Goal: Information Seeking & Learning: Learn about a topic

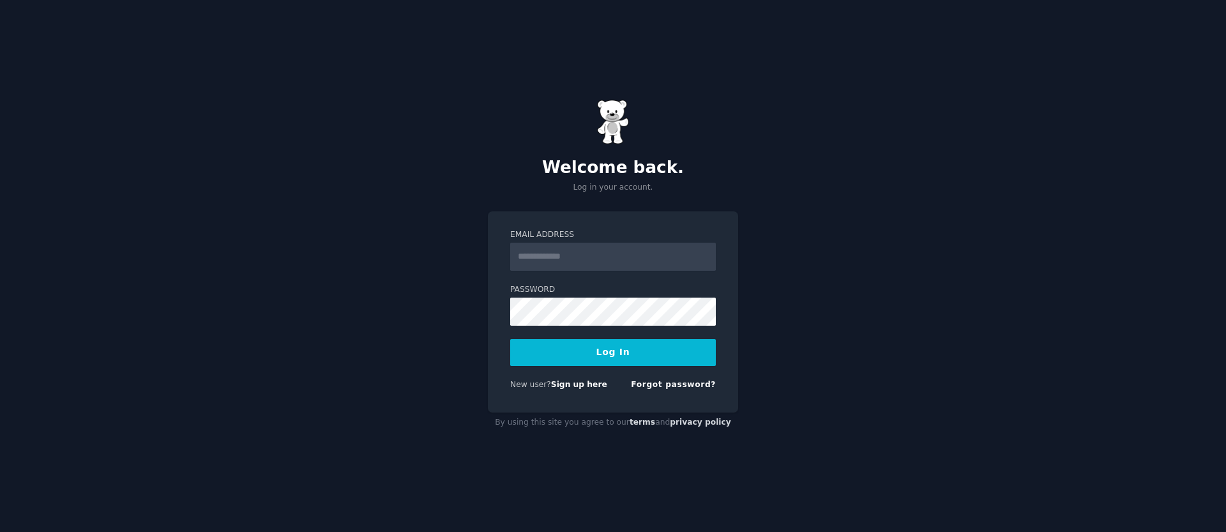
click at [595, 253] on input "Email Address" at bounding box center [613, 257] width 206 height 28
type input "**********"
click at [618, 357] on button "Log In" at bounding box center [613, 352] width 206 height 27
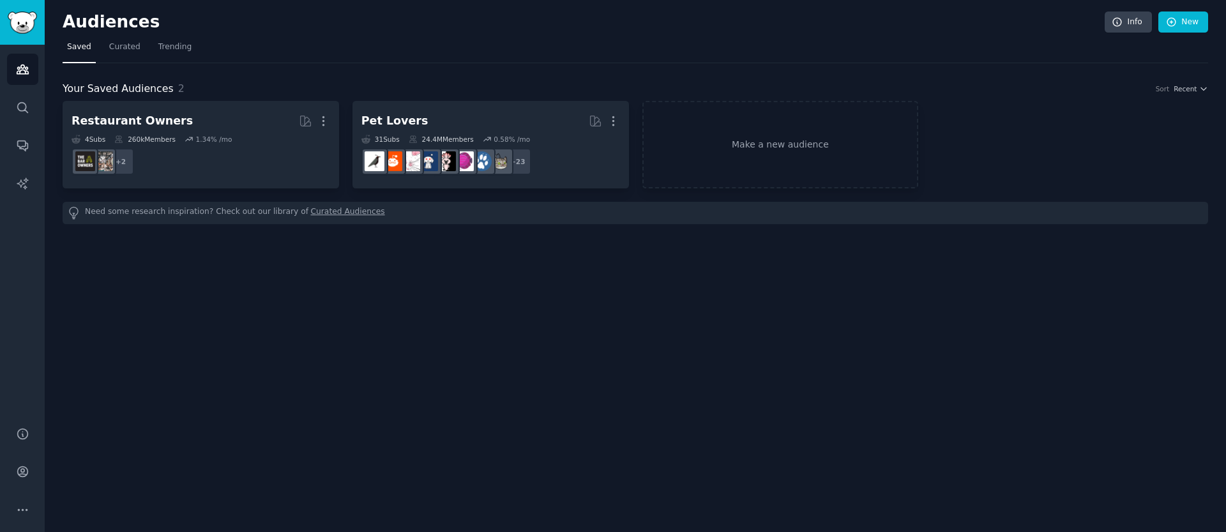
click at [332, 313] on div "Audiences Info New Saved Curated Trending Your Saved Audiences 2 Sort Recent Re…" at bounding box center [636, 266] width 1182 height 532
click at [183, 37] on link "Trending" at bounding box center [175, 50] width 42 height 26
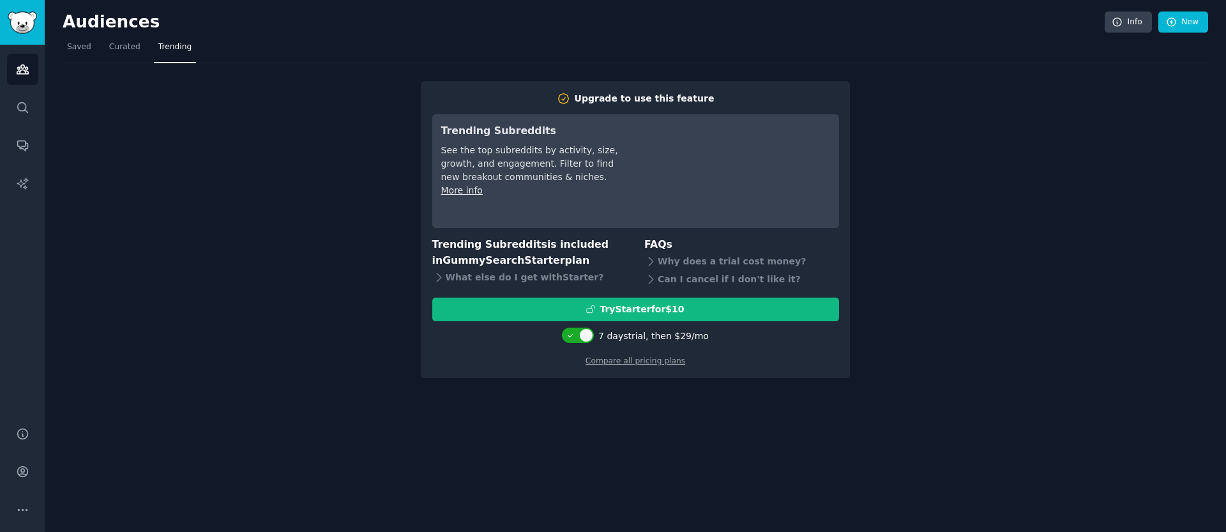
click at [581, 344] on div at bounding box center [578, 337] width 32 height 19
click at [583, 337] on div at bounding box center [578, 335] width 32 height 15
click at [580, 337] on div at bounding box center [579, 335] width 32 height 15
checkbox input "true"
click at [630, 360] on link "Compare all pricing plans" at bounding box center [636, 360] width 100 height 9
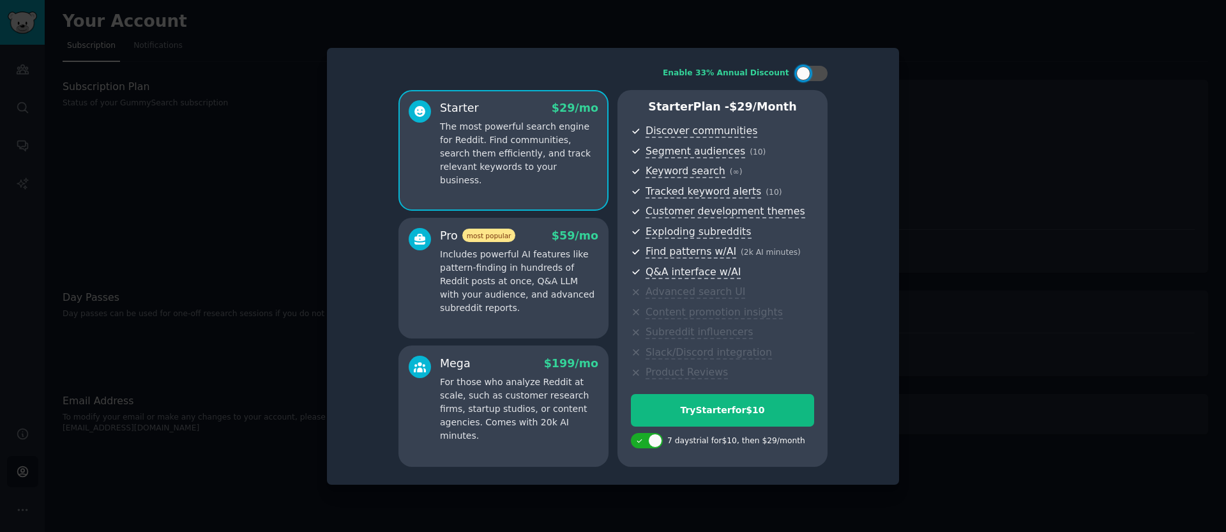
click at [513, 256] on p "Includes powerful AI features like pattern-finding in hundreds of Reddit posts …" at bounding box center [519, 281] width 158 height 67
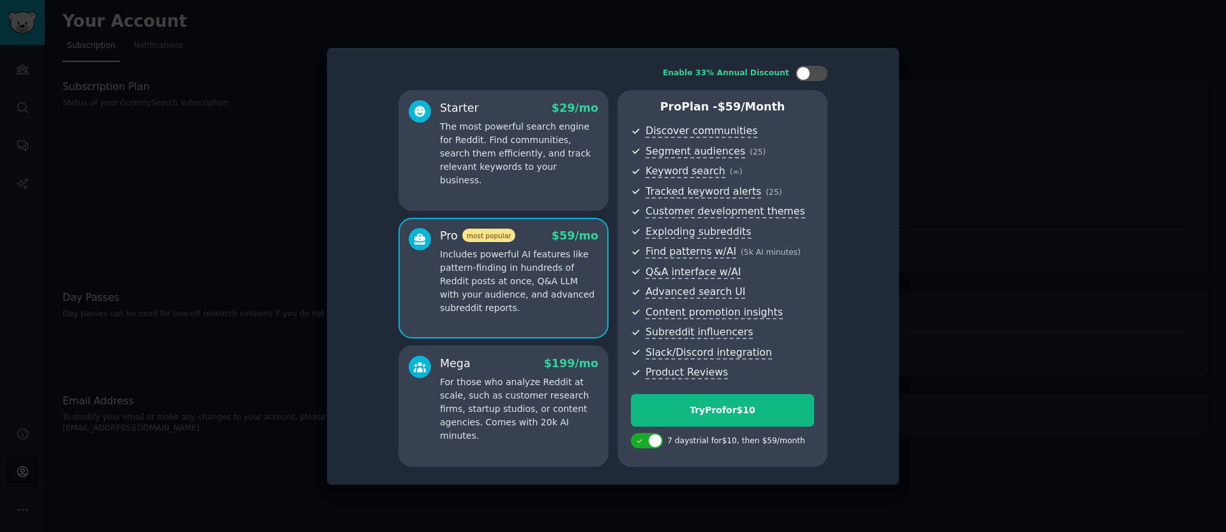
click at [510, 171] on p "The most powerful search engine for Reddit. Find communities, search them effic…" at bounding box center [519, 153] width 158 height 67
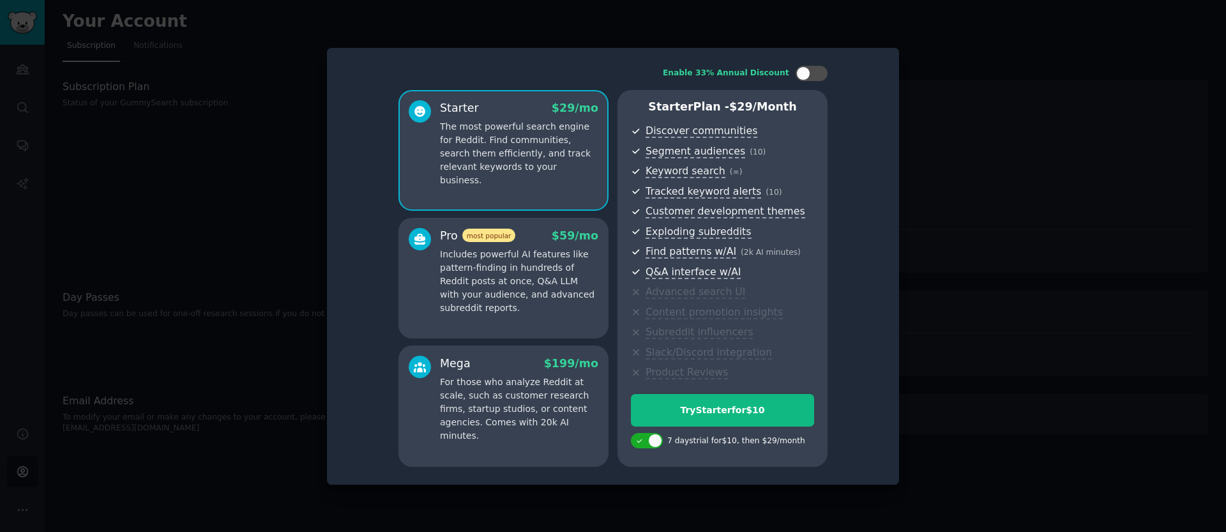
click at [526, 261] on p "Includes powerful AI features like pattern-finding in hundreds of Reddit posts …" at bounding box center [519, 281] width 158 height 67
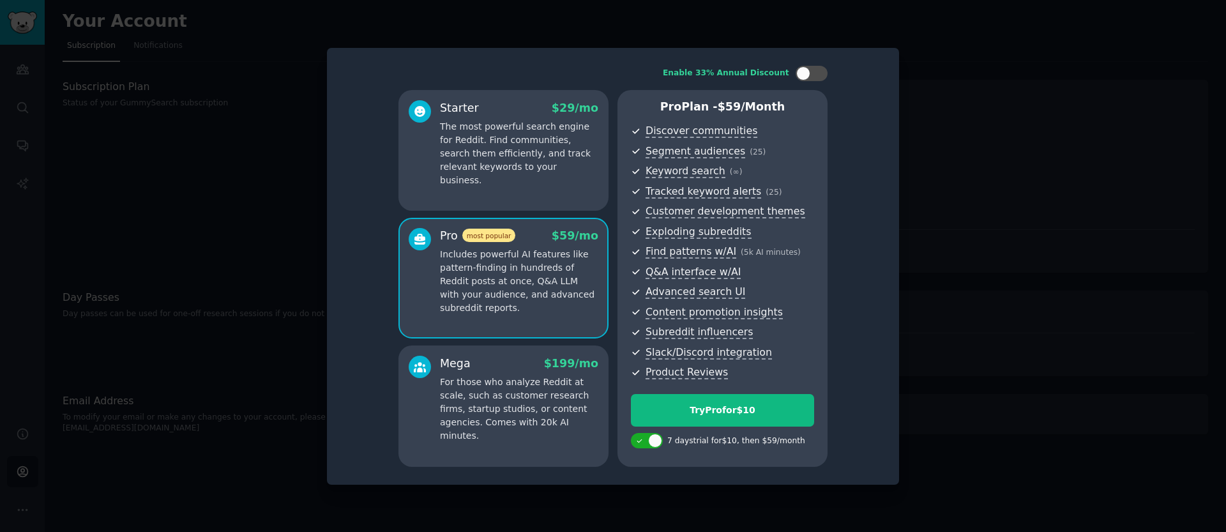
drag, startPoint x: 496, startPoint y: 400, endPoint x: 505, endPoint y: 376, distance: 25.5
click at [496, 400] on p "For those who analyze Reddit at scale, such as customer research firms, startup…" at bounding box center [519, 409] width 158 height 67
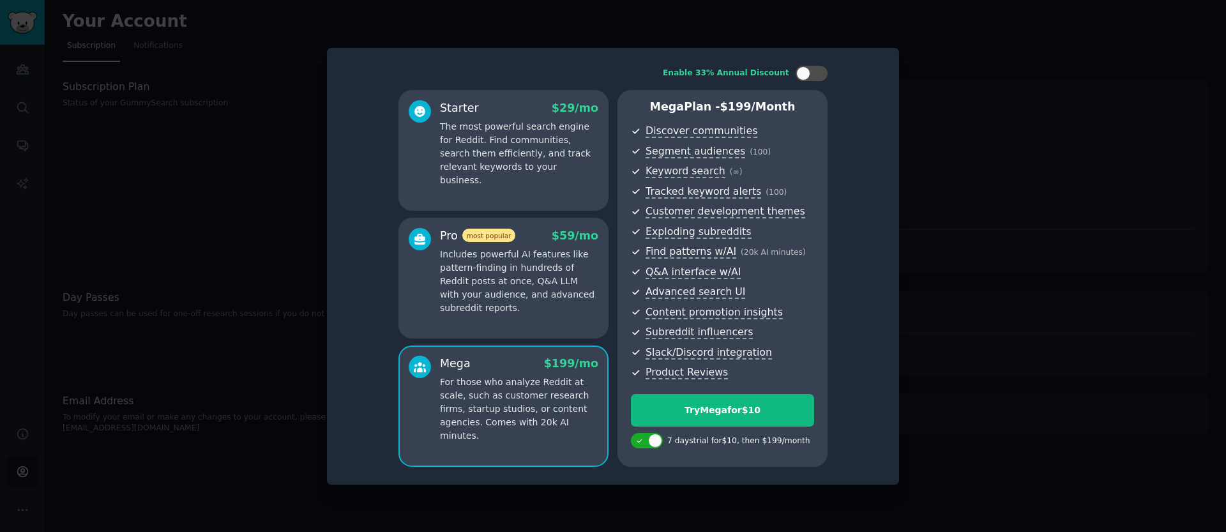
click at [514, 319] on div "Pro most popular $ 59 /mo Includes powerful AI features like pattern-finding in…" at bounding box center [504, 278] width 210 height 121
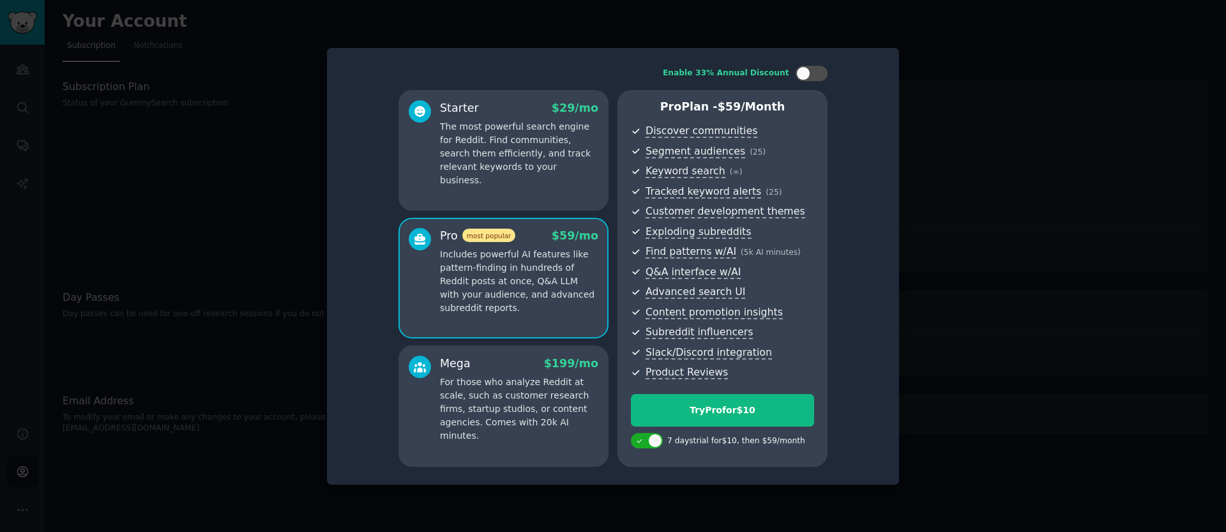
click at [512, 178] on div "Starter $ 29 /mo The most powerful search engine for Reddit. Find communities, …" at bounding box center [504, 150] width 210 height 121
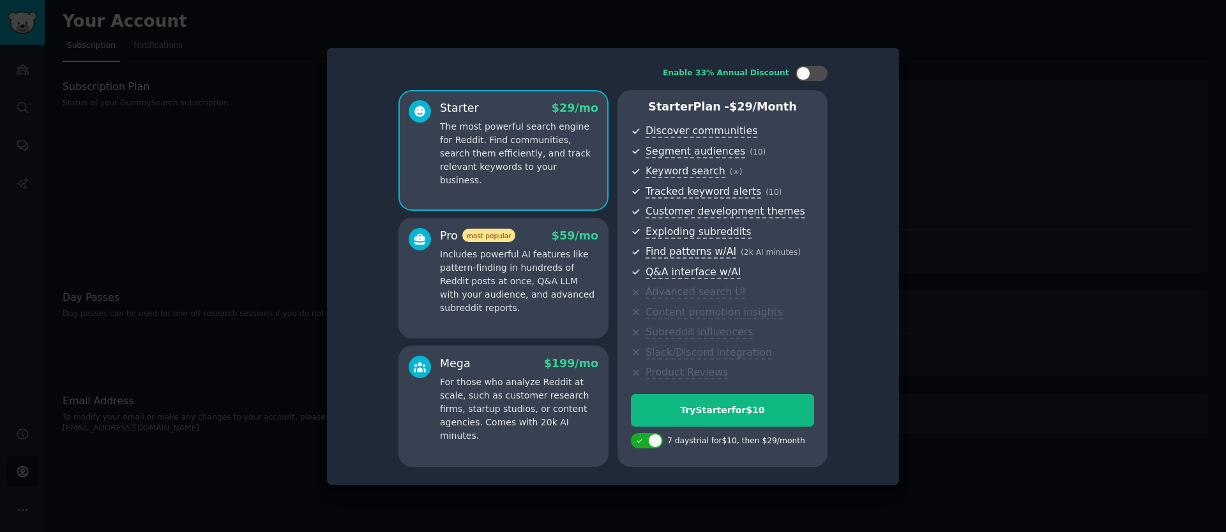
click at [505, 262] on p "Includes powerful AI features like pattern-finding in hundreds of Reddit posts …" at bounding box center [519, 281] width 158 height 67
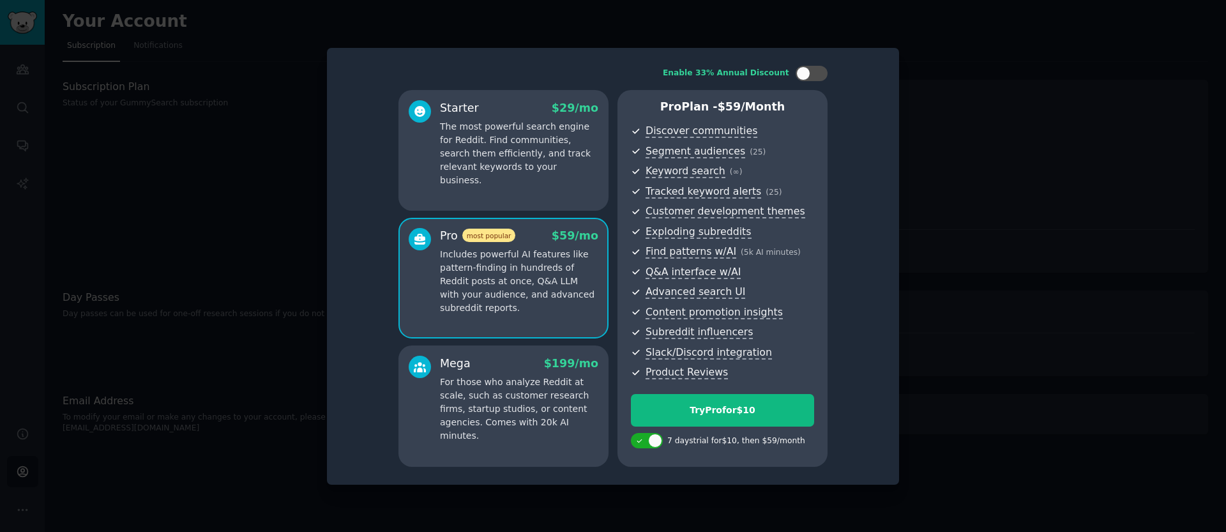
click at [464, 397] on p "For those who analyze Reddit at scale, such as customer research firms, startup…" at bounding box center [519, 409] width 158 height 67
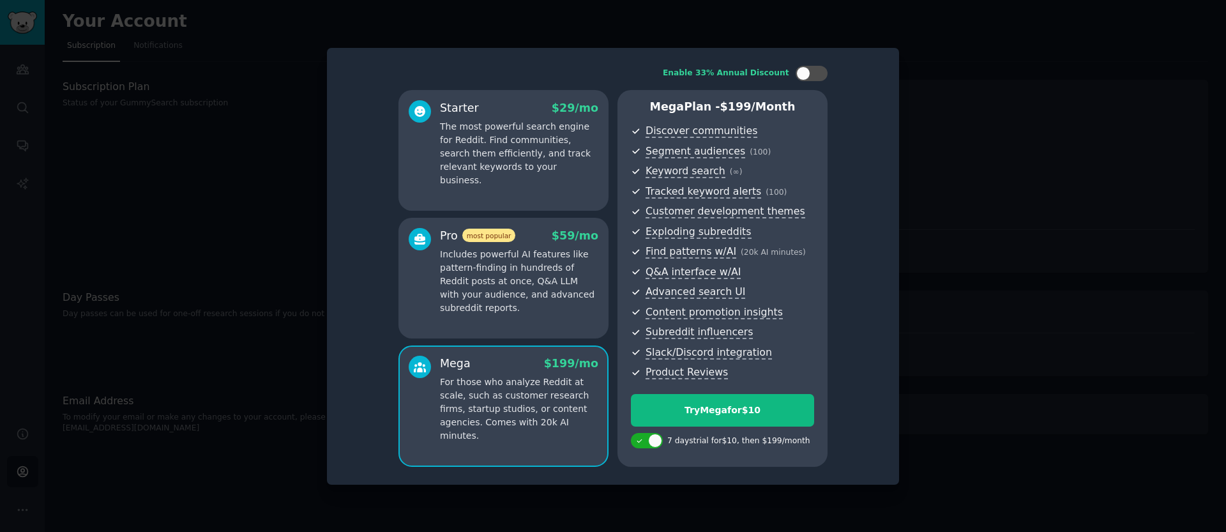
click at [464, 266] on p "Includes powerful AI features like pattern-finding in hundreds of Reddit posts …" at bounding box center [519, 281] width 158 height 67
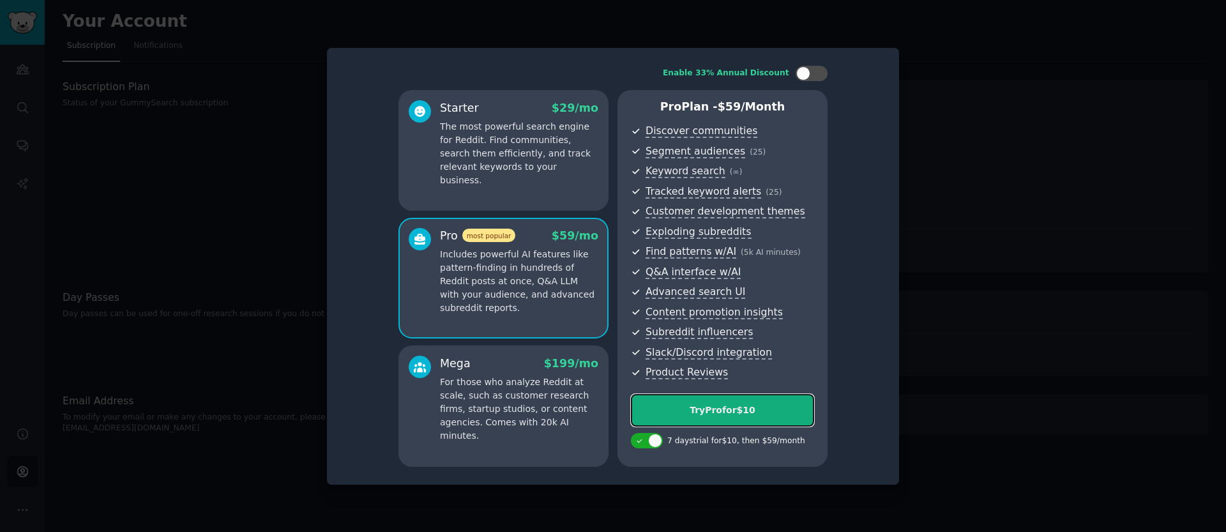
click at [743, 404] on div "Try Pro for $10" at bounding box center [723, 410] width 182 height 13
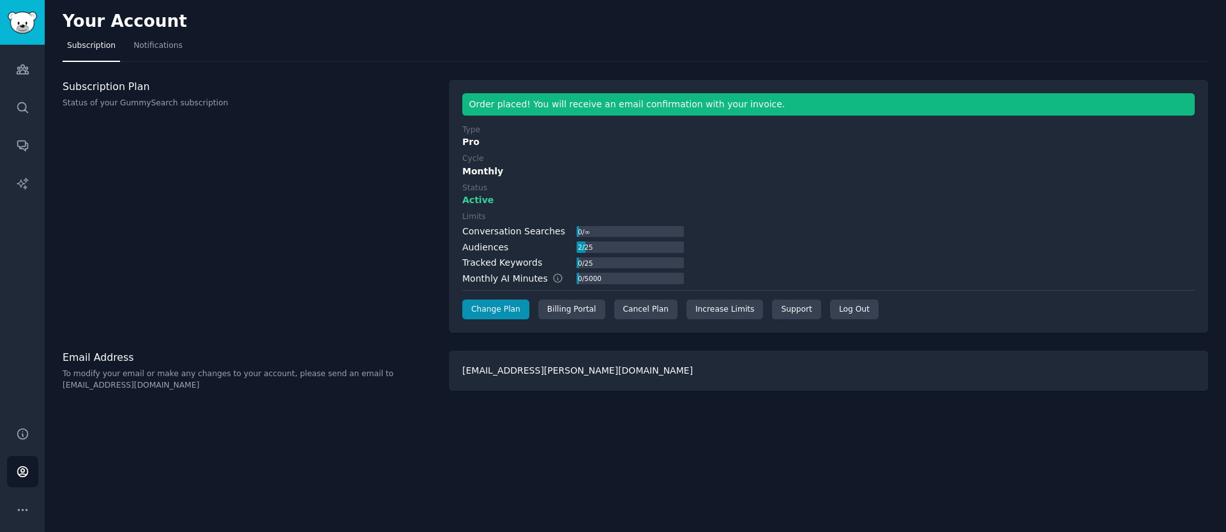
click at [582, 207] on div "Type Pro Cycle Monthly Status Active Limits Conversation Searches 0 / ∞ Audienc…" at bounding box center [828, 222] width 733 height 195
click at [27, 59] on link "Audiences" at bounding box center [22, 69] width 31 height 31
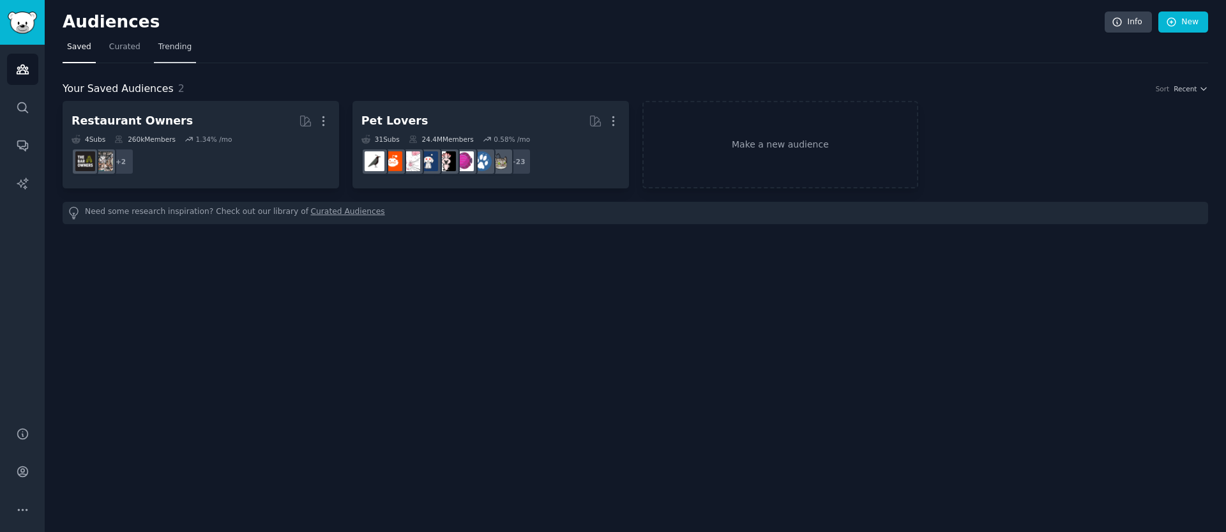
click at [176, 56] on link "Trending" at bounding box center [175, 50] width 42 height 26
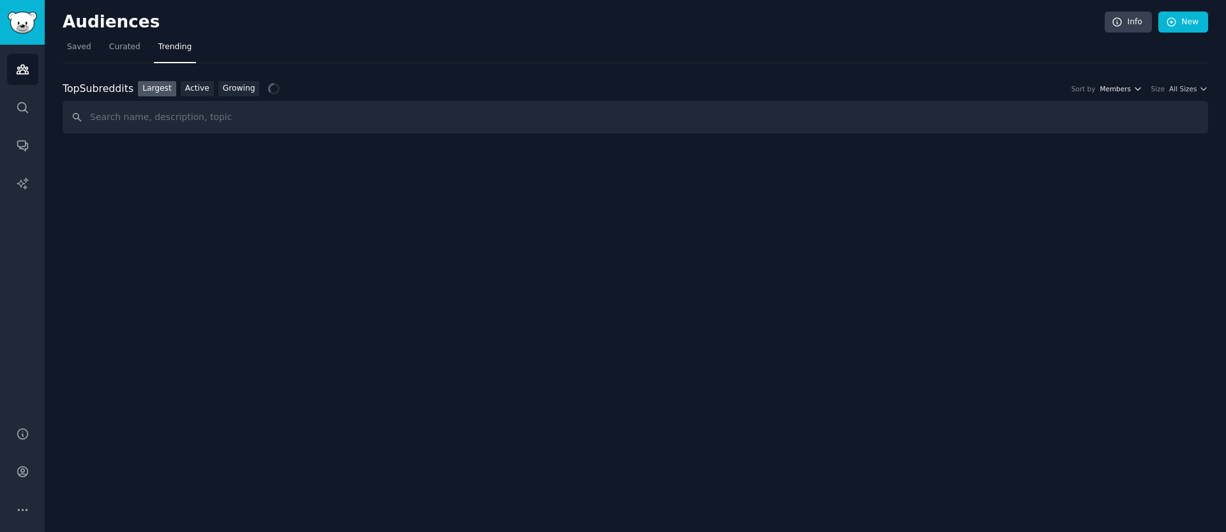
click at [1125, 89] on span "Members" at bounding box center [1115, 88] width 31 height 9
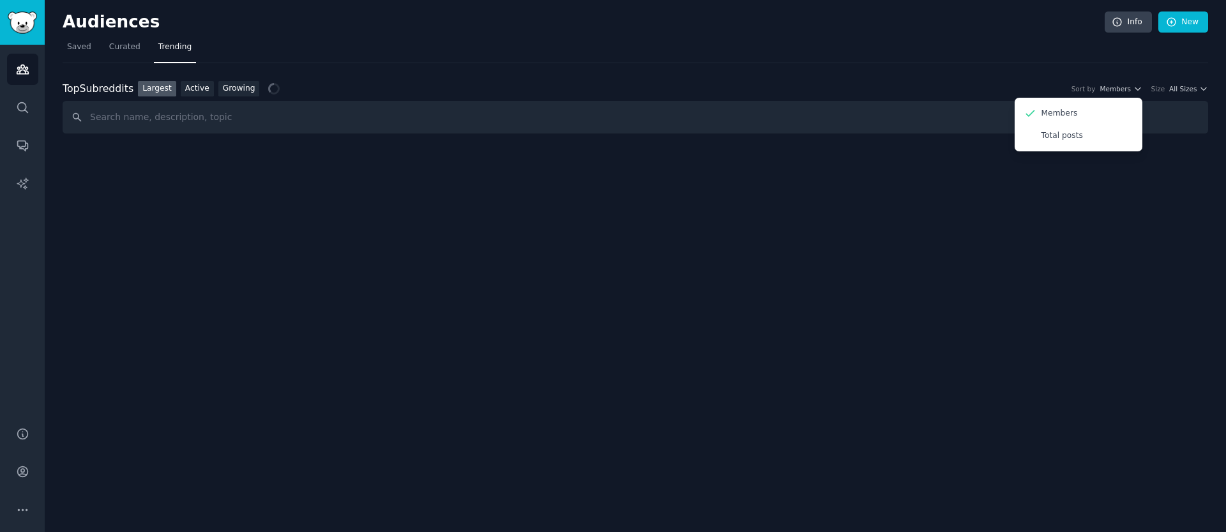
drag, startPoint x: 1107, startPoint y: 80, endPoint x: 1129, endPoint y: 78, distance: 21.8
click at [1107, 80] on div "Top Subreddits Top Subreddits Largest Active Growing Sort by Members Members To…" at bounding box center [636, 98] width 1146 height 71
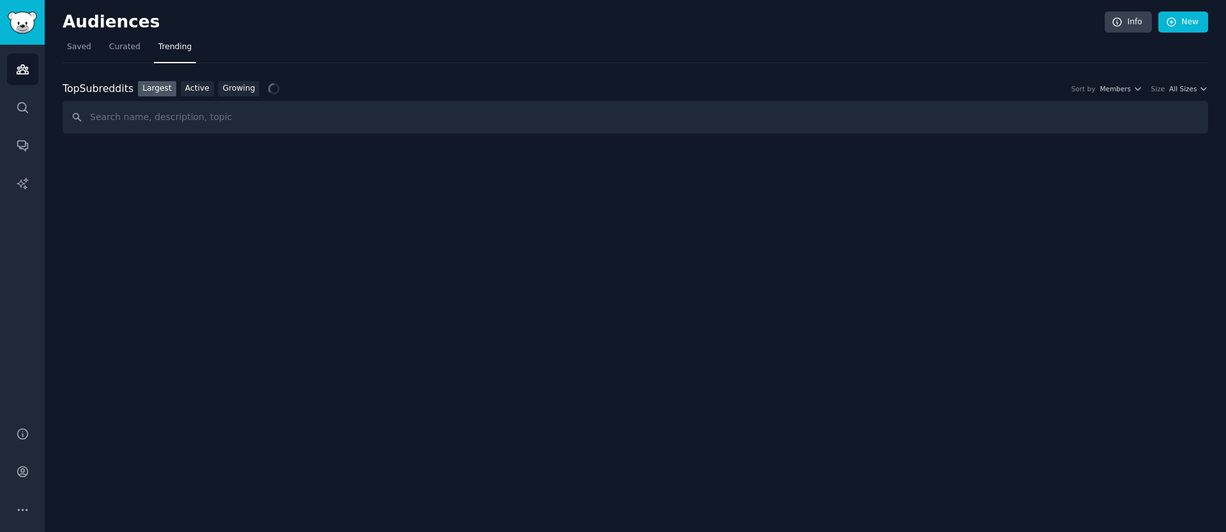
click at [1185, 81] on div "Top Subreddits Top Subreddits Largest Active Growing Sort by Members Size All S…" at bounding box center [636, 89] width 1146 height 16
click at [1184, 87] on span "All Sizes" at bounding box center [1182, 88] width 27 height 9
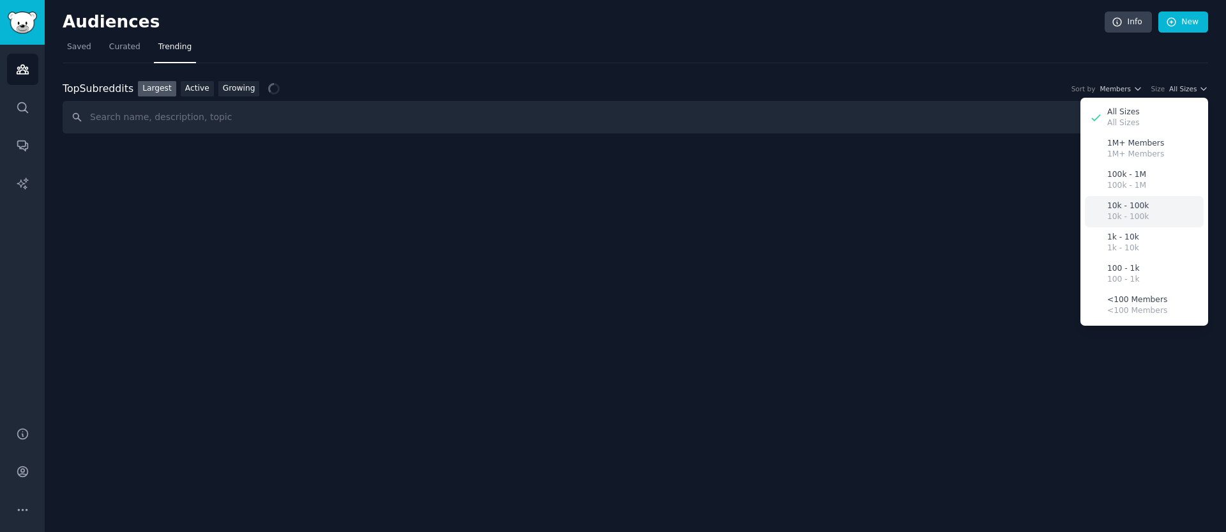
click at [1121, 208] on p "10k - 100k" at bounding box center [1128, 206] width 42 height 11
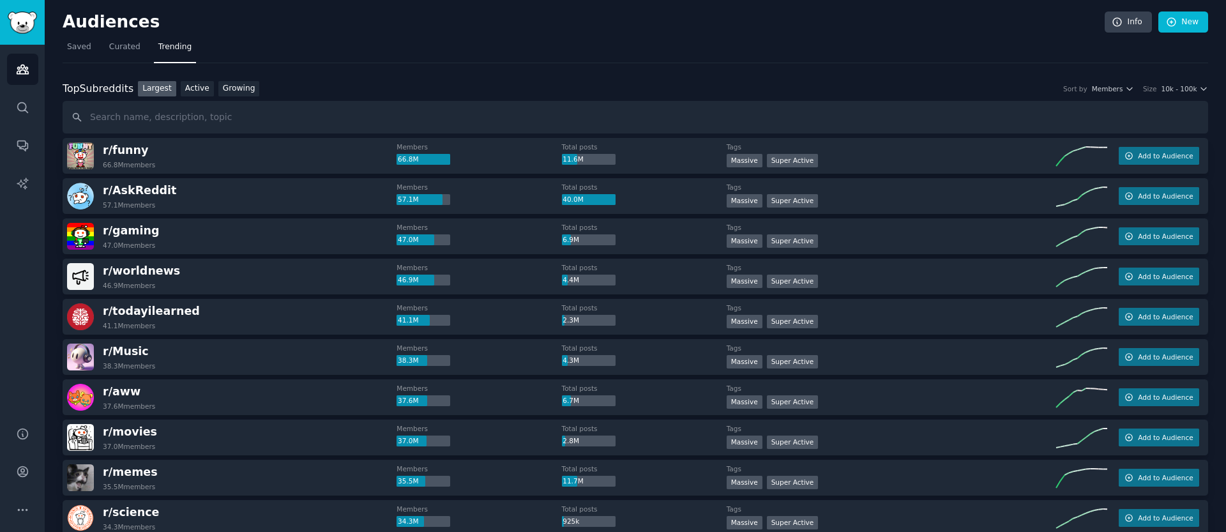
click at [278, 156] on div "r/ funny 66.8M members" at bounding box center [232, 155] width 330 height 27
click at [1174, 87] on span "10k - 100k" at bounding box center [1179, 88] width 36 height 9
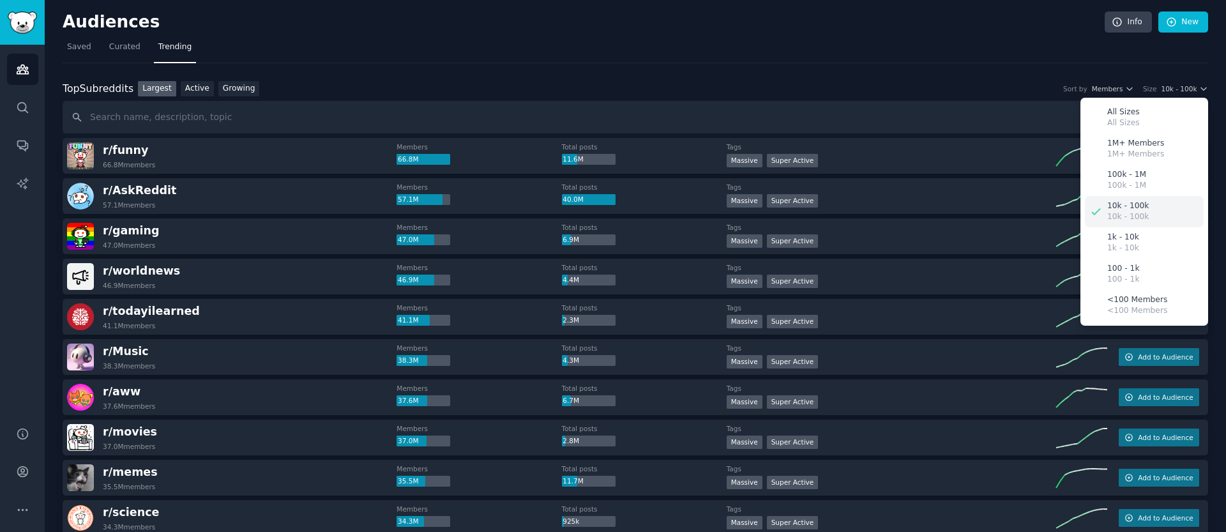
click at [1147, 214] on div "10k - 100k 10k - 100k" at bounding box center [1144, 211] width 119 height 31
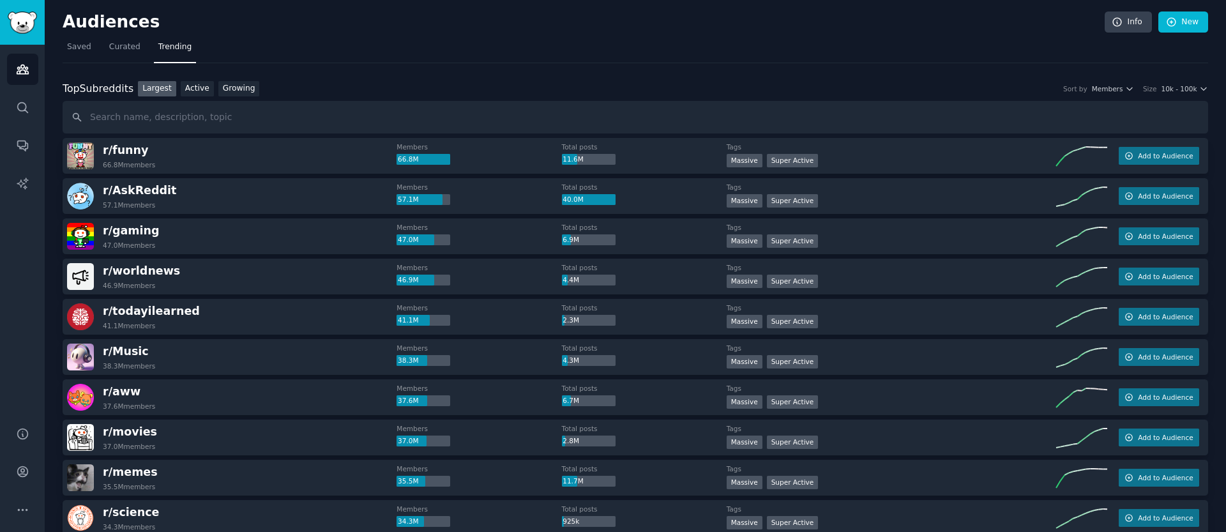
click at [1183, 97] on div "Top Subreddits Top Subreddits Largest Active Growing Sort by Members Size 10k -…" at bounding box center [636, 107] width 1146 height 53
click at [1182, 89] on span "10k - 100k" at bounding box center [1179, 88] width 36 height 9
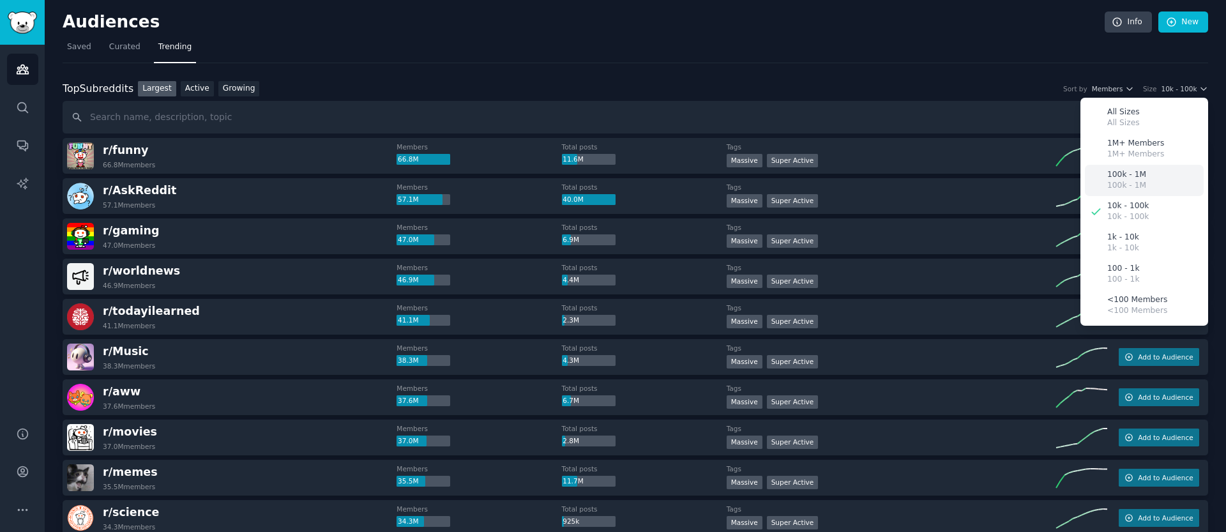
click at [1136, 174] on p "100k - 1M" at bounding box center [1126, 174] width 39 height 11
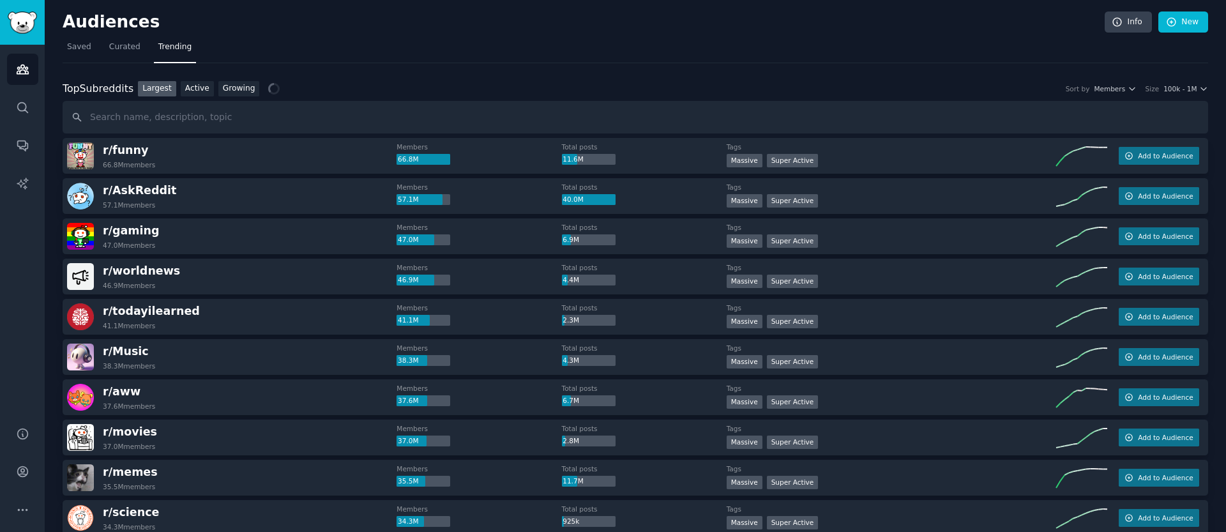
click at [1162, 91] on div "Size 100k - 1M" at bounding box center [1177, 88] width 63 height 9
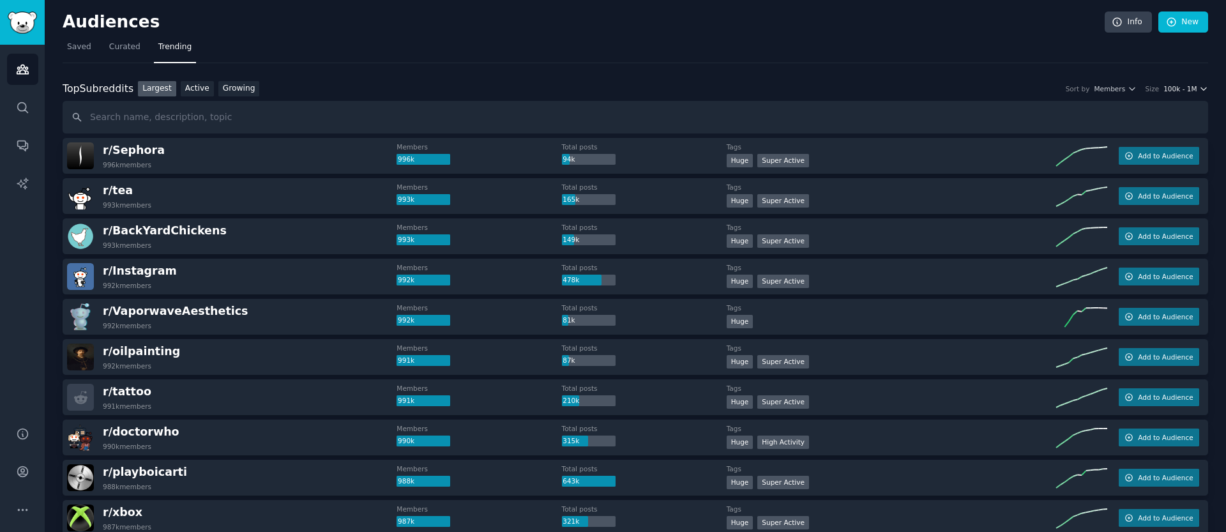
click at [1175, 92] on span "100k - 1M" at bounding box center [1180, 88] width 33 height 9
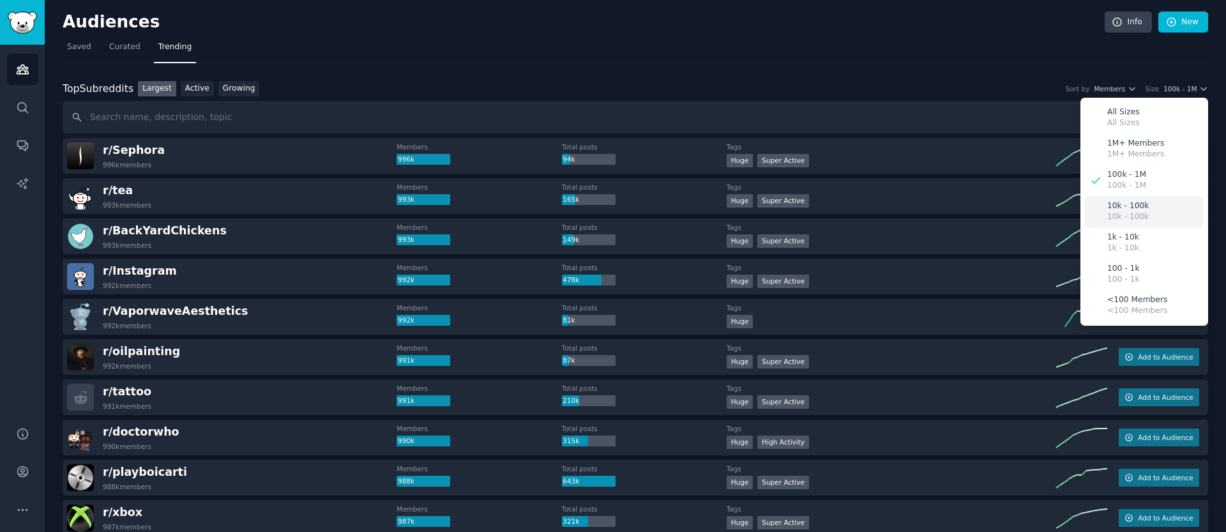
click at [1154, 204] on div "10k - 100k 10k - 100k" at bounding box center [1144, 211] width 119 height 31
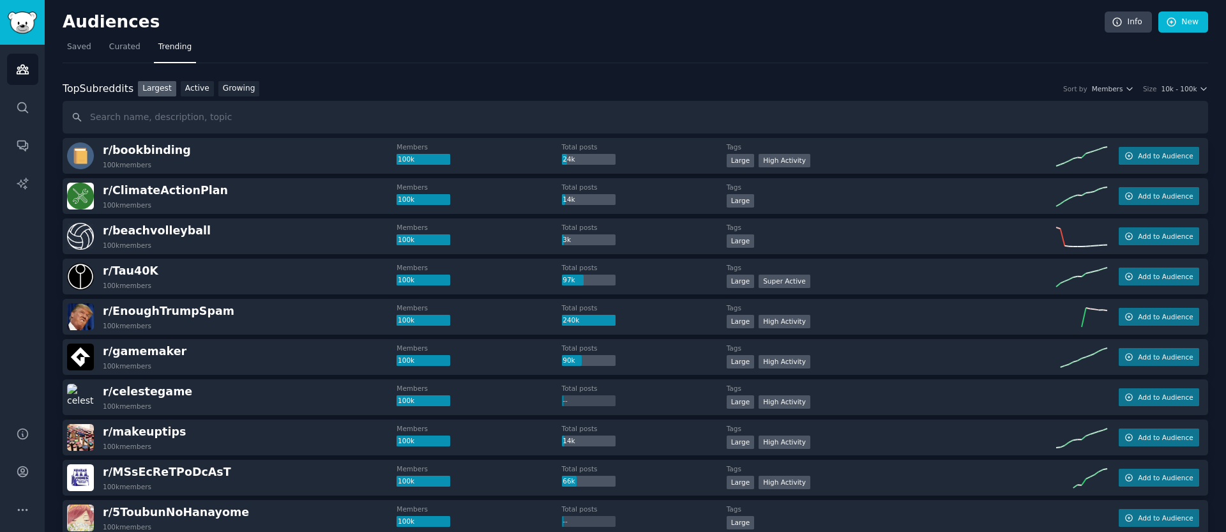
click at [221, 88] on link "Growing" at bounding box center [239, 89] width 42 height 16
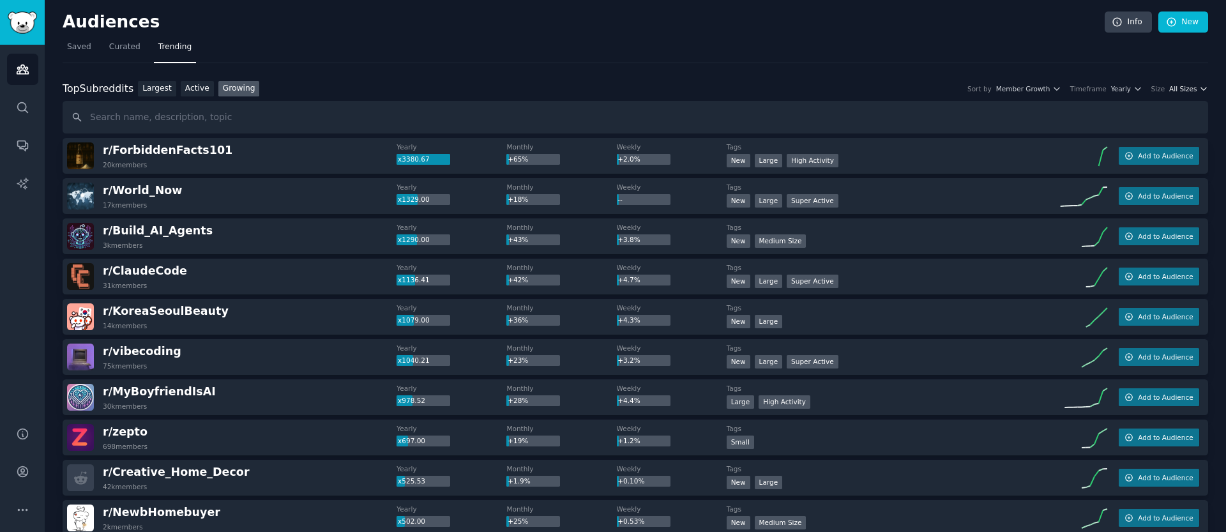
click at [1172, 84] on span "All Sizes" at bounding box center [1182, 88] width 27 height 9
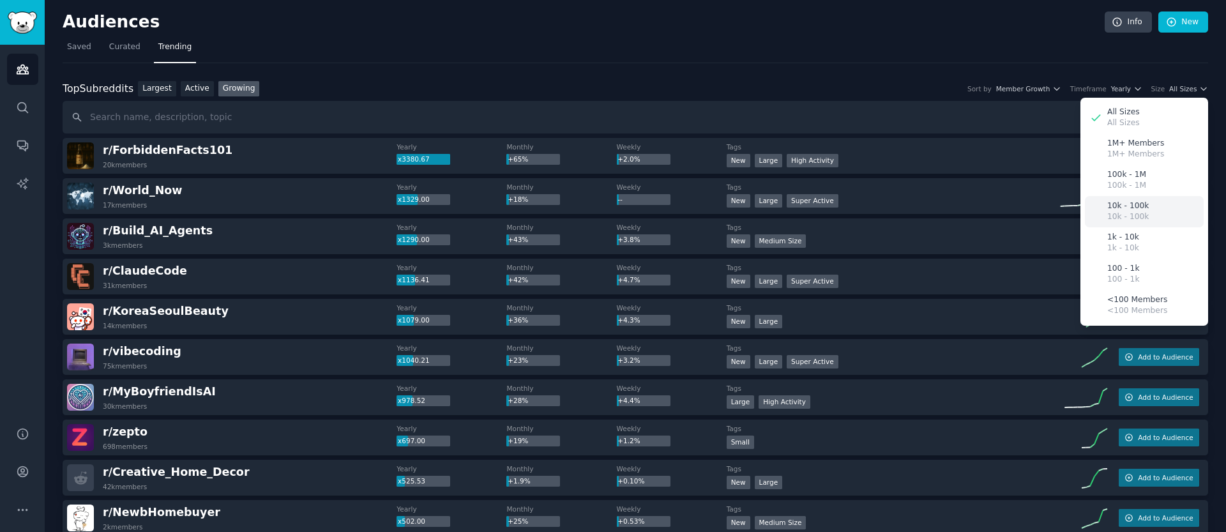
click at [1135, 201] on p "10k - 100k" at bounding box center [1128, 206] width 42 height 11
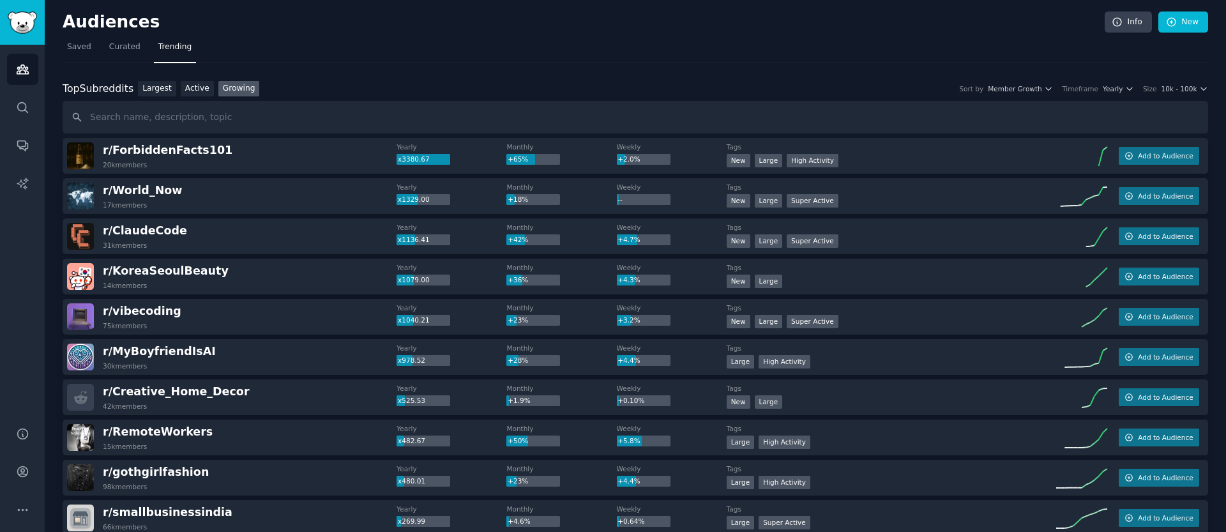
click at [526, 171] on div "r/ ForbiddenFacts101 20k members Yearly x3380.67 Monthly +65% Weekly +2.0% Tags…" at bounding box center [636, 156] width 1146 height 36
click at [1014, 87] on span "Member Growth" at bounding box center [1015, 88] width 54 height 9
click at [1000, 154] on div "New Large High Activity" at bounding box center [892, 162] width 330 height 16
click at [1155, 89] on div "Size 10k - 100k" at bounding box center [1175, 88] width 65 height 9
click at [1166, 86] on span "10k - 100k" at bounding box center [1179, 88] width 36 height 9
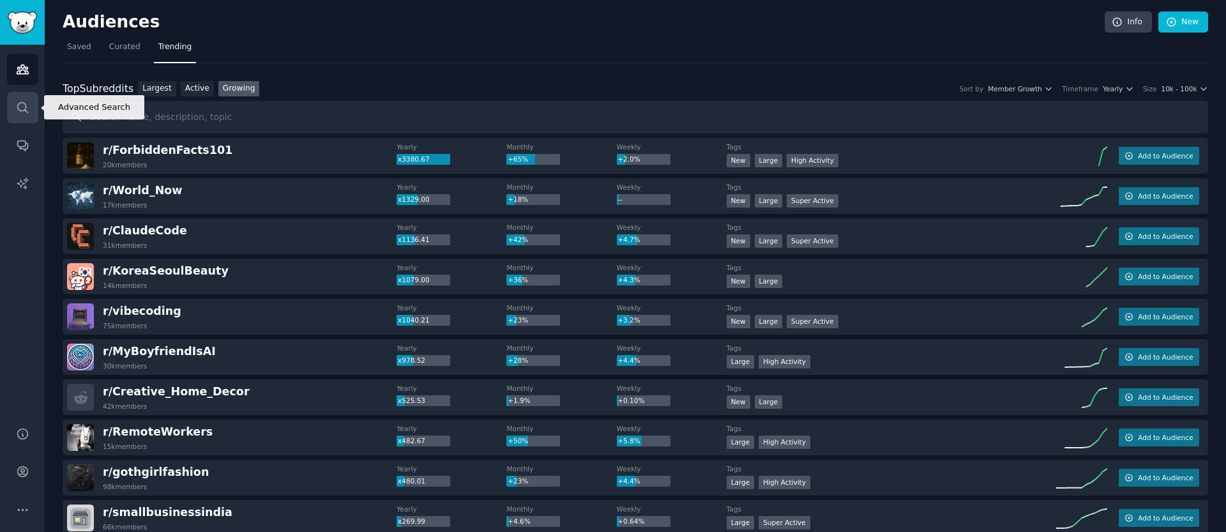
click at [23, 115] on link "Search" at bounding box center [22, 107] width 31 height 31
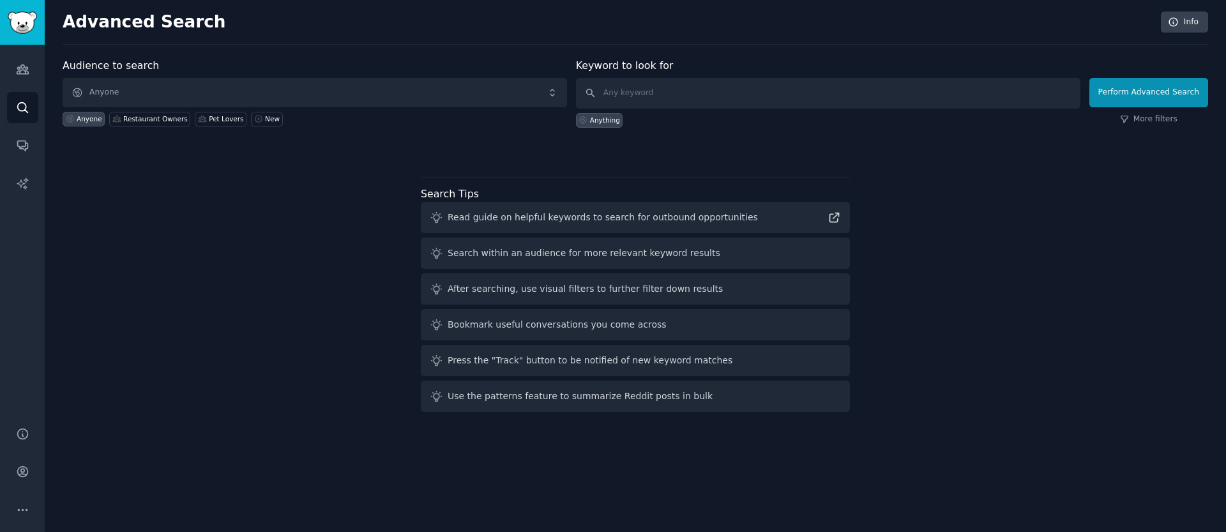
click at [155, 165] on div "Audience to search Anyone Anyone Restaurant Owners Pet Lovers New Keyword to lo…" at bounding box center [636, 237] width 1146 height 359
click at [24, 75] on icon "Sidebar" at bounding box center [22, 69] width 13 height 13
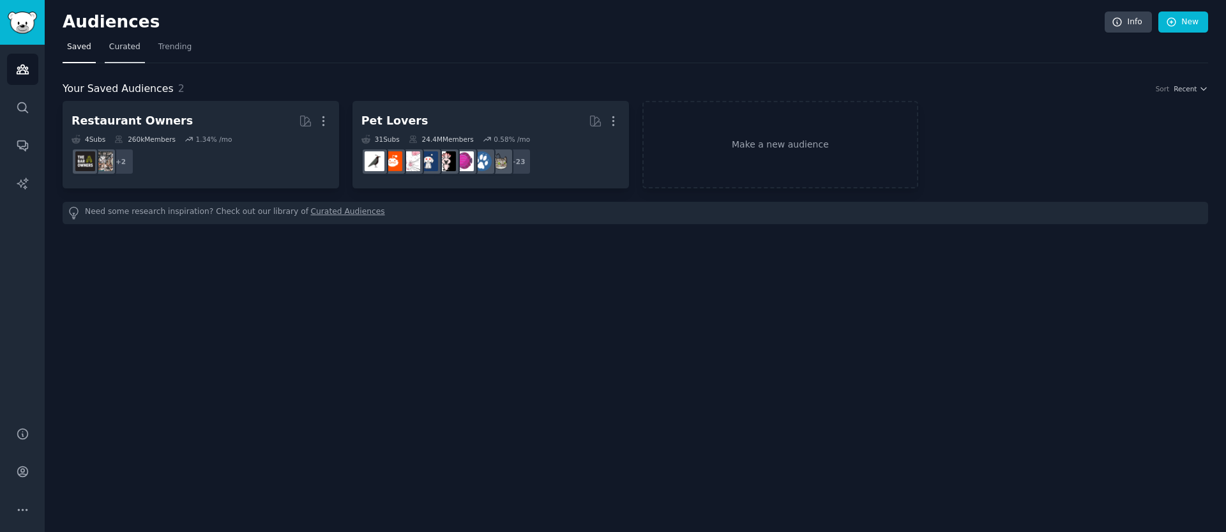
click at [121, 48] on span "Curated" at bounding box center [124, 47] width 31 height 11
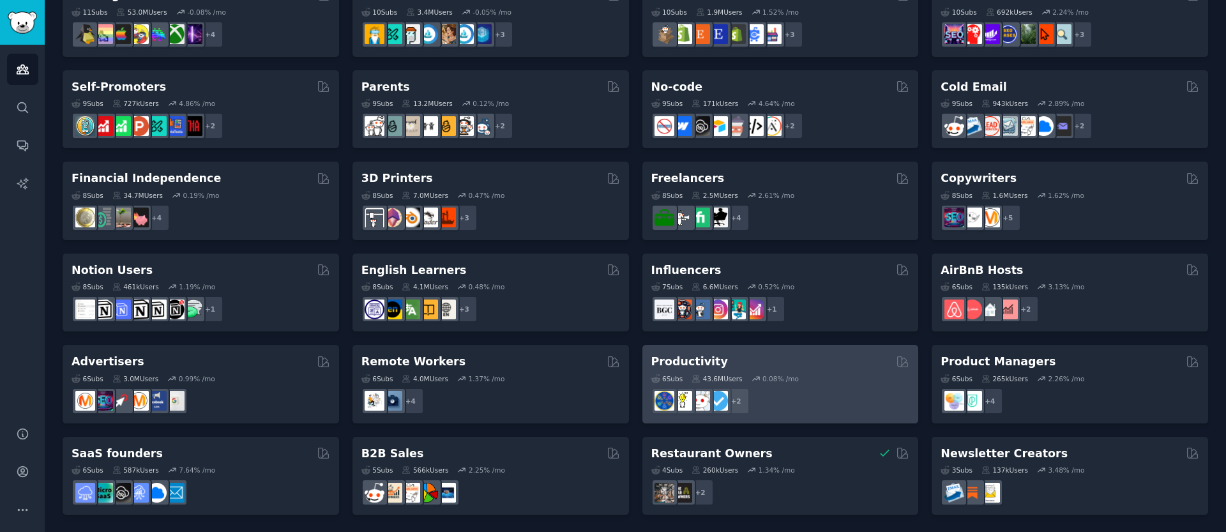
scroll to position [490, 0]
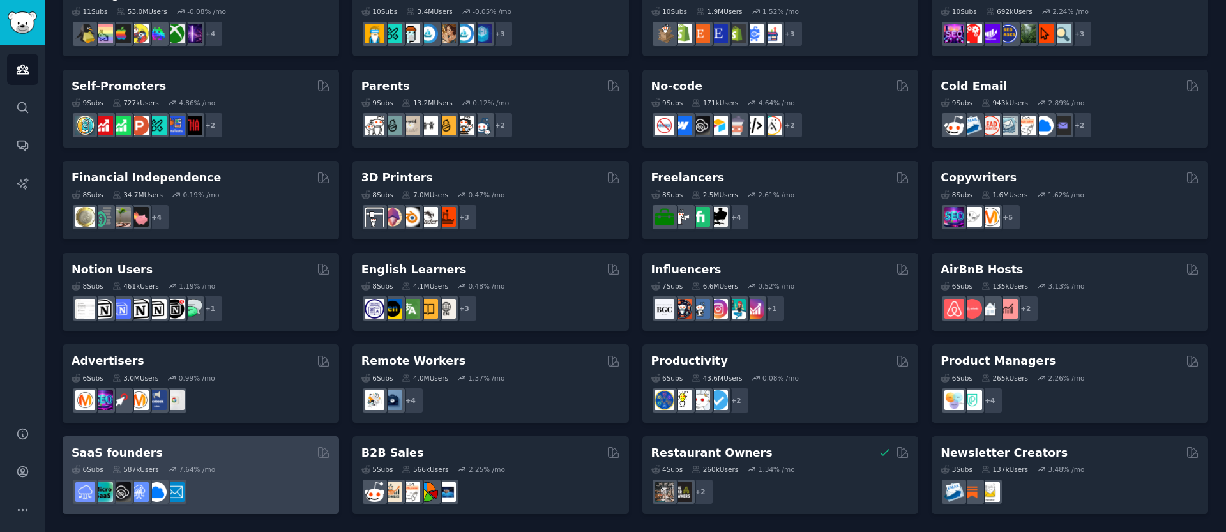
click at [229, 475] on div "6 Sub s 587k Users 7.64 % /mo" at bounding box center [201, 482] width 259 height 45
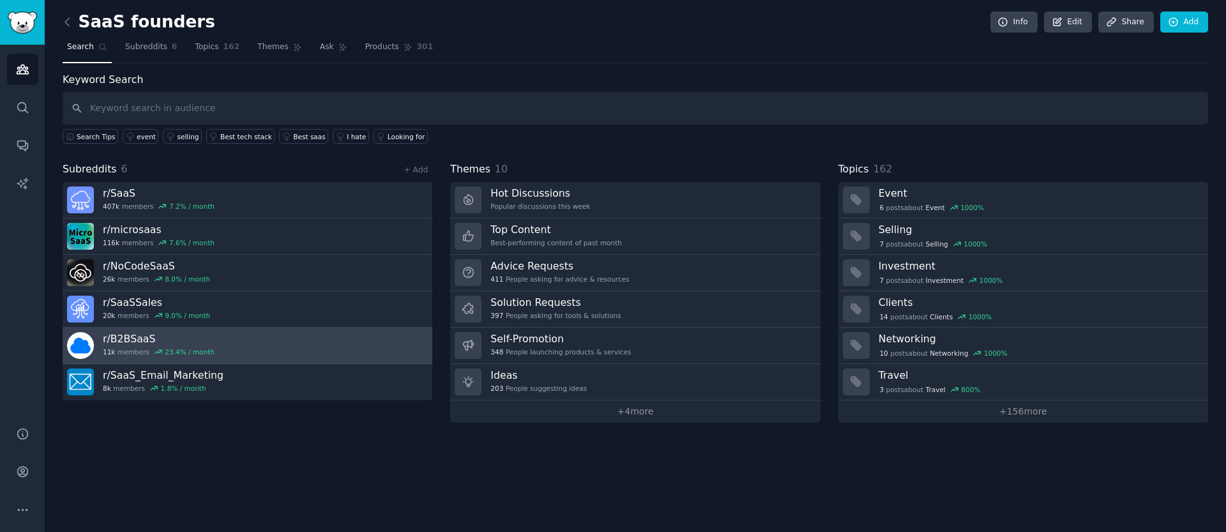
click at [217, 346] on link "r/ B2BSaaS 11k members 23.4 % / month" at bounding box center [248, 346] width 370 height 36
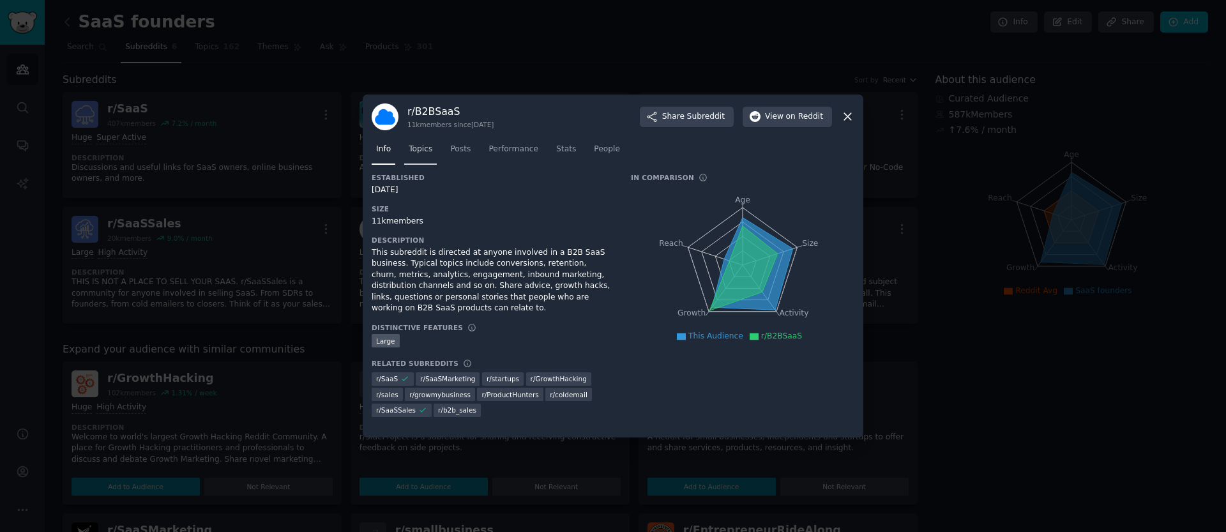
click at [432, 152] on span "Topics" at bounding box center [421, 149] width 24 height 11
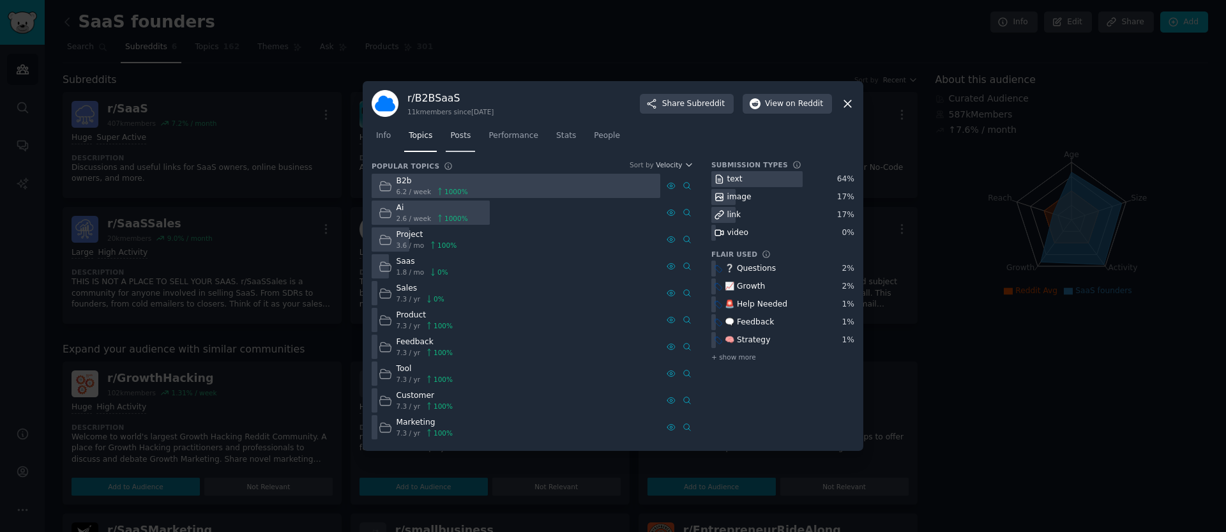
click at [468, 133] on span "Posts" at bounding box center [460, 135] width 20 height 11
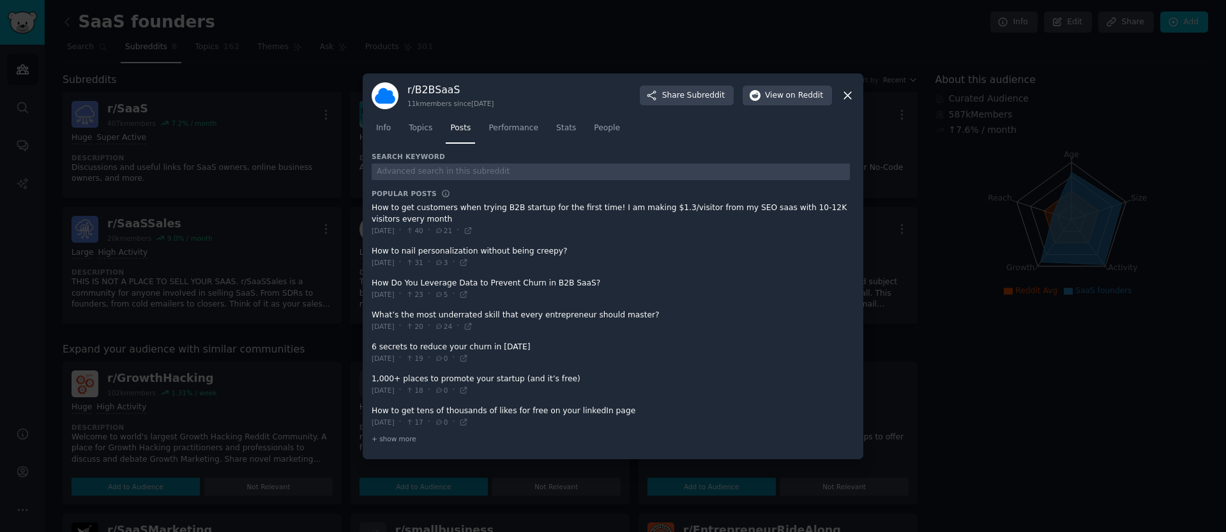
click at [845, 94] on icon at bounding box center [847, 95] width 13 height 13
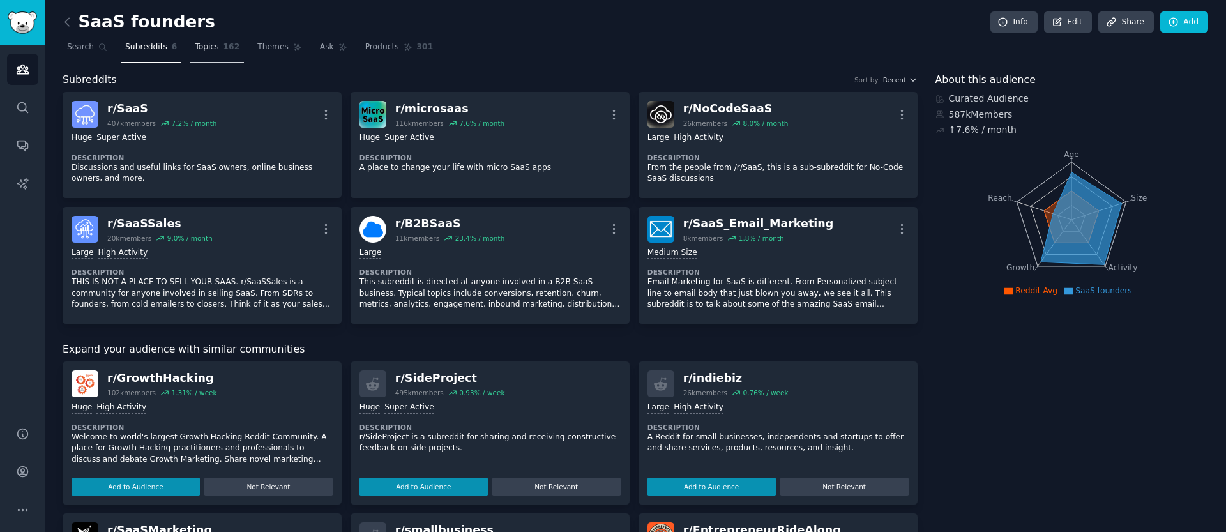
click at [229, 47] on span "162" at bounding box center [232, 47] width 17 height 11
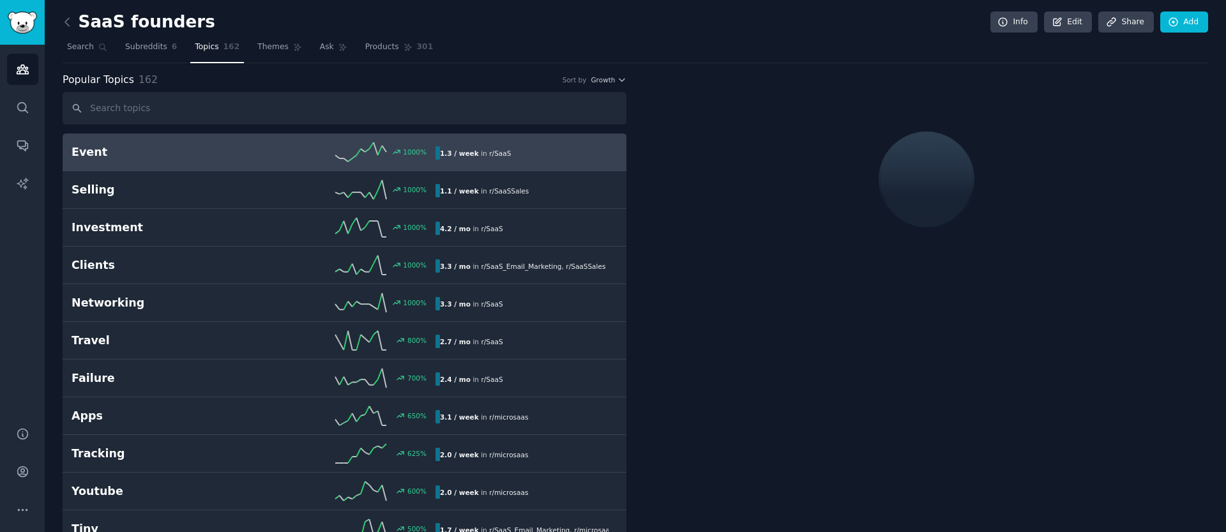
click at [112, 54] on nav "Search Subreddits 6 Topics 162 Themes Ask Products 301" at bounding box center [636, 50] width 1146 height 26
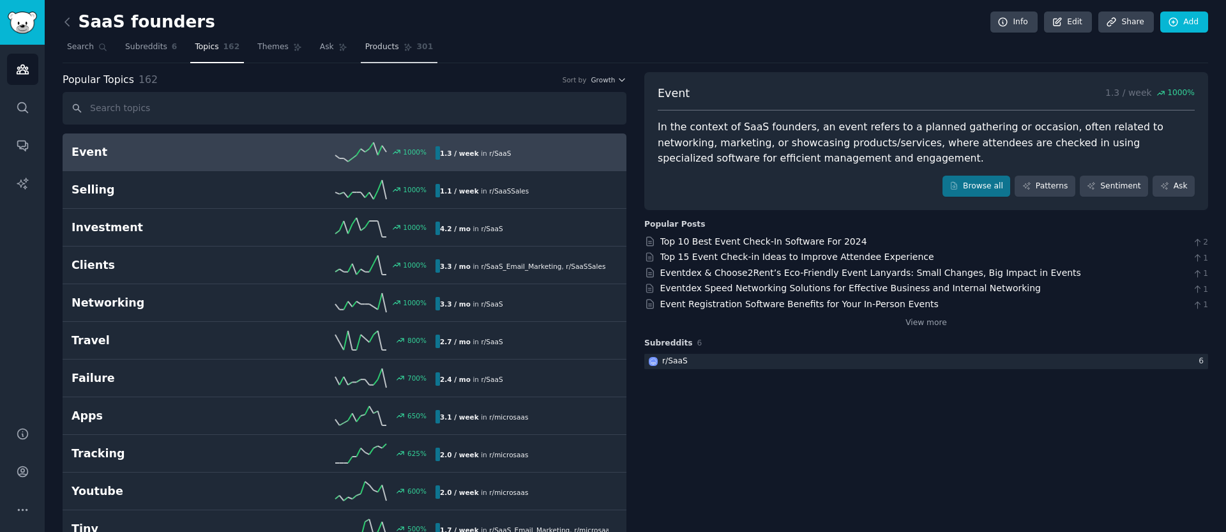
click at [369, 44] on span "Products" at bounding box center [382, 47] width 34 height 11
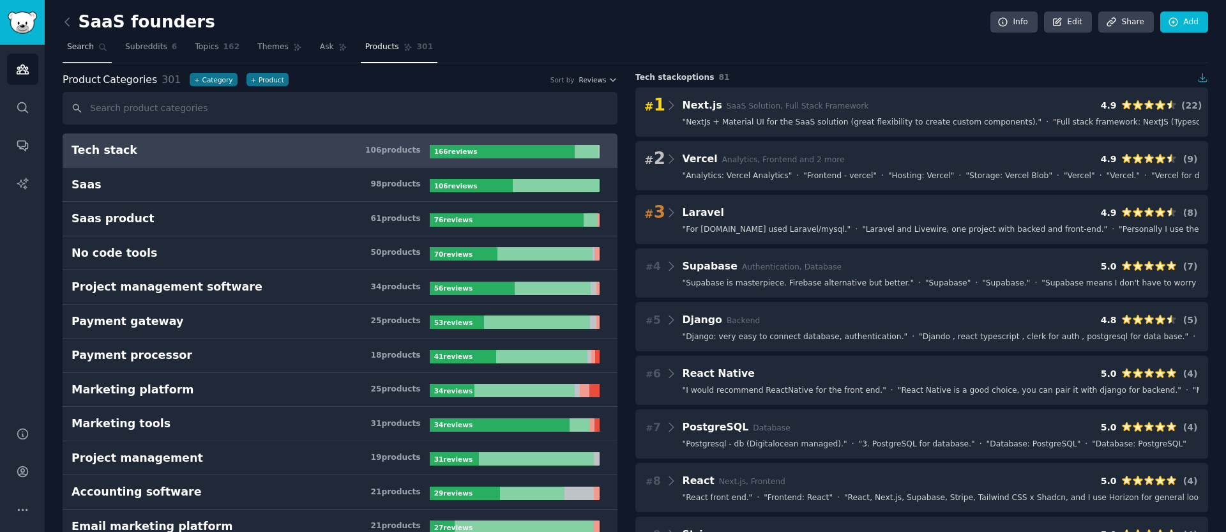
click at [93, 47] on span "Search" at bounding box center [80, 47] width 27 height 11
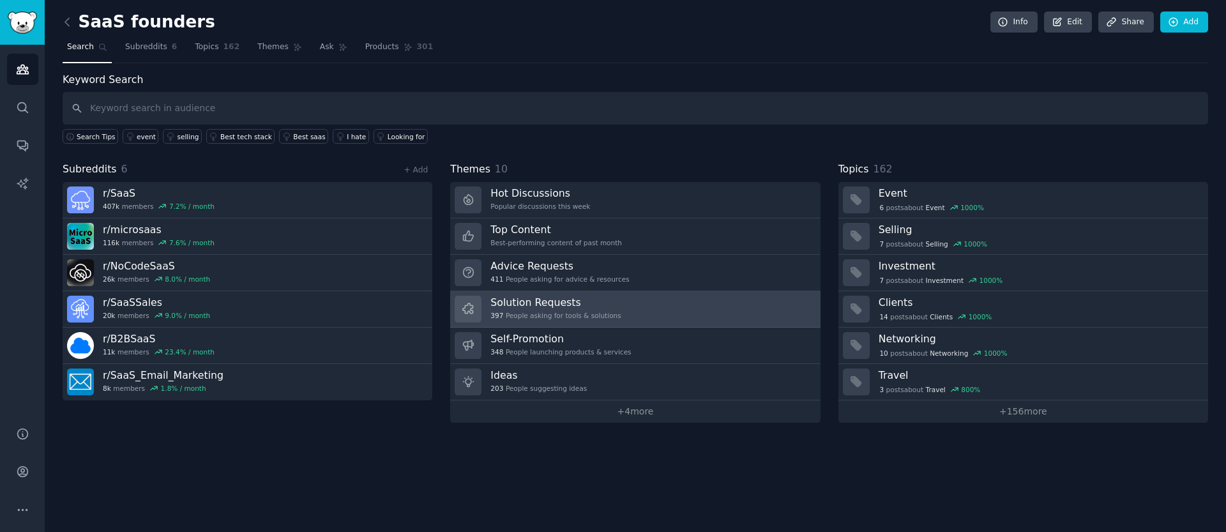
click at [610, 317] on div "397 People asking for tools & solutions" at bounding box center [556, 315] width 130 height 9
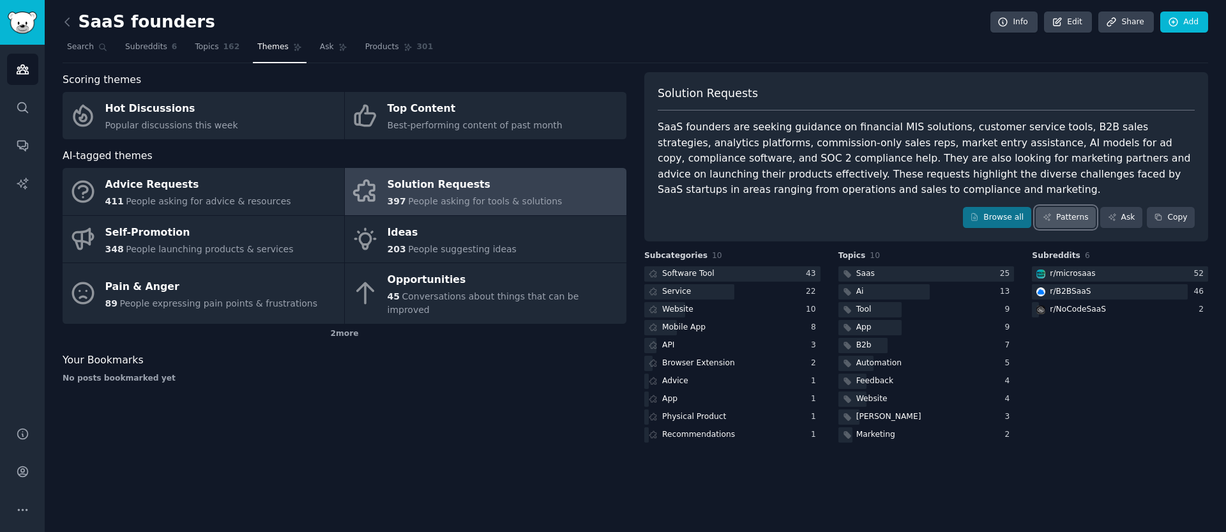
click at [1062, 207] on link "Patterns" at bounding box center [1066, 218] width 60 height 22
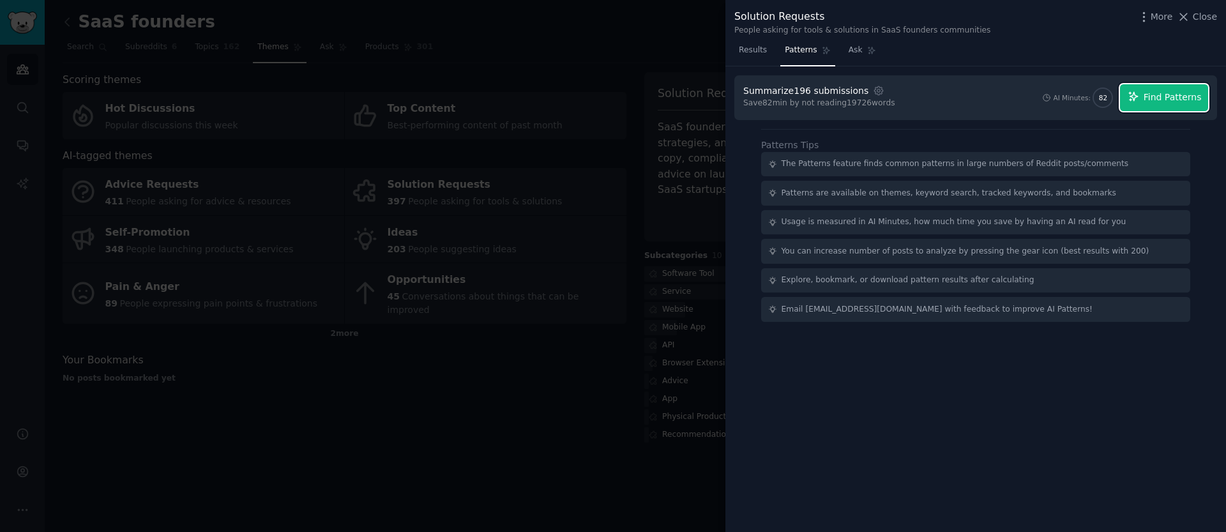
click at [1160, 103] on span "Find Patterns" at bounding box center [1173, 97] width 58 height 13
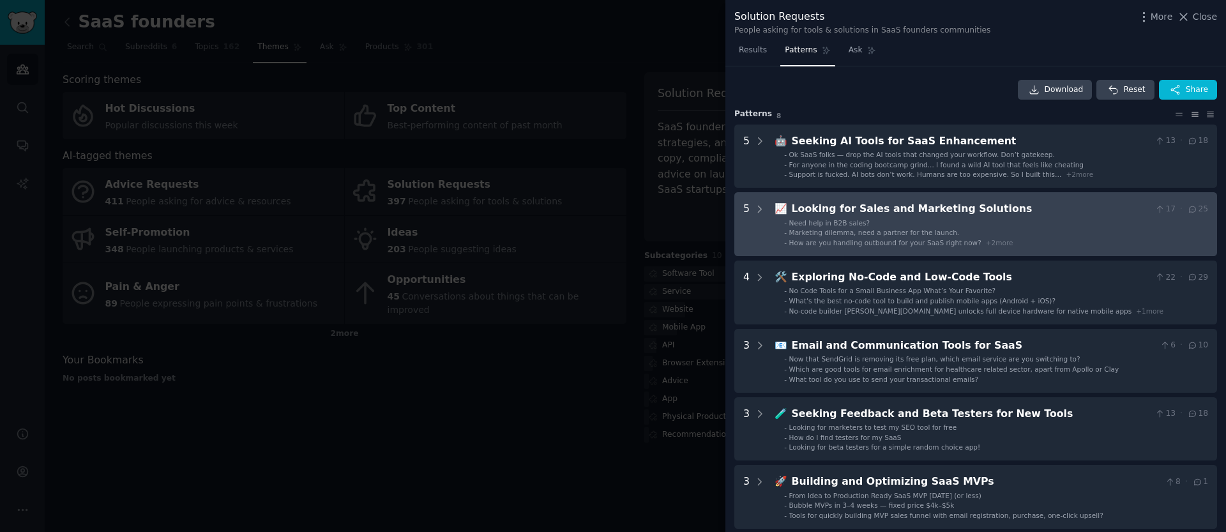
click at [991, 217] on div "Looking for Sales and Marketing Solutions" at bounding box center [971, 209] width 358 height 16
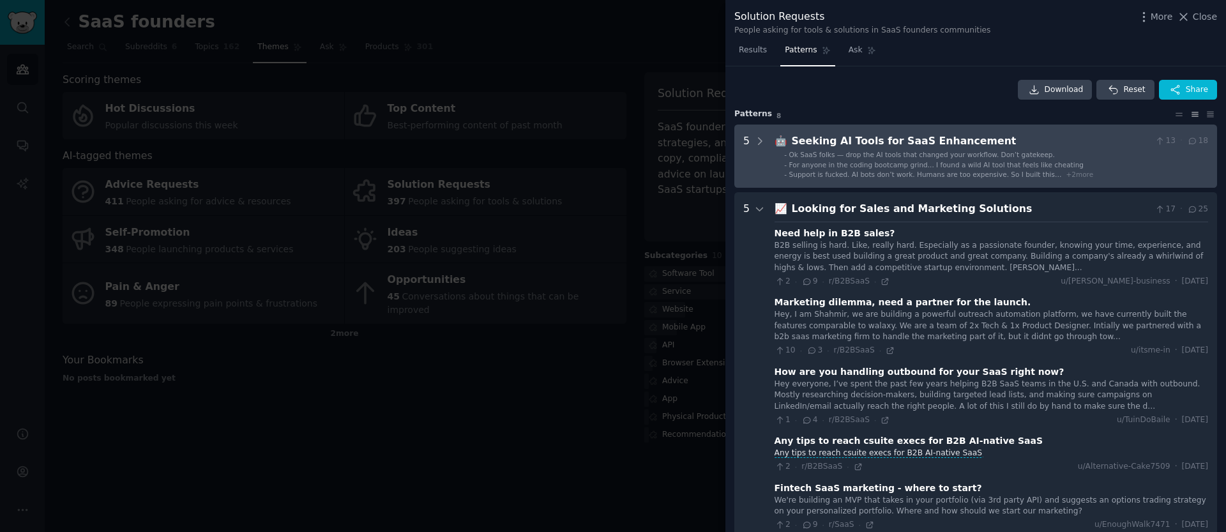
click at [910, 134] on div "Seeking AI Tools for SaaS Enhancement" at bounding box center [971, 141] width 358 height 16
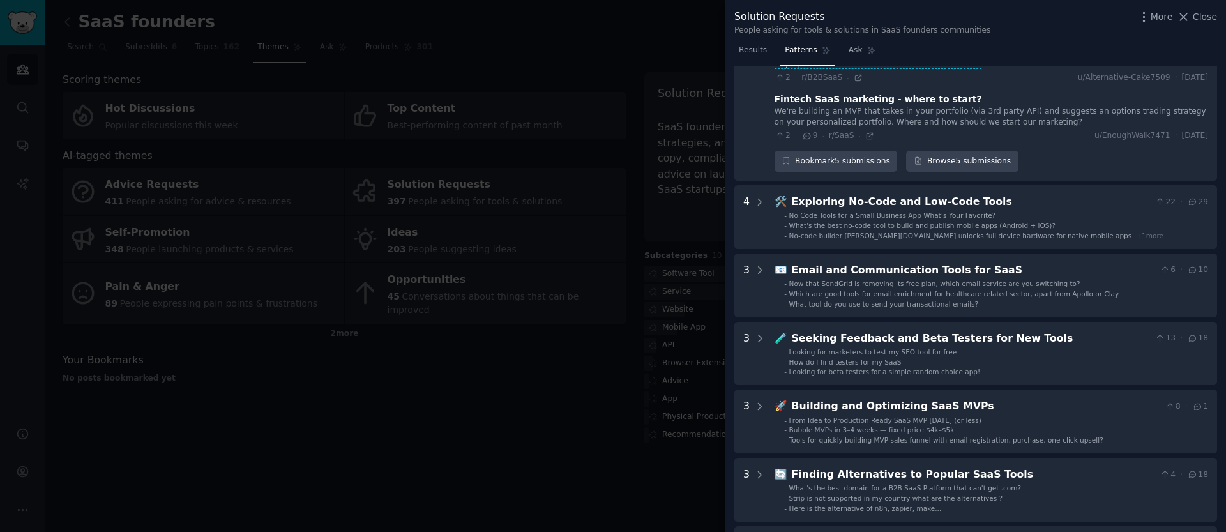
scroll to position [705, 0]
click at [568, 165] on div at bounding box center [613, 266] width 1226 height 532
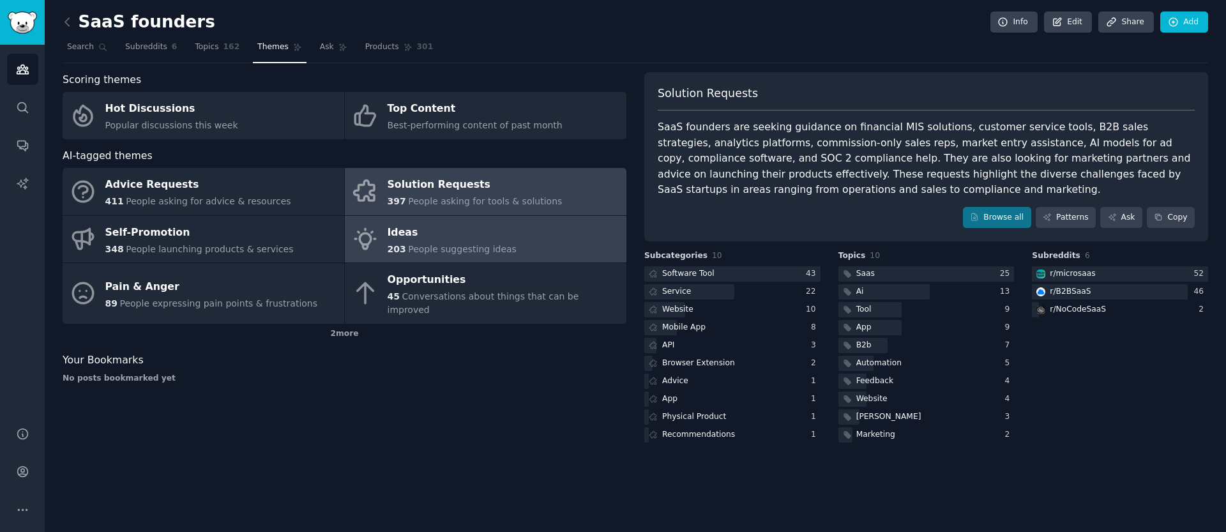
click at [472, 254] on div "203 People suggesting ideas" at bounding box center [452, 249] width 129 height 13
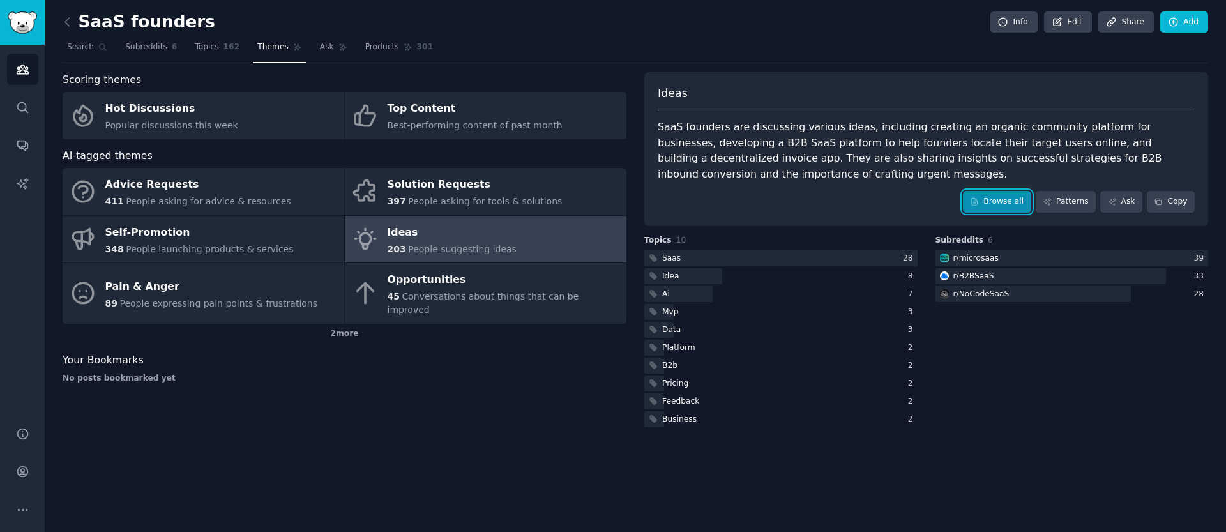
click at [1010, 198] on link "Browse all" at bounding box center [997, 202] width 68 height 22
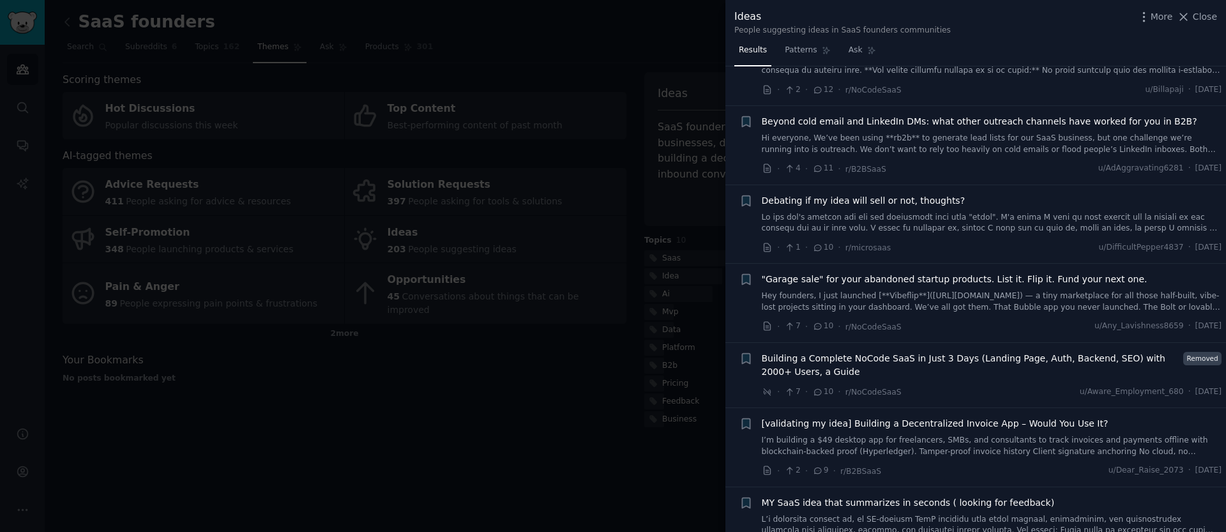
scroll to position [295, 0]
click at [603, 401] on div at bounding box center [613, 266] width 1226 height 532
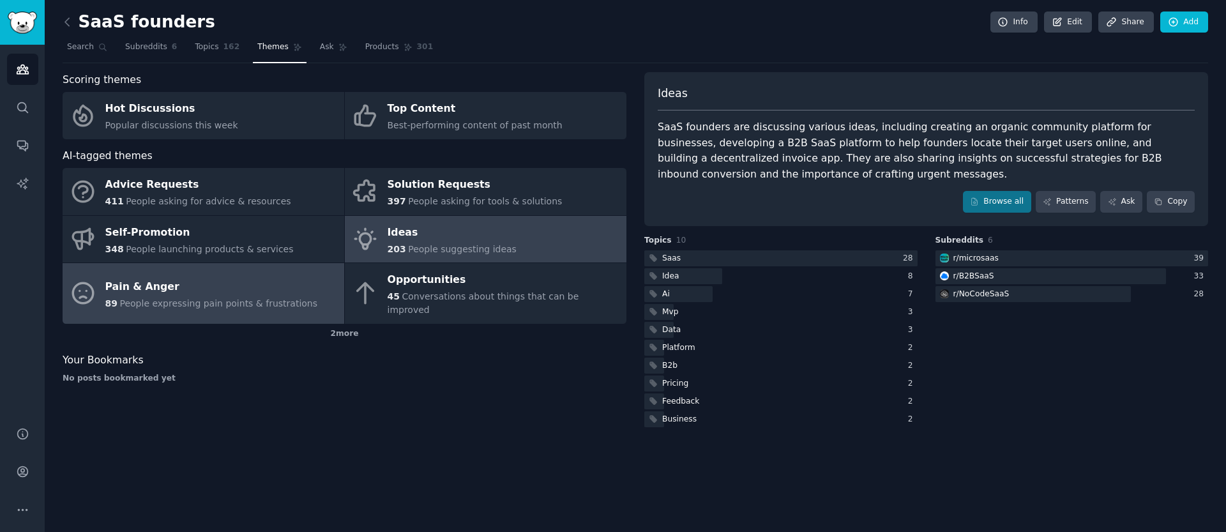
click at [186, 284] on div "Pain & Anger" at bounding box center [211, 287] width 213 height 20
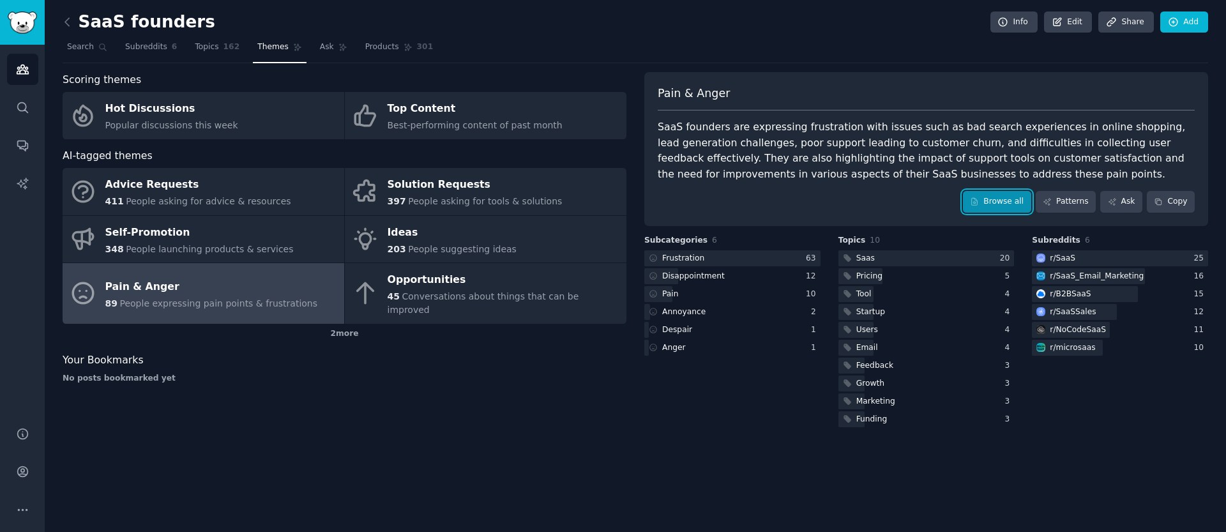
click at [988, 204] on link "Browse all" at bounding box center [997, 202] width 68 height 22
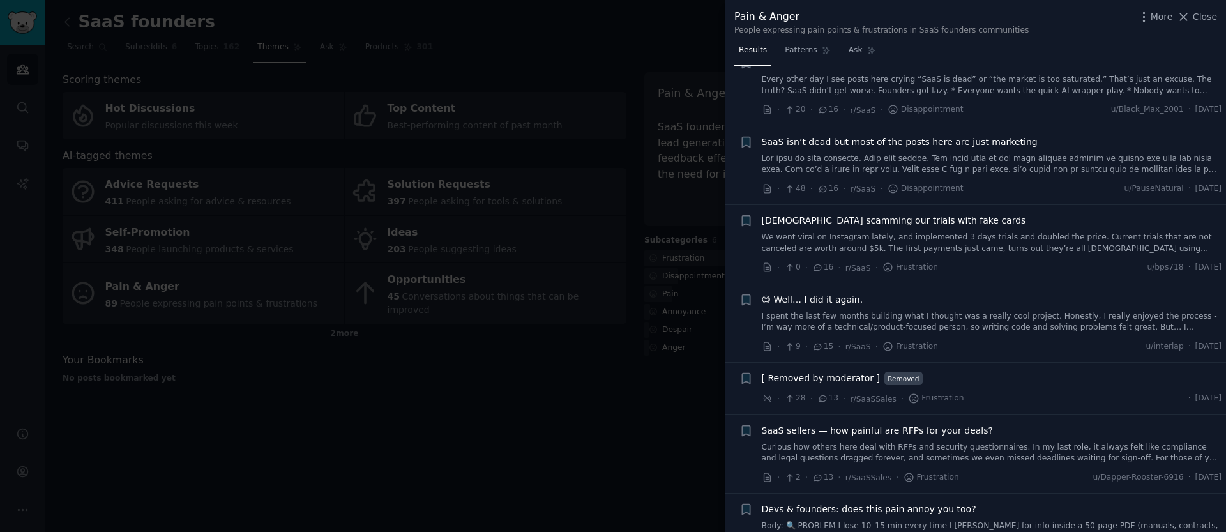
scroll to position [201, 0]
click at [616, 425] on div at bounding box center [613, 266] width 1226 height 532
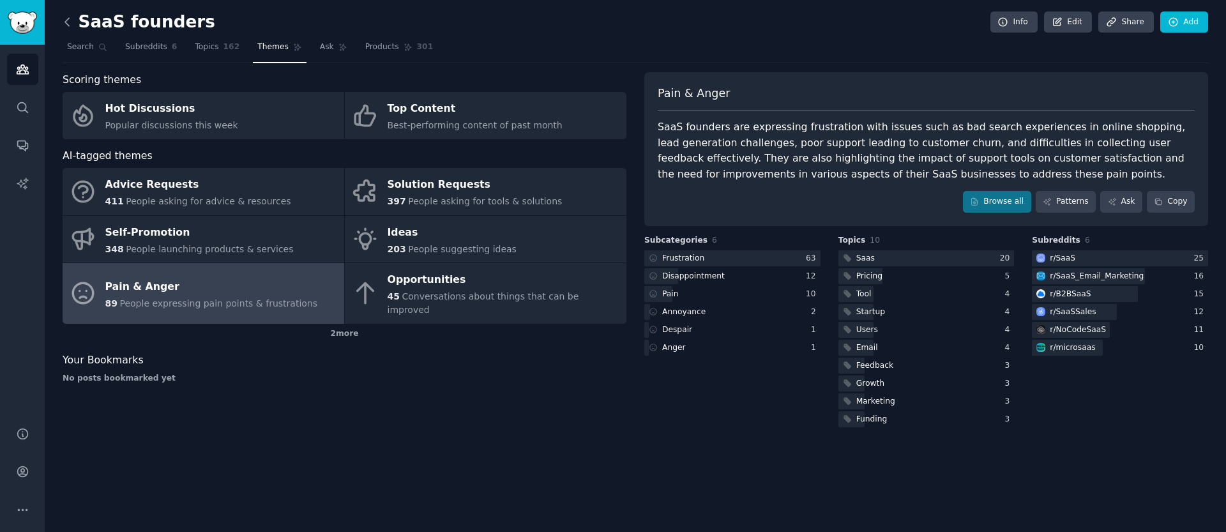
click at [72, 18] on icon at bounding box center [67, 21] width 13 height 13
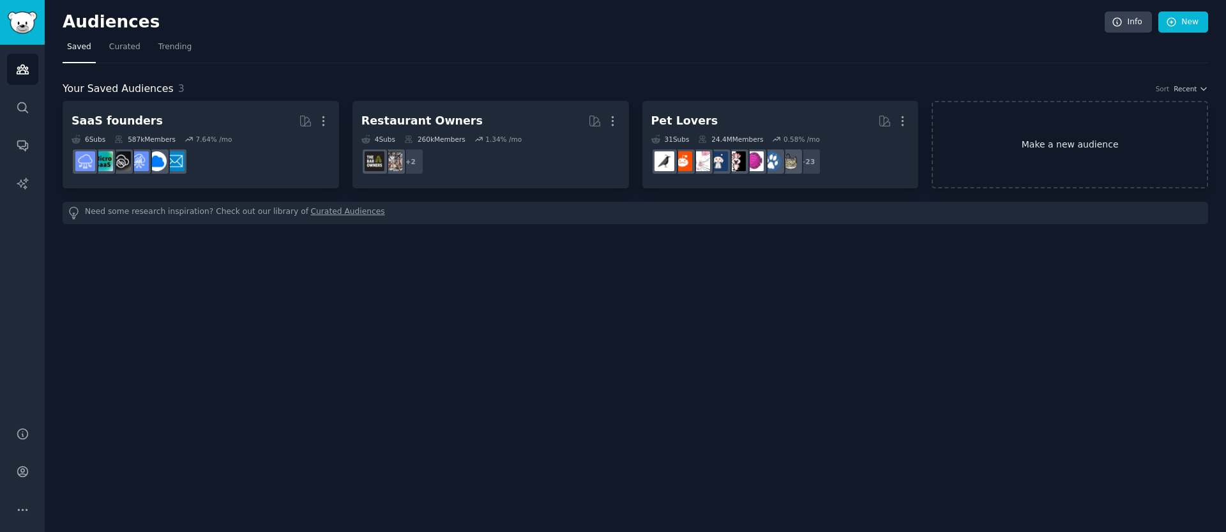
click at [1072, 129] on link "Make a new audience" at bounding box center [1070, 144] width 277 height 87
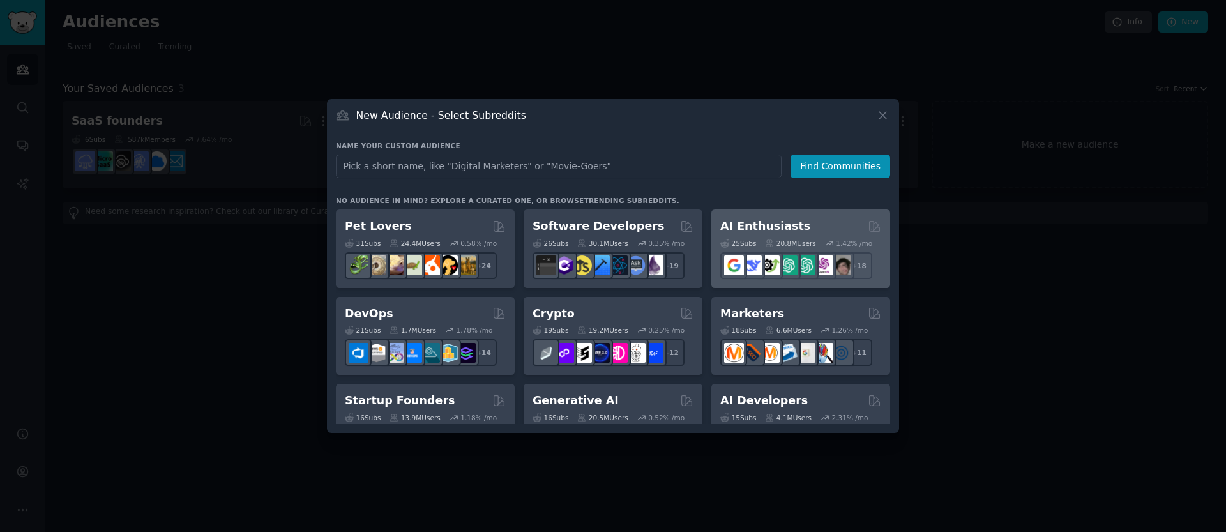
click at [812, 224] on div "AI Enthusiasts" at bounding box center [800, 226] width 161 height 16
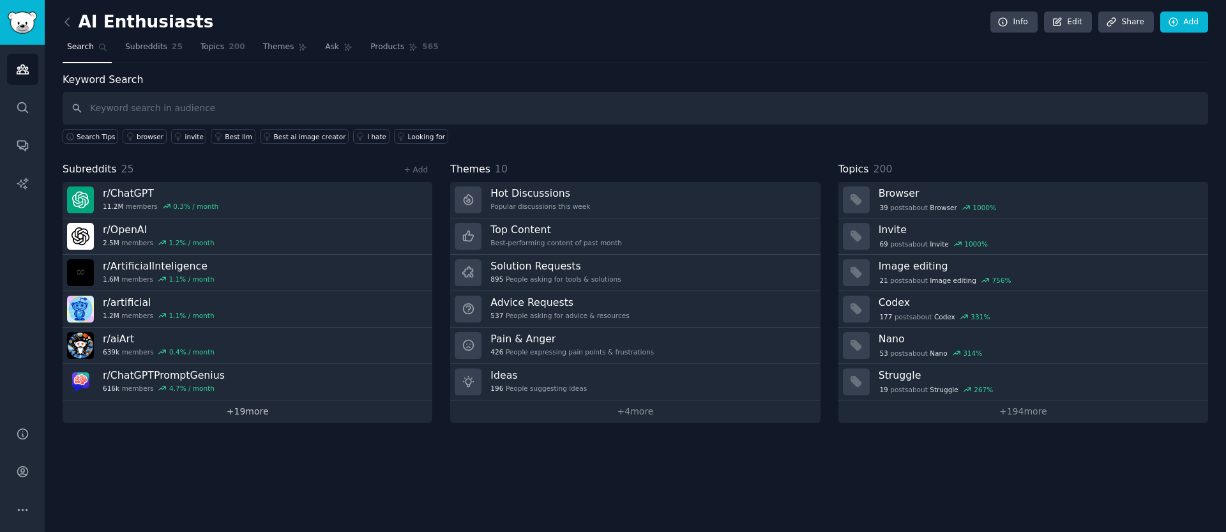
click at [242, 413] on link "+ 19 more" at bounding box center [248, 411] width 370 height 22
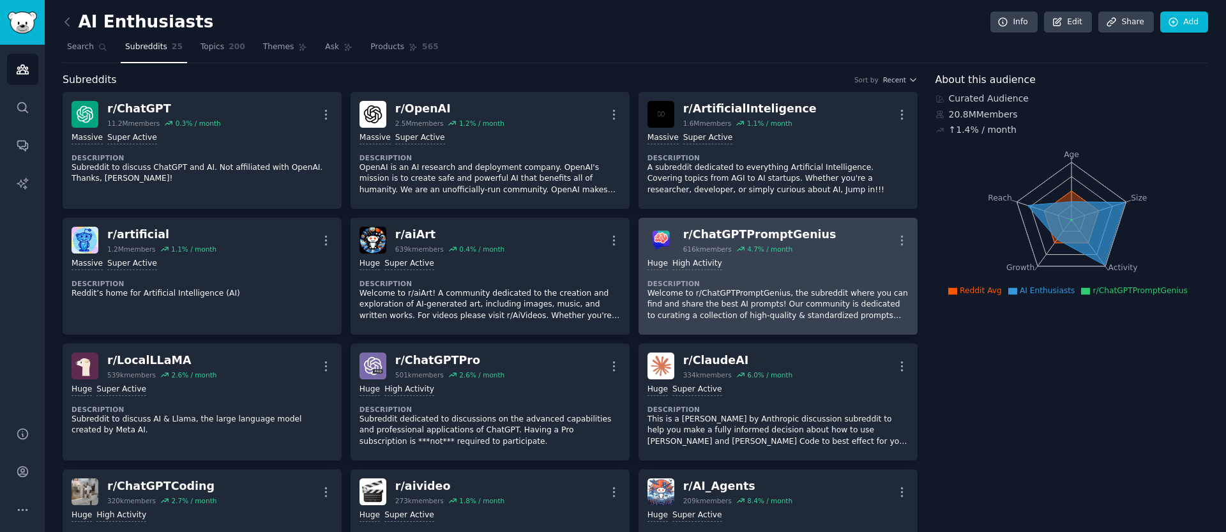
click at [758, 317] on p "Welcome to r/ChatGPTPromptGenius, the subreddit where you can find and share th…" at bounding box center [778, 305] width 261 height 34
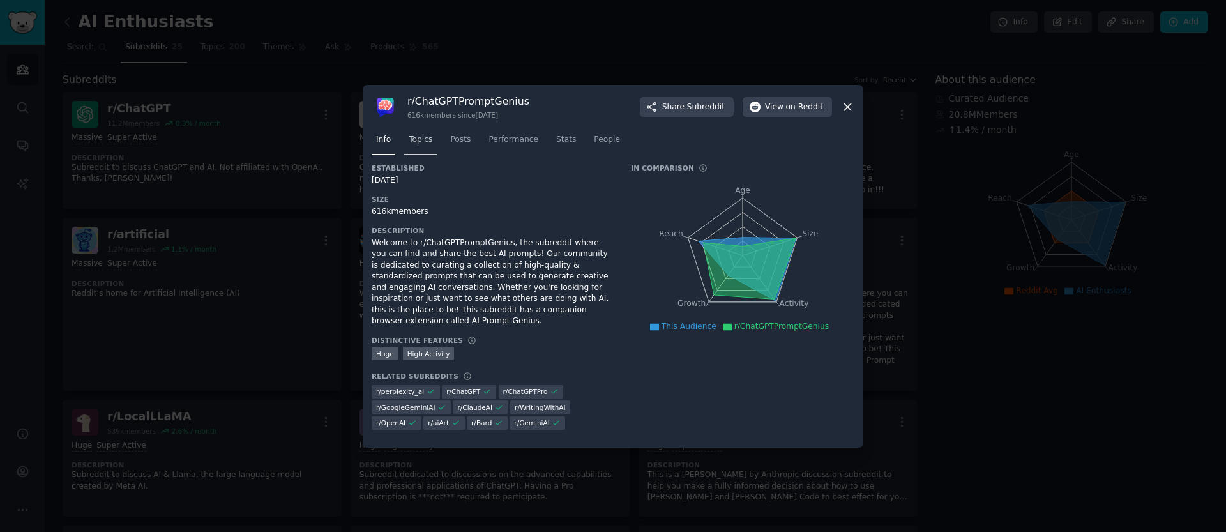
click at [422, 146] on link "Topics" at bounding box center [420, 143] width 33 height 26
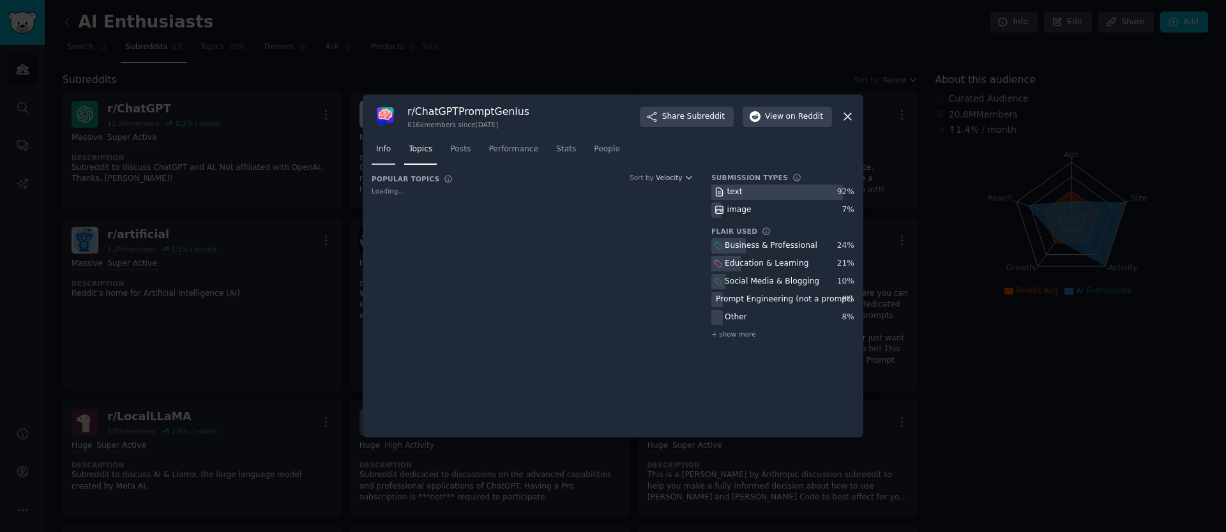
click at [392, 148] on link "Info" at bounding box center [384, 152] width 24 height 26
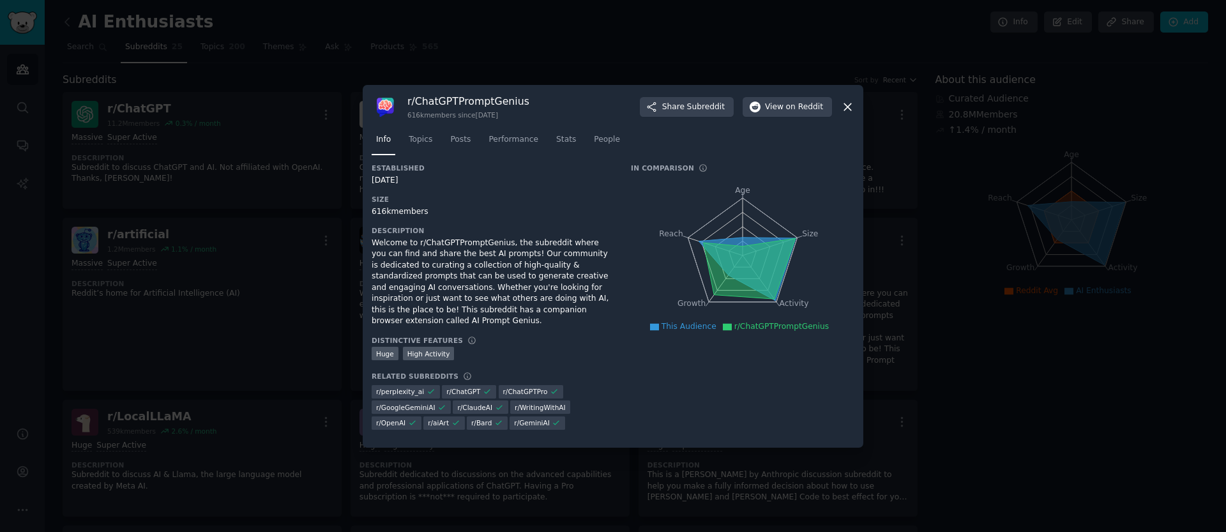
click at [849, 104] on icon at bounding box center [847, 106] width 7 height 7
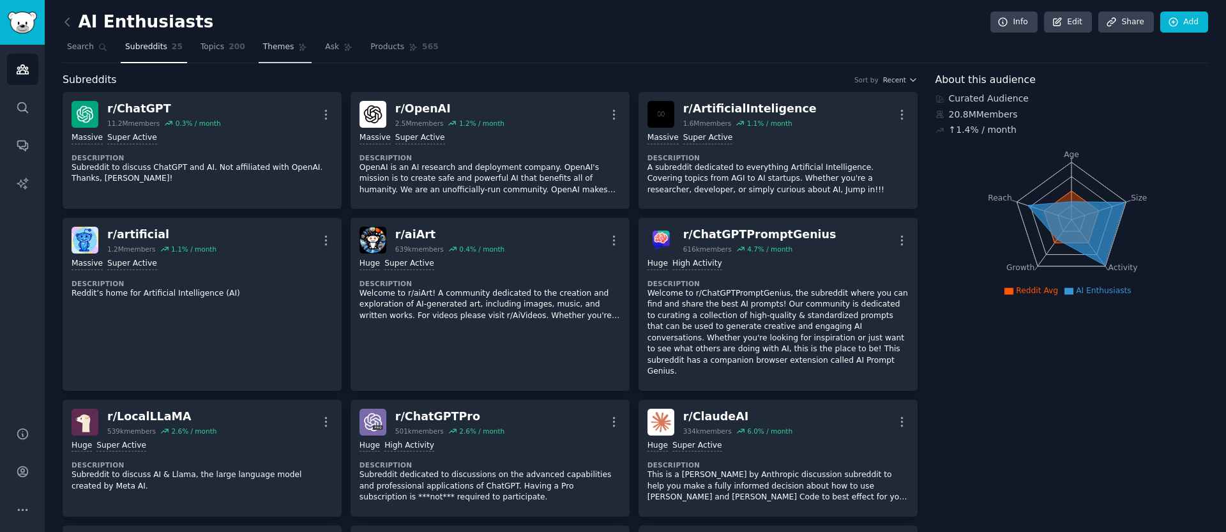
click at [281, 52] on span "Themes" at bounding box center [278, 47] width 31 height 11
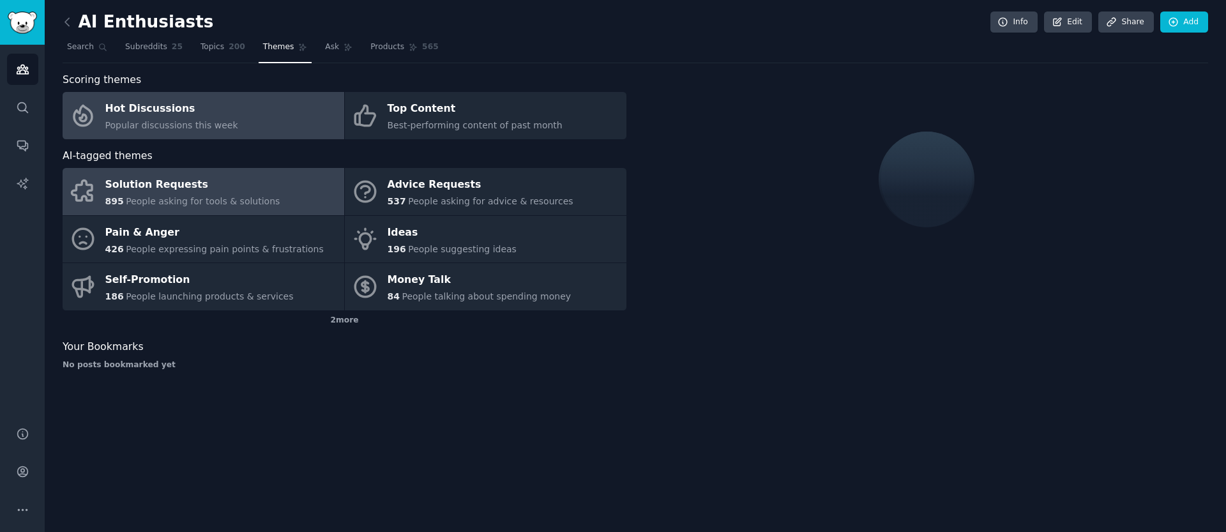
click at [240, 185] on div "Solution Requests" at bounding box center [192, 185] width 175 height 20
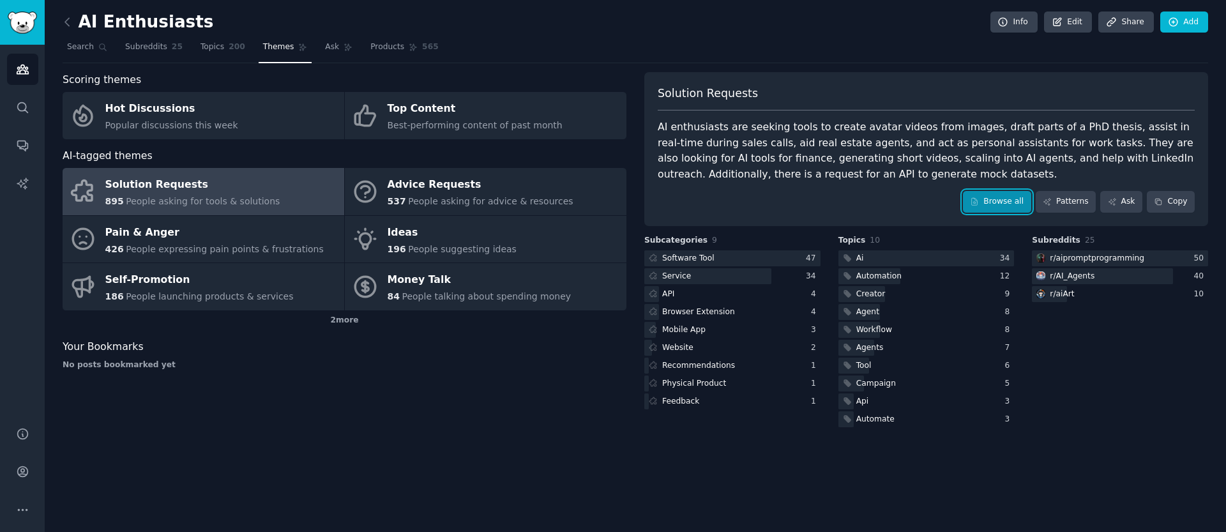
click at [1001, 201] on link "Browse all" at bounding box center [997, 202] width 68 height 22
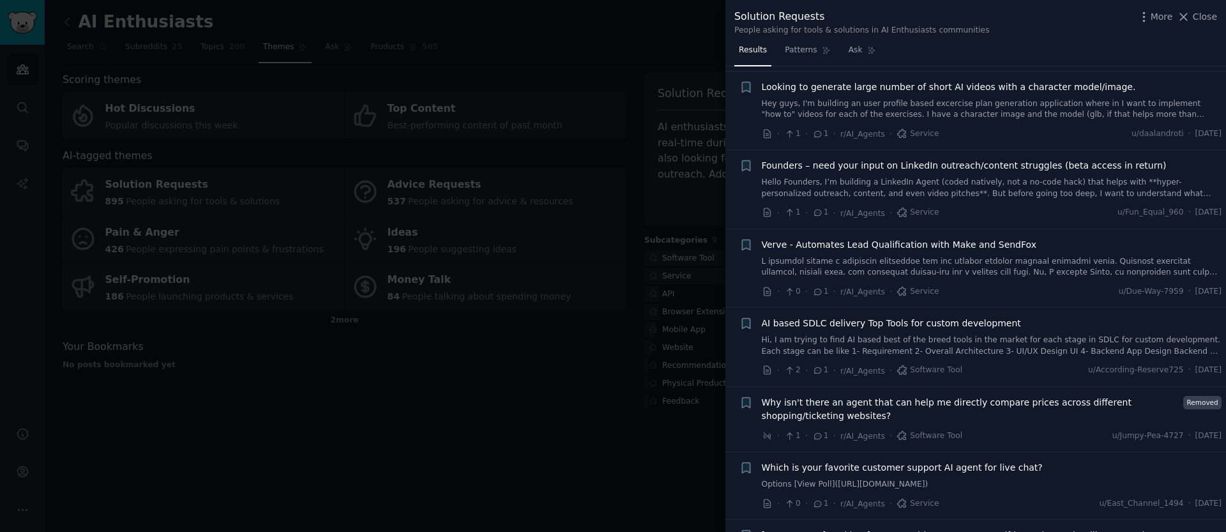
scroll to position [4260, 0]
click at [531, 487] on div at bounding box center [613, 266] width 1226 height 532
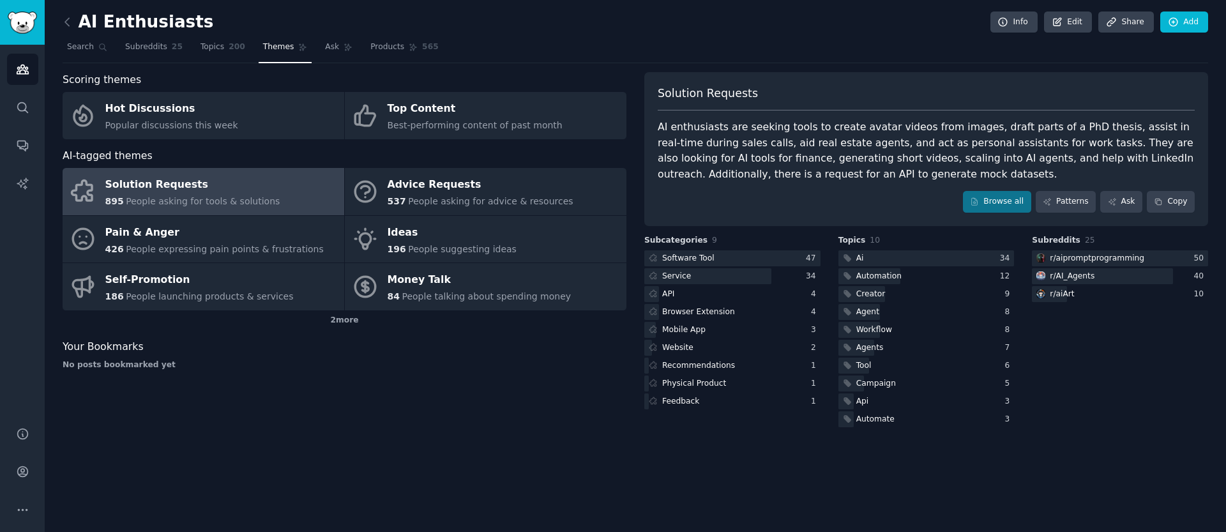
click at [539, 384] on div "Scoring themes Hot Discussions Popular discussions this week Top Content Best-p…" at bounding box center [345, 251] width 564 height 358
click at [688, 262] on div "Software Tool" at bounding box center [688, 258] width 52 height 11
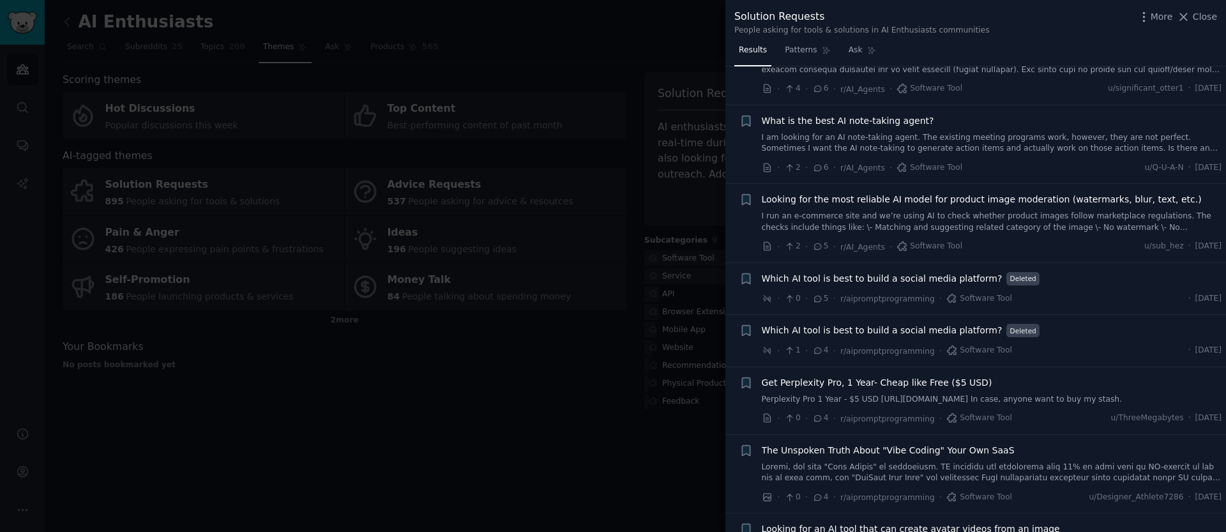
scroll to position [1021, 0]
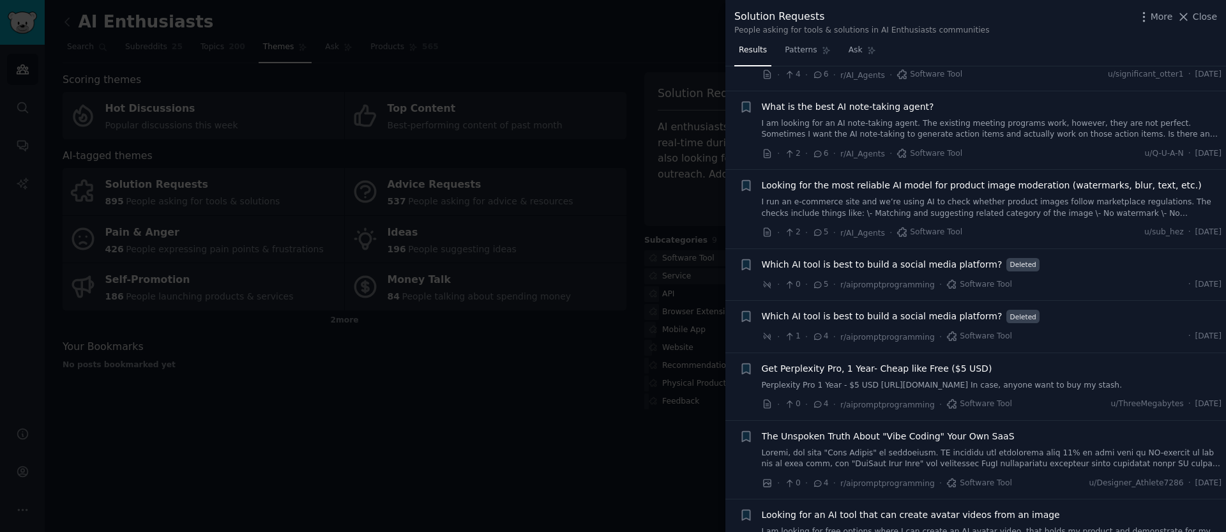
click at [570, 348] on div at bounding box center [613, 266] width 1226 height 532
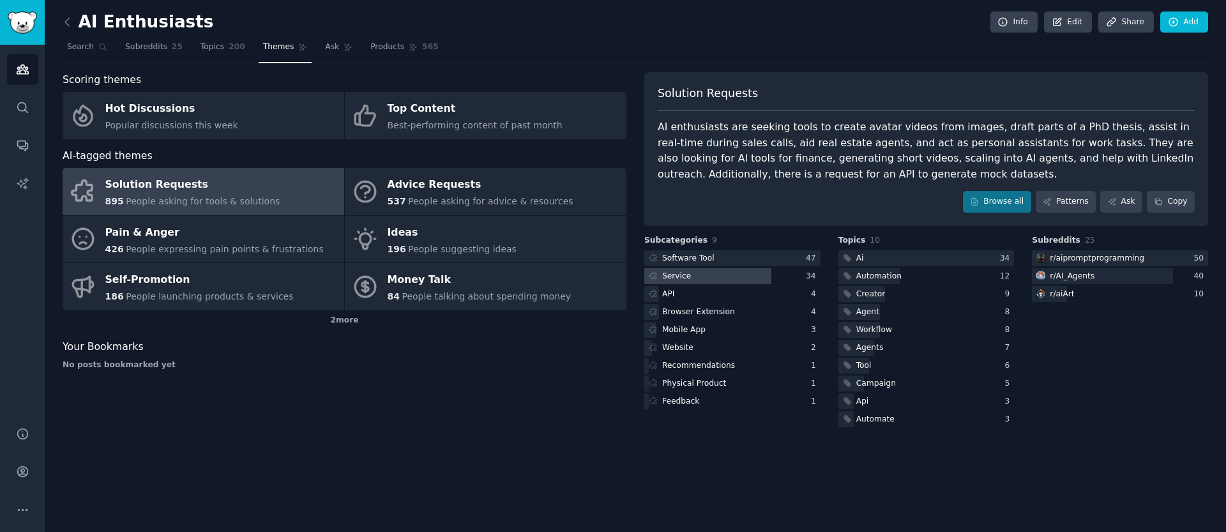
click at [735, 280] on div at bounding box center [707, 276] width 127 height 16
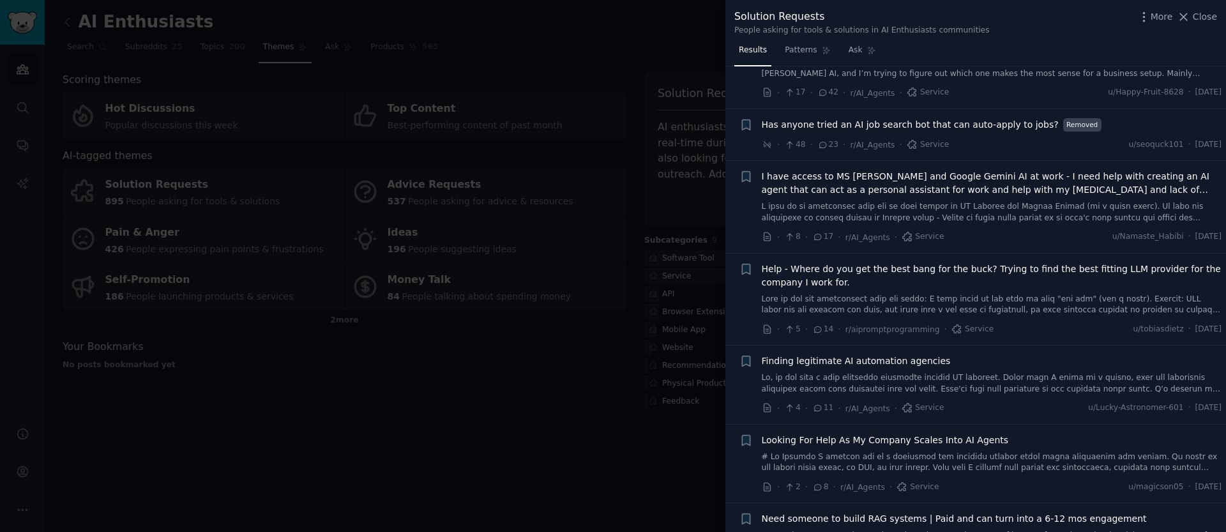
scroll to position [70, 0]
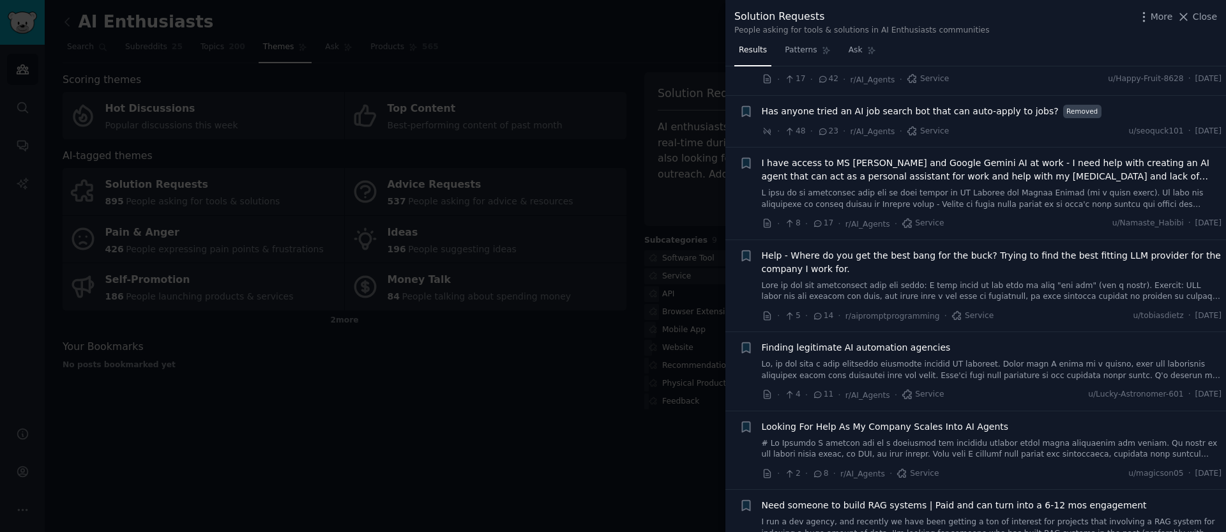
click at [876, 376] on link at bounding box center [992, 370] width 460 height 22
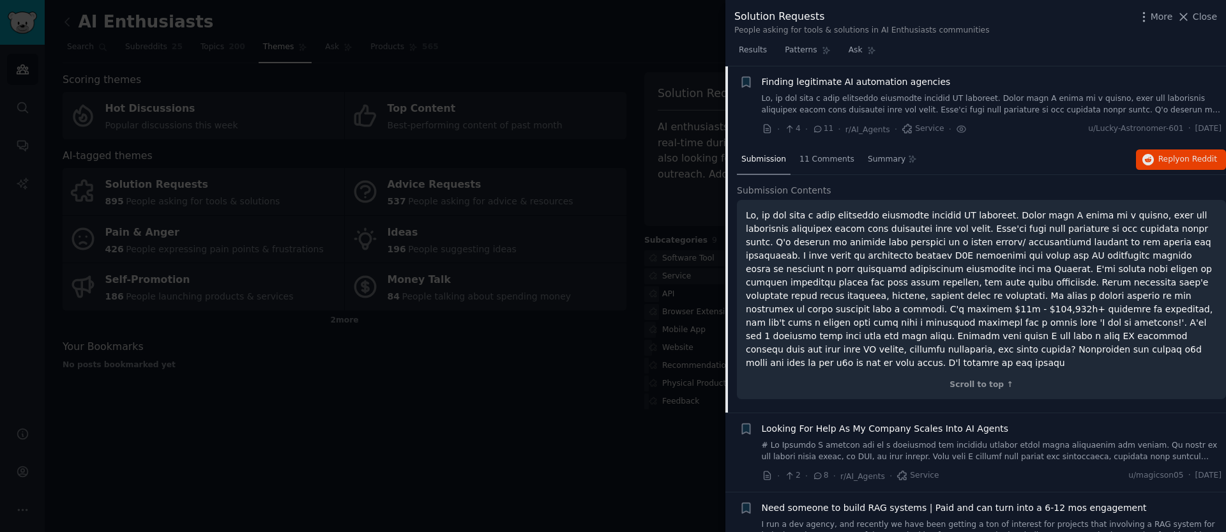
scroll to position [335, 0]
click at [1158, 151] on button "Reply on Reddit" at bounding box center [1181, 159] width 90 height 20
click at [532, 441] on div at bounding box center [613, 266] width 1226 height 532
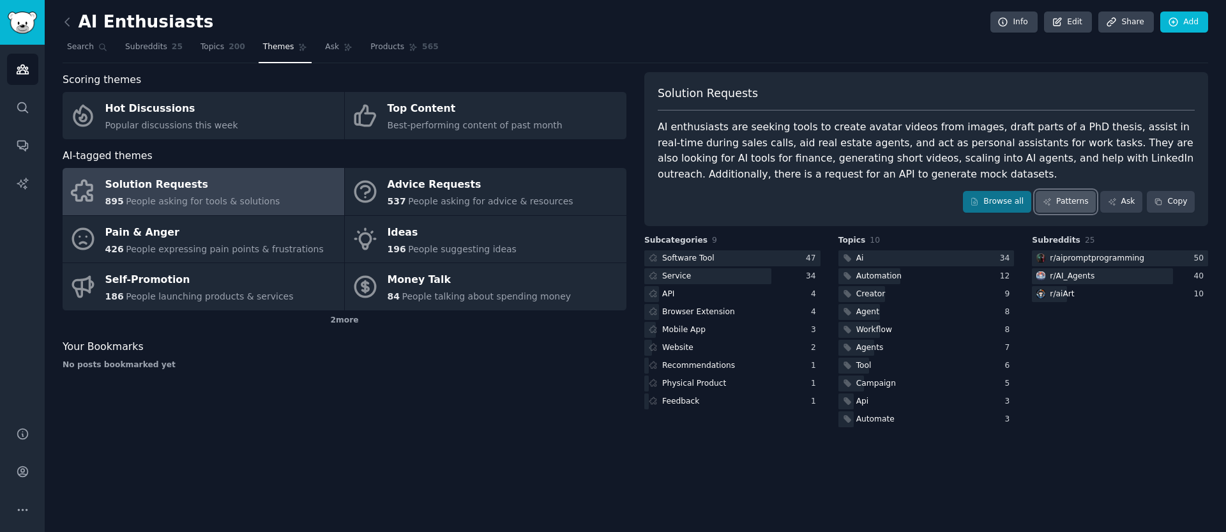
click at [1083, 206] on link "Patterns" at bounding box center [1066, 202] width 60 height 22
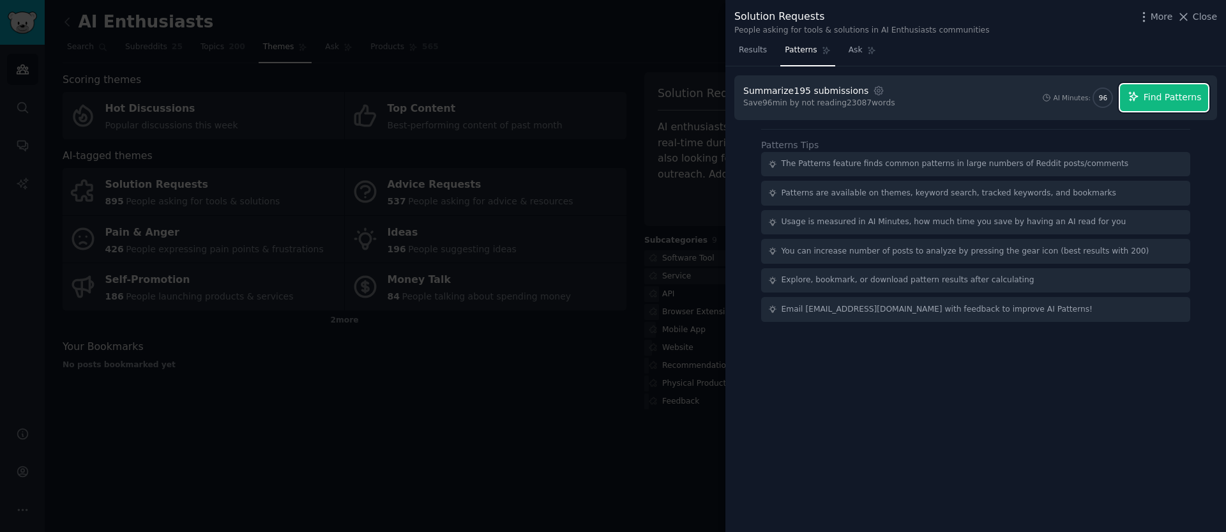
click at [1167, 98] on span "Find Patterns" at bounding box center [1173, 97] width 58 height 13
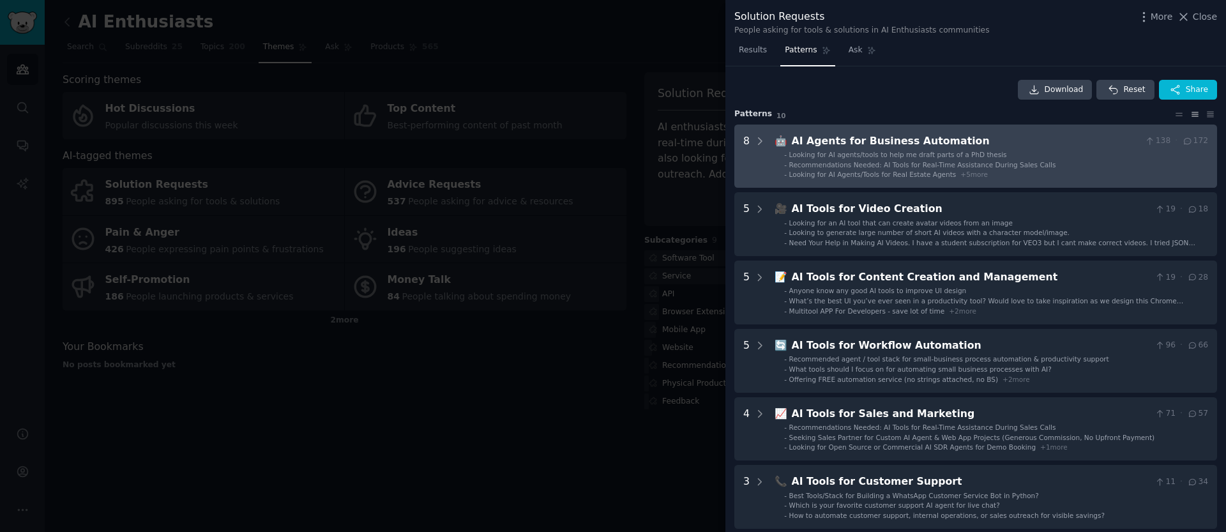
click at [823, 169] on ul "- Looking for AI agents/tools to help me draft parts of a PhD thesis - Recommen…" at bounding box center [991, 164] width 433 height 29
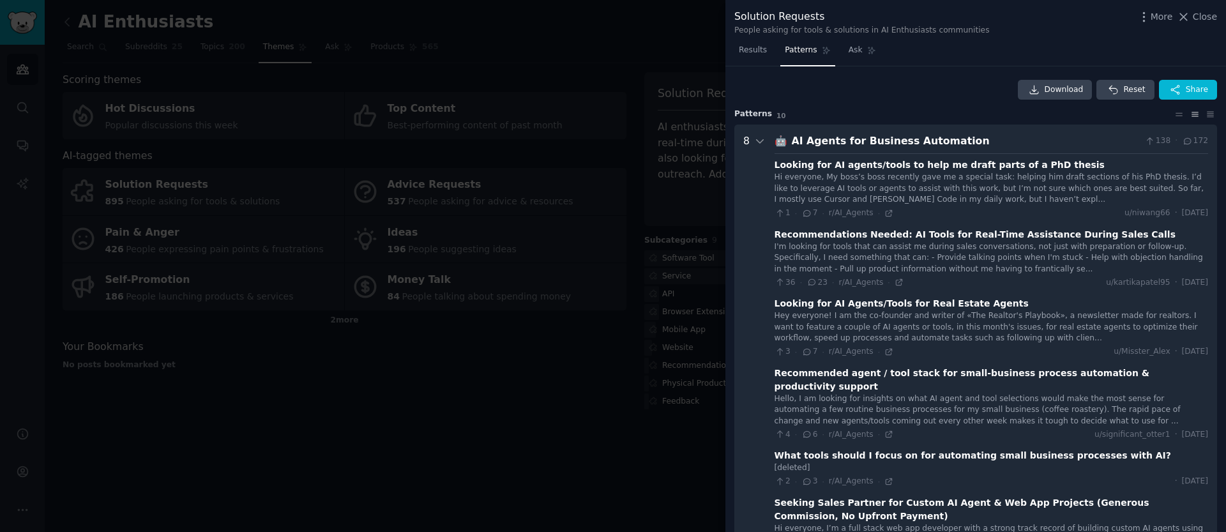
scroll to position [58, 0]
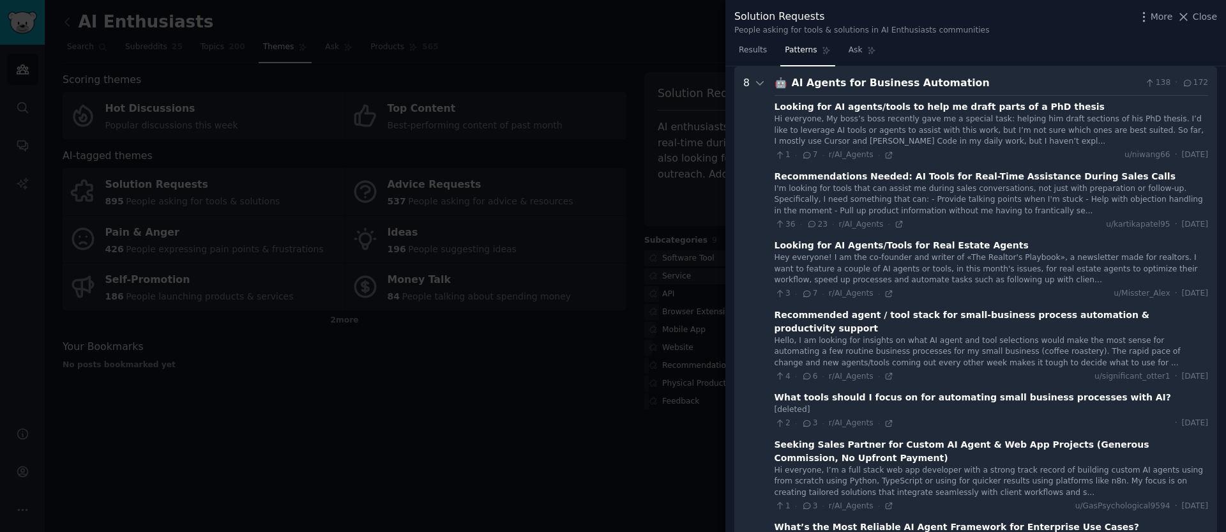
click at [828, 175] on div "Recommendations Needed: AI Tools for Real-Time Assistance During Sales Calls" at bounding box center [975, 176] width 401 height 13
click at [982, 178] on div "Recommendations Needed: AI Tools for Real-Time Assistance During Sales Calls" at bounding box center [975, 176] width 401 height 13
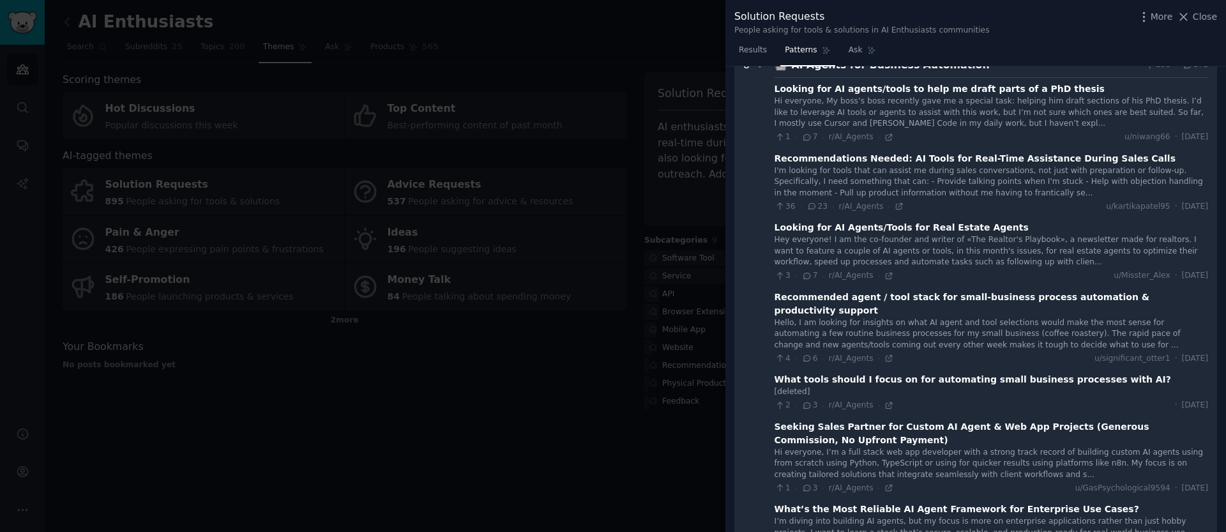
scroll to position [79, 0]
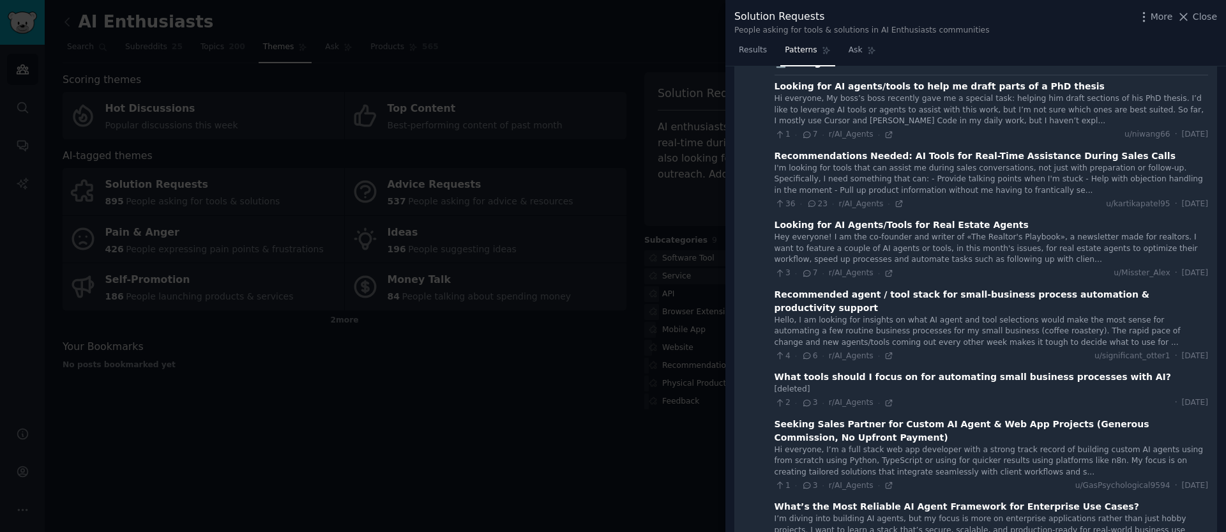
click at [858, 160] on div "Recommendations Needed: AI Tools for Real-Time Assistance During Sales Calls" at bounding box center [975, 155] width 401 height 13
click at [901, 206] on icon at bounding box center [899, 203] width 9 height 9
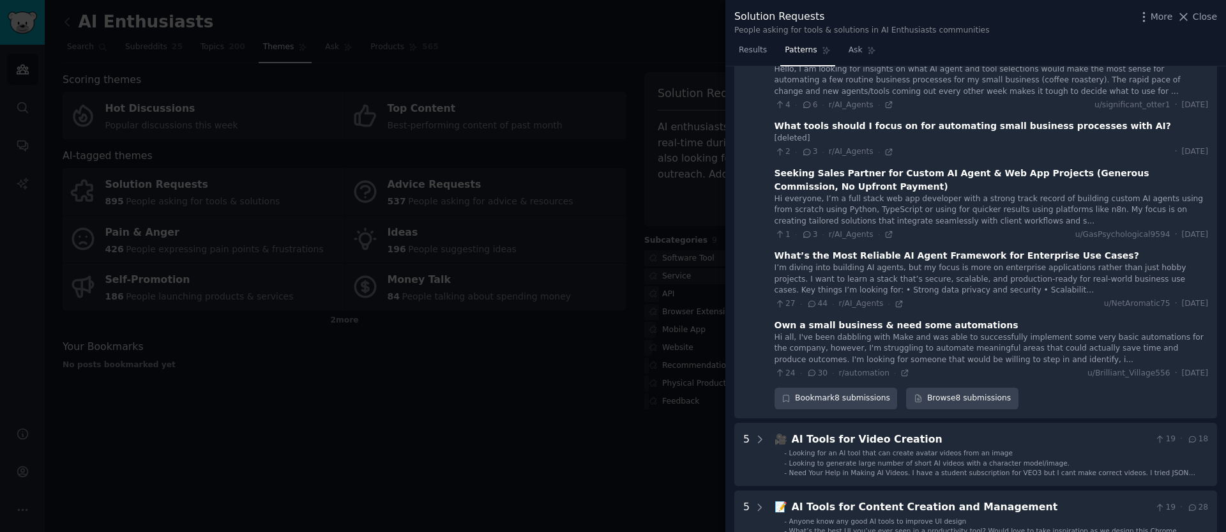
scroll to position [332, 0]
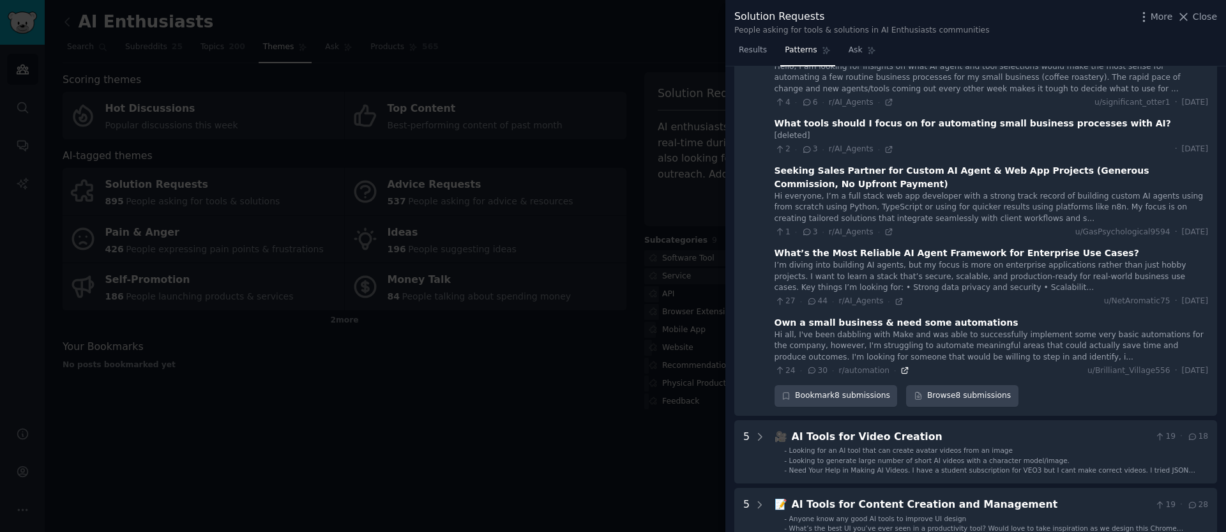
click at [902, 366] on icon at bounding box center [905, 370] width 9 height 9
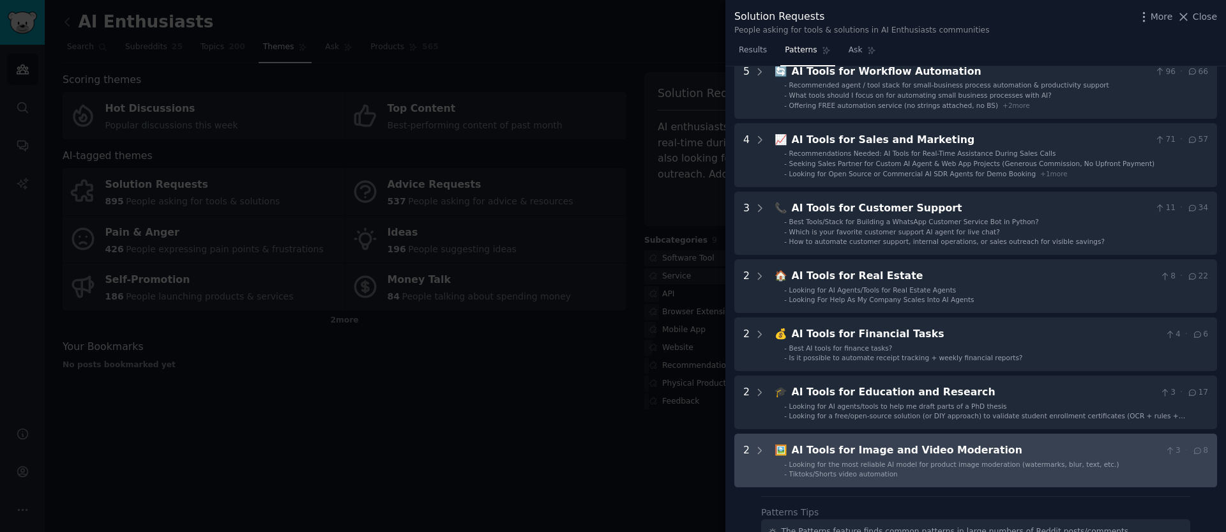
scroll to position [788, 0]
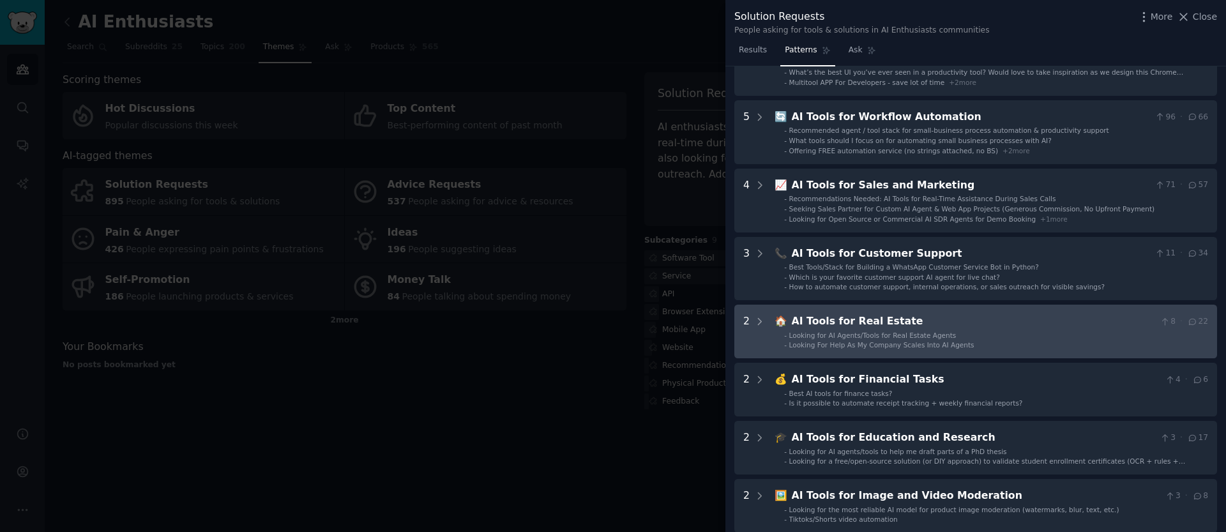
click at [880, 341] on span "Looking For Help As My Company Scales Into AI Agents" at bounding box center [881, 345] width 185 height 8
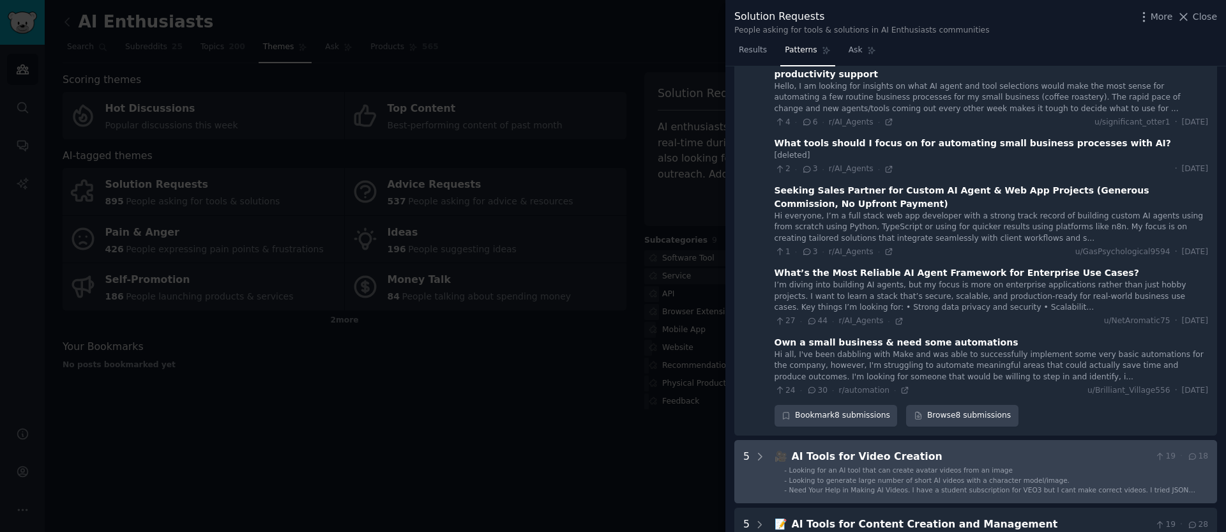
scroll to position [319, 0]
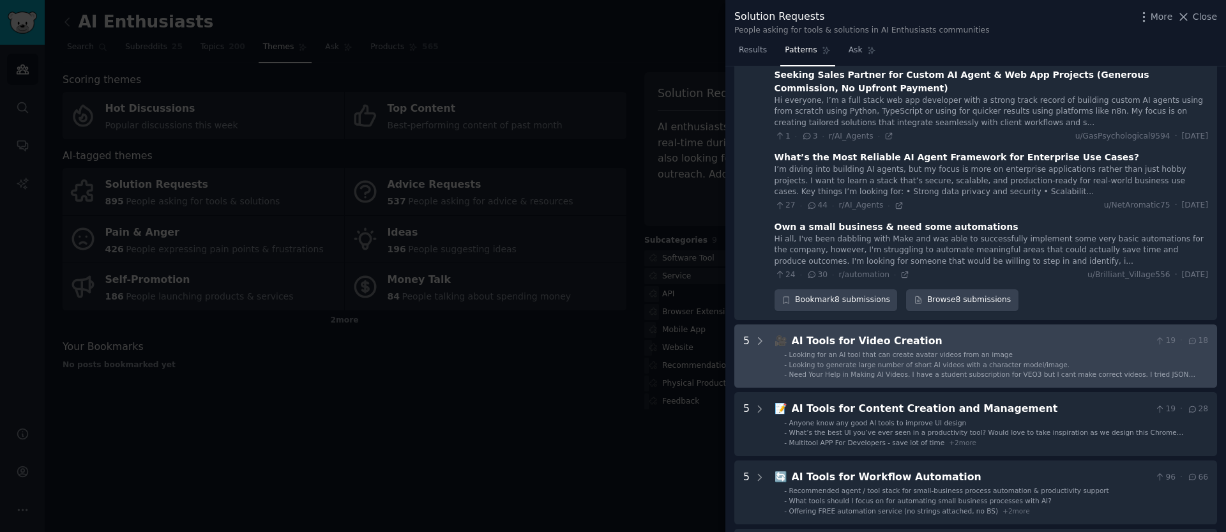
click at [826, 370] on Creation "5 🎥 AI Tools for Video Creation 19 · 18 - Looking for an AI tool that can creat…" at bounding box center [975, 356] width 483 height 64
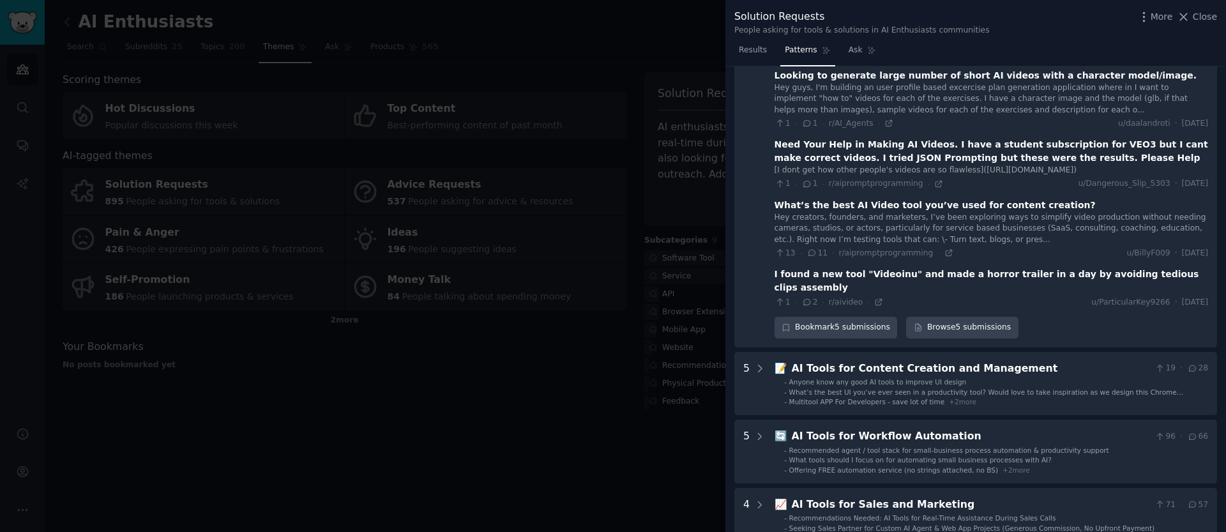
scroll to position [947, 0]
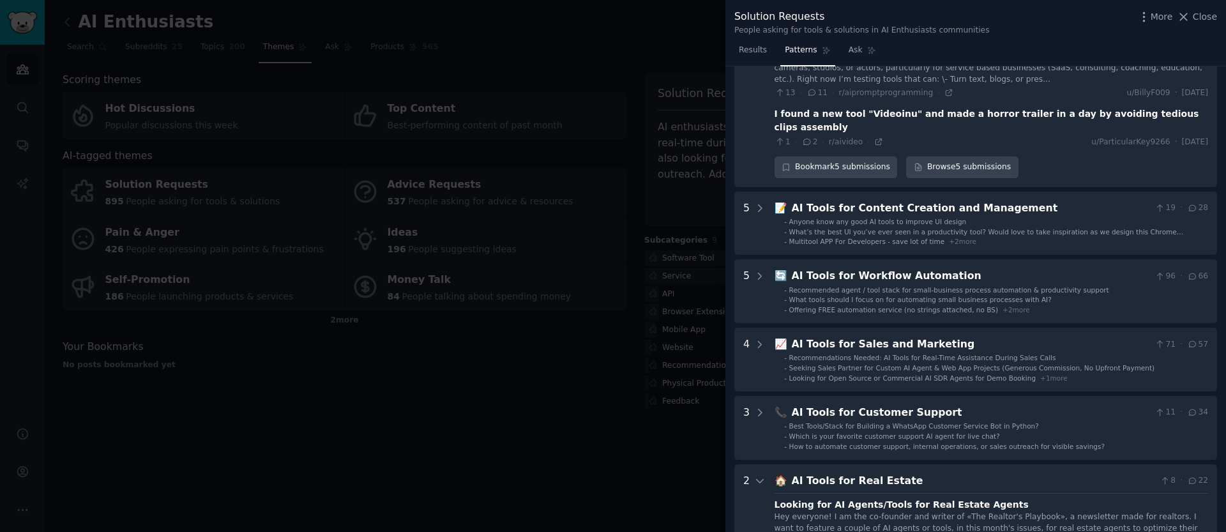
click at [556, 352] on div at bounding box center [613, 266] width 1226 height 532
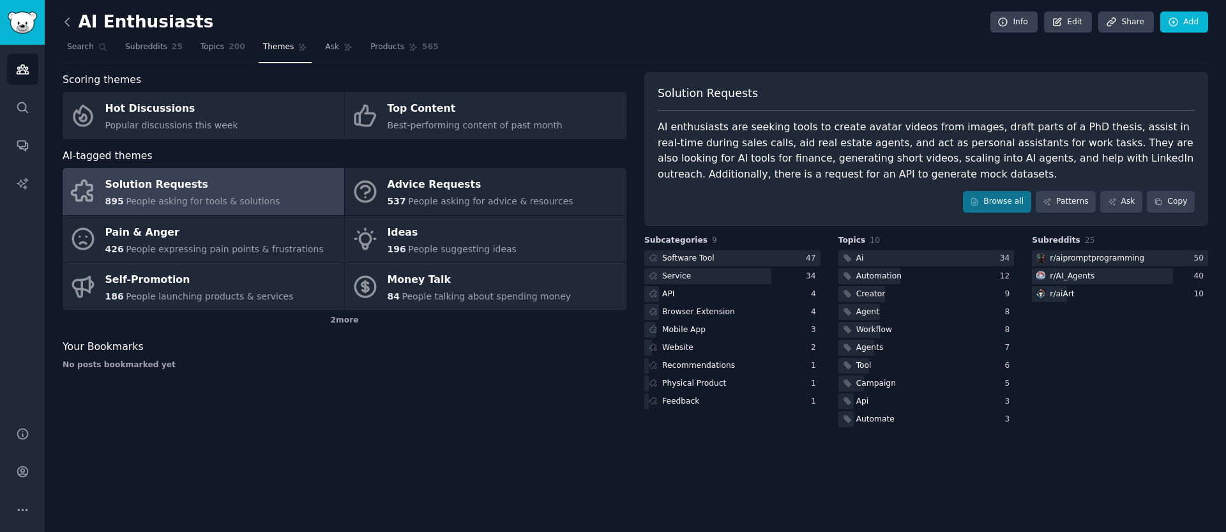
click at [70, 24] on icon at bounding box center [67, 21] width 13 height 13
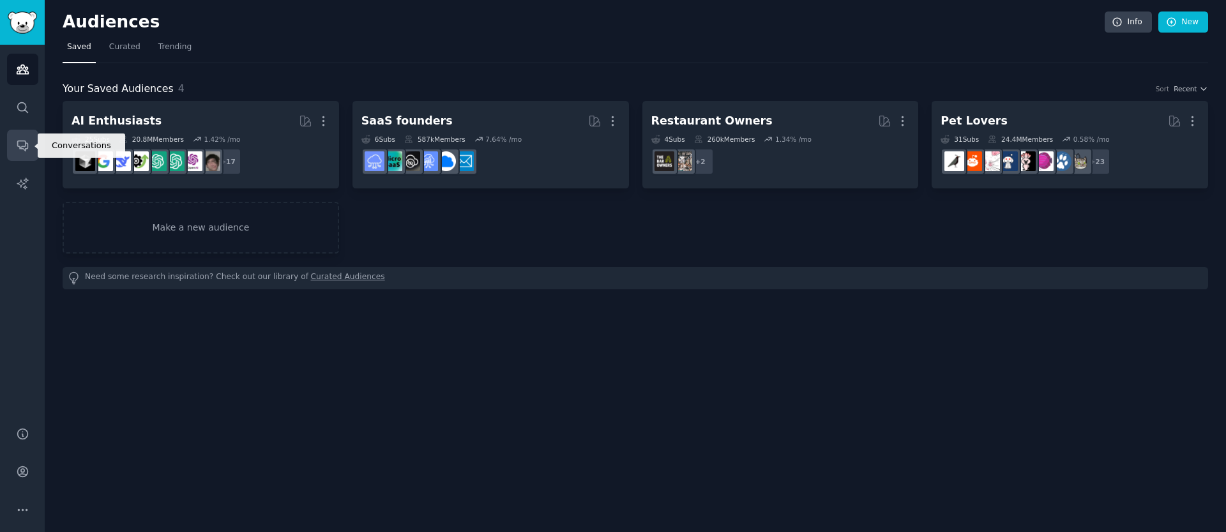
click at [31, 145] on link "Conversations" at bounding box center [22, 145] width 31 height 31
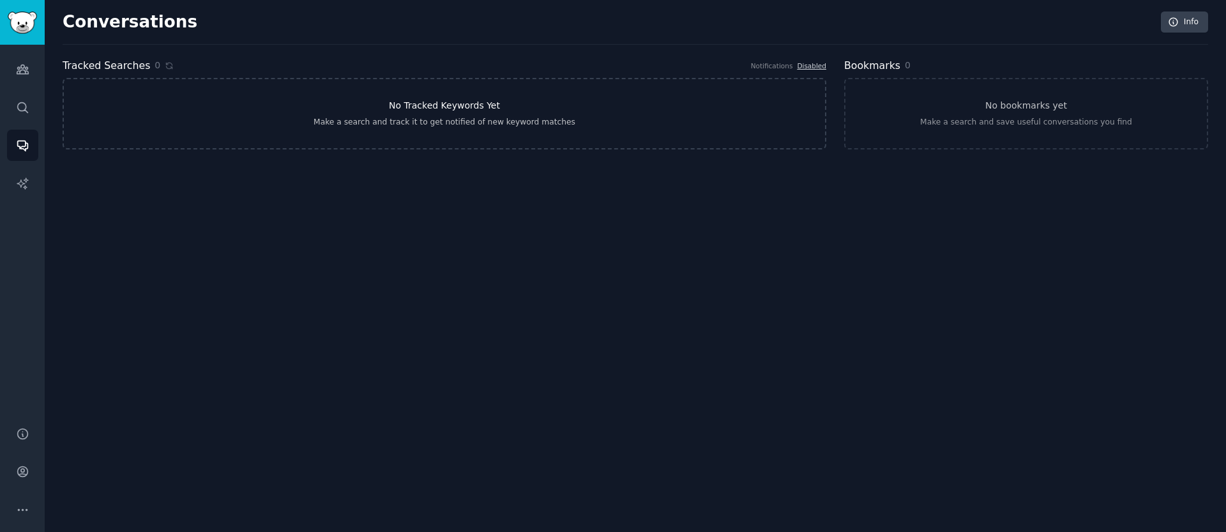
click at [517, 117] on div "Make a search and track it to get notified of new keyword matches" at bounding box center [445, 122] width 262 height 11
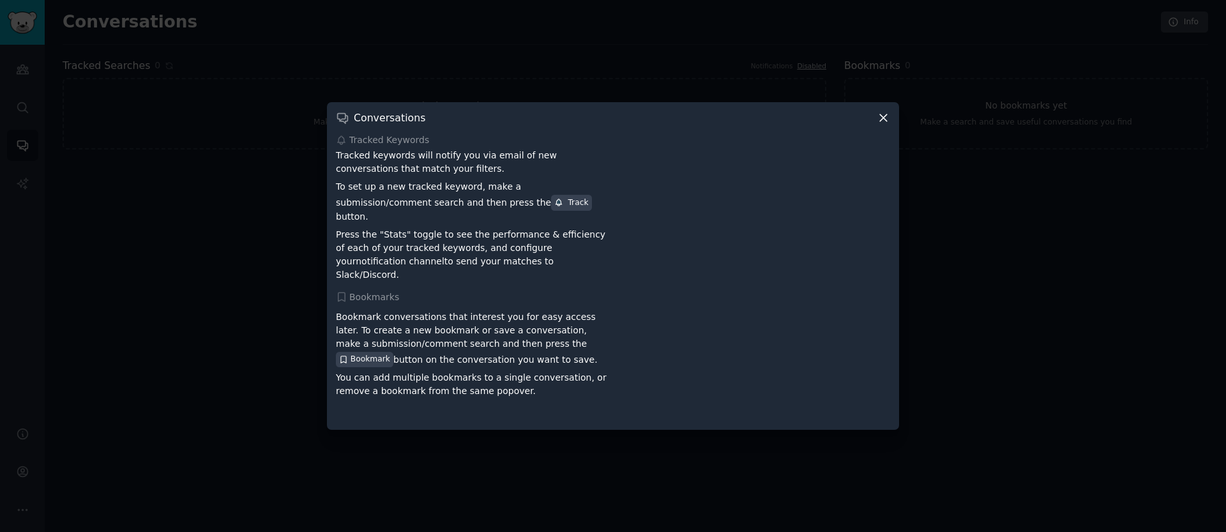
click at [190, 220] on div at bounding box center [613, 266] width 1226 height 532
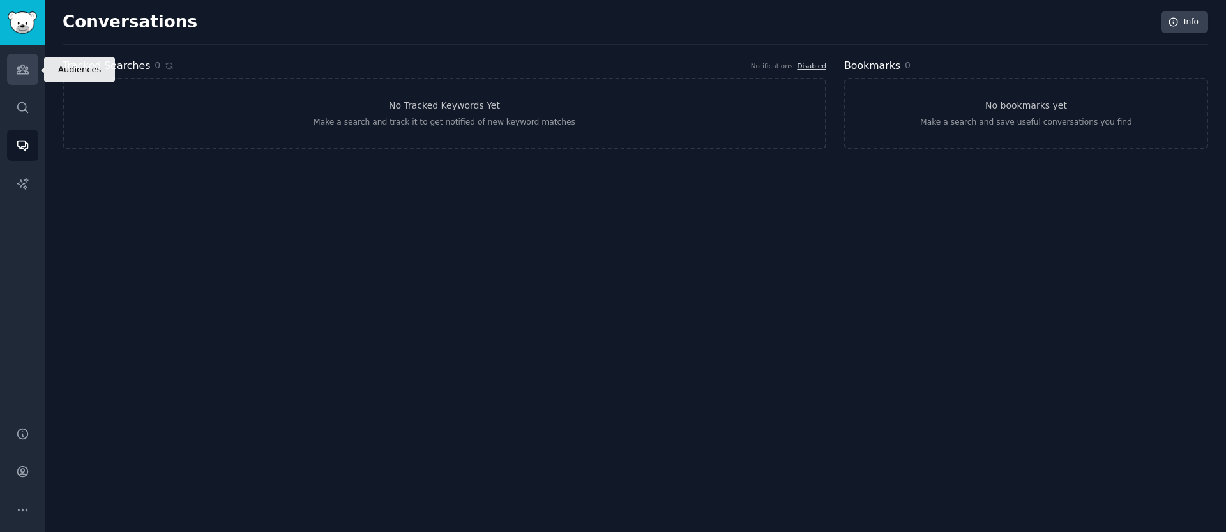
click at [25, 68] on icon "Sidebar" at bounding box center [22, 69] width 11 height 9
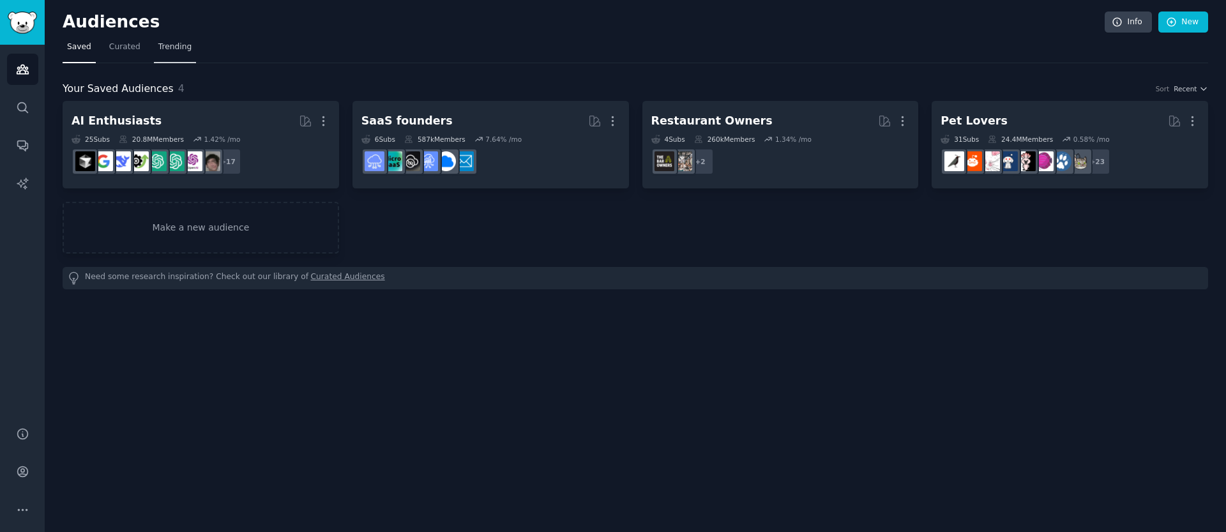
click at [181, 47] on span "Trending" at bounding box center [174, 47] width 33 height 11
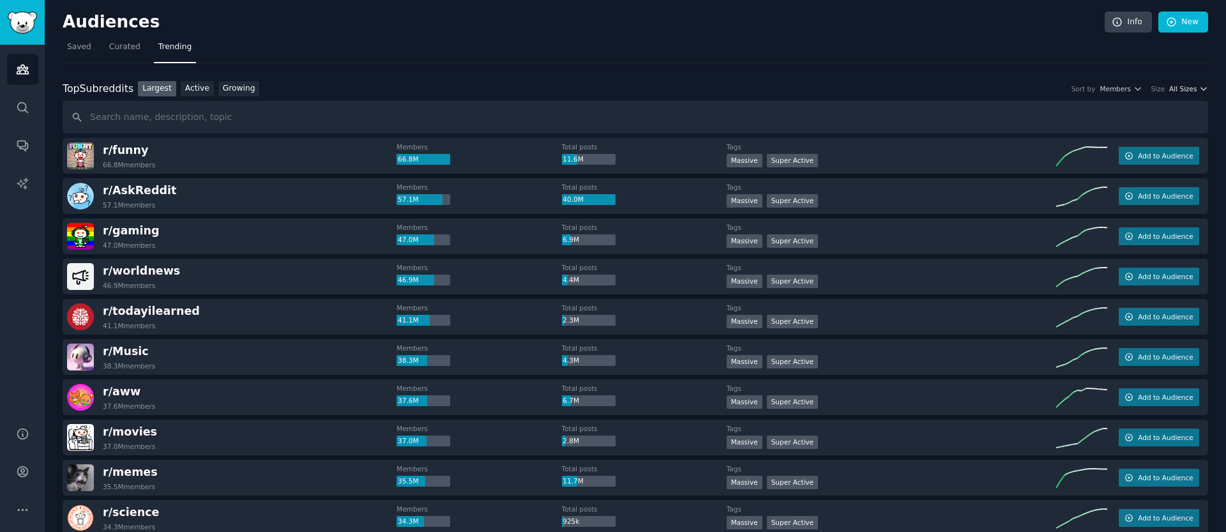
click at [1178, 91] on span "All Sizes" at bounding box center [1182, 88] width 27 height 9
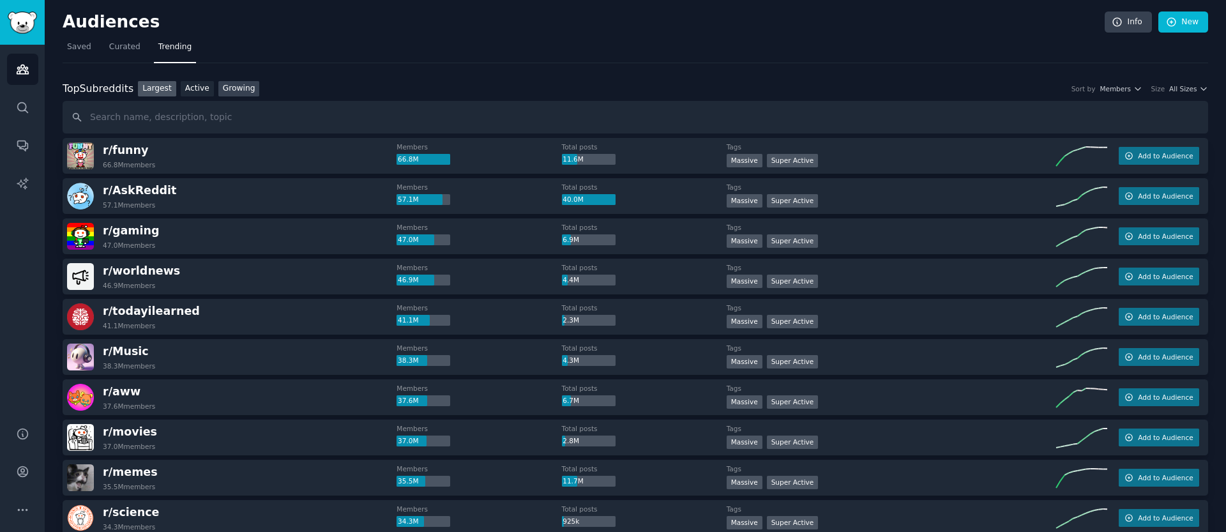
click at [232, 82] on link "Growing" at bounding box center [239, 89] width 42 height 16
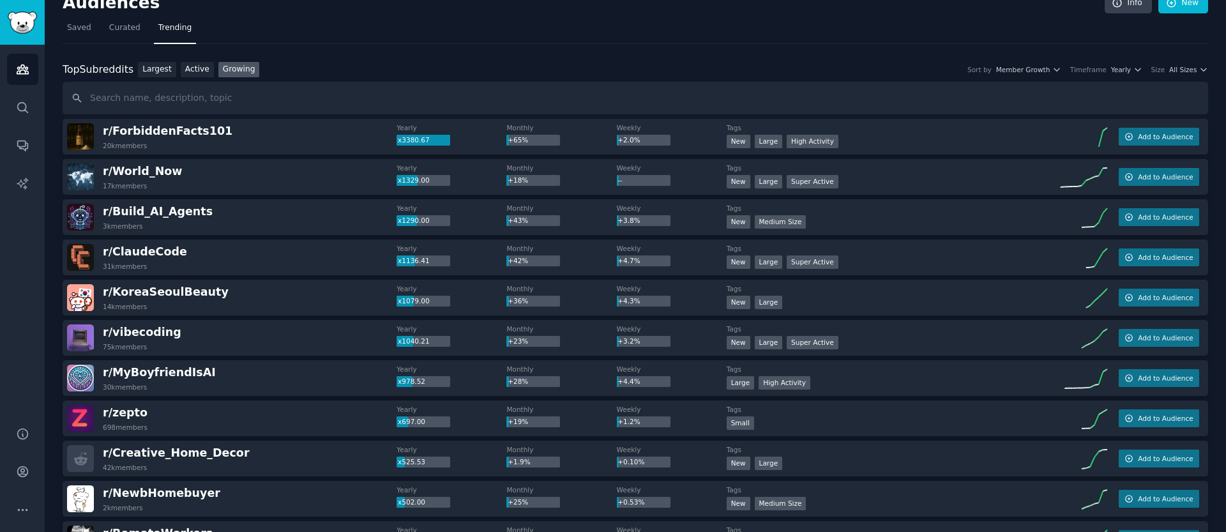
scroll to position [30, 0]
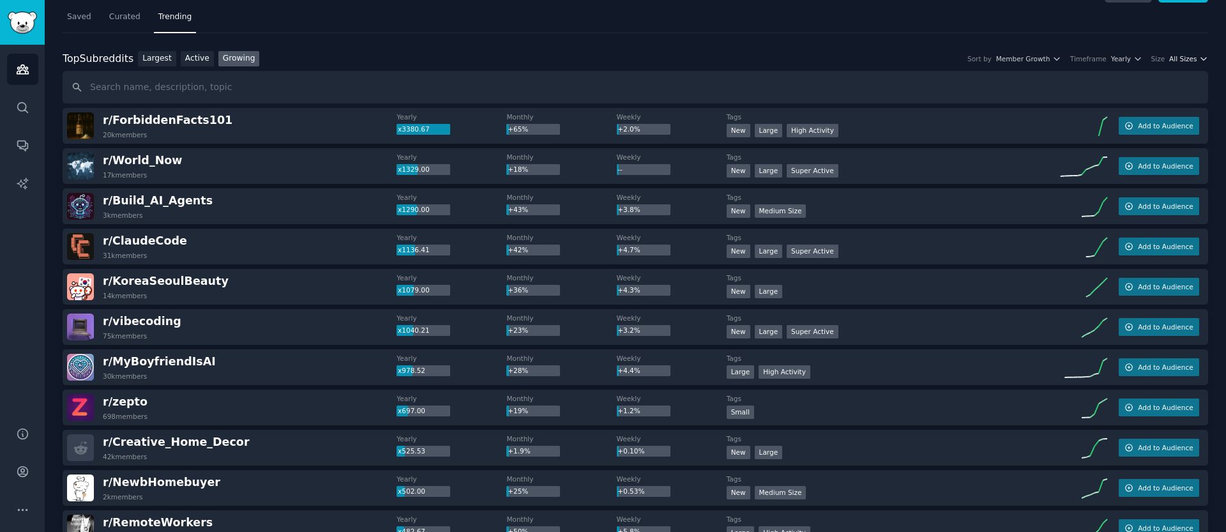
click at [1182, 57] on span "All Sizes" at bounding box center [1182, 58] width 27 height 9
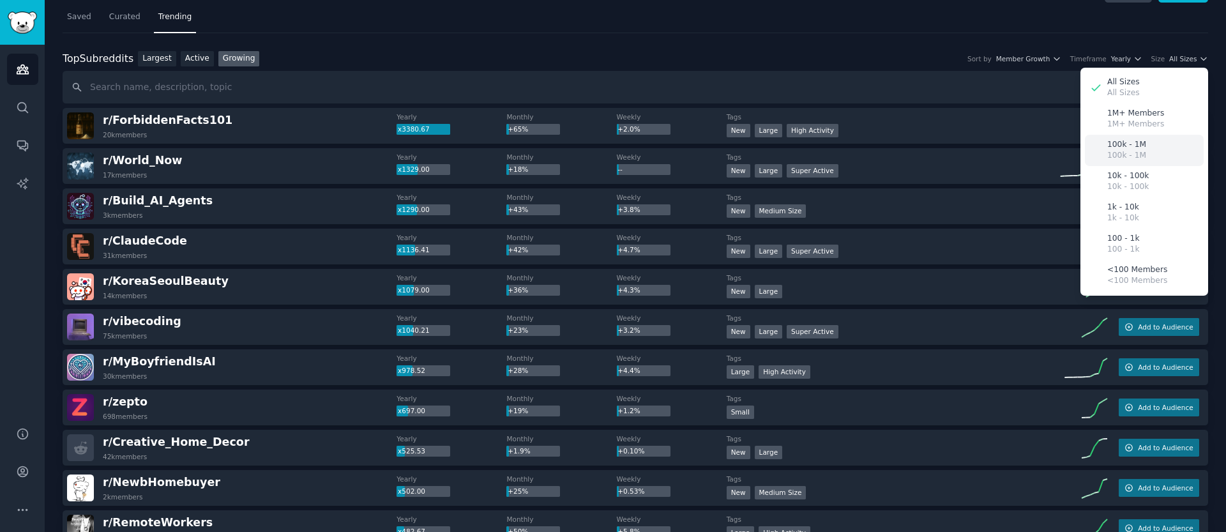
click at [1143, 146] on div "100k - 1M 100k - 1M" at bounding box center [1144, 150] width 119 height 31
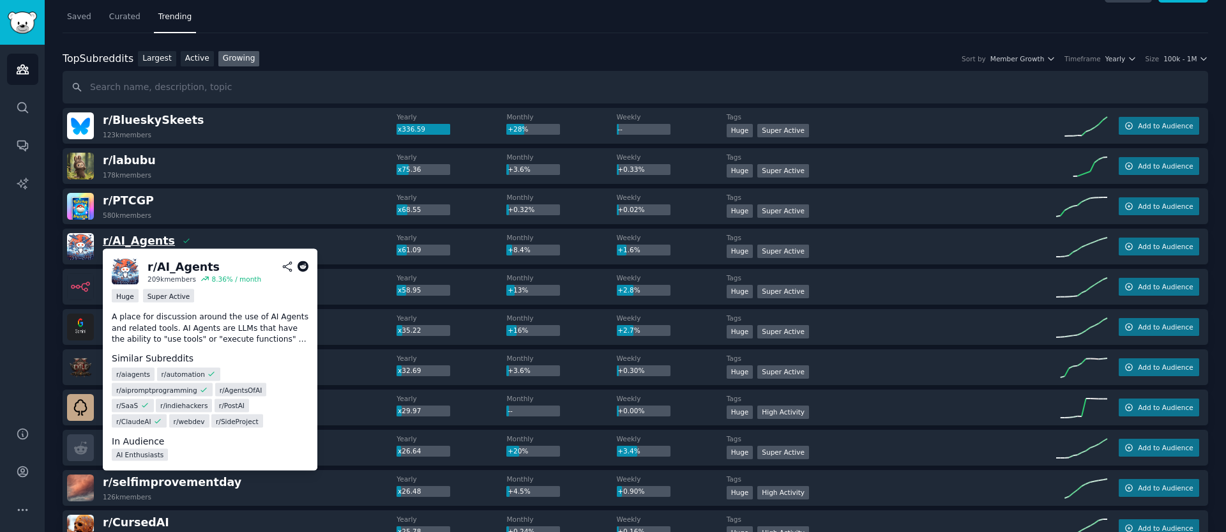
click at [128, 234] on span "r/ AI_Agents" at bounding box center [139, 240] width 72 height 13
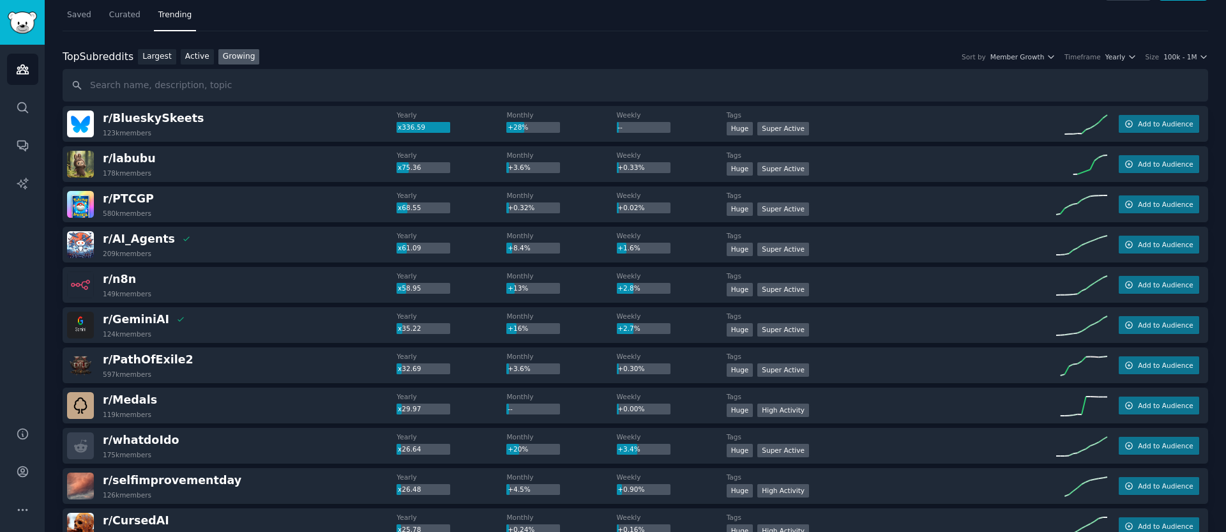
scroll to position [33, 0]
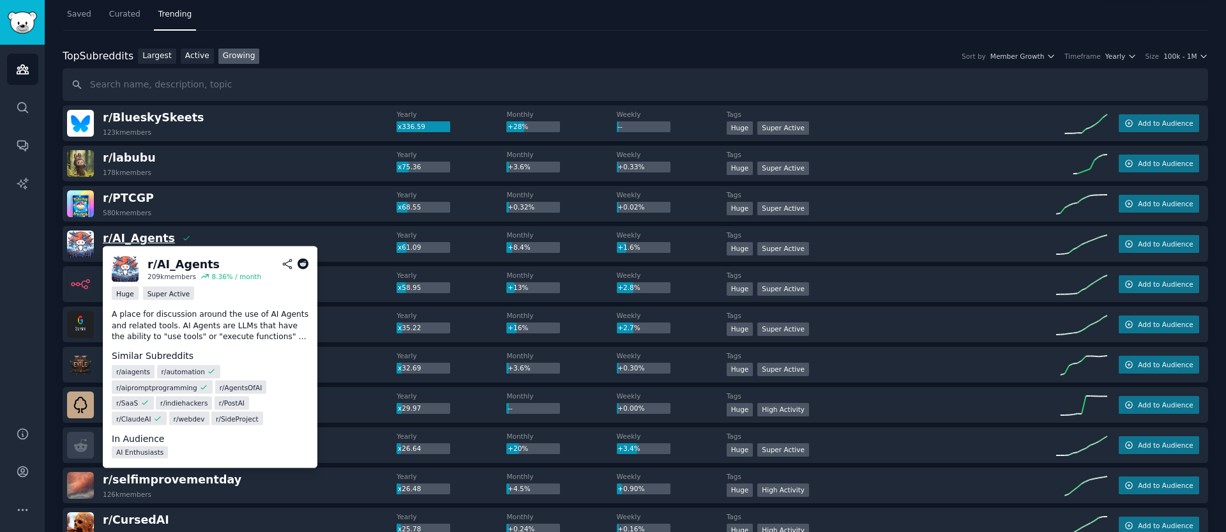
click at [138, 236] on span "r/ AI_Agents" at bounding box center [139, 238] width 72 height 13
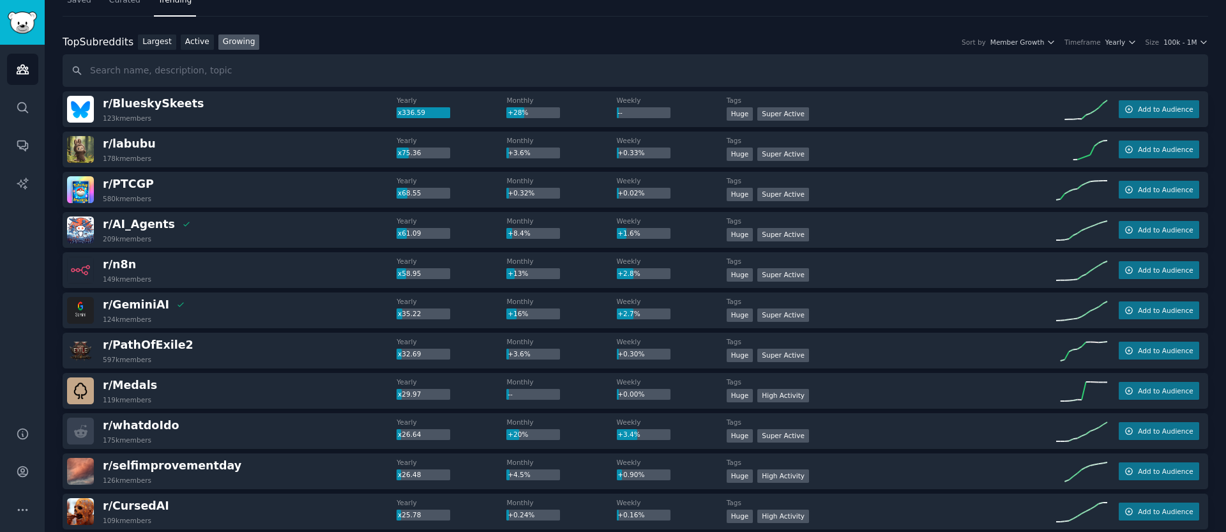
scroll to position [56, 0]
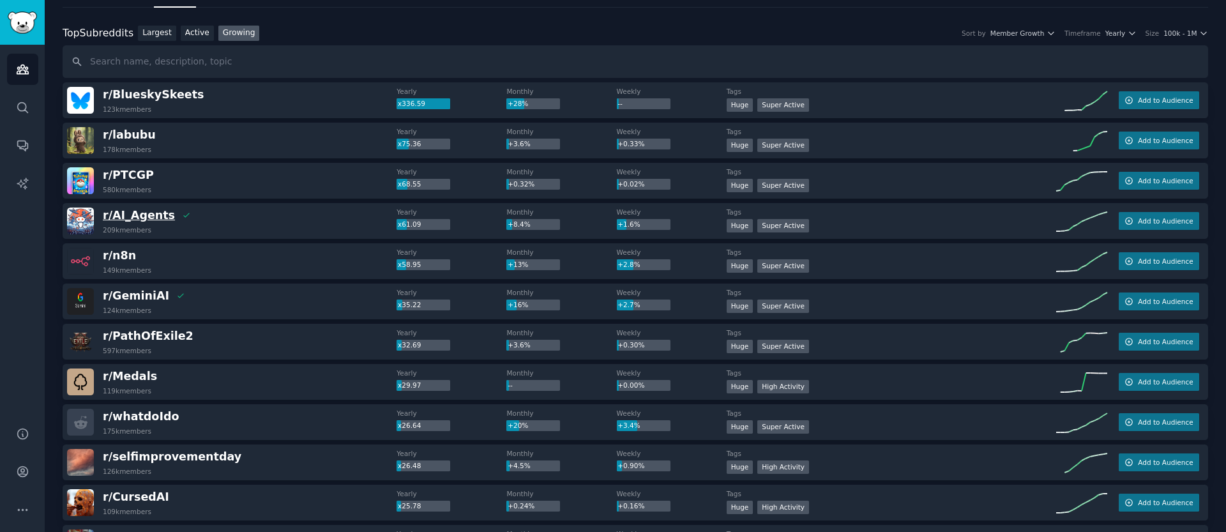
click at [112, 220] on span "r/ AI_Agents" at bounding box center [139, 215] width 72 height 13
click at [297, 128] on div "r/ labubu 178k members Yearly x75.36 Monthly +3.6% Weekly +0.33% Tags Huge Supe…" at bounding box center [636, 141] width 1146 height 36
click at [172, 179] on div "r/ PTCGP 580k members" at bounding box center [232, 180] width 330 height 27
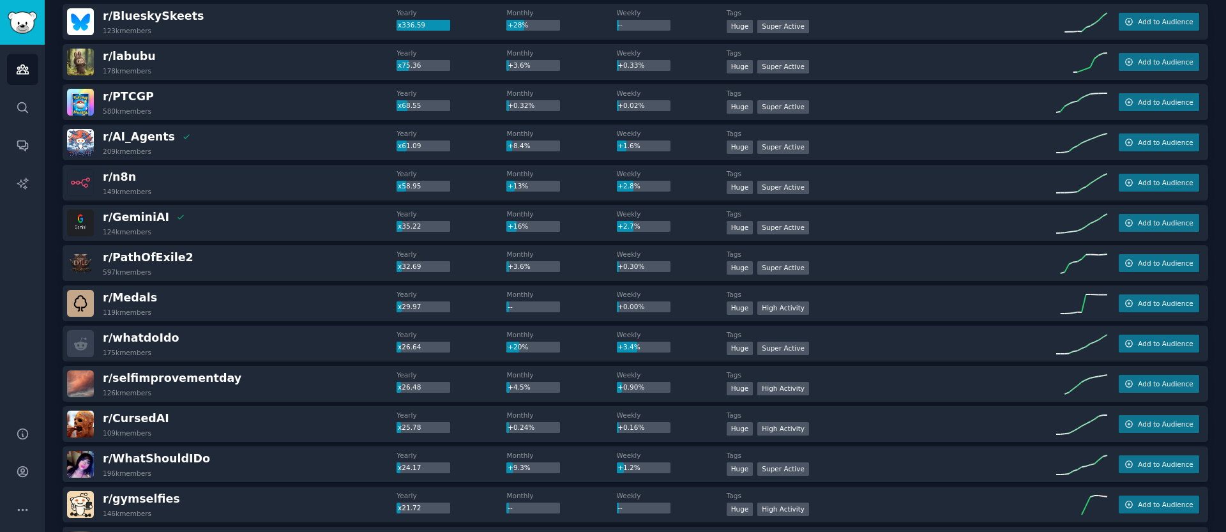
scroll to position [206, 0]
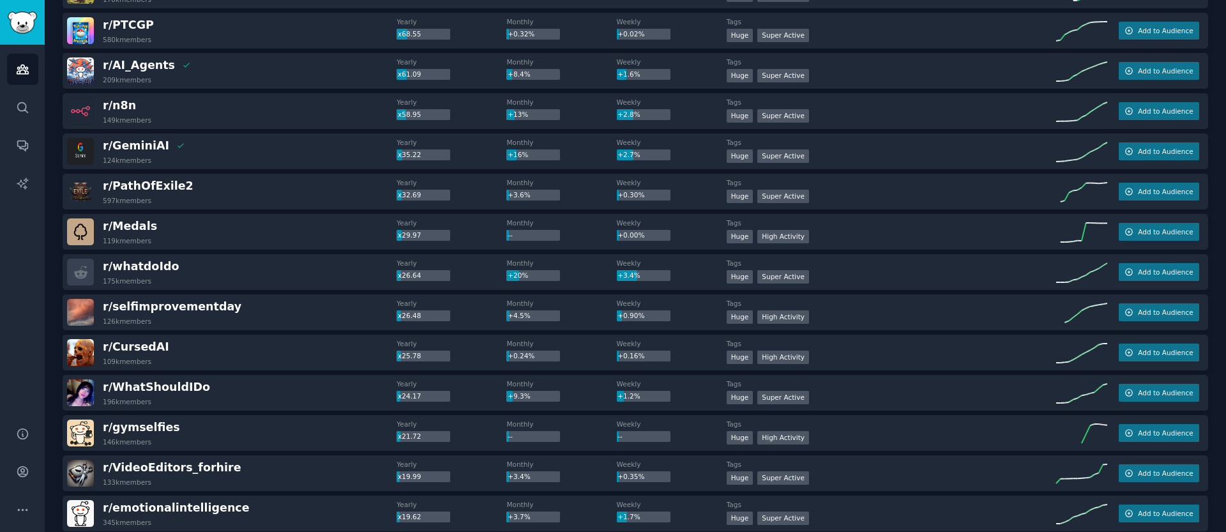
click at [250, 338] on div "r/ CursedAI 109k members Yearly x25.78 Monthly +0.24% Weekly +0.16% Tags >= 80t…" at bounding box center [636, 353] width 1146 height 36
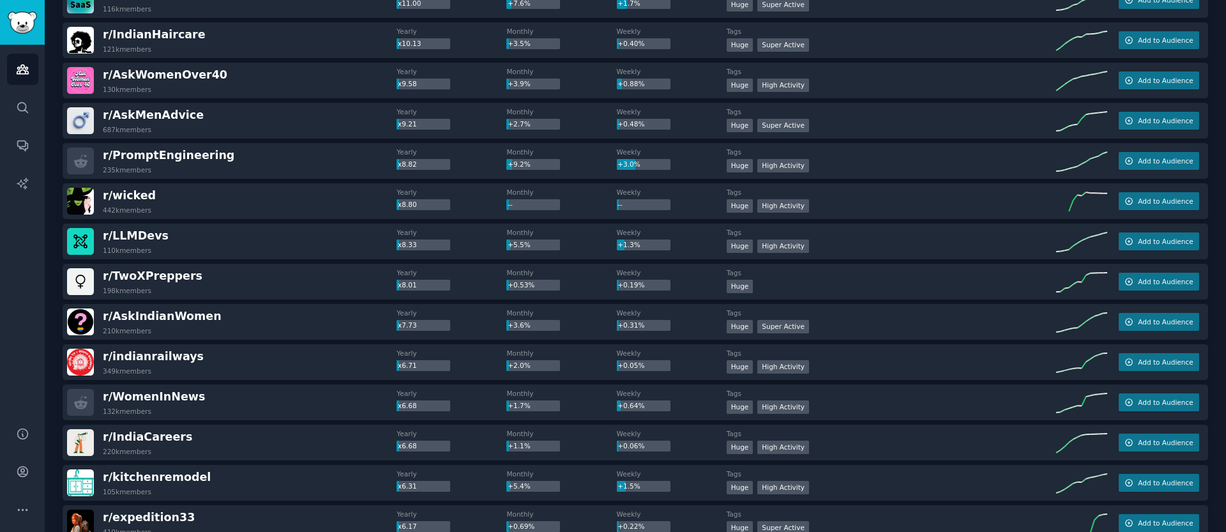
scroll to position [0, 0]
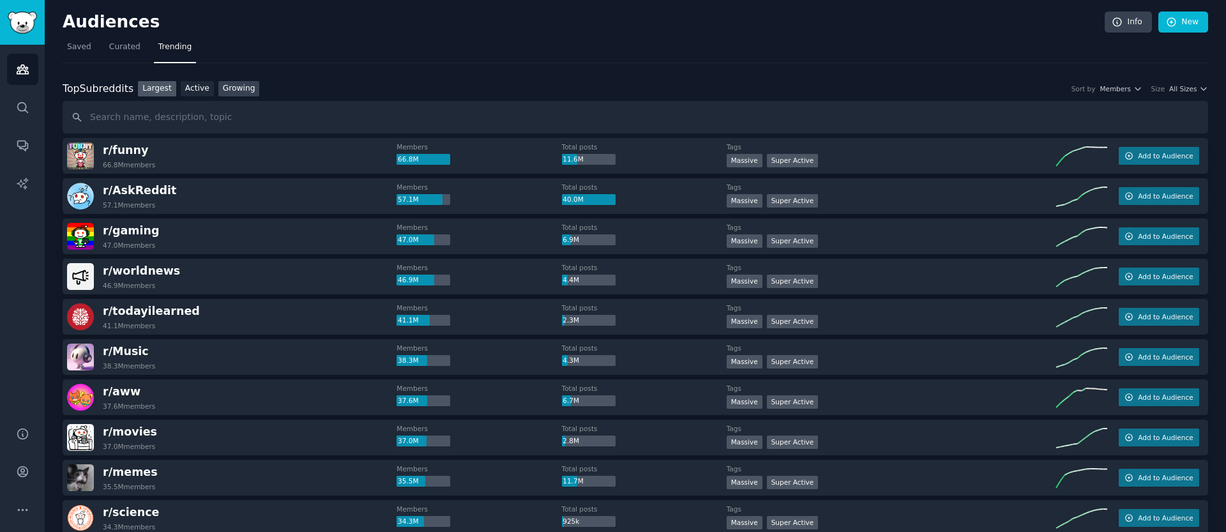
click at [238, 81] on link "Growing" at bounding box center [239, 89] width 42 height 16
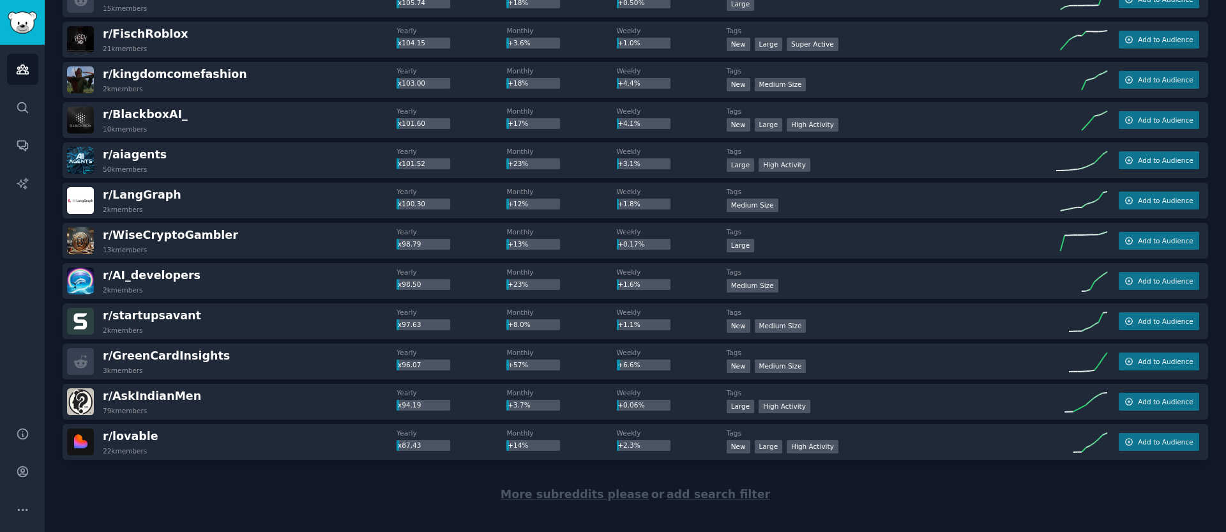
scroll to position [1700, 0]
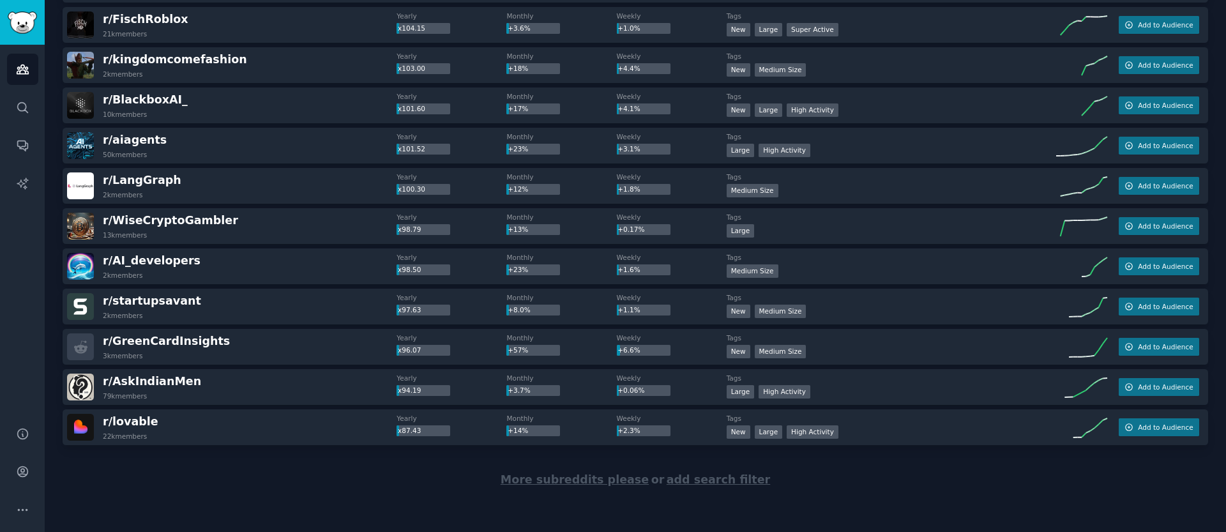
click at [546, 483] on span "More subreddits please" at bounding box center [575, 479] width 148 height 13
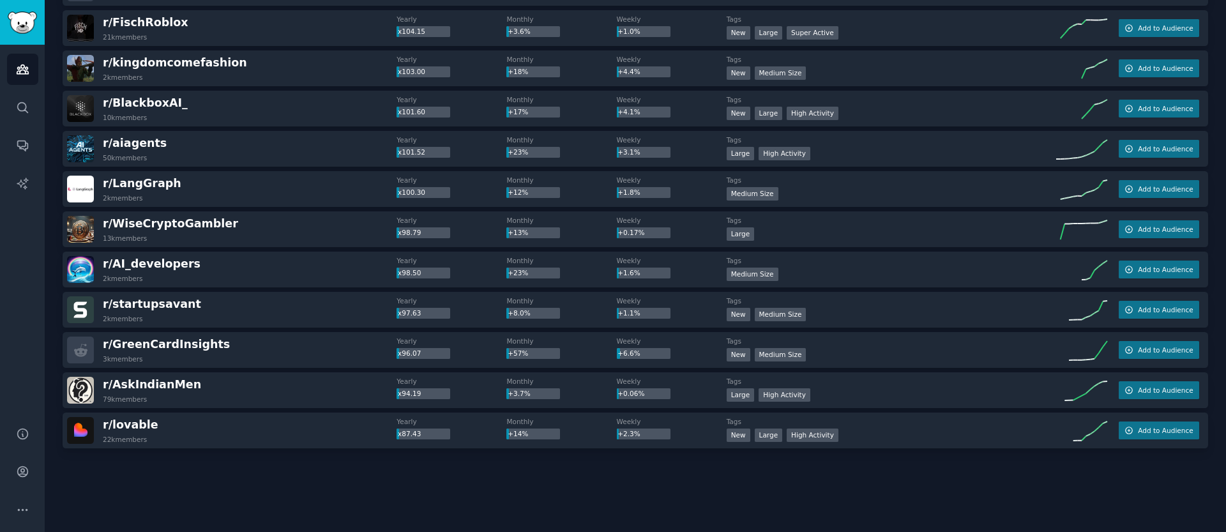
scroll to position [1703, 0]
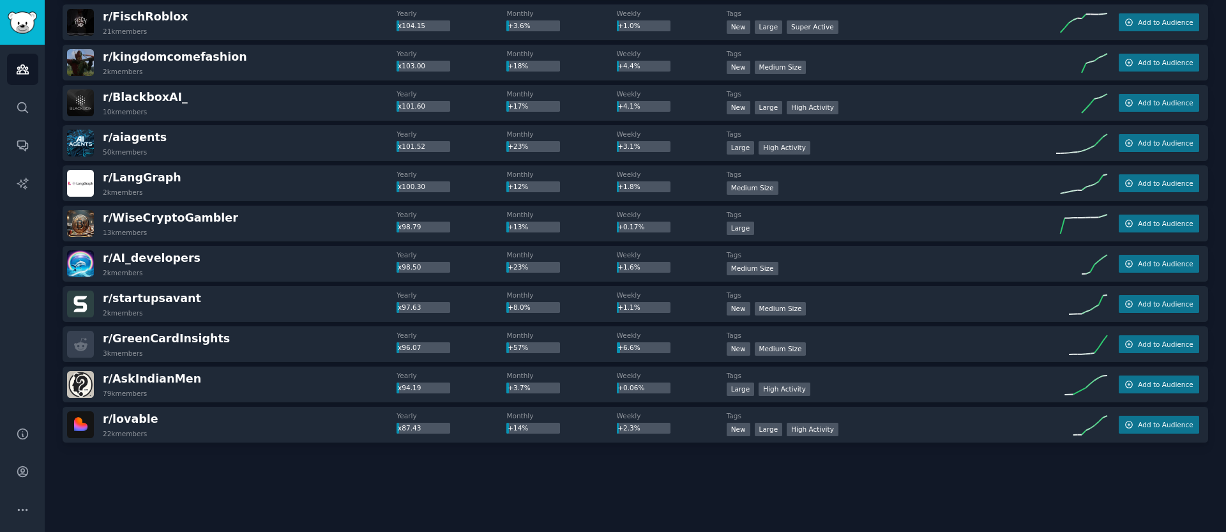
click at [505, 472] on div at bounding box center [636, 479] width 1146 height 72
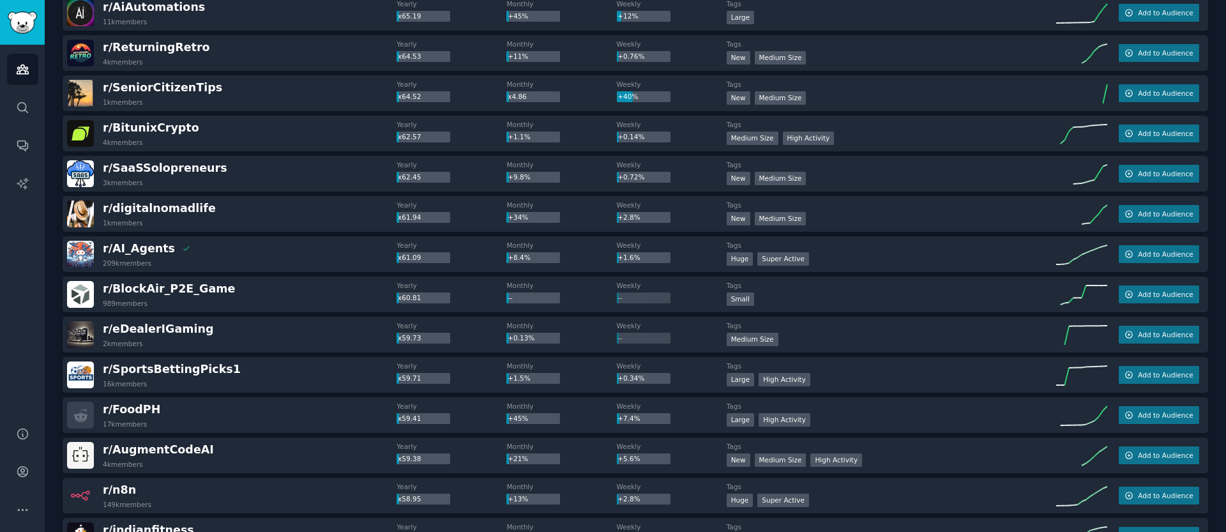
scroll to position [3712, 0]
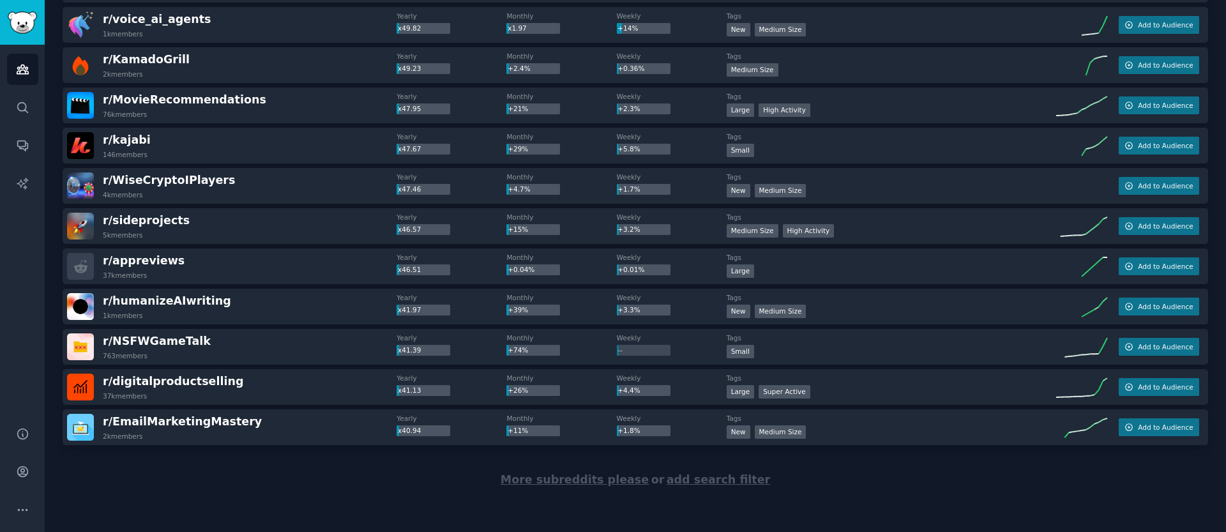
click at [577, 476] on span "More subreddits please" at bounding box center [575, 479] width 148 height 13
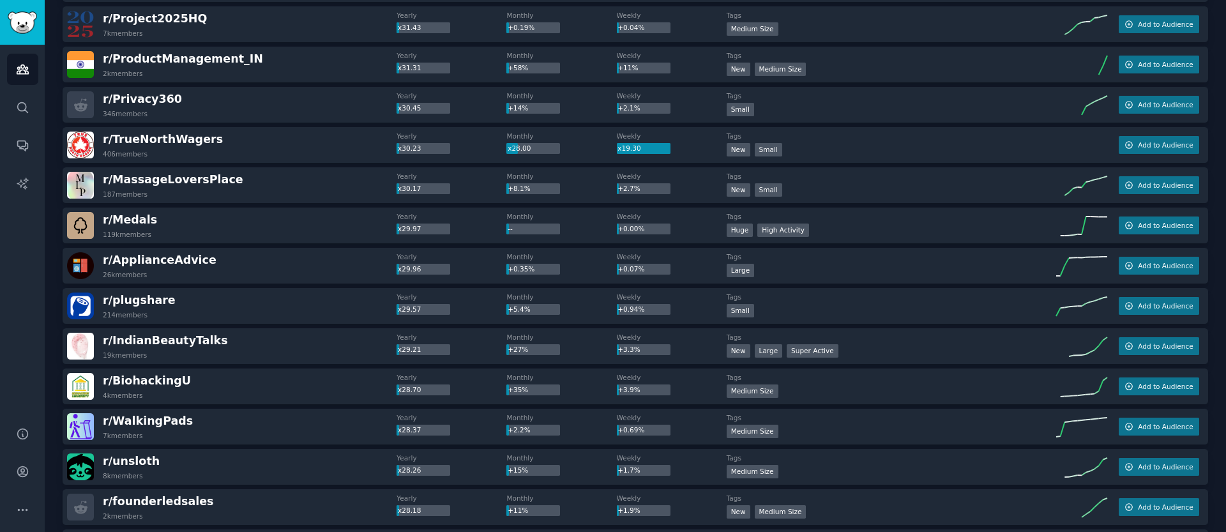
scroll to position [5724, 0]
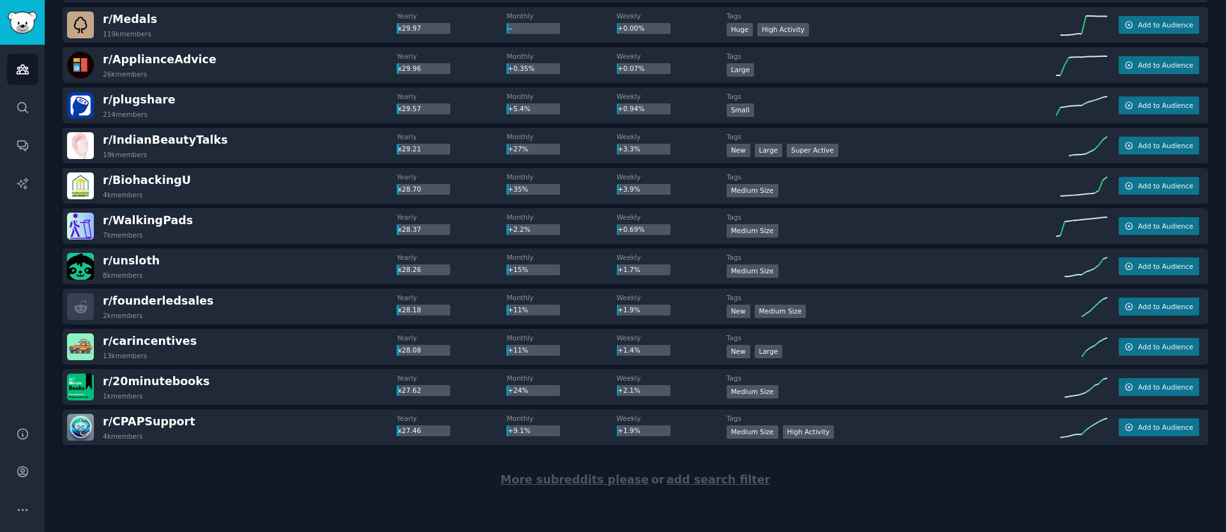
click at [576, 478] on span "More subreddits please" at bounding box center [575, 479] width 148 height 13
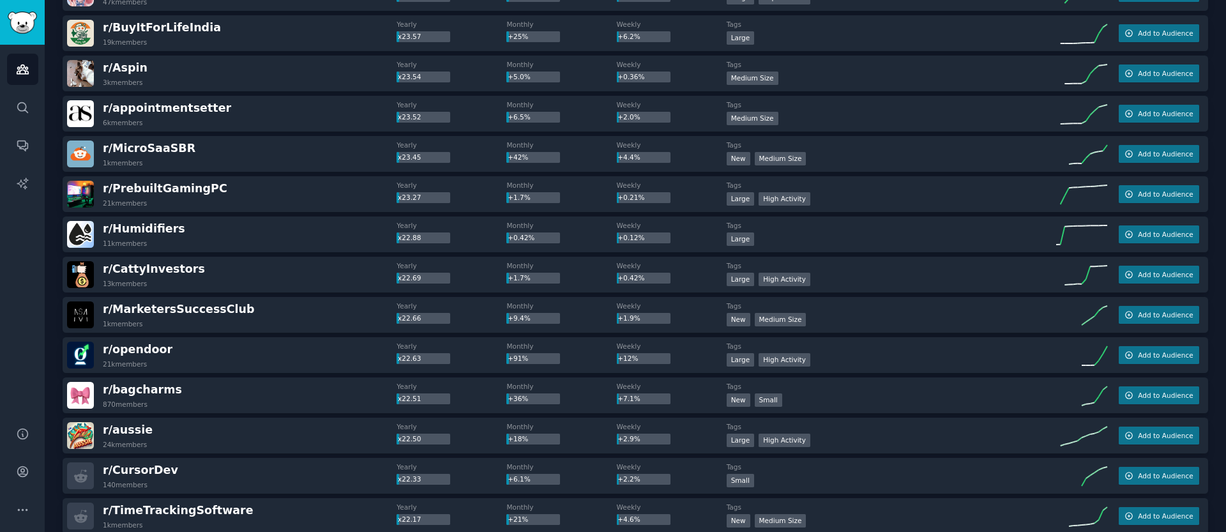
scroll to position [7736, 0]
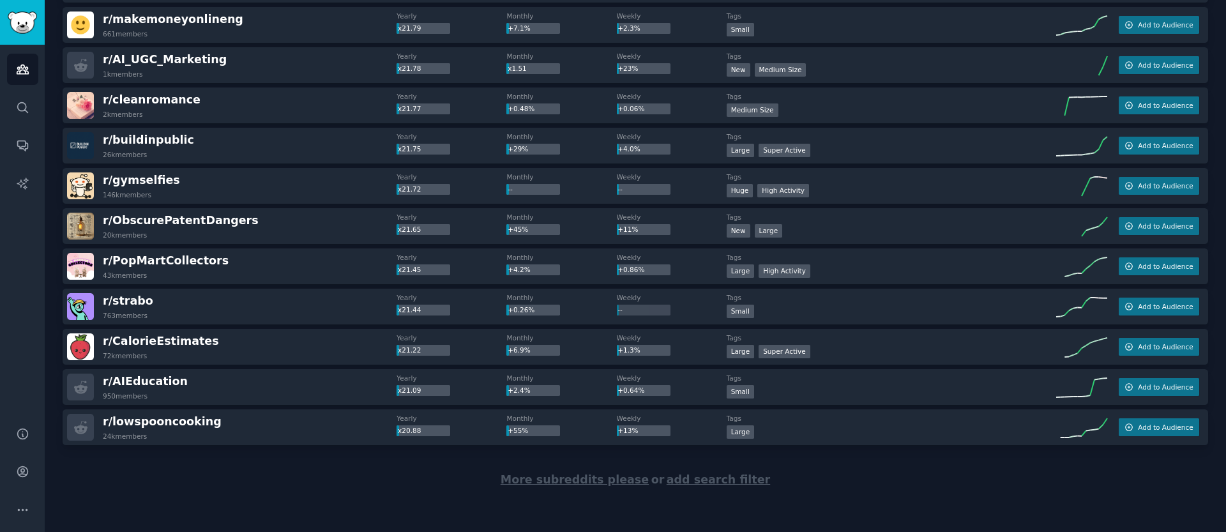
click at [443, 487] on div "More subreddits please or add search filter" at bounding box center [636, 480] width 1146 height 70
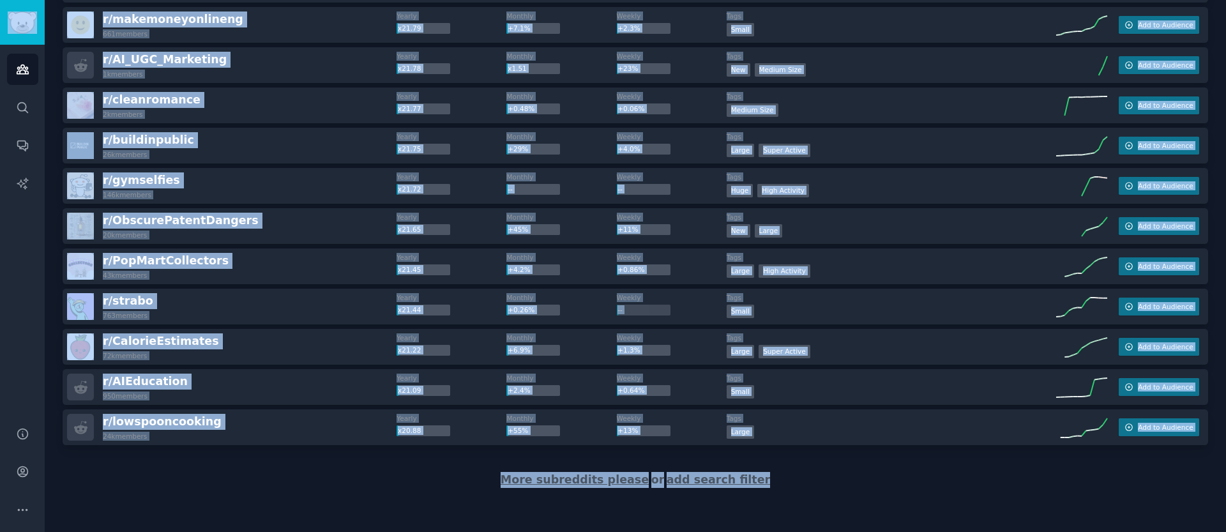
copy div "Audiences Search Conversations AI Reports Help Account More Audiences Info New …"
click at [443, 486] on div "More subreddits please or add search filter" at bounding box center [636, 480] width 1146 height 70
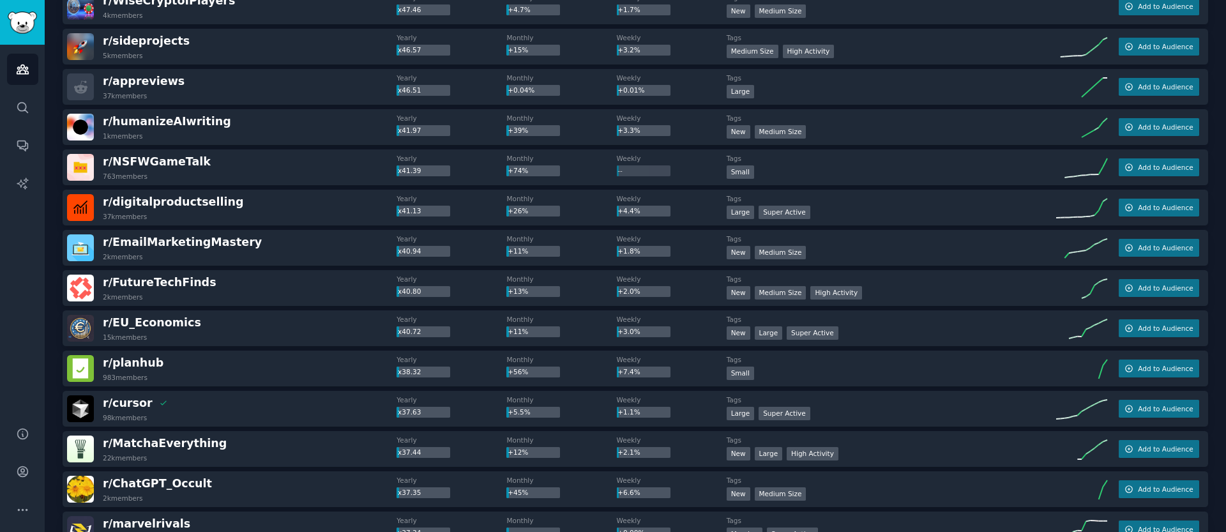
scroll to position [287, 0]
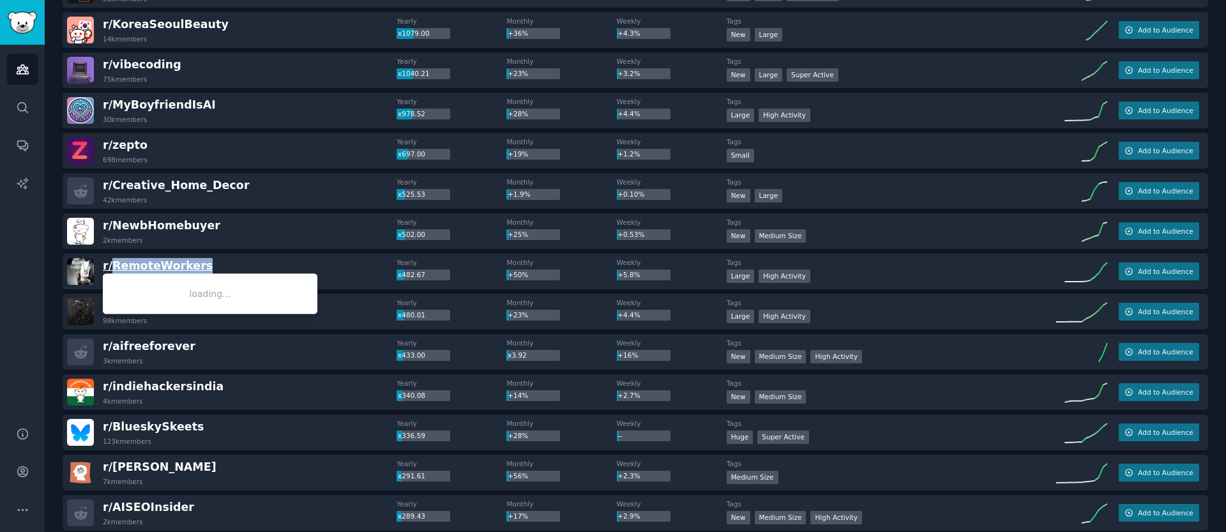
click at [158, 270] on span "r/ RemoteWorkers" at bounding box center [158, 265] width 110 height 13
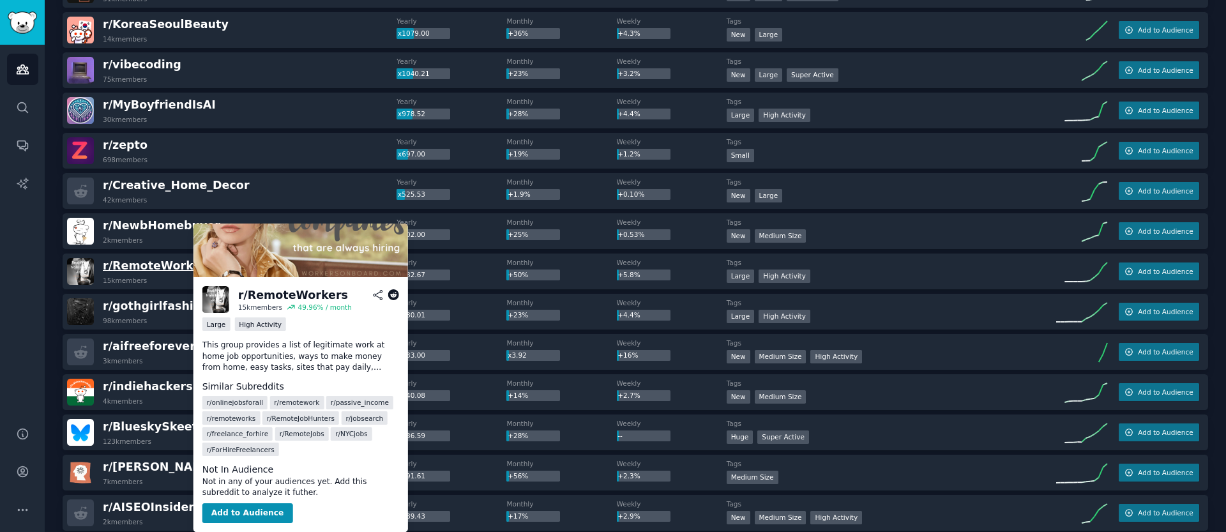
click at [159, 270] on span "r/ RemoteWorkers" at bounding box center [158, 265] width 110 height 13
click at [159, 267] on span "r/ RemoteWorkers" at bounding box center [158, 265] width 110 height 13
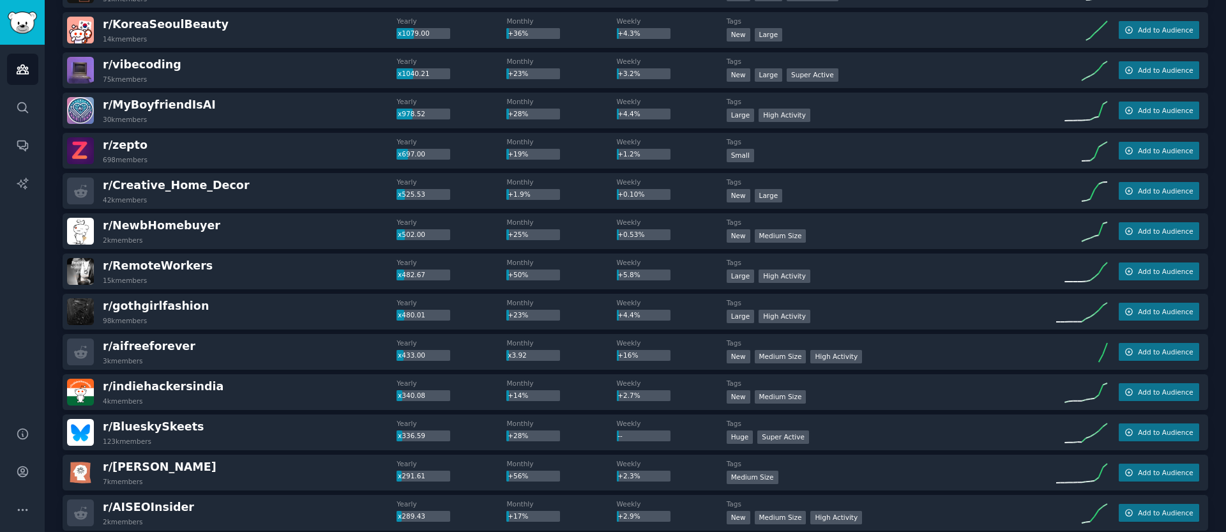
click at [91, 264] on img at bounding box center [80, 271] width 27 height 27
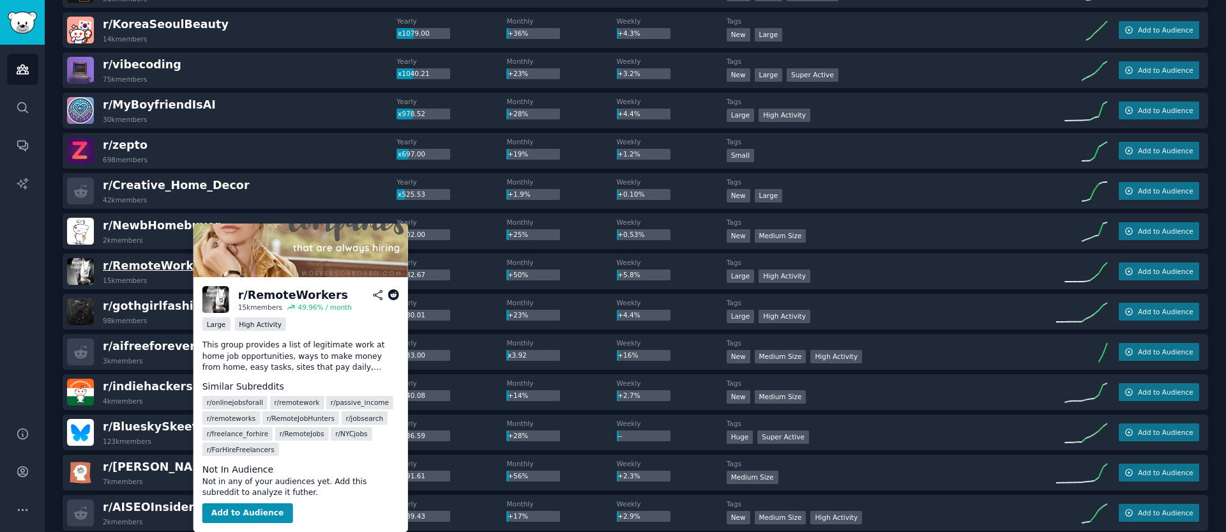
click at [118, 261] on span "r/ RemoteWorkers" at bounding box center [158, 265] width 110 height 13
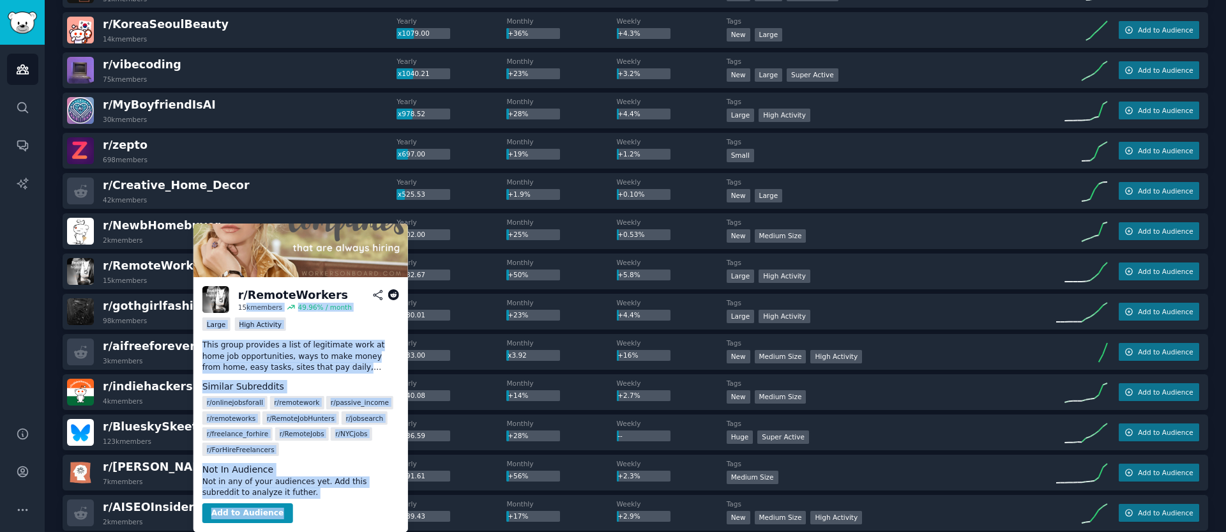
drag, startPoint x: 274, startPoint y: 464, endPoint x: 289, endPoint y: 523, distance: 61.3
click at [289, 523] on div "r/ RemoteWorkers 15k members 49.96 % / month Large High Activity This group pro…" at bounding box center [301, 404] width 215 height 255
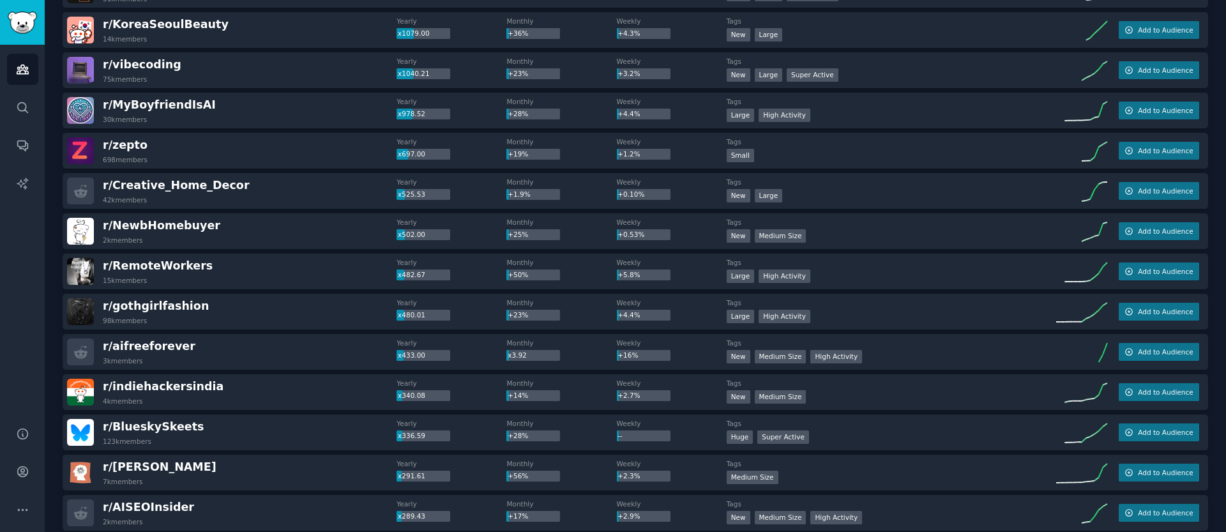
click at [238, 261] on div "r/ RemoteWorkers 15k members" at bounding box center [232, 271] width 330 height 27
click at [1010, 272] on div "Large High Activity" at bounding box center [892, 278] width 330 height 16
click at [1158, 268] on span "Add to Audience" at bounding box center [1165, 271] width 55 height 9
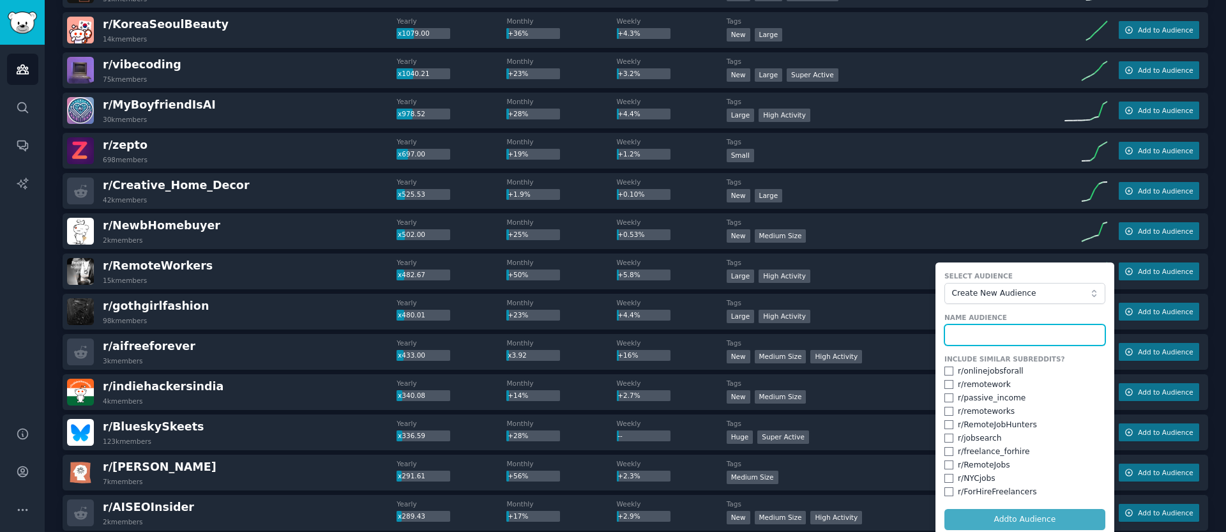
click at [982, 330] on input "text" at bounding box center [1025, 335] width 161 height 22
type input "Possible businesses"
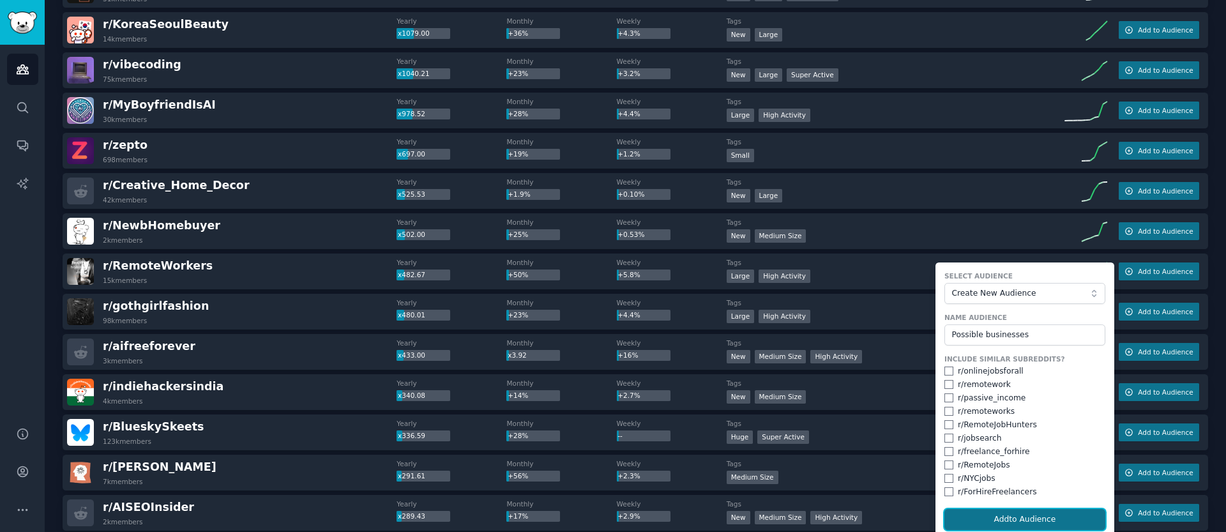
click at [1046, 521] on button "Add to Audience" at bounding box center [1025, 520] width 161 height 22
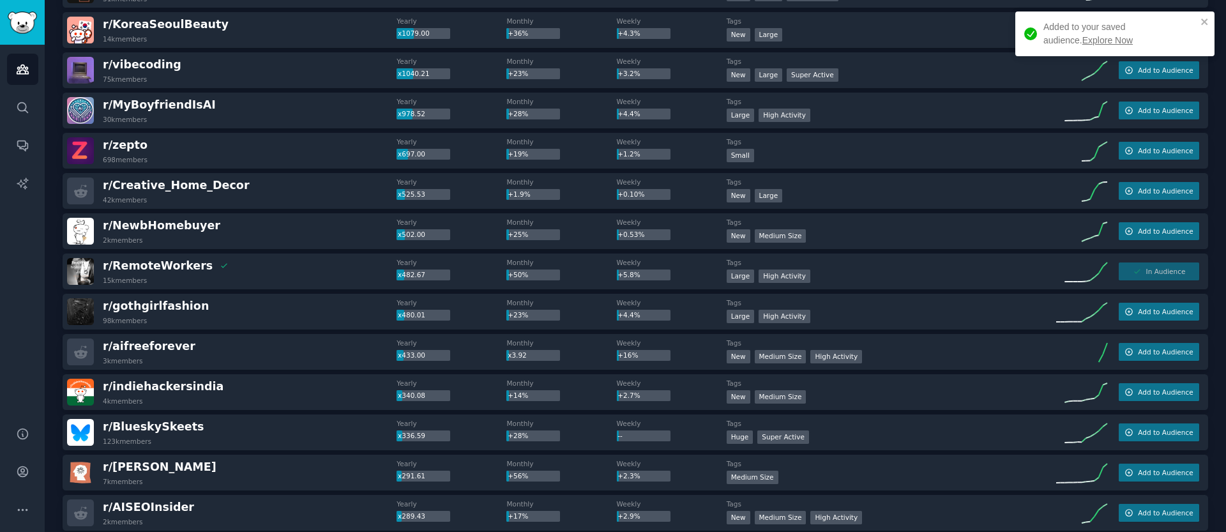
scroll to position [2500, 0]
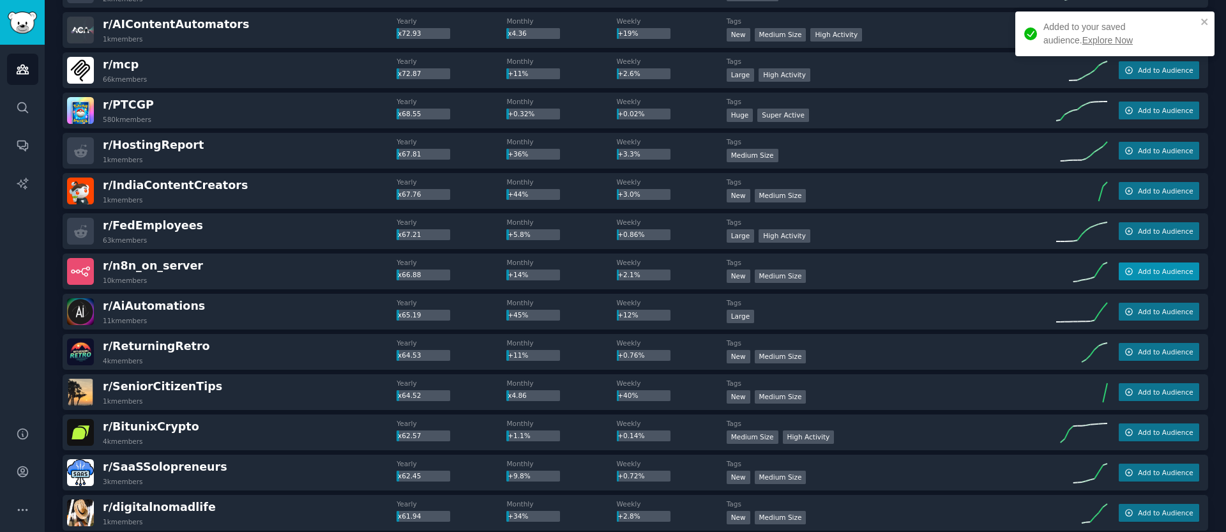
click at [1130, 268] on icon "button" at bounding box center [1129, 271] width 9 height 9
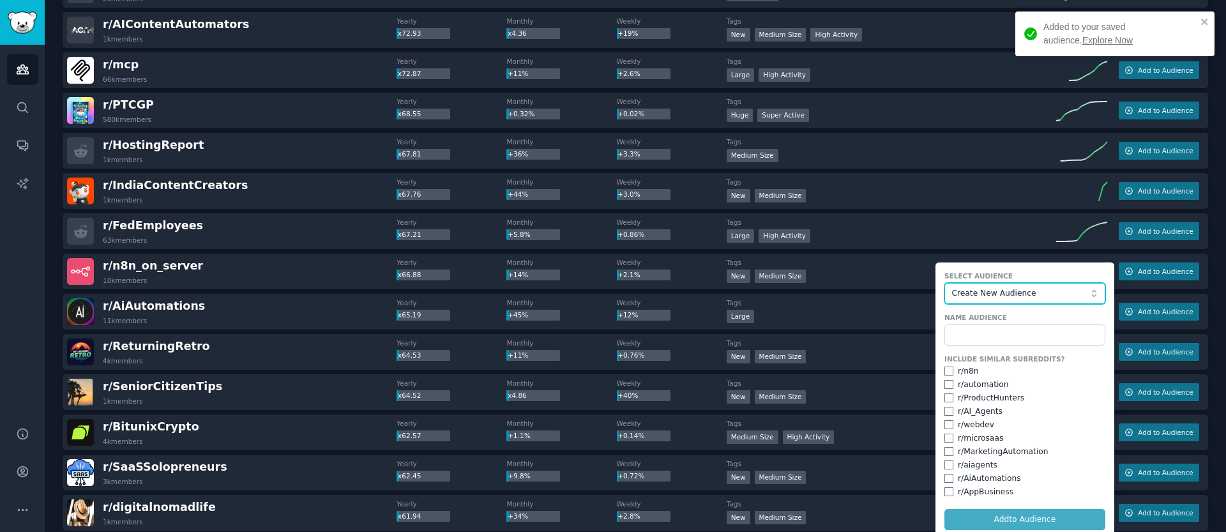
click at [1010, 288] on span "Create New Audience" at bounding box center [1022, 293] width 140 height 11
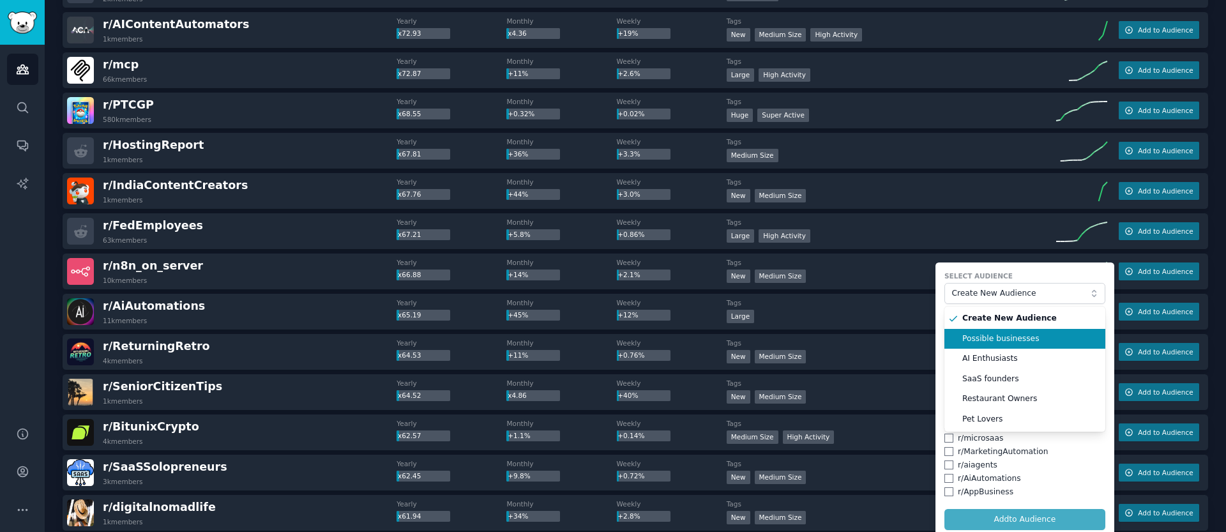
click at [991, 335] on span "Possible businesses" at bounding box center [1029, 338] width 134 height 11
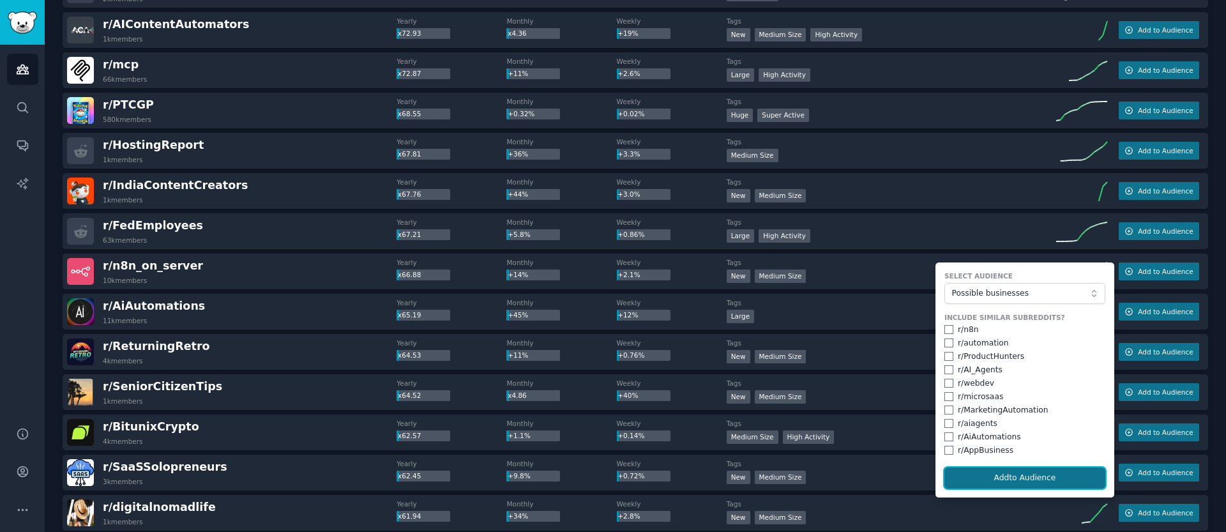
click at [1008, 473] on button "Add to Audience" at bounding box center [1025, 479] width 161 height 22
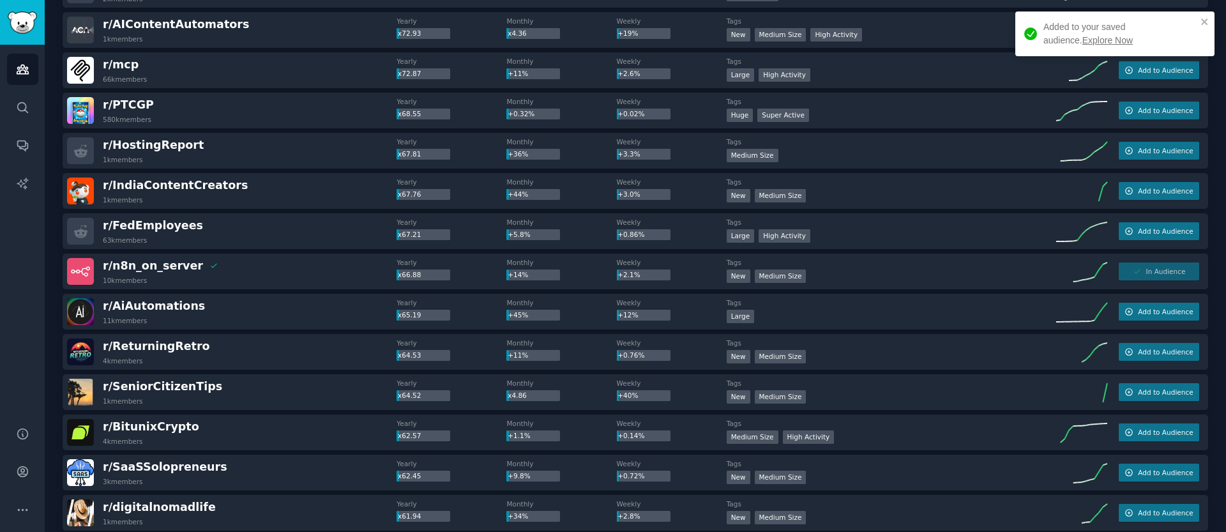
scroll to position [7288, 0]
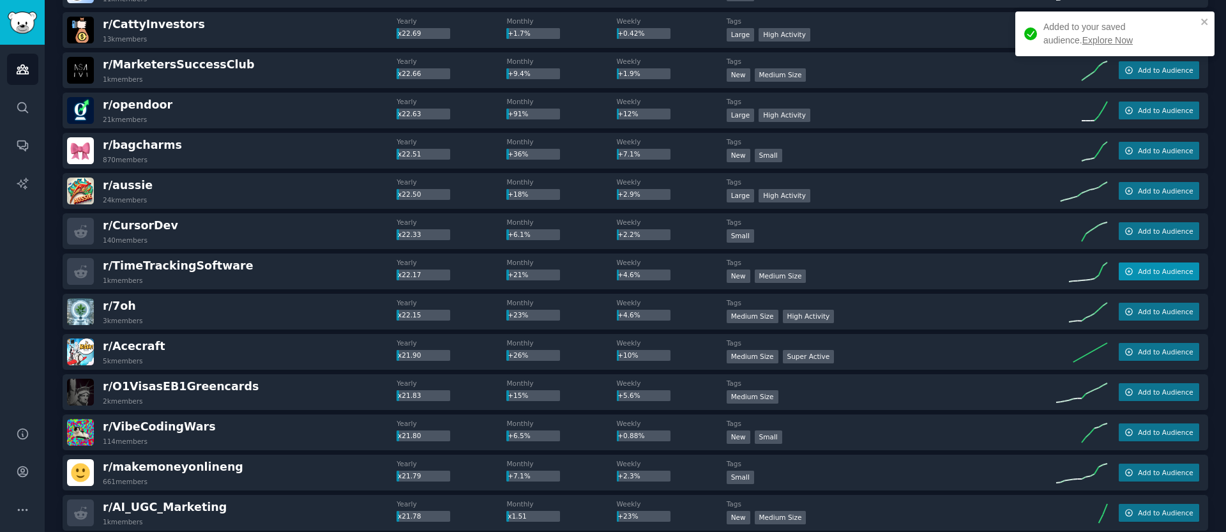
click at [1145, 272] on span "Add to Audience" at bounding box center [1165, 271] width 55 height 9
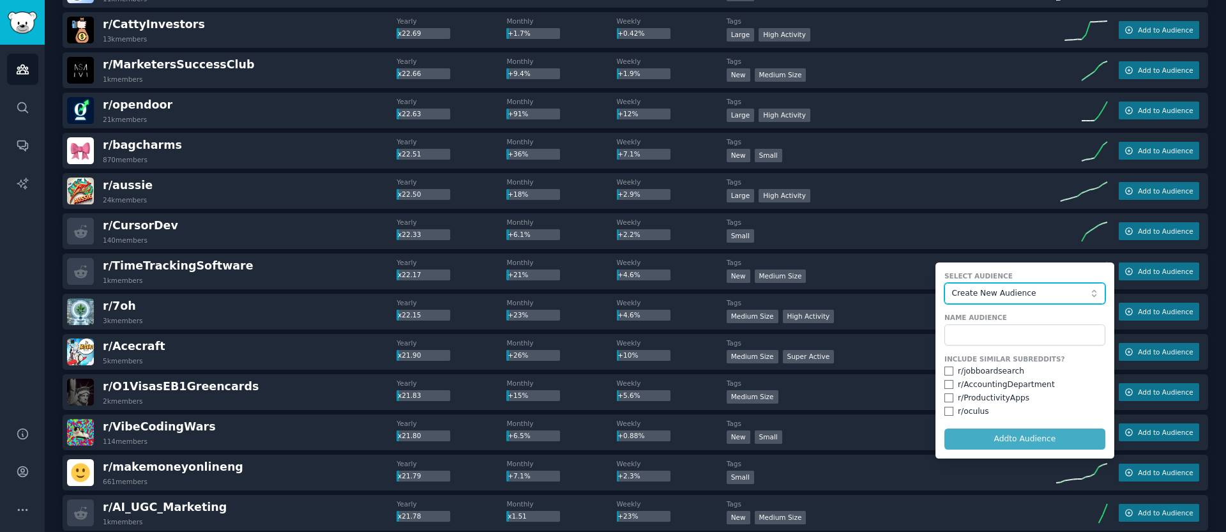
click at [970, 295] on span "Create New Audience" at bounding box center [1022, 293] width 140 height 11
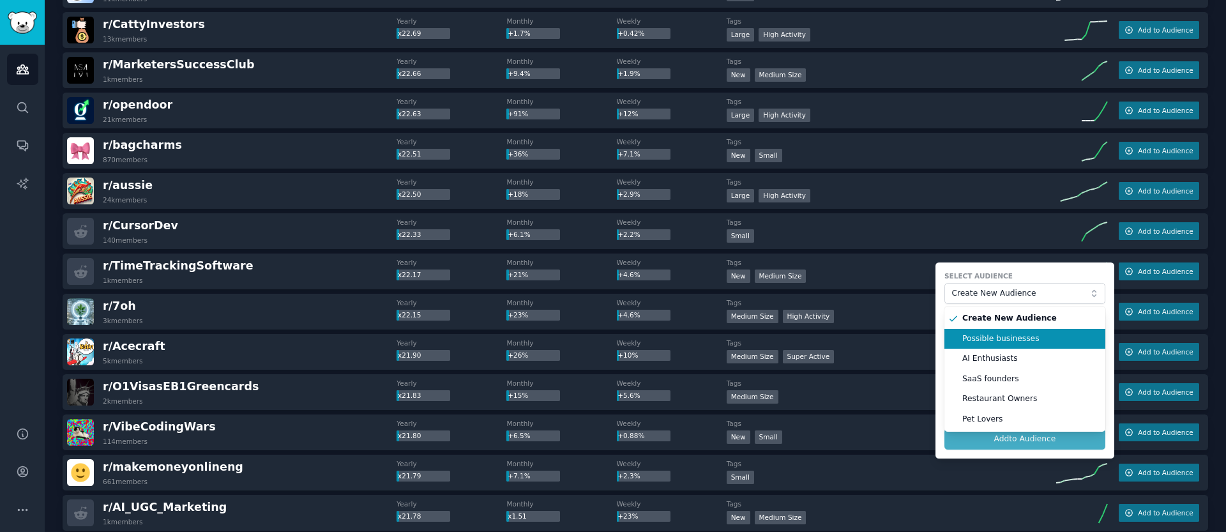
click at [982, 336] on span "Possible businesses" at bounding box center [1029, 338] width 134 height 11
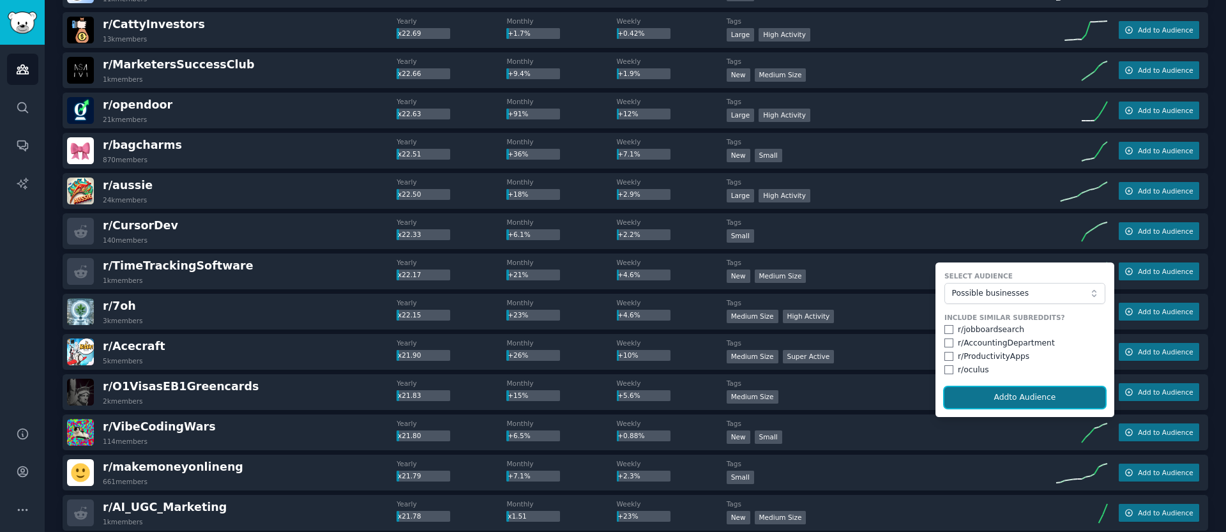
click at [1024, 392] on button "Add to Audience" at bounding box center [1025, 398] width 161 height 22
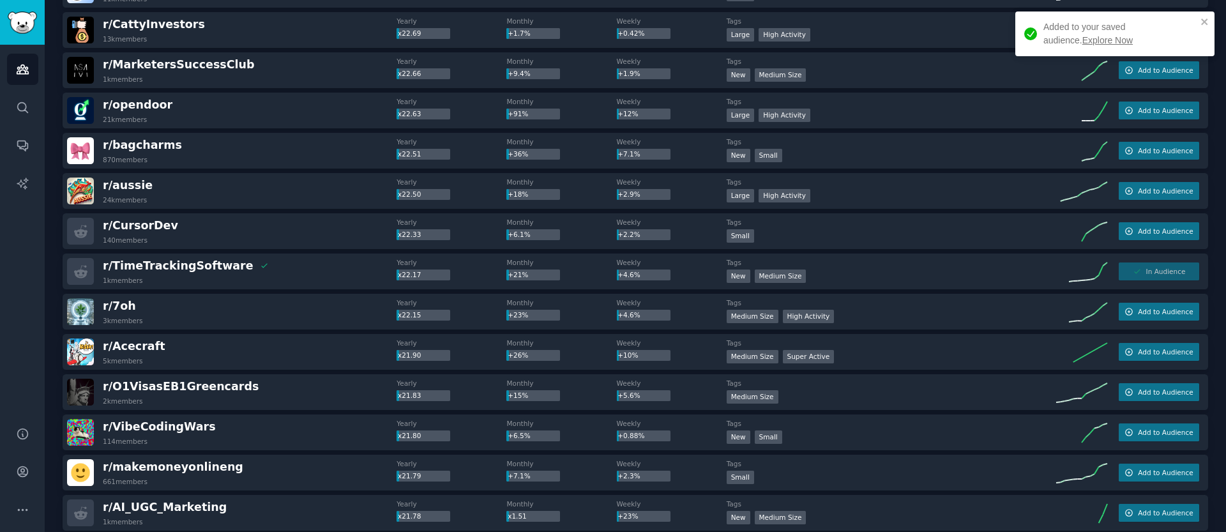
scroll to position [5759, 0]
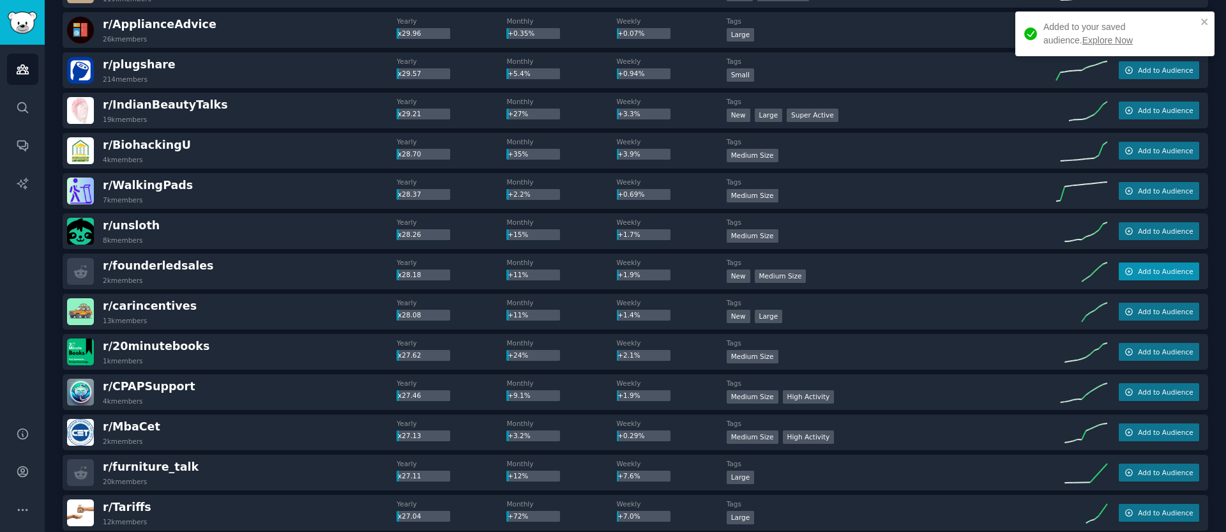
click at [1132, 277] on button "Add to Audience" at bounding box center [1159, 271] width 80 height 18
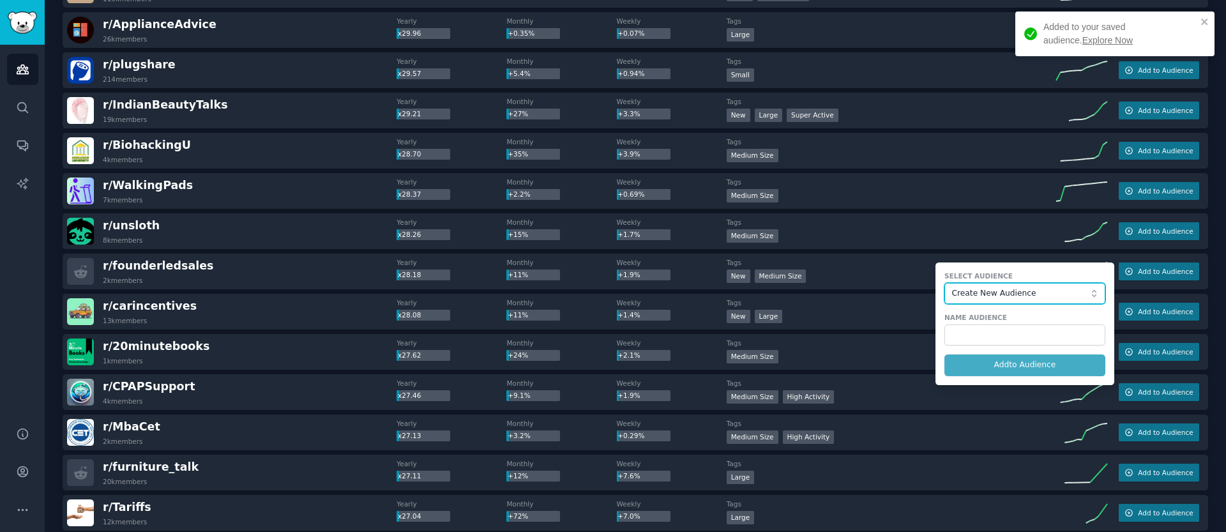
click at [1001, 293] on span "Create New Audience" at bounding box center [1022, 293] width 140 height 11
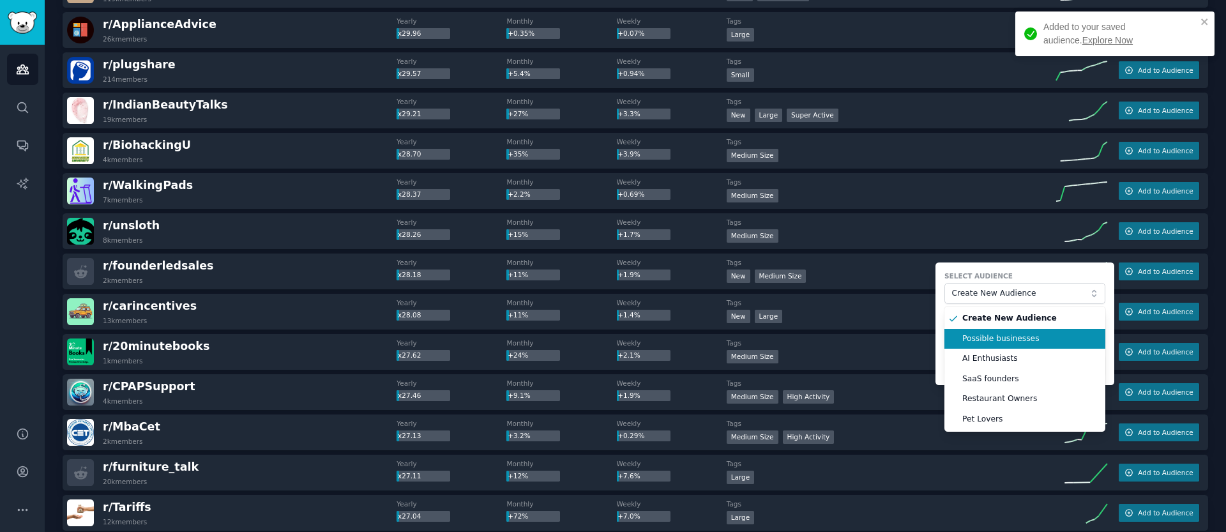
click at [991, 329] on li "Possible businesses" at bounding box center [1025, 339] width 161 height 20
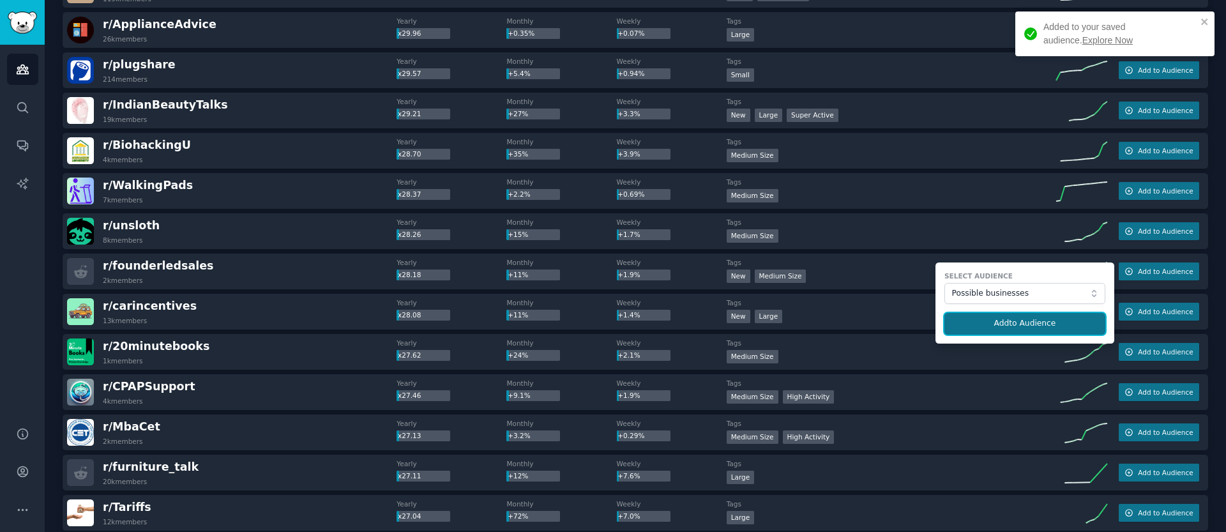
click at [994, 333] on button "Add to Audience" at bounding box center [1025, 324] width 161 height 22
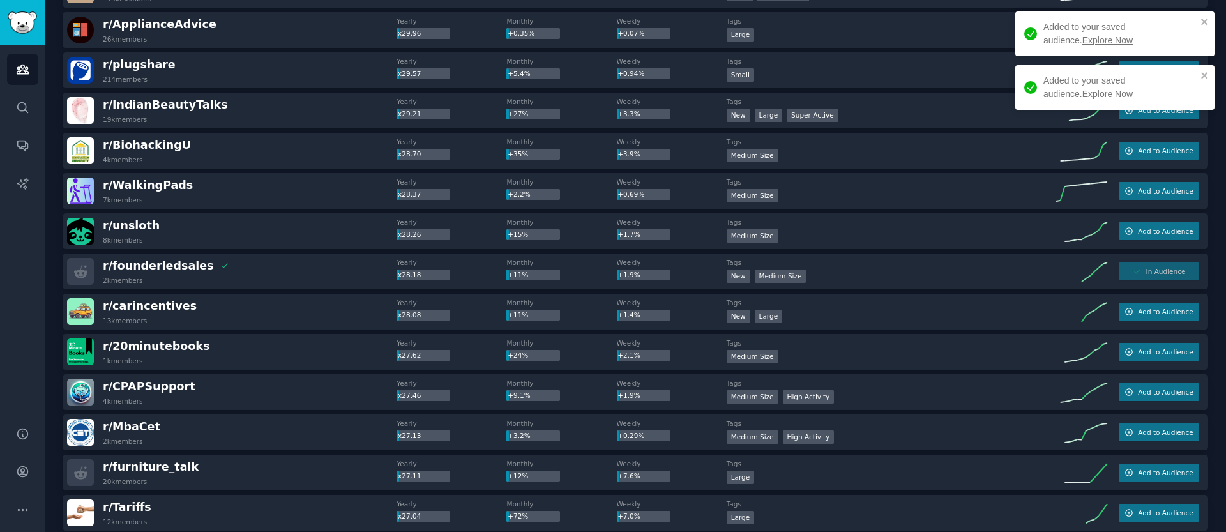
scroll to position [0, 0]
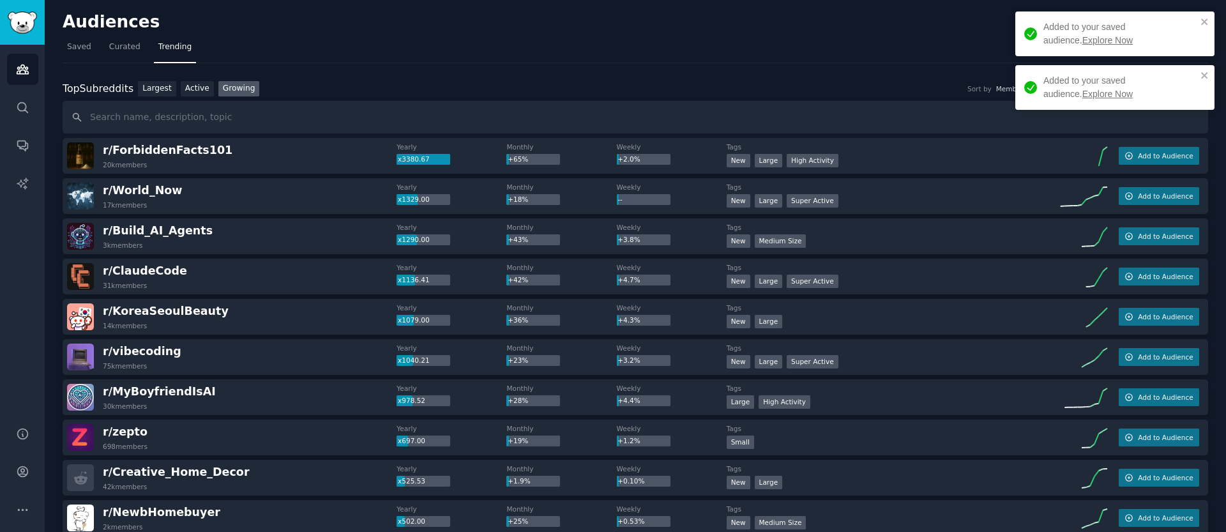
click at [1186, 250] on div "r/ Build_AI_Agents 3k members Yearly x1290.00 Monthly +43% Weekly +3.8% Tags Ne…" at bounding box center [636, 236] width 1146 height 36
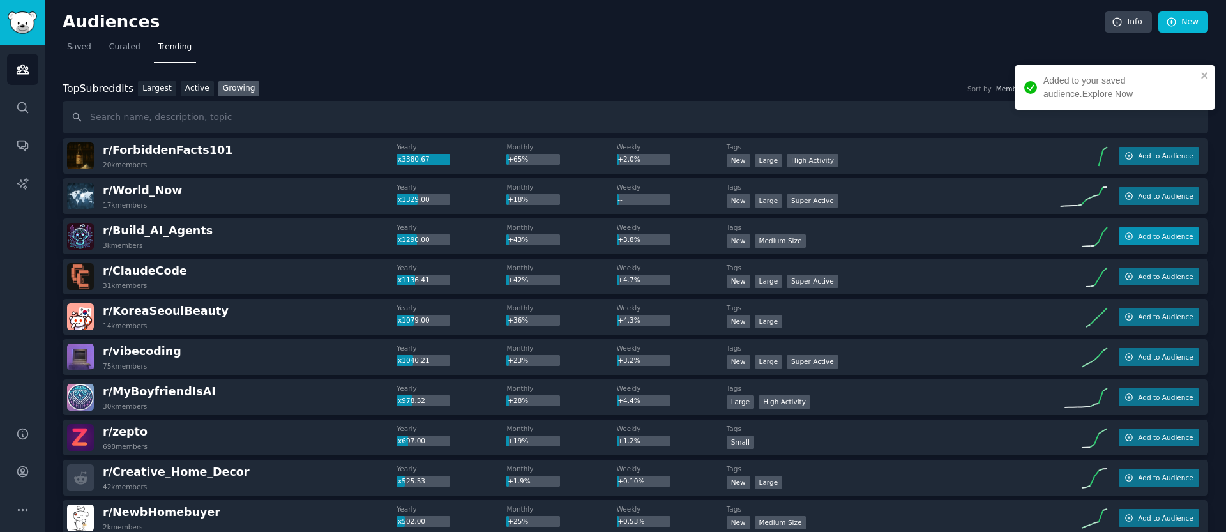
click at [1153, 239] on span "Add to Audience" at bounding box center [1165, 236] width 55 height 9
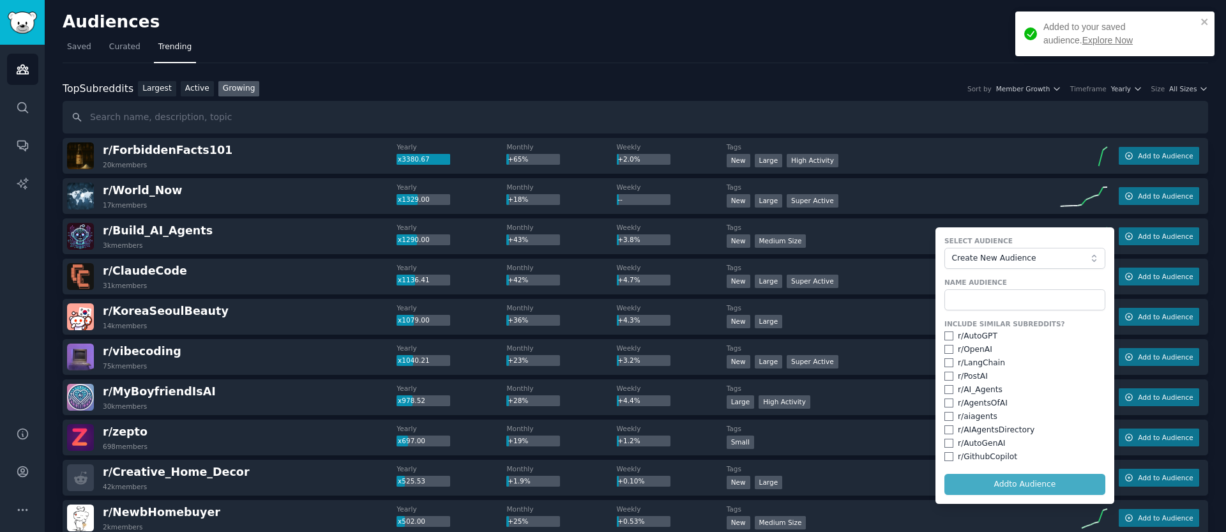
scroll to position [3, 0]
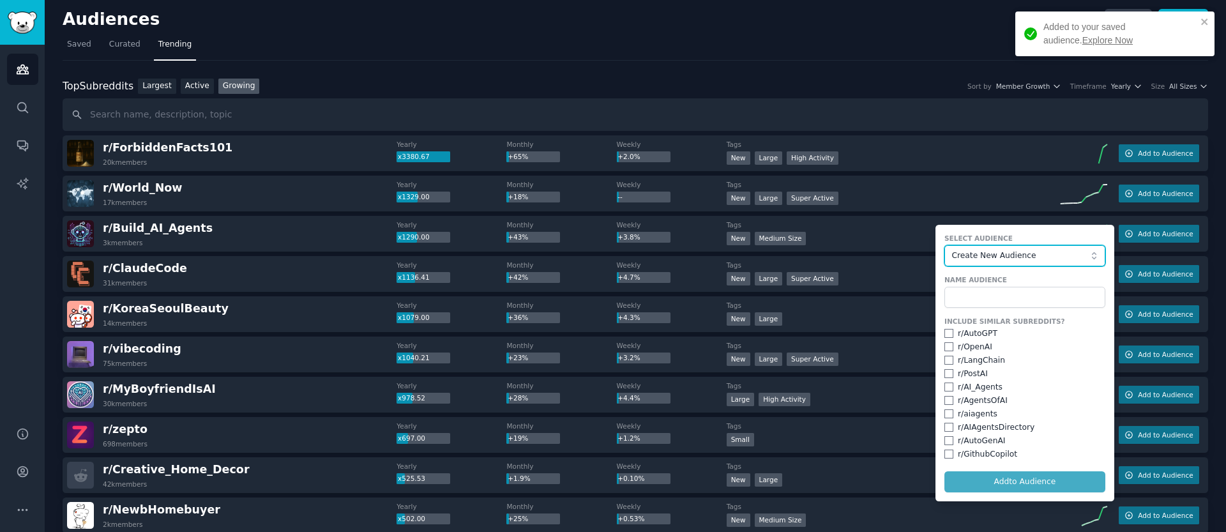
click at [1002, 261] on button "Create New Audience" at bounding box center [1025, 256] width 161 height 22
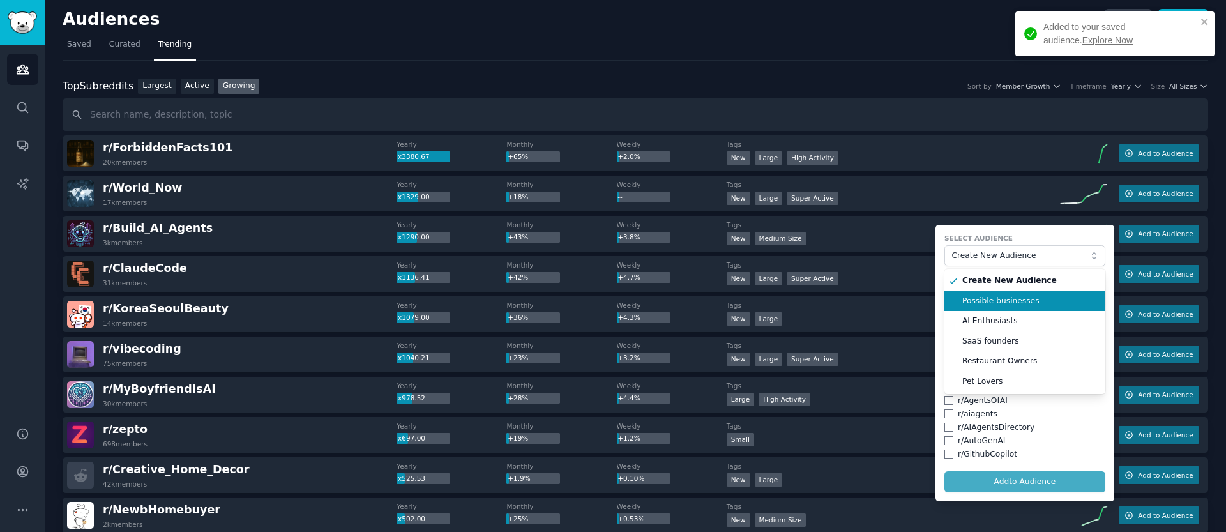
click at [993, 300] on span "Possible businesses" at bounding box center [1029, 301] width 134 height 11
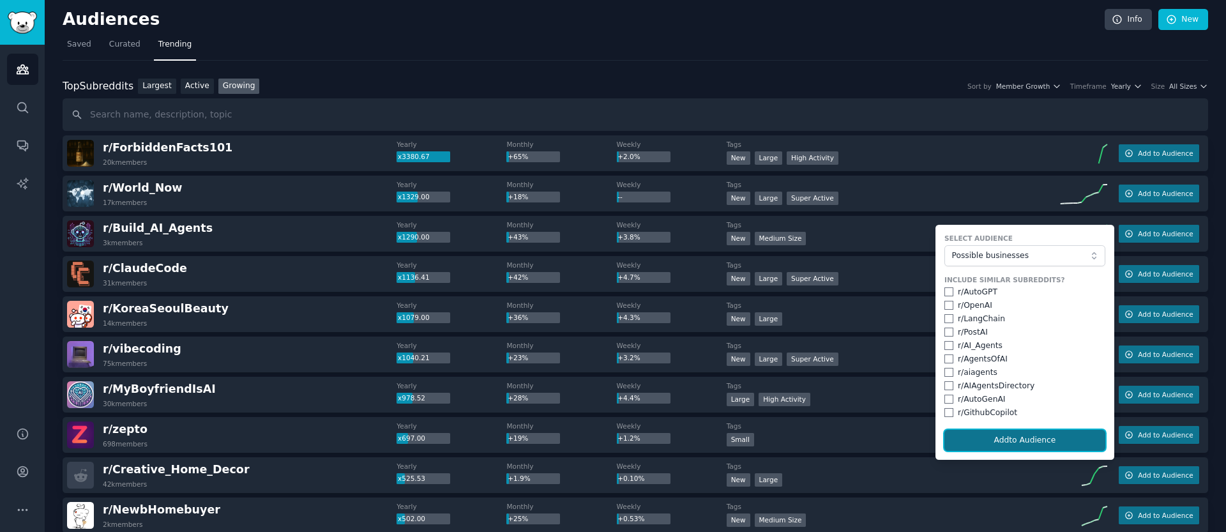
click at [989, 437] on button "Add to Audience" at bounding box center [1025, 441] width 161 height 22
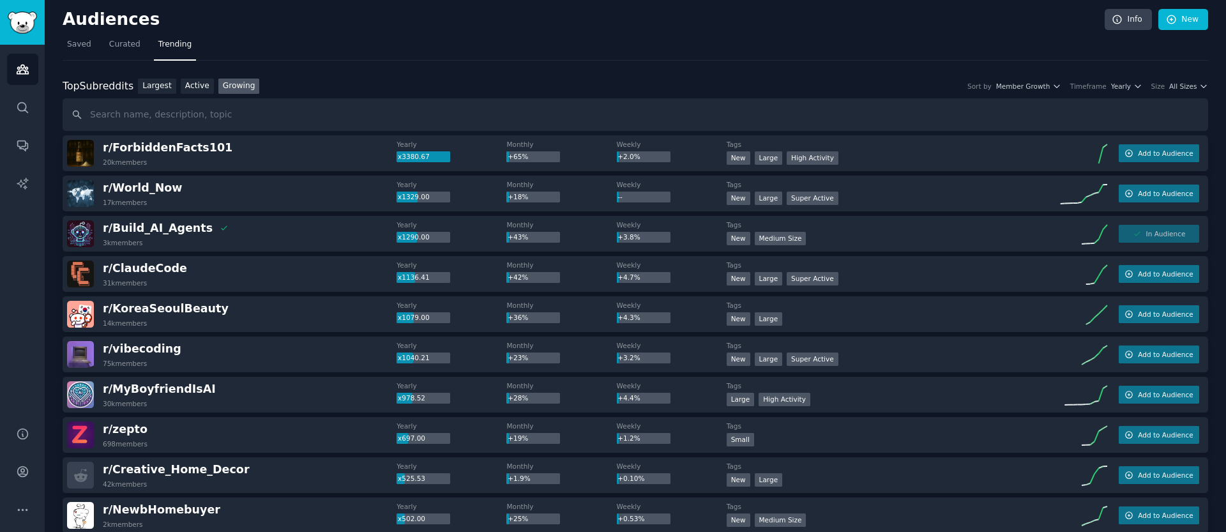
scroll to position [7736, 0]
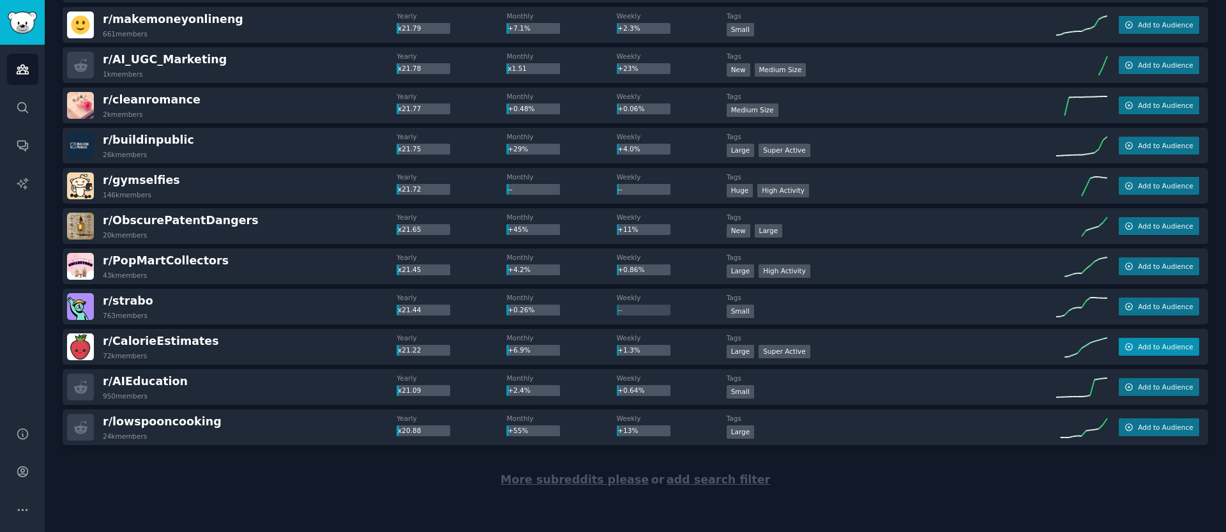
click at [1175, 349] on span "Add to Audience" at bounding box center [1165, 346] width 55 height 9
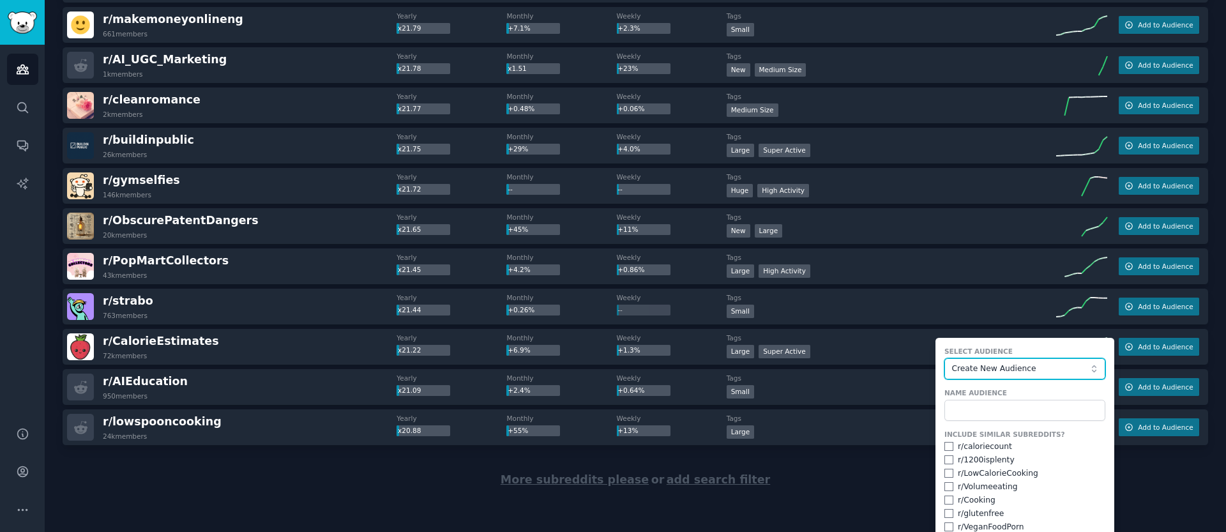
click at [1005, 366] on span "Create New Audience" at bounding box center [1022, 368] width 140 height 11
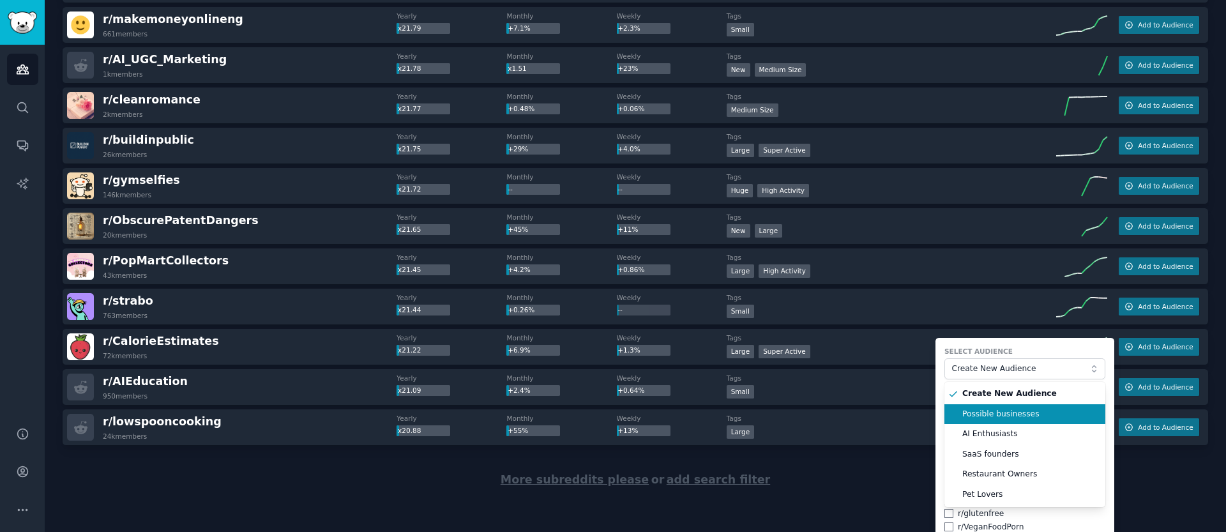
click at [988, 409] on span "Possible businesses" at bounding box center [1029, 414] width 134 height 11
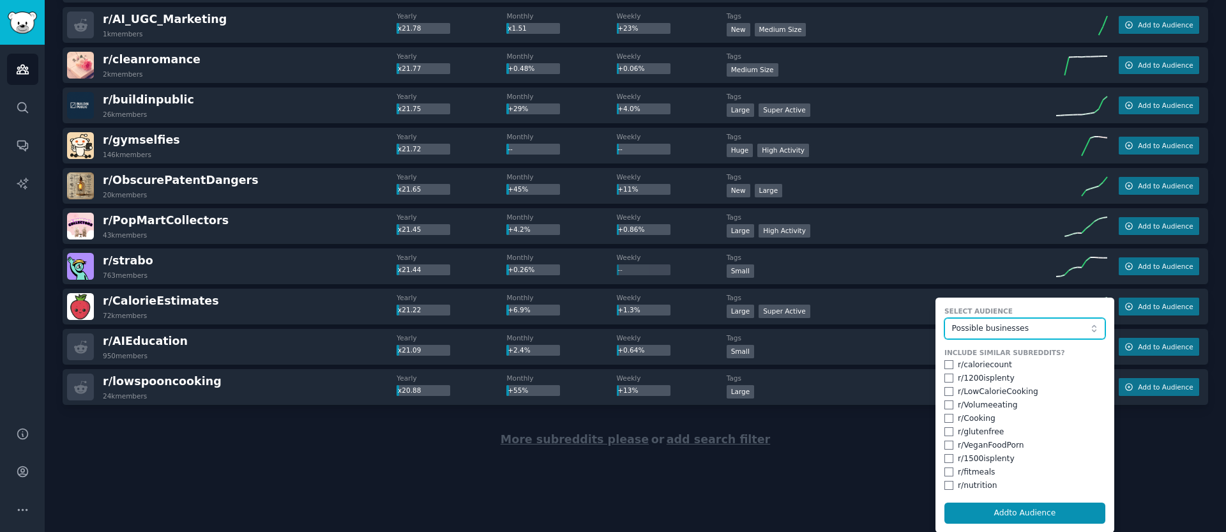
scroll to position [7777, 0]
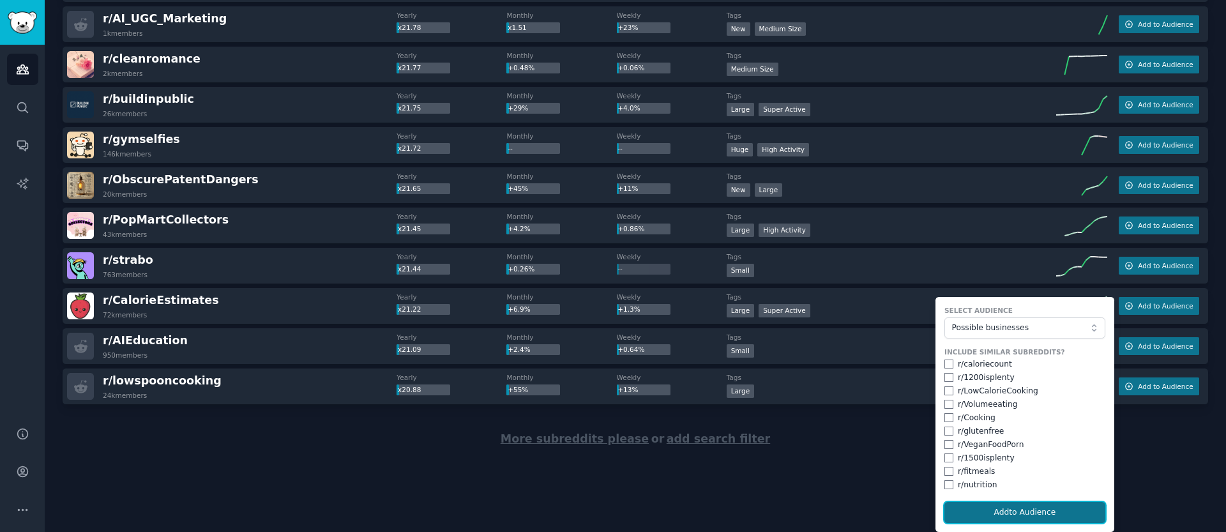
click at [985, 505] on button "Add to Audience" at bounding box center [1025, 513] width 161 height 22
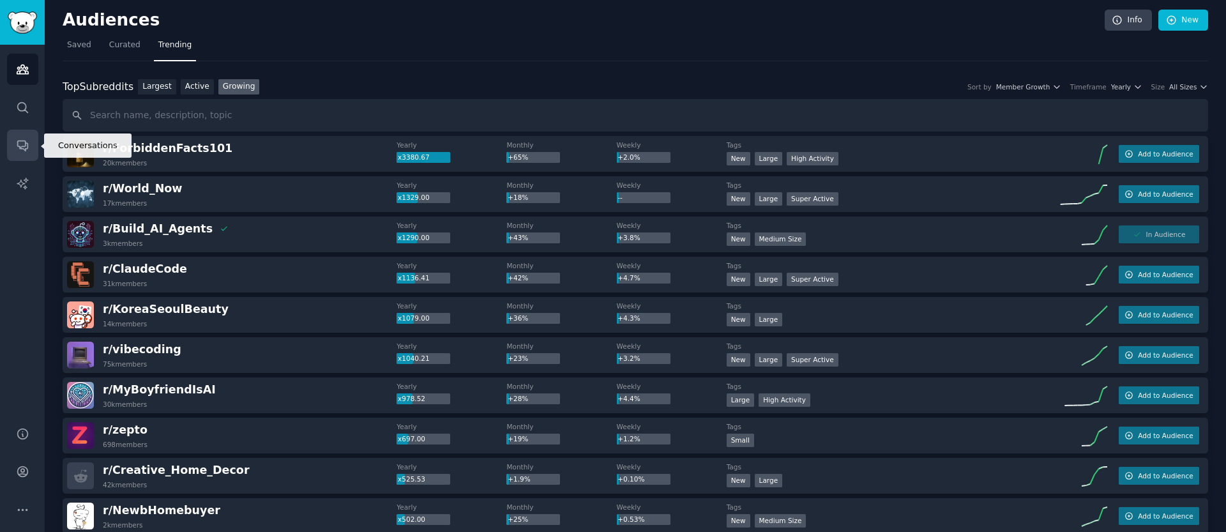
scroll to position [3, 0]
click at [138, 38] on link "Curated" at bounding box center [125, 47] width 40 height 26
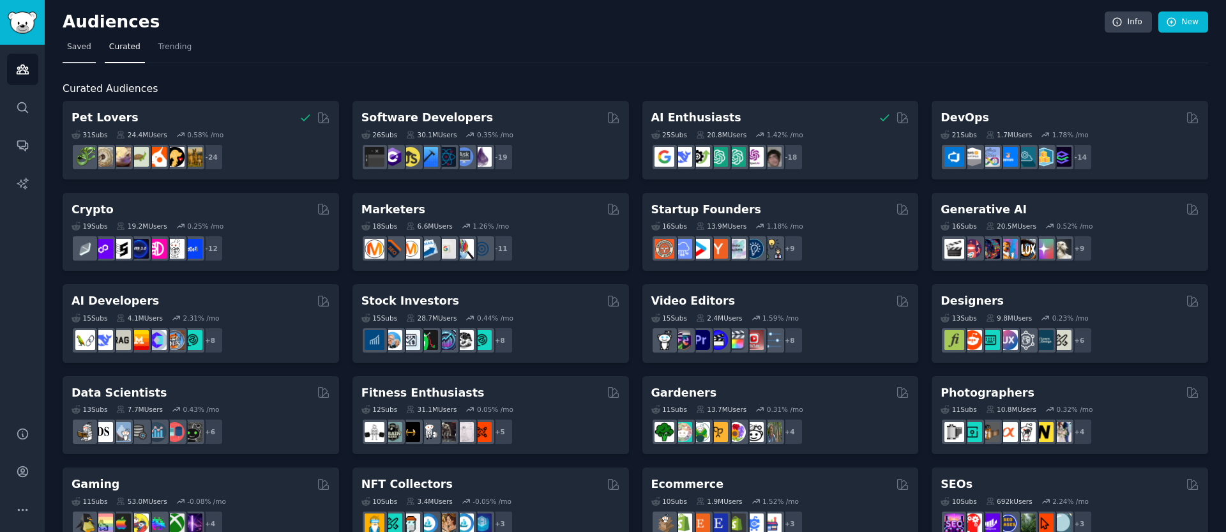
click at [76, 50] on span "Saved" at bounding box center [79, 47] width 24 height 11
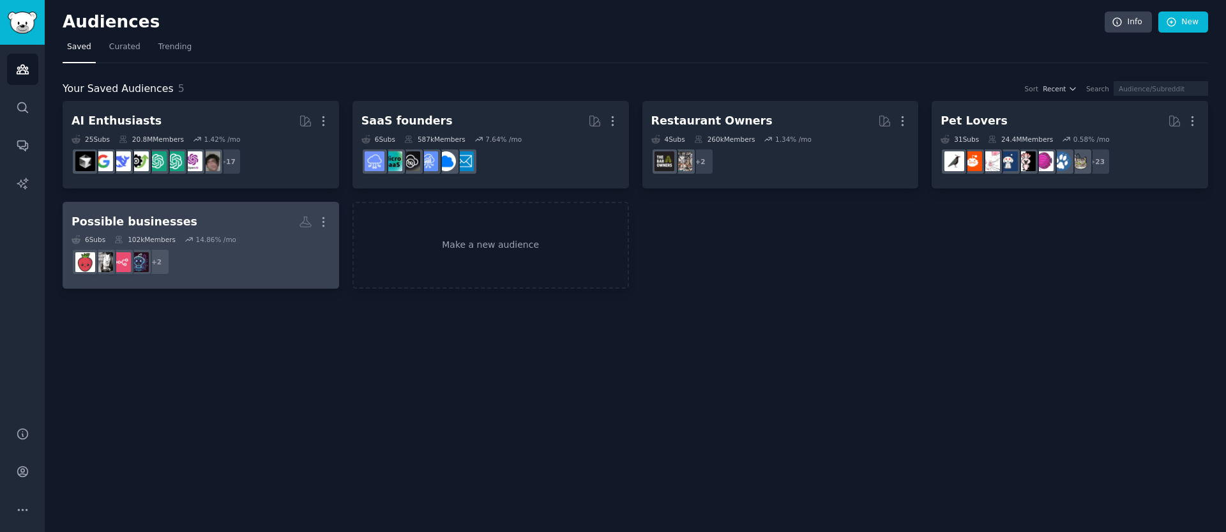
click at [265, 262] on dd "+ 2" at bounding box center [201, 262] width 259 height 36
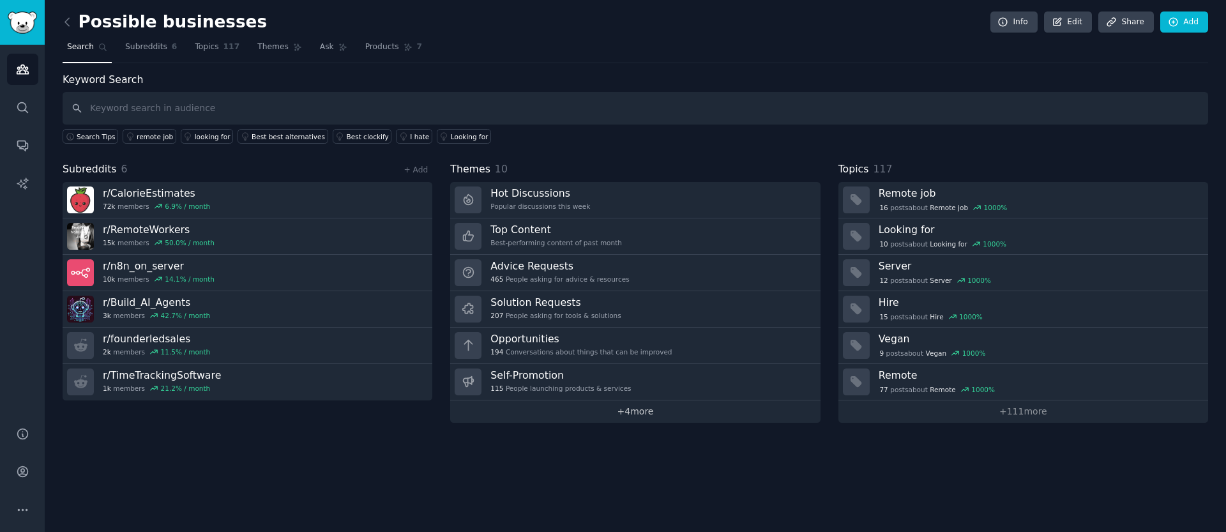
click at [601, 412] on link "+ 4 more" at bounding box center [635, 411] width 370 height 22
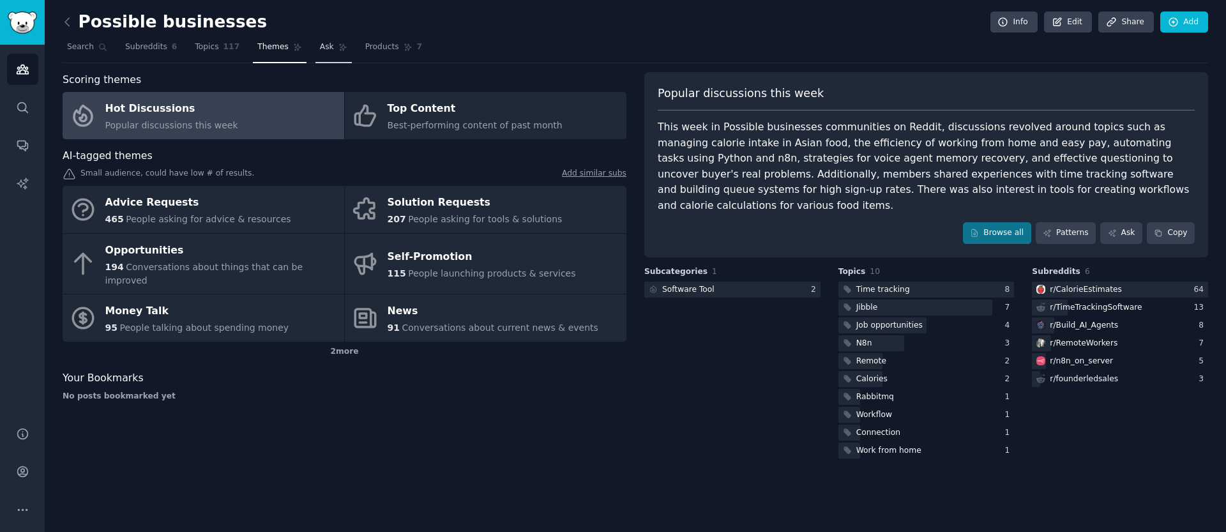
click at [320, 45] on span "Ask" at bounding box center [327, 47] width 14 height 11
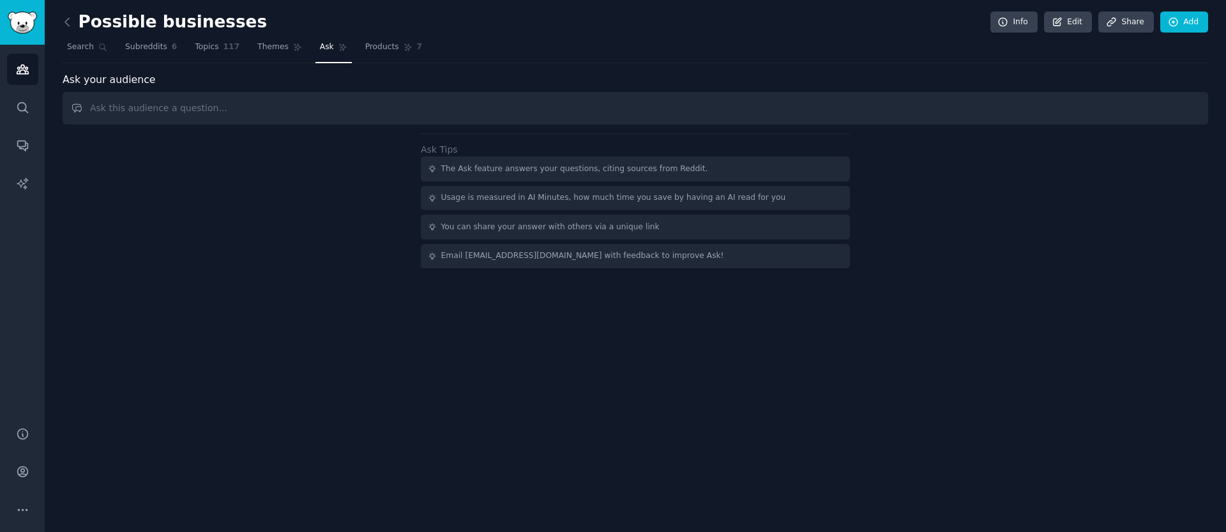
click at [255, 107] on input "text" at bounding box center [636, 108] width 1146 height 33
type input "If I want to build a business around my audience, which ideas do you suggest ba…"
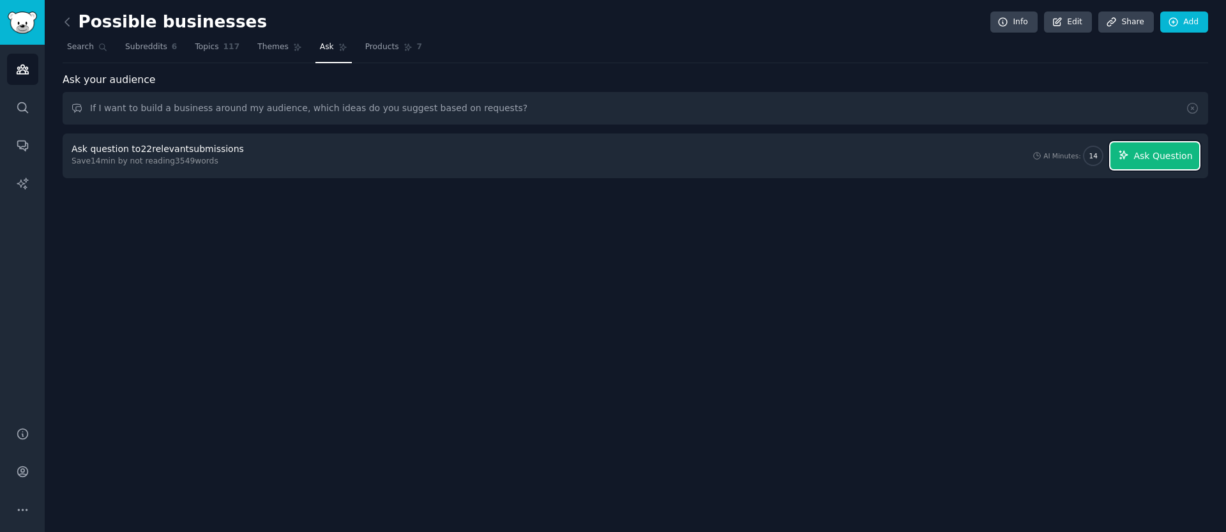
click at [1175, 160] on span "Ask Question" at bounding box center [1163, 155] width 59 height 13
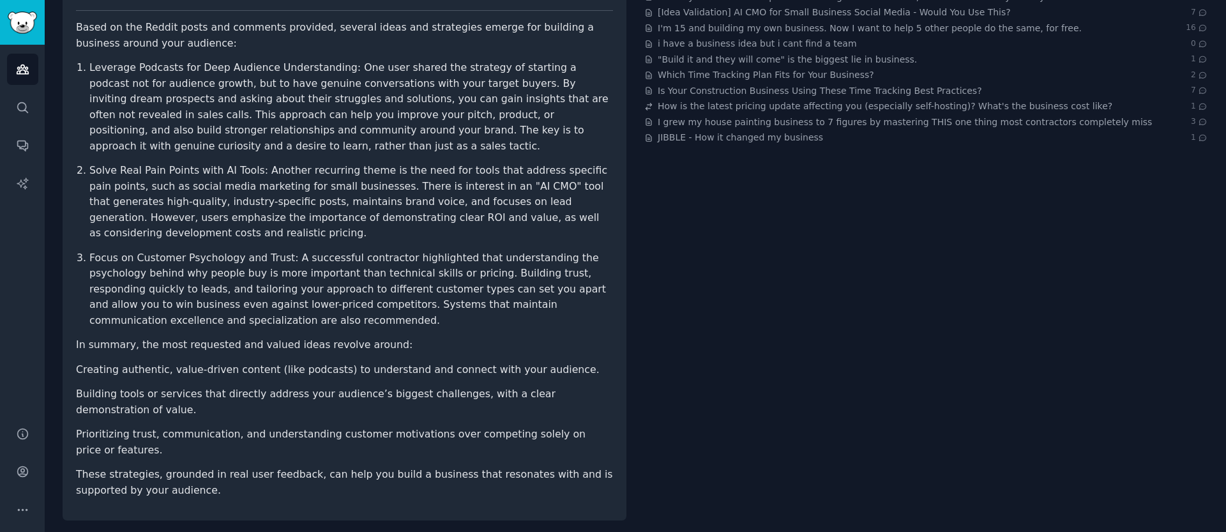
scroll to position [192, 0]
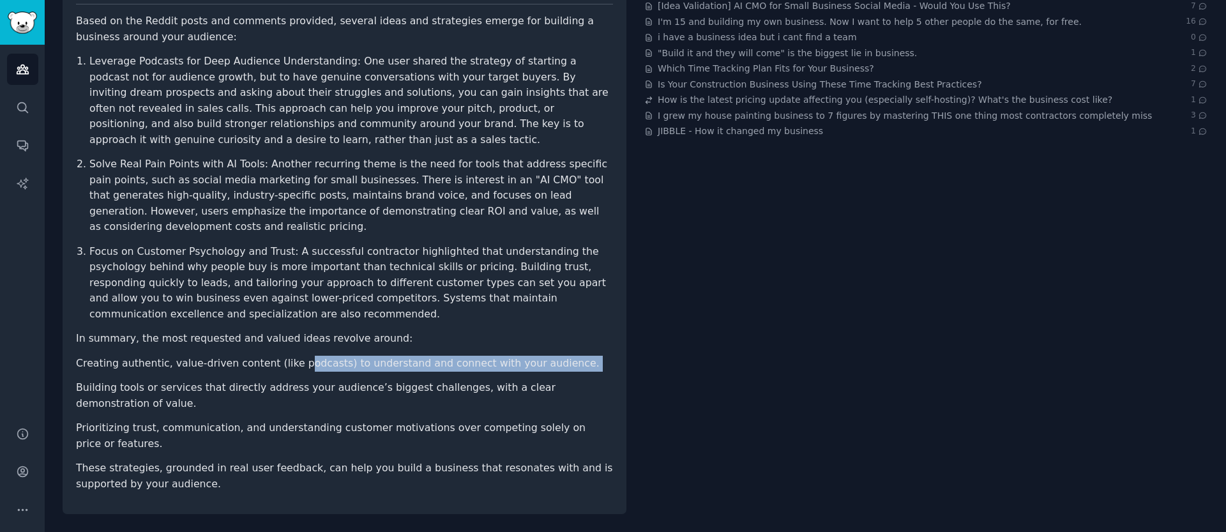
drag, startPoint x: 321, startPoint y: 364, endPoint x: 457, endPoint y: 372, distance: 136.9
click at [457, 372] on ul "Creating authentic, value-driven content (like podcasts) to understand and conn…" at bounding box center [344, 404] width 537 height 96
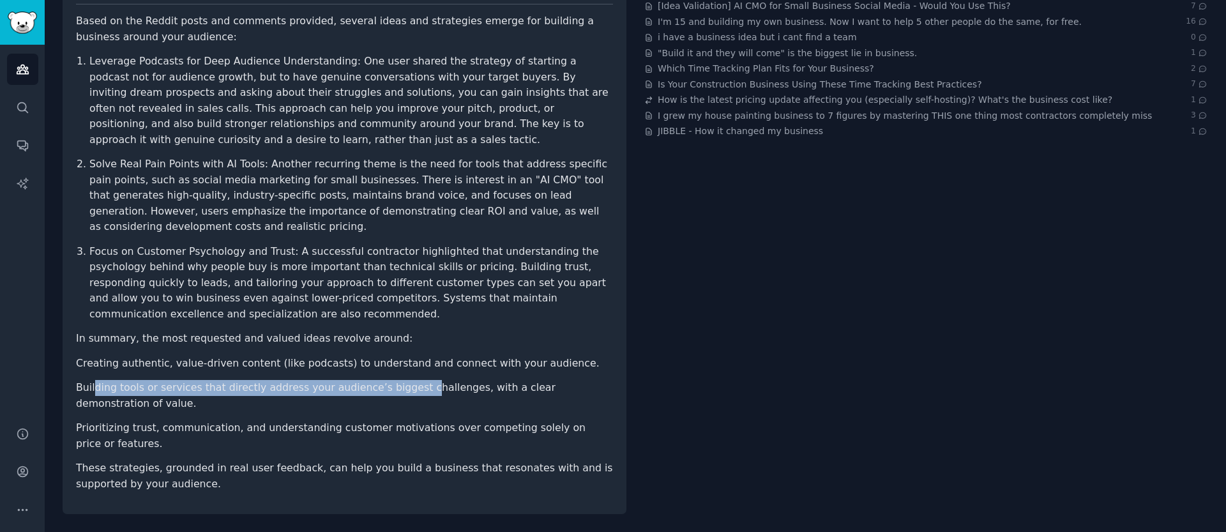
drag, startPoint x: 95, startPoint y: 386, endPoint x: 404, endPoint y: 395, distance: 309.9
click at [404, 395] on li "Building tools or services that directly address your audience’s biggest challe…" at bounding box center [344, 395] width 537 height 31
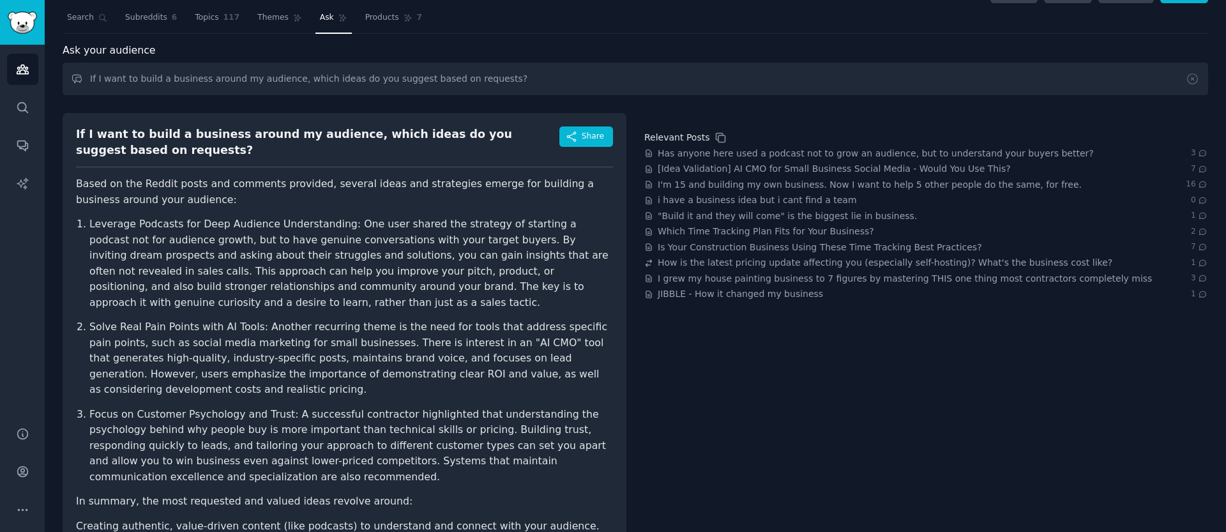
scroll to position [0, 0]
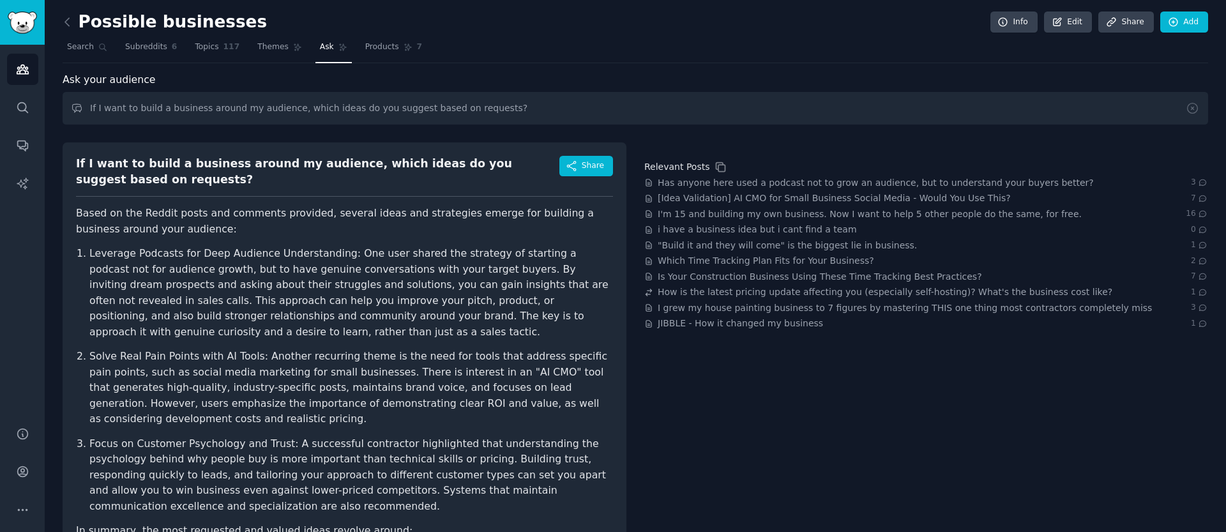
click at [355, 275] on p "Leverage Podcasts for Deep Audience Understanding: One user shared the strategy…" at bounding box center [351, 293] width 524 height 94
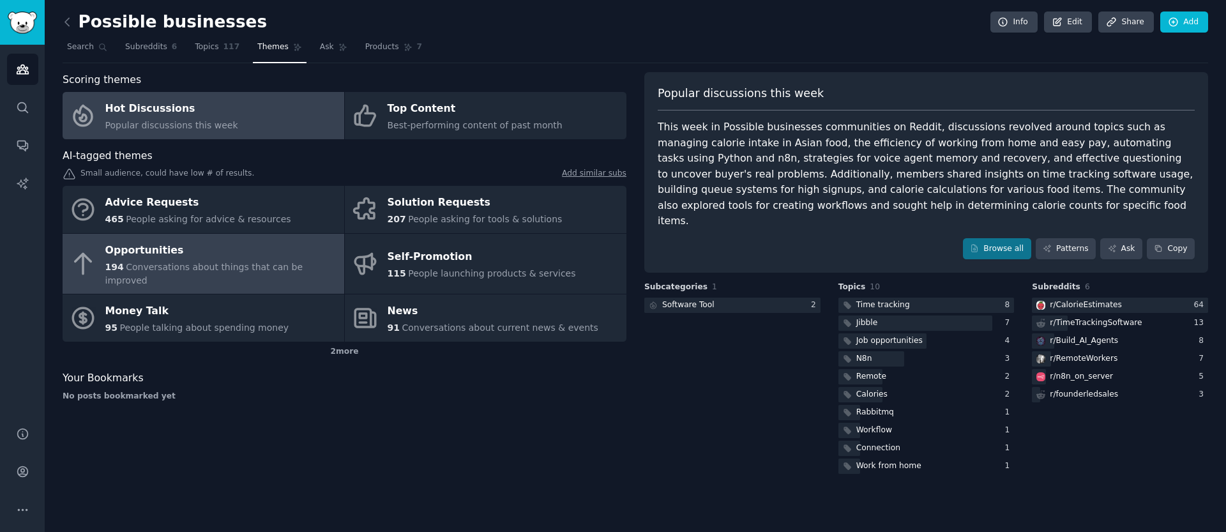
click at [236, 268] on span "Conversations about things that can be improved" at bounding box center [204, 274] width 198 height 24
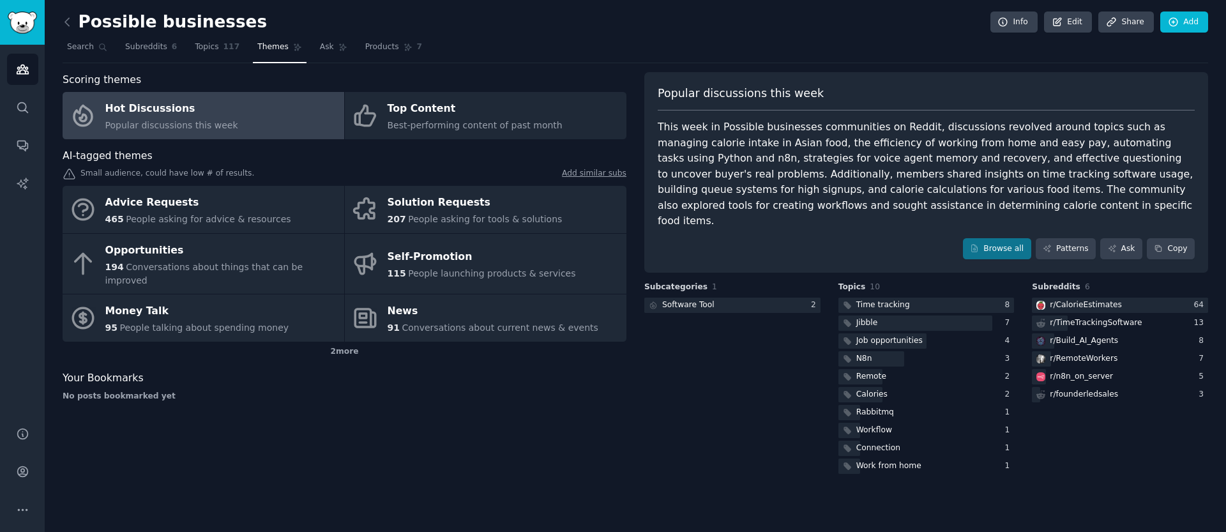
click at [435, 415] on div "Scoring themes Hot Discussions Popular discussions this week Top Content Best-p…" at bounding box center [345, 274] width 564 height 404
click at [159, 45] on span "Subreddits" at bounding box center [146, 47] width 42 height 11
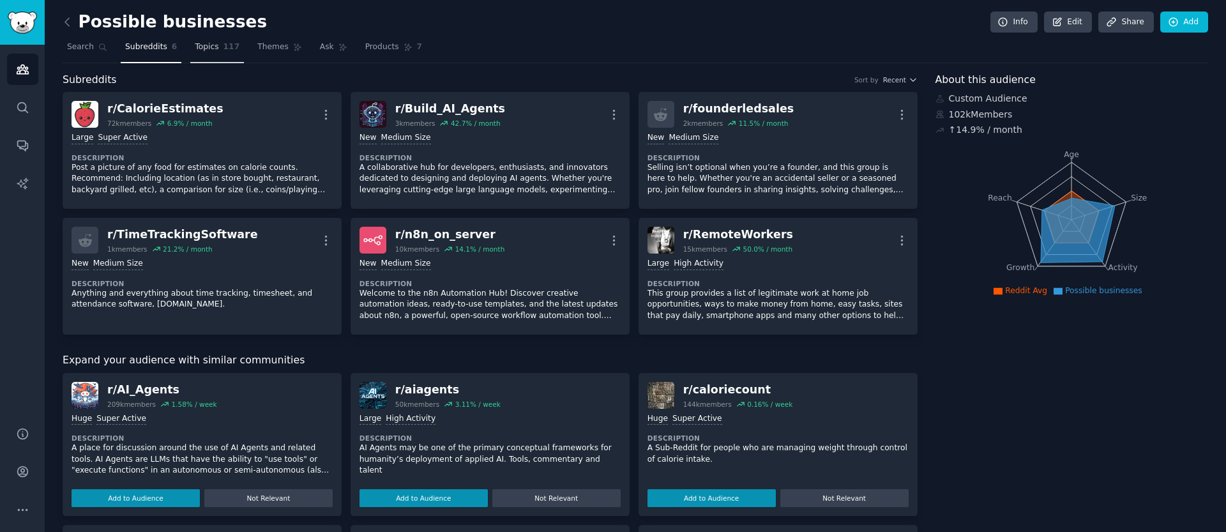
click at [235, 56] on link "Topics 117" at bounding box center [217, 50] width 54 height 26
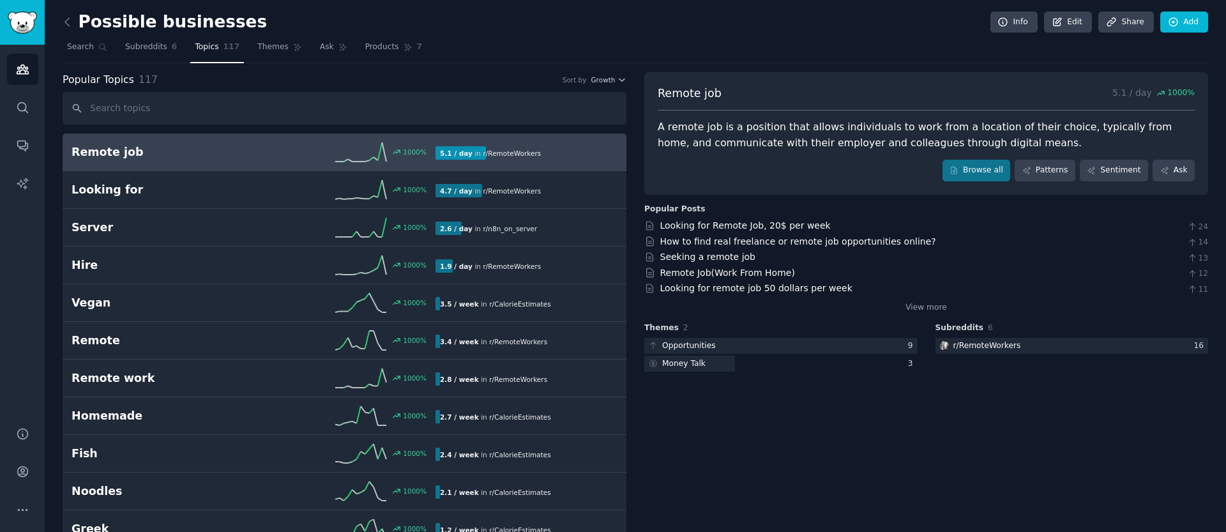
click at [206, 146] on h2 "Remote job" at bounding box center [163, 152] width 182 height 16
click at [85, 51] on span "Search" at bounding box center [80, 47] width 27 height 11
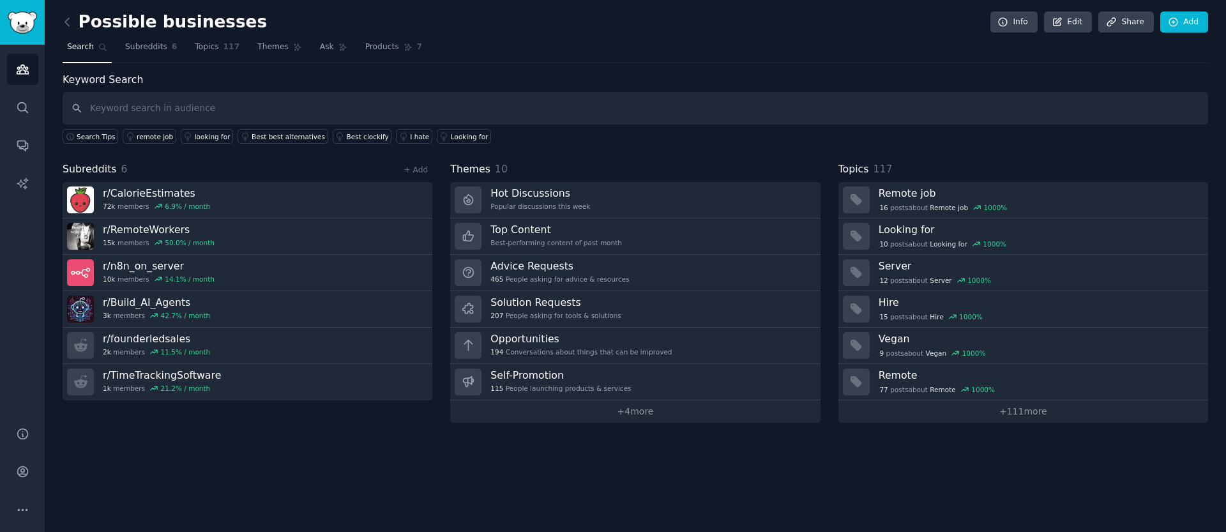
click at [74, 15] on link at bounding box center [71, 22] width 16 height 20
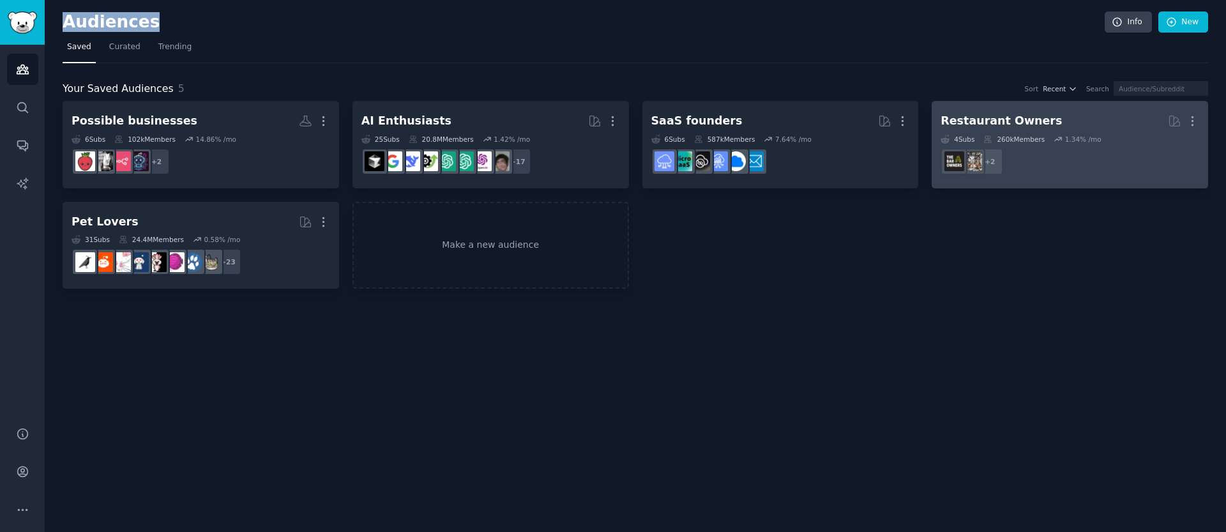
click at [1017, 125] on div "Restaurant Owners" at bounding box center [1001, 121] width 121 height 16
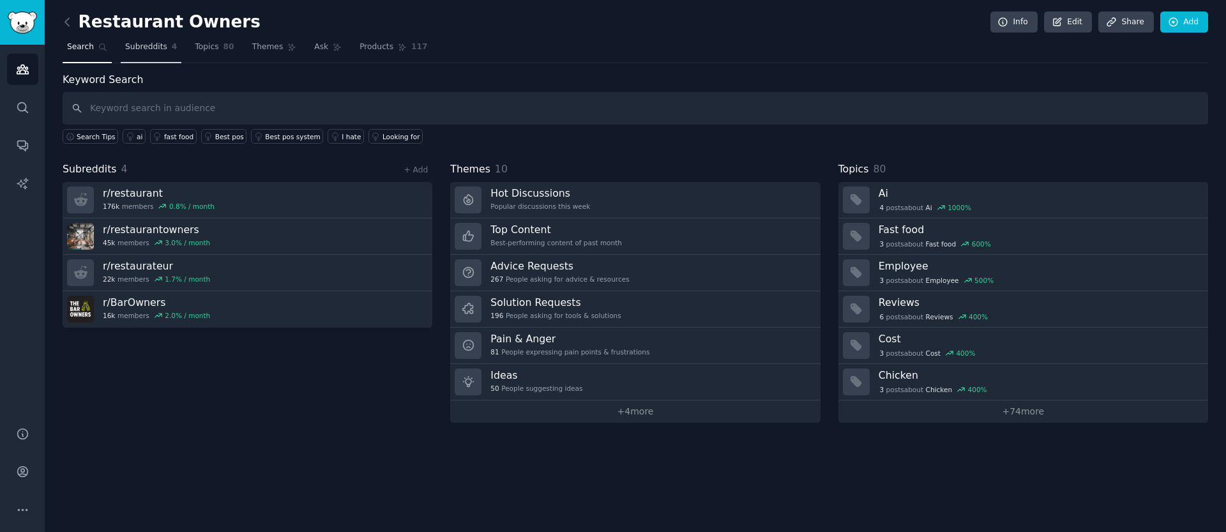
click at [157, 51] on span "Subreddits" at bounding box center [146, 47] width 42 height 11
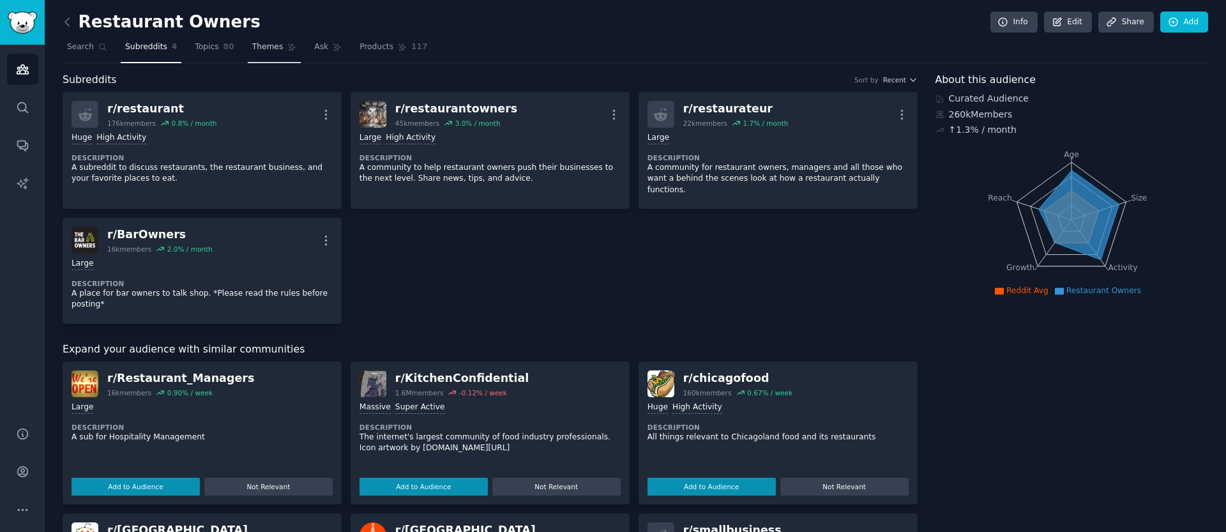
click at [248, 48] on link "Themes" at bounding box center [275, 50] width 54 height 26
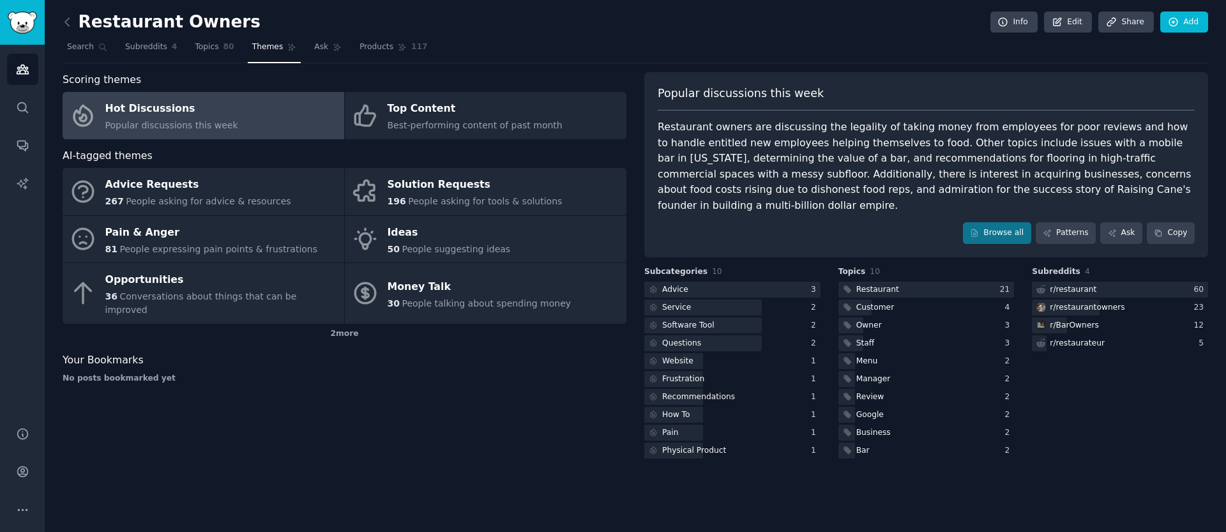
click at [411, 353] on div "Your Bookmarks" at bounding box center [345, 361] width 564 height 16
click at [294, 412] on div "Scoring themes Hot Discussions Popular discussions this week Top Content Best-p…" at bounding box center [345, 266] width 564 height 389
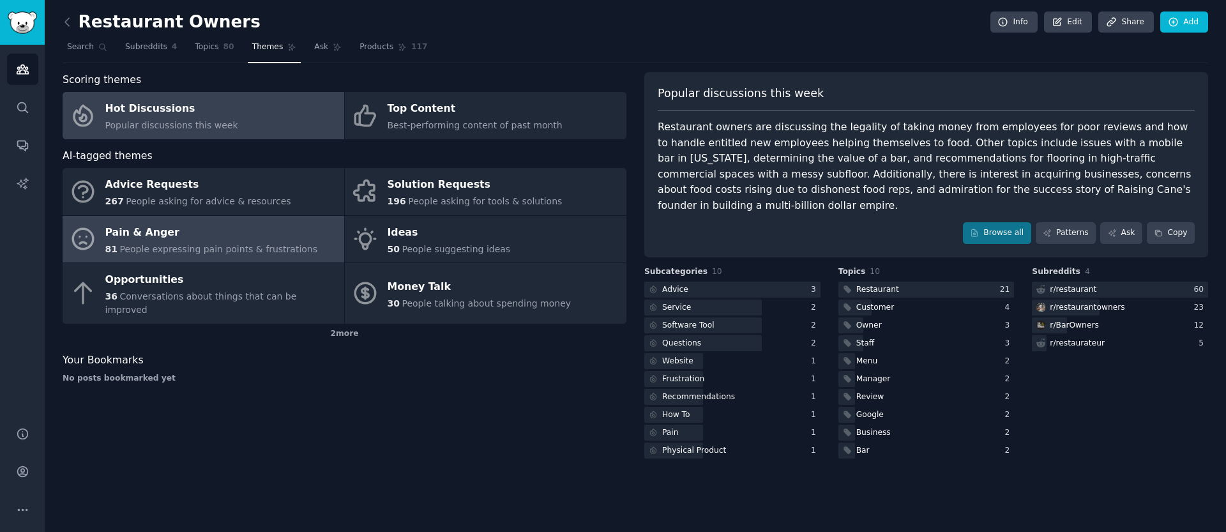
click at [209, 240] on div "Pain & Anger" at bounding box center [211, 232] width 213 height 20
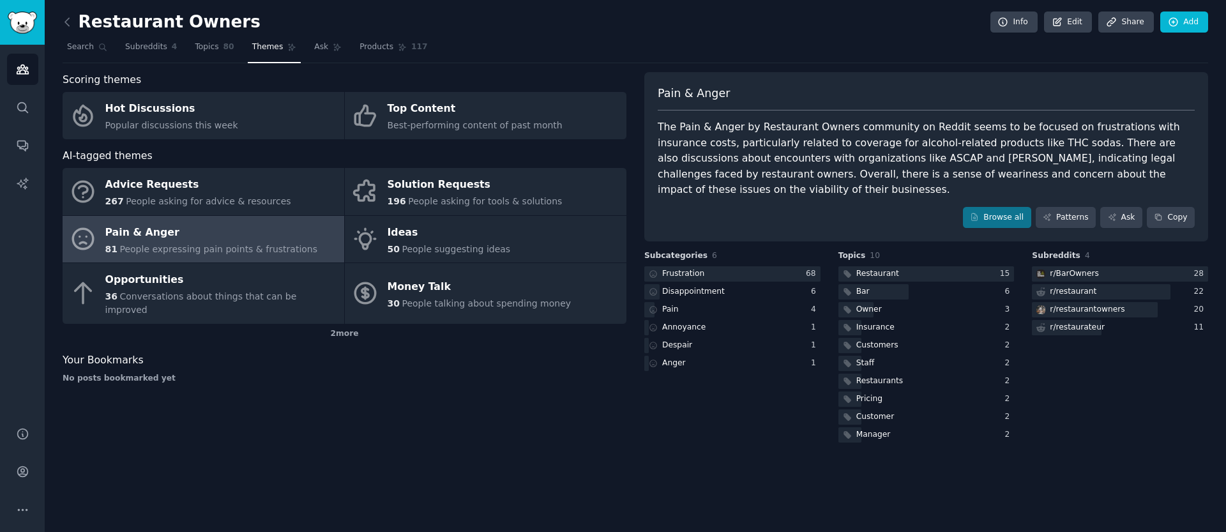
click at [681, 406] on div "Subcategories 6 Frustration 68 Disappointment 6 Pain 4 Annoyance 1 Despair 1 An…" at bounding box center [732, 347] width 176 height 195
click at [1005, 211] on link "Browse all" at bounding box center [997, 218] width 68 height 22
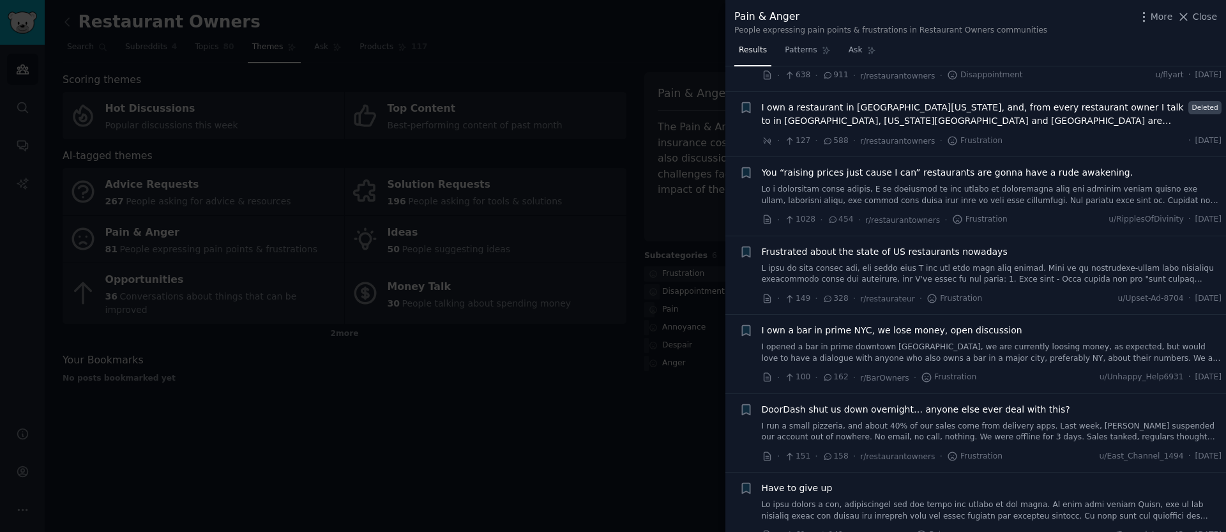
scroll to position [95, 0]
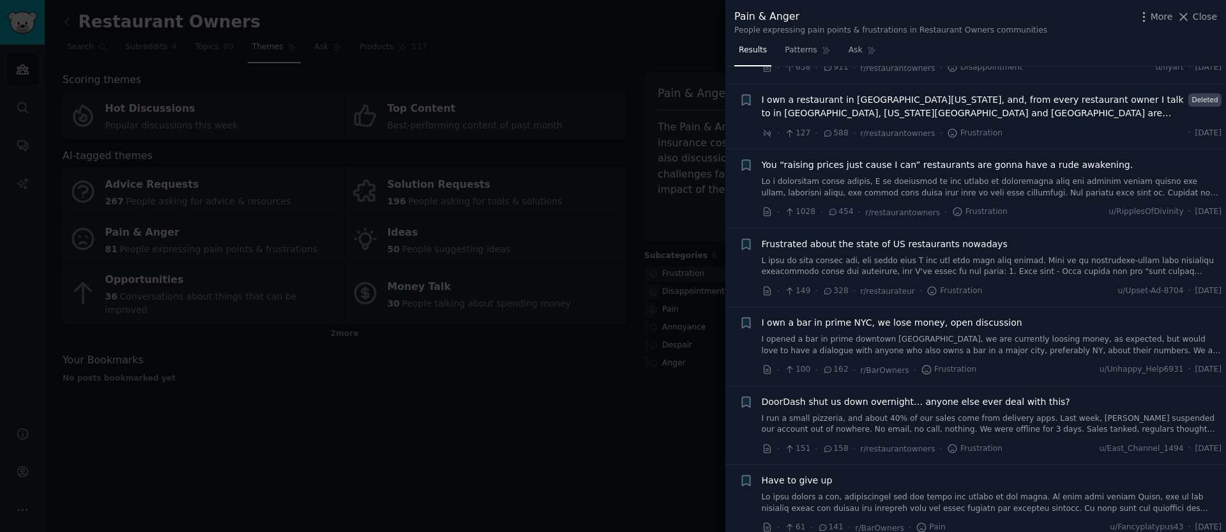
click at [633, 395] on div at bounding box center [613, 266] width 1226 height 532
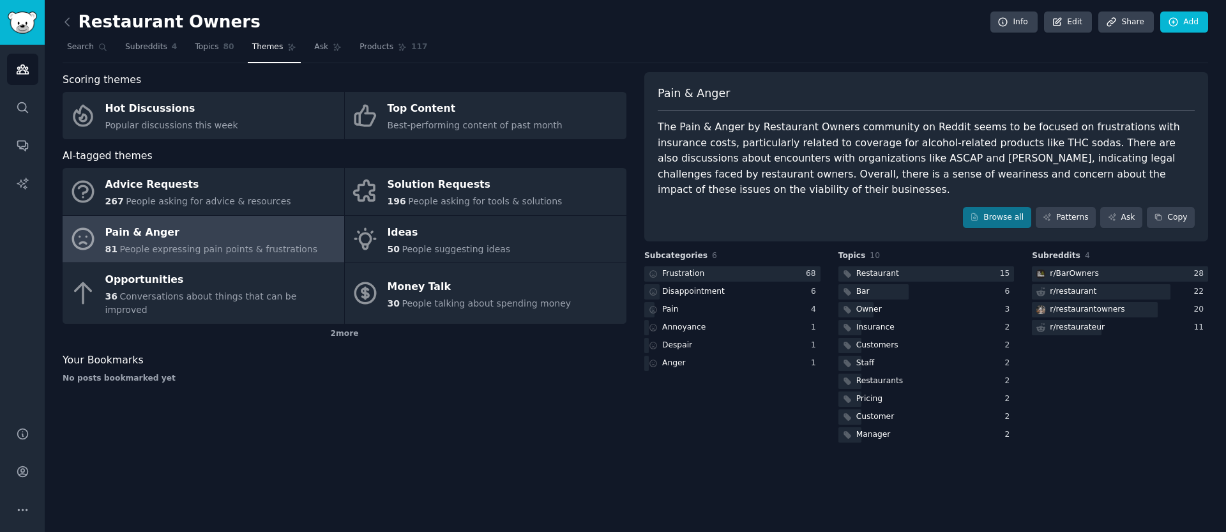
click at [449, 353] on div "Your Bookmarks" at bounding box center [345, 361] width 564 height 16
click at [73, 21] on link at bounding box center [71, 22] width 16 height 20
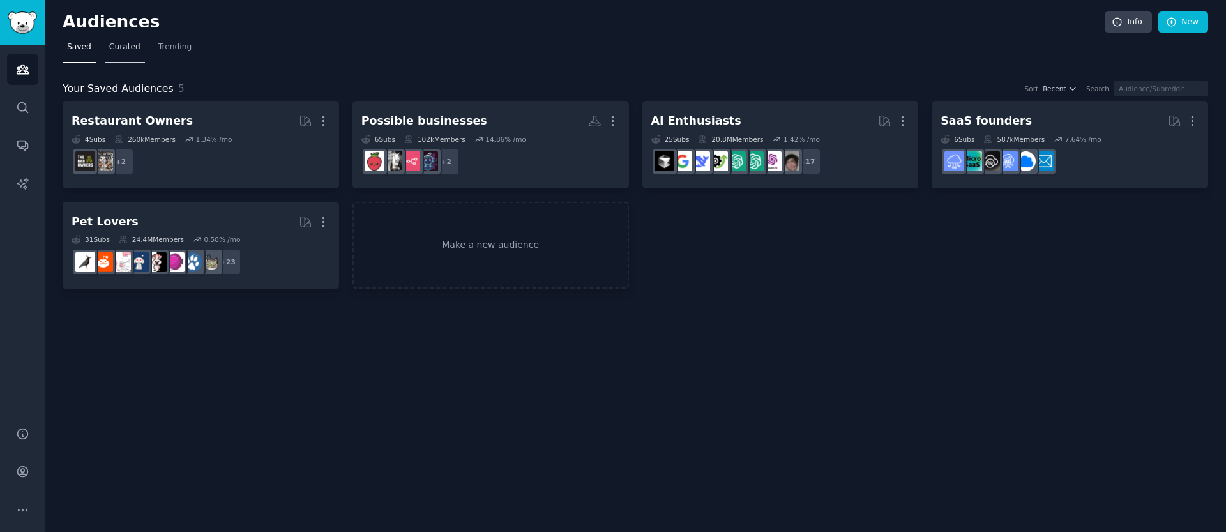
click at [105, 54] on link "Curated" at bounding box center [125, 50] width 40 height 26
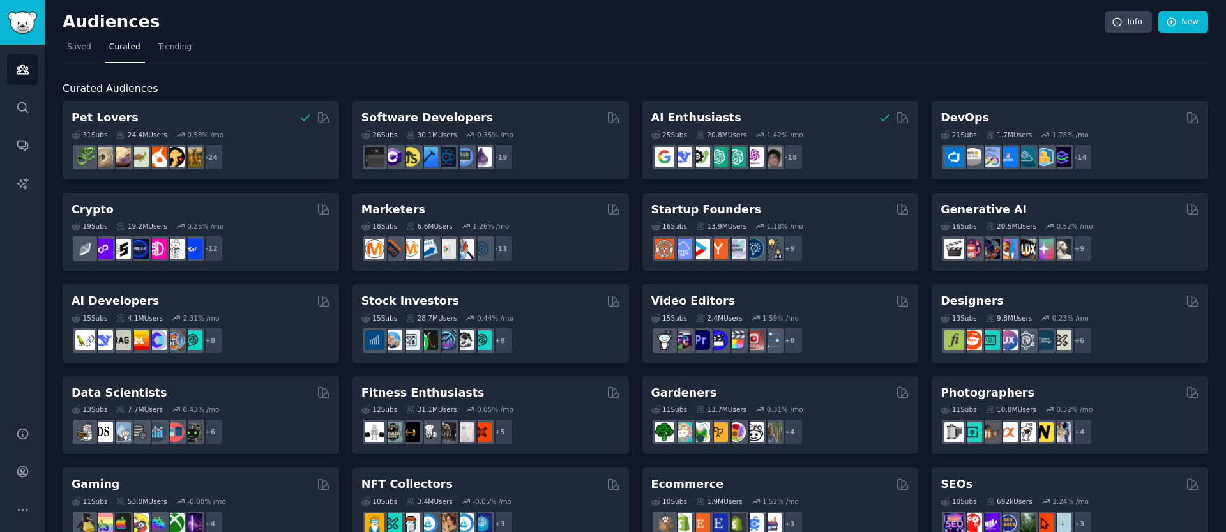
click at [150, 47] on nav "Saved Curated Trending" at bounding box center [636, 50] width 1146 height 26
click at [181, 52] on link "Trending" at bounding box center [175, 50] width 42 height 26
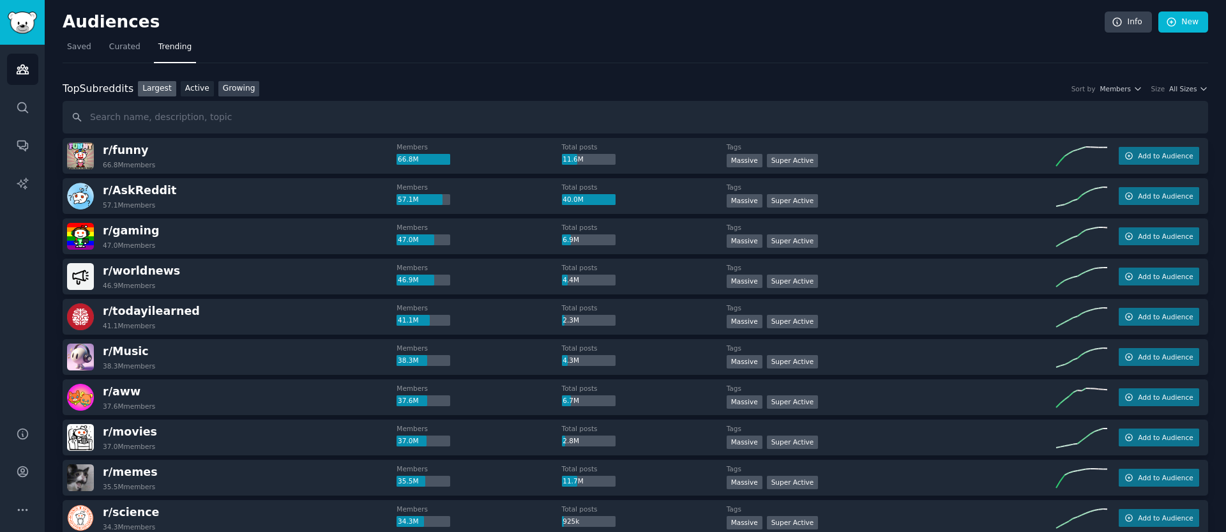
click at [218, 92] on link "Growing" at bounding box center [239, 89] width 42 height 16
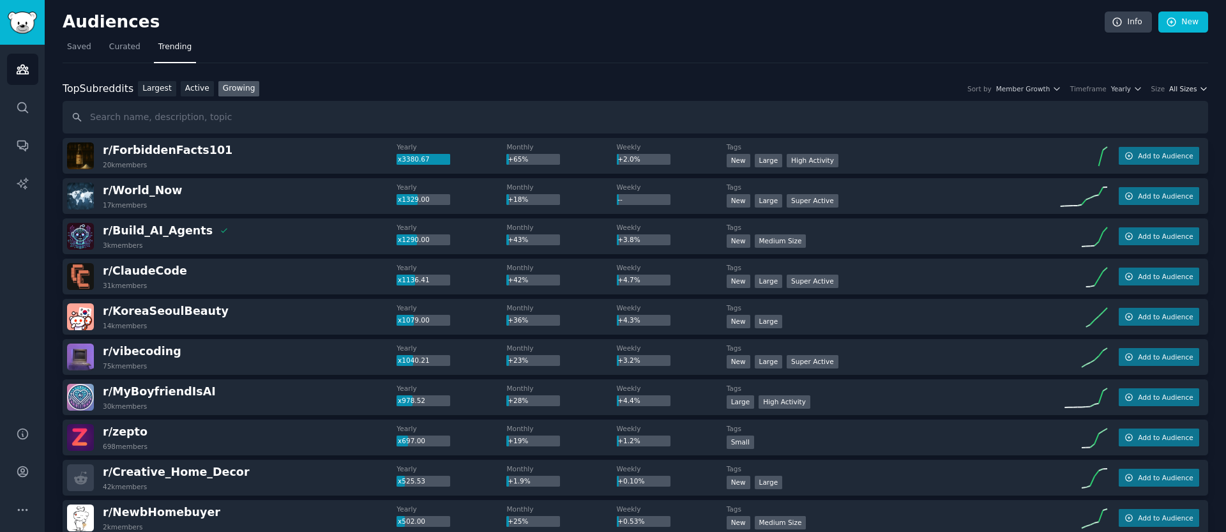
click at [1191, 91] on span "All Sizes" at bounding box center [1182, 88] width 27 height 9
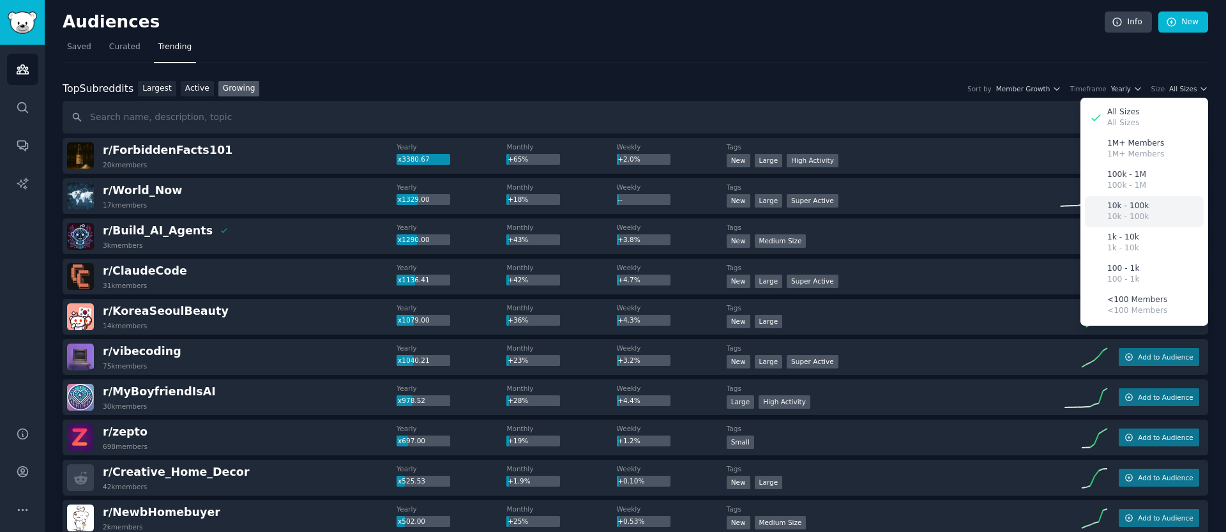
click at [1141, 220] on p "10k - 100k" at bounding box center [1128, 216] width 42 height 11
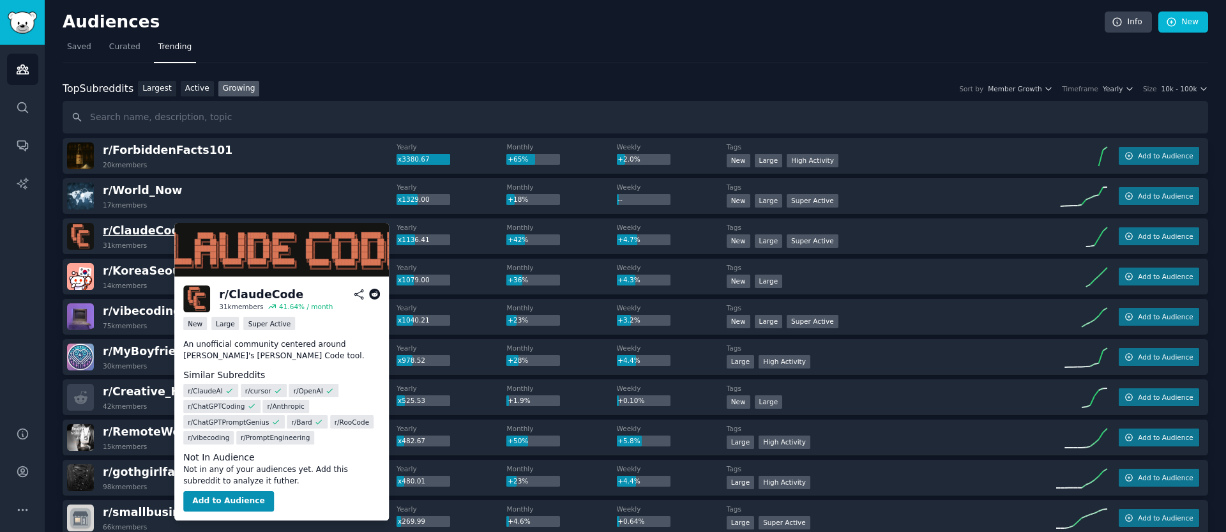
click at [126, 229] on span "r/ ClaudeCode" at bounding box center [145, 230] width 84 height 13
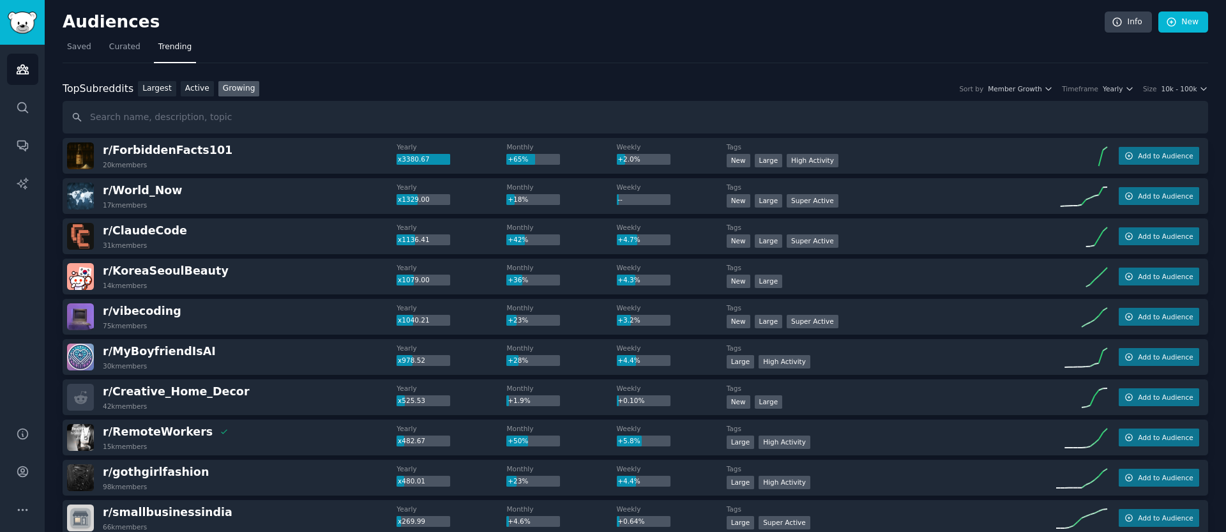
click at [150, 239] on h2 "r/ ClaudeCode 31k members" at bounding box center [145, 236] width 84 height 27
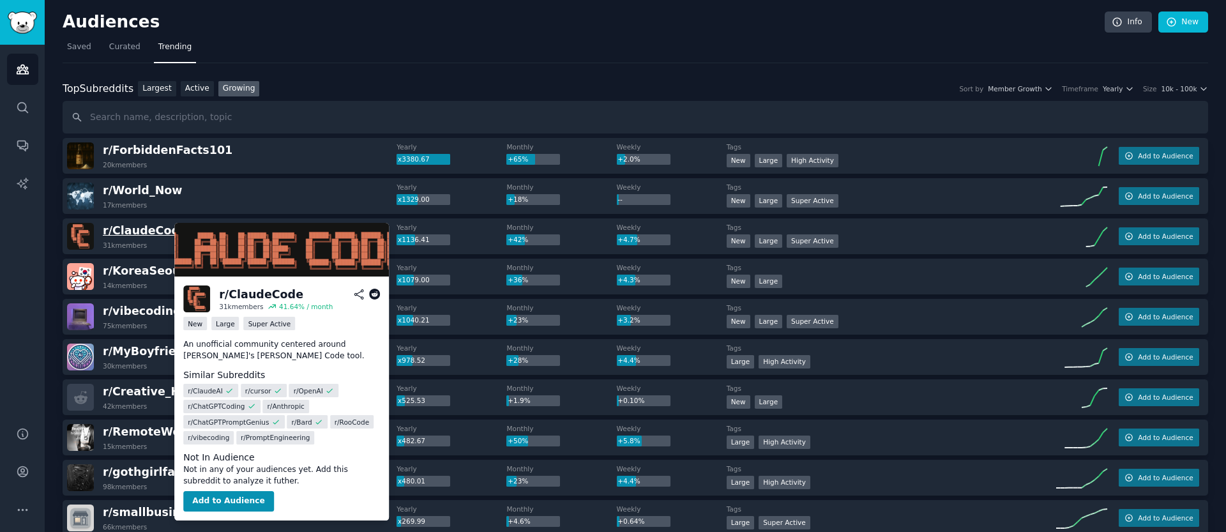
click at [149, 232] on span "r/ ClaudeCode" at bounding box center [145, 230] width 84 height 13
click at [149, 230] on span "r/ ClaudeCode" at bounding box center [145, 230] width 84 height 13
click at [123, 230] on span "r/ ClaudeCode" at bounding box center [145, 230] width 84 height 13
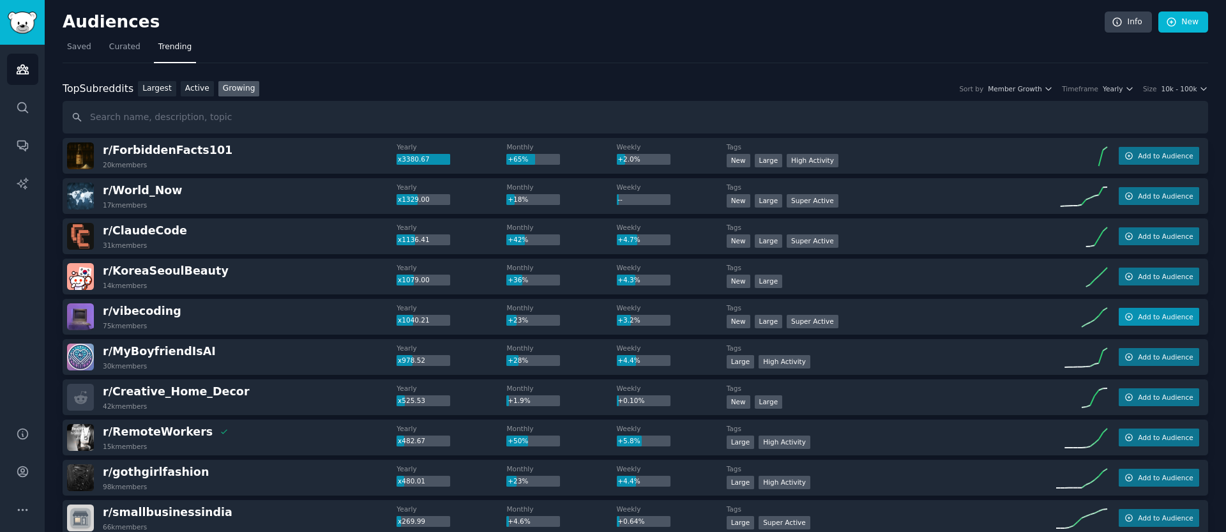
click at [1149, 324] on button "Add to Audience" at bounding box center [1159, 317] width 80 height 18
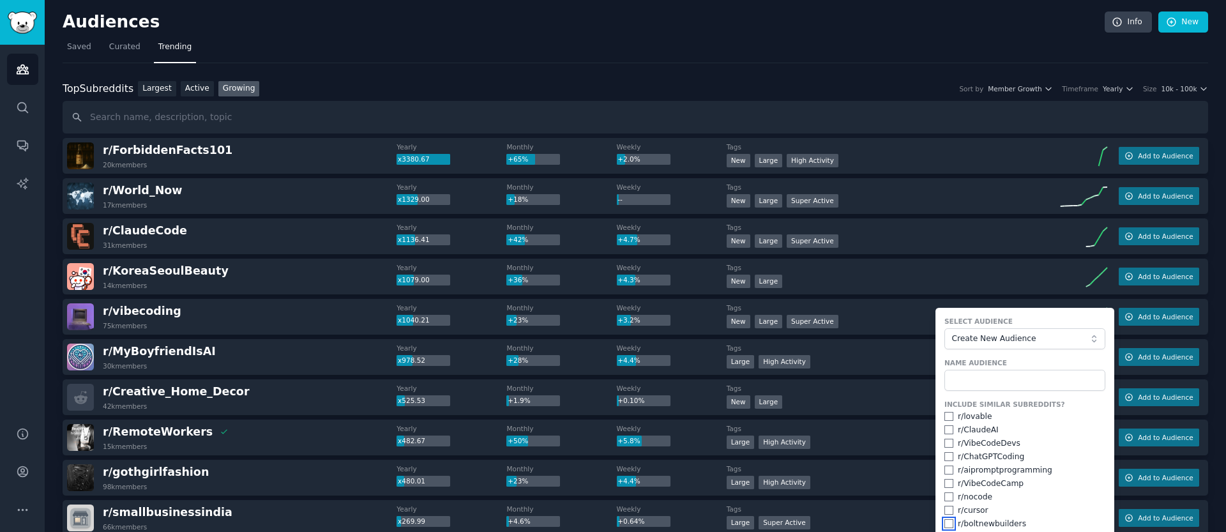
click at [947, 521] on input "checkbox" at bounding box center [949, 523] width 9 height 9
checkbox input "true"
click at [946, 510] on input "checkbox" at bounding box center [949, 510] width 9 height 9
checkbox input "true"
click at [948, 495] on input "checkbox" at bounding box center [949, 496] width 9 height 9
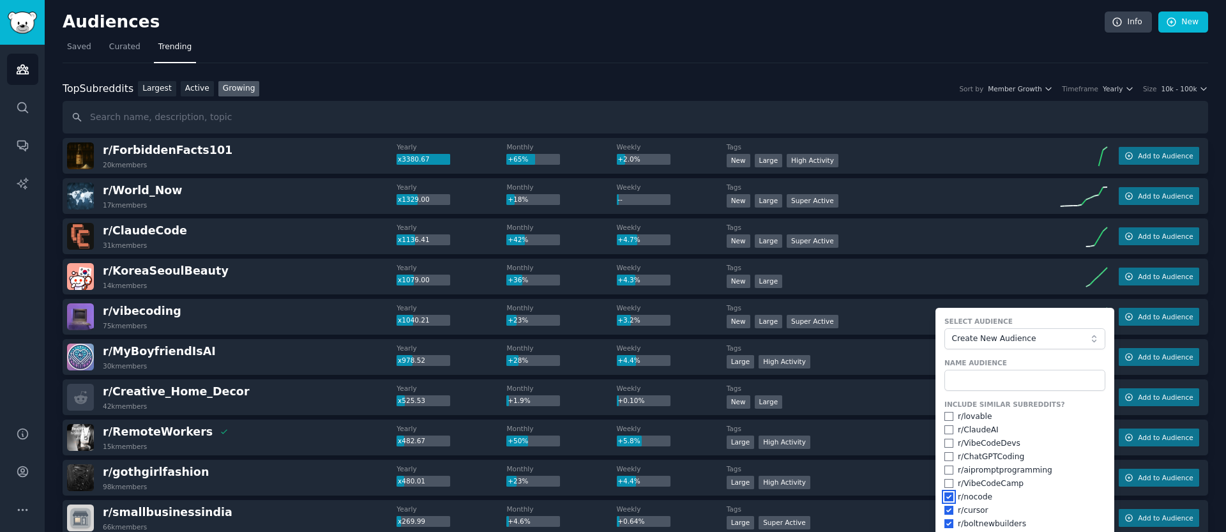
checkbox input "true"
click at [950, 482] on input "checkbox" at bounding box center [949, 483] width 9 height 9
checkbox input "true"
click at [945, 468] on input "checkbox" at bounding box center [949, 470] width 9 height 9
checkbox input "true"
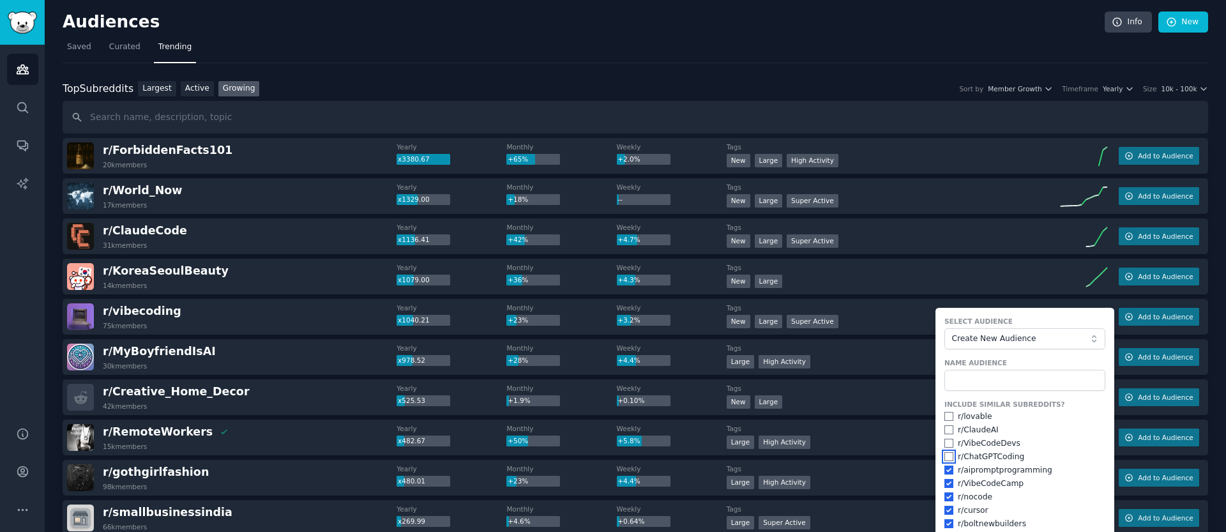
click at [945, 455] on input "checkbox" at bounding box center [949, 456] width 9 height 9
checkbox input "true"
click at [945, 443] on input "checkbox" at bounding box center [949, 443] width 9 height 9
checkbox input "true"
click at [945, 434] on input "checkbox" at bounding box center [949, 429] width 9 height 9
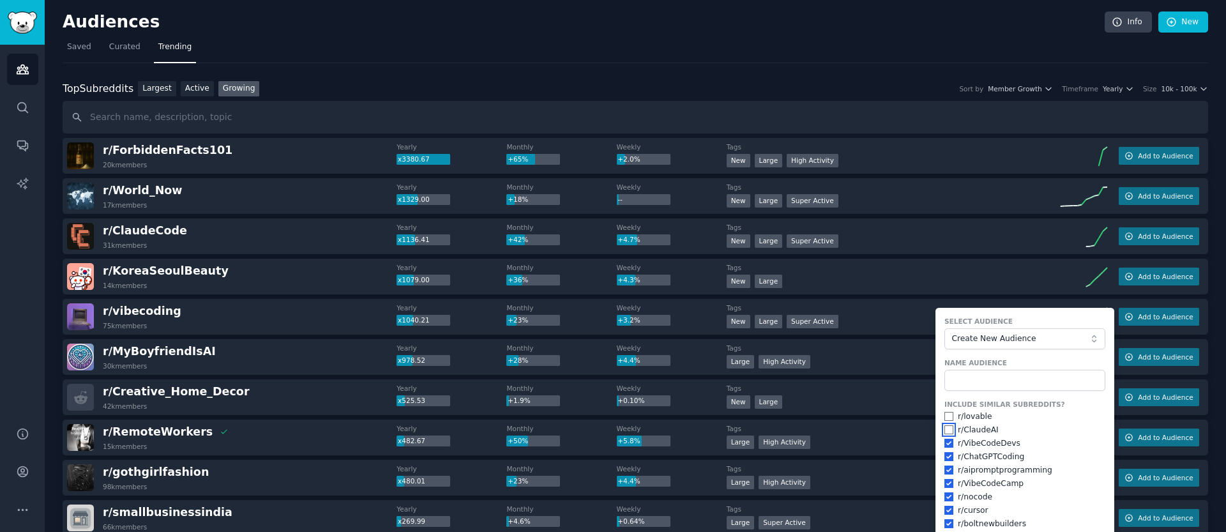
checkbox input "true"
click at [945, 414] on input "checkbox" at bounding box center [949, 416] width 9 height 9
checkbox input "true"
click at [961, 385] on input "text" at bounding box center [1025, 381] width 161 height 22
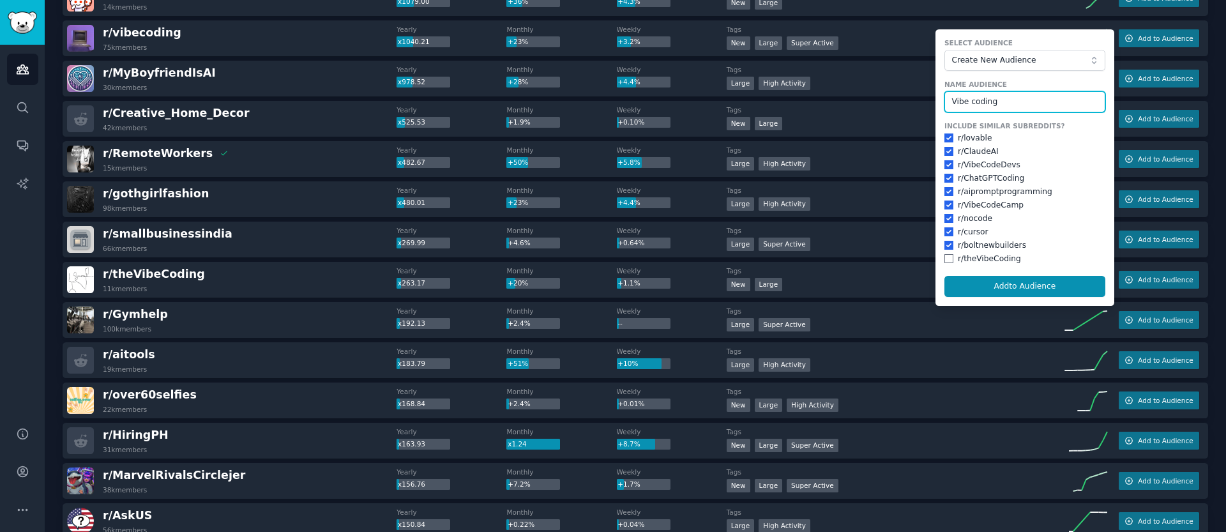
scroll to position [427, 0]
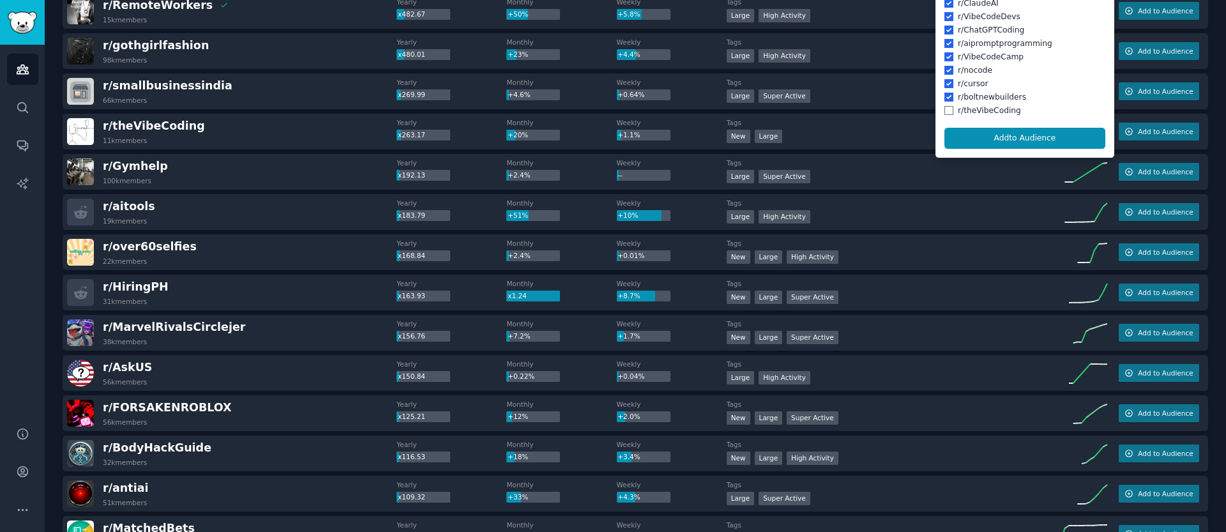
type input "Vibe coding"
click at [945, 110] on input "checkbox" at bounding box center [949, 110] width 9 height 9
checkbox input "true"
drag, startPoint x: 964, startPoint y: 134, endPoint x: 955, endPoint y: 138, distance: 9.7
click at [964, 134] on button "Add to Audience" at bounding box center [1025, 139] width 161 height 22
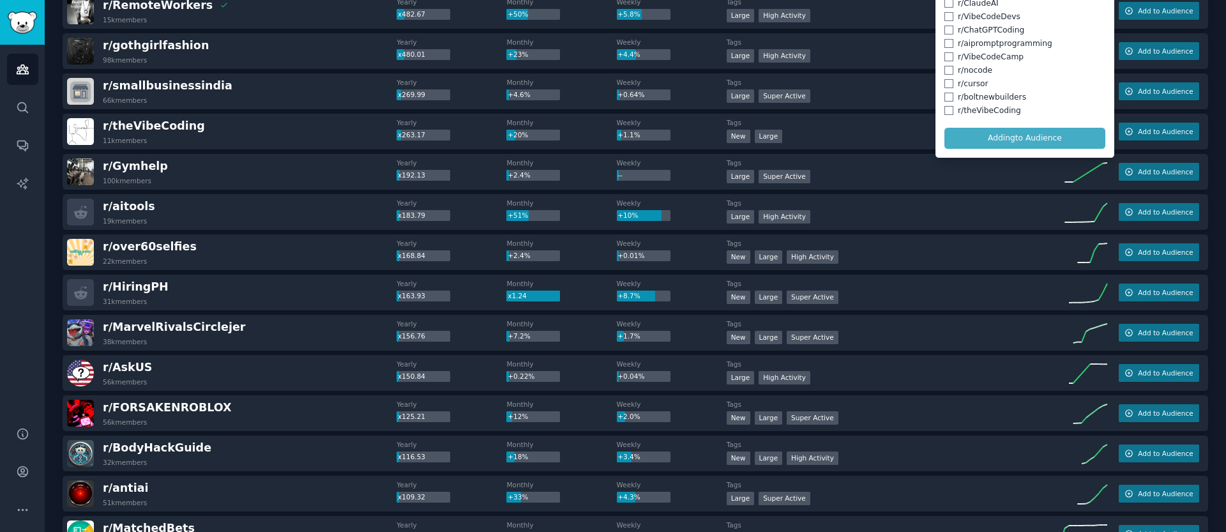
checkbox input "false"
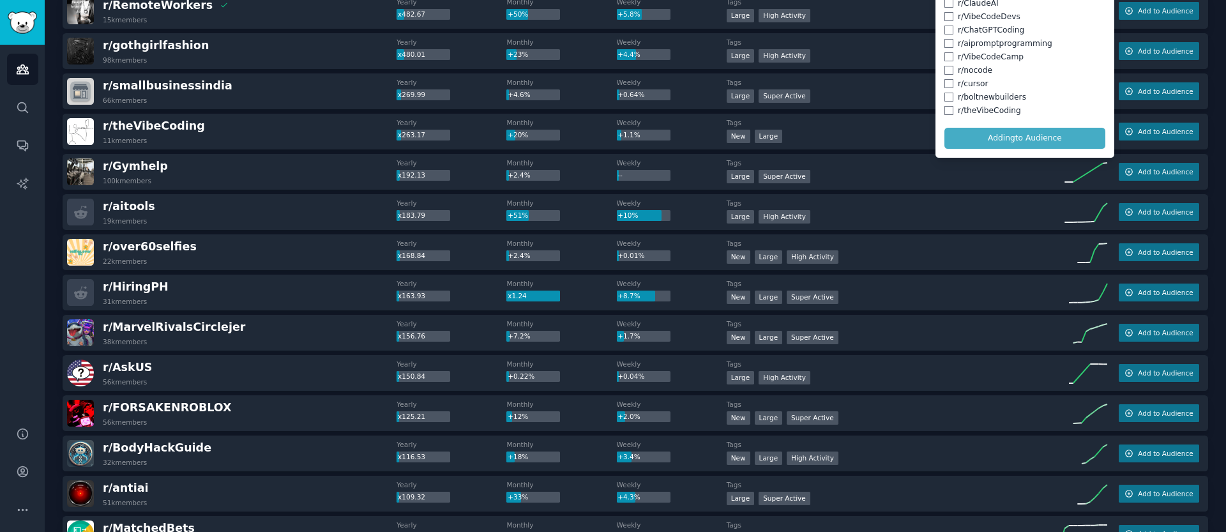
checkbox input "false"
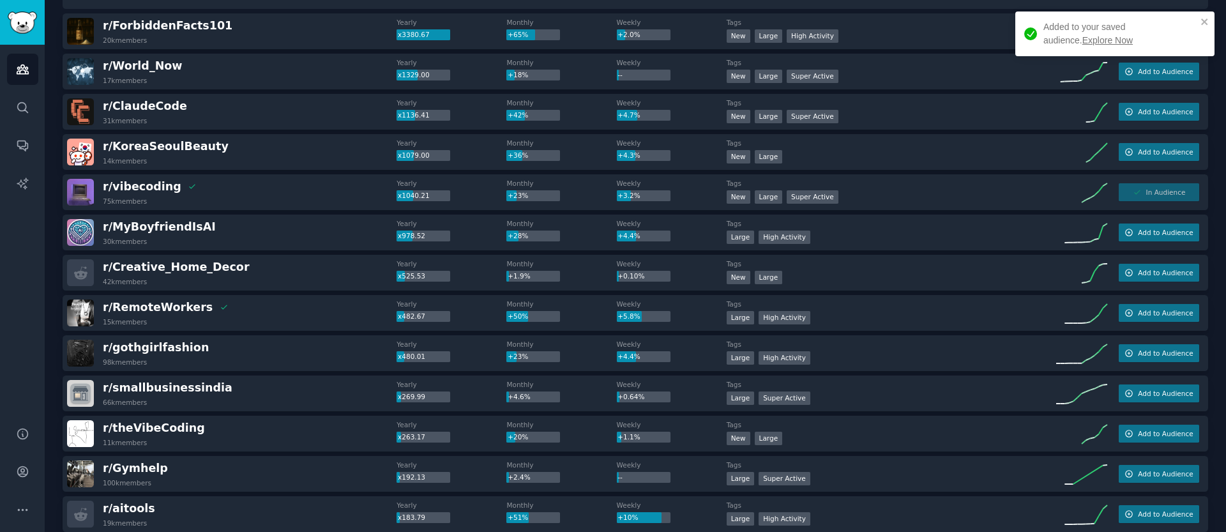
scroll to position [0, 0]
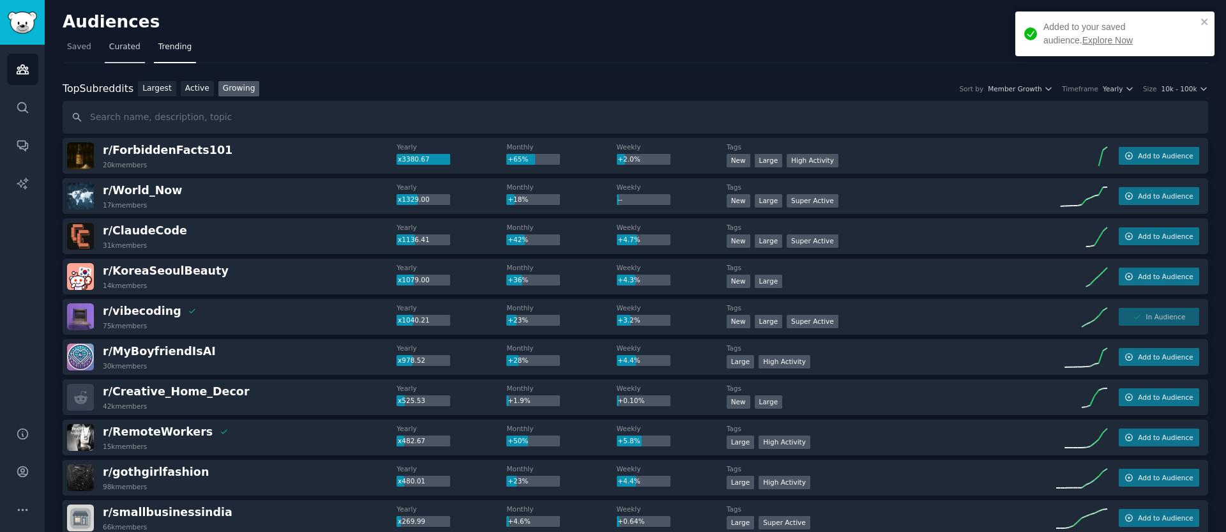
click at [139, 55] on link "Curated" at bounding box center [125, 50] width 40 height 26
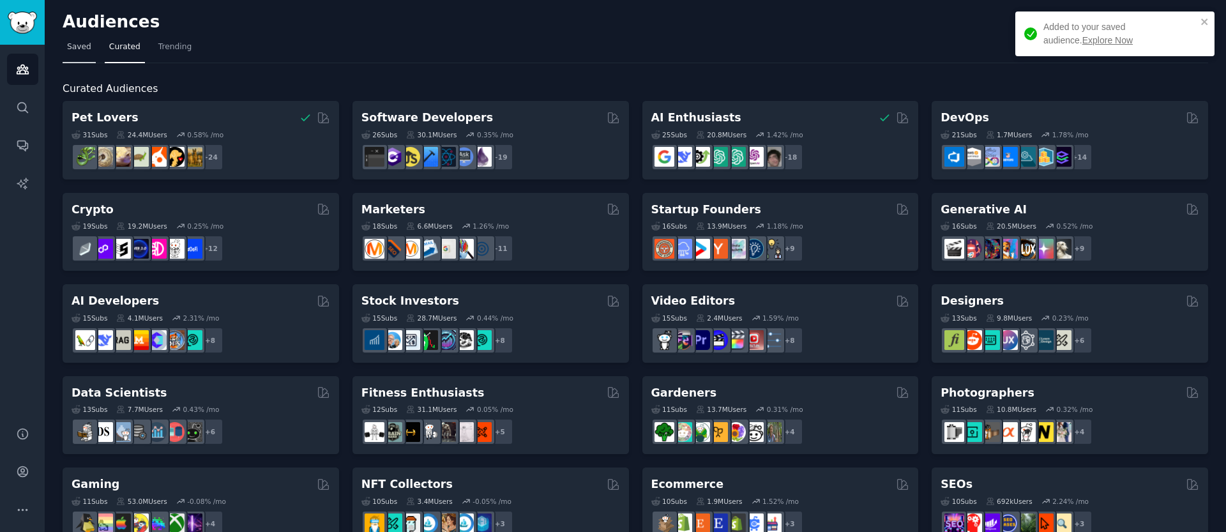
click at [91, 55] on link "Saved" at bounding box center [79, 50] width 33 height 26
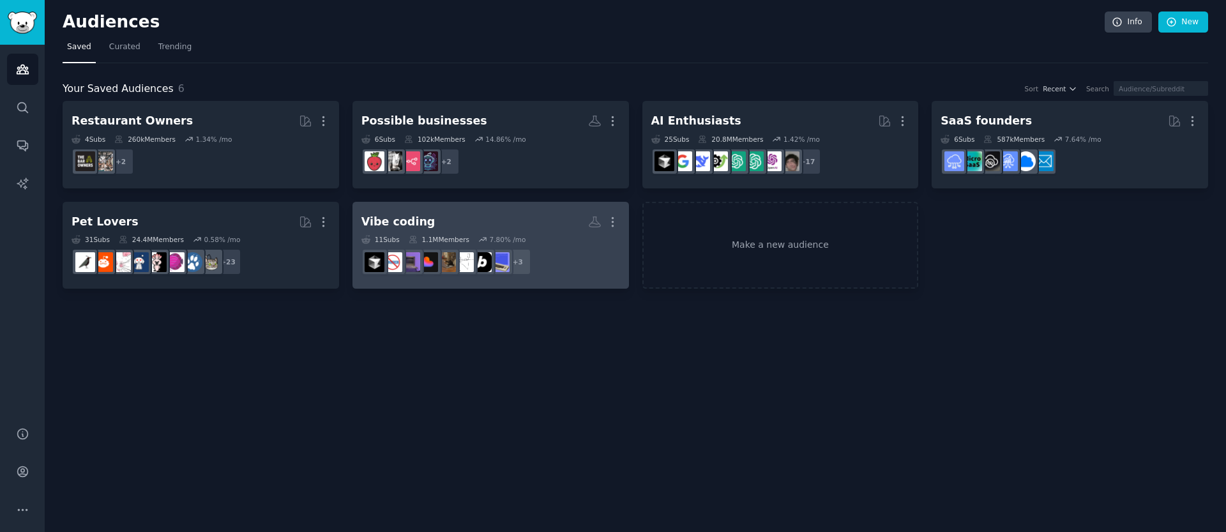
click at [494, 209] on link "Vibe coding More 11 Sub s 1.1M Members 7.80 % /mo r/theVibeCoding + 3" at bounding box center [491, 245] width 277 height 87
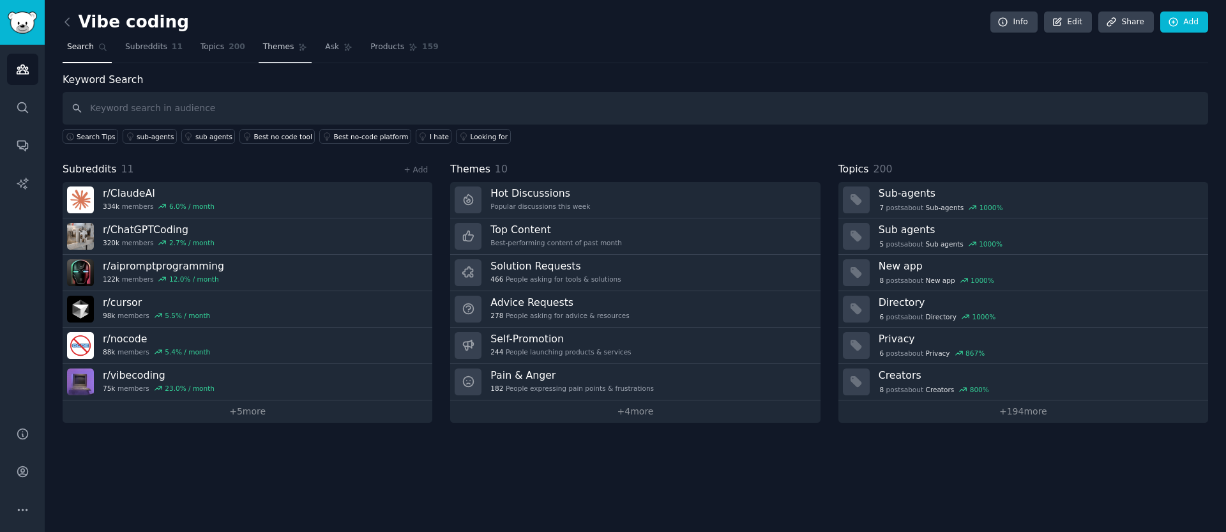
click at [270, 50] on span "Themes" at bounding box center [278, 47] width 31 height 11
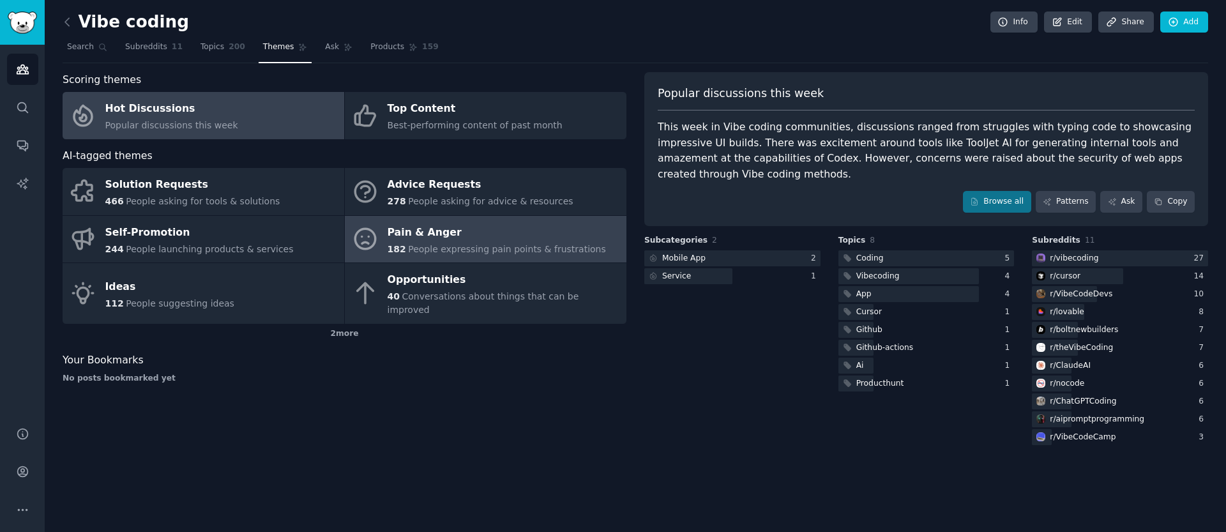
click at [383, 243] on link "Pain & Anger 182 People expressing pain points & frustrations" at bounding box center [486, 239] width 282 height 47
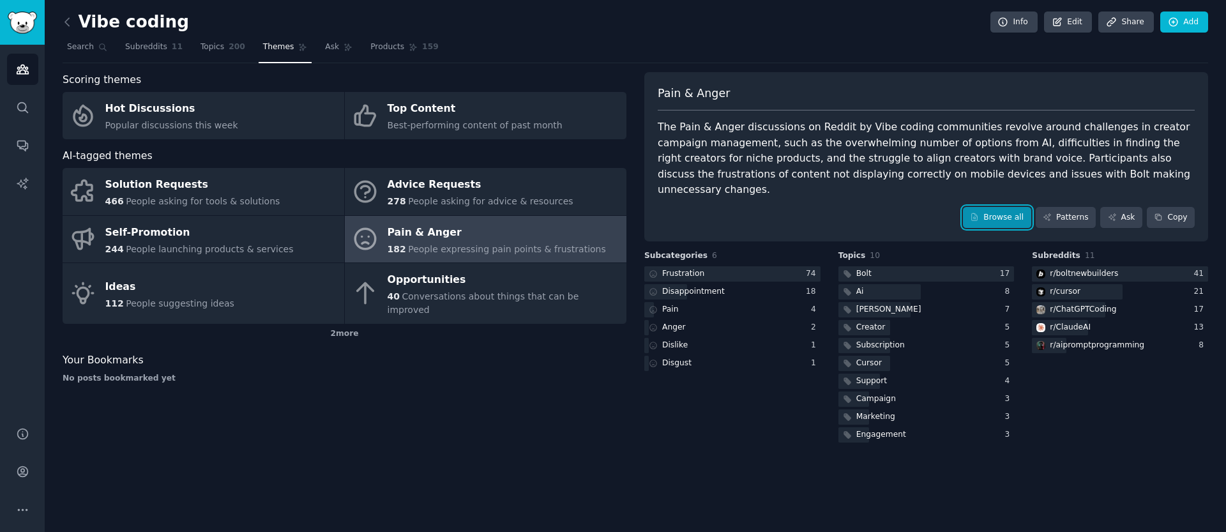
click at [996, 207] on link "Browse all" at bounding box center [997, 218] width 68 height 22
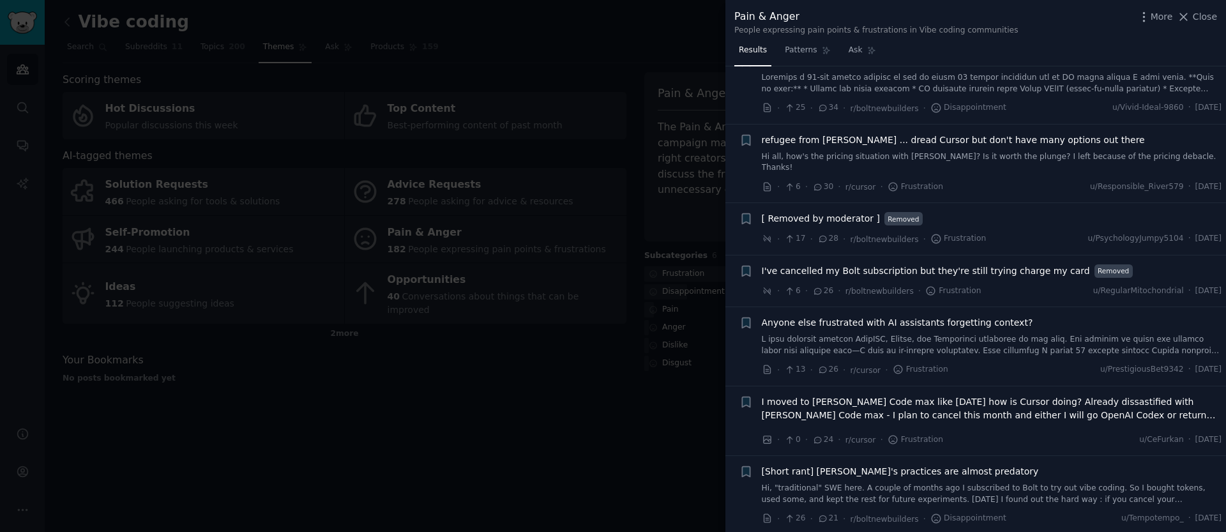
scroll to position [953, 0]
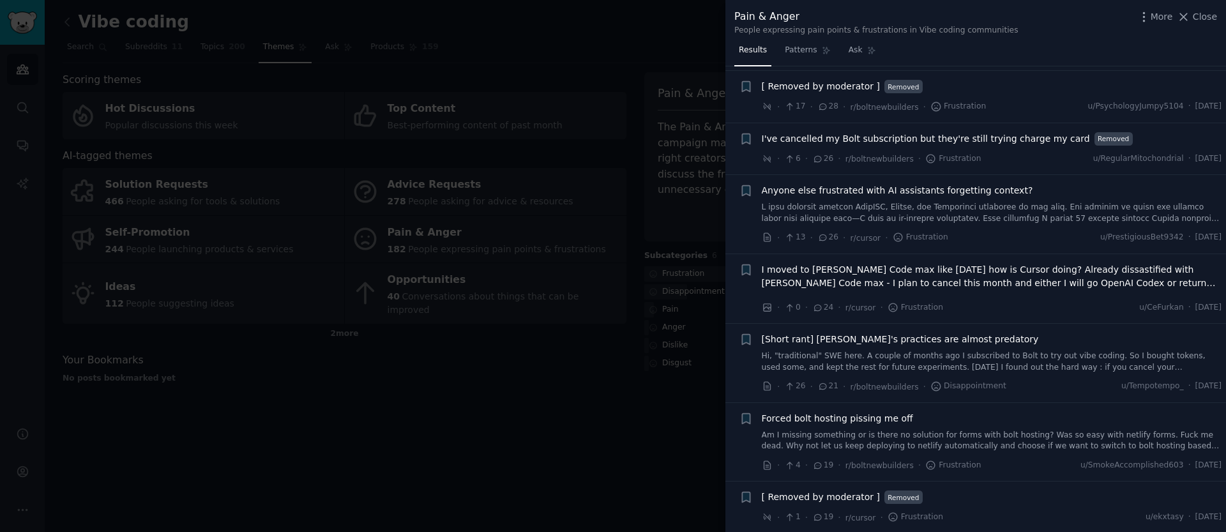
click at [563, 379] on div at bounding box center [613, 266] width 1226 height 532
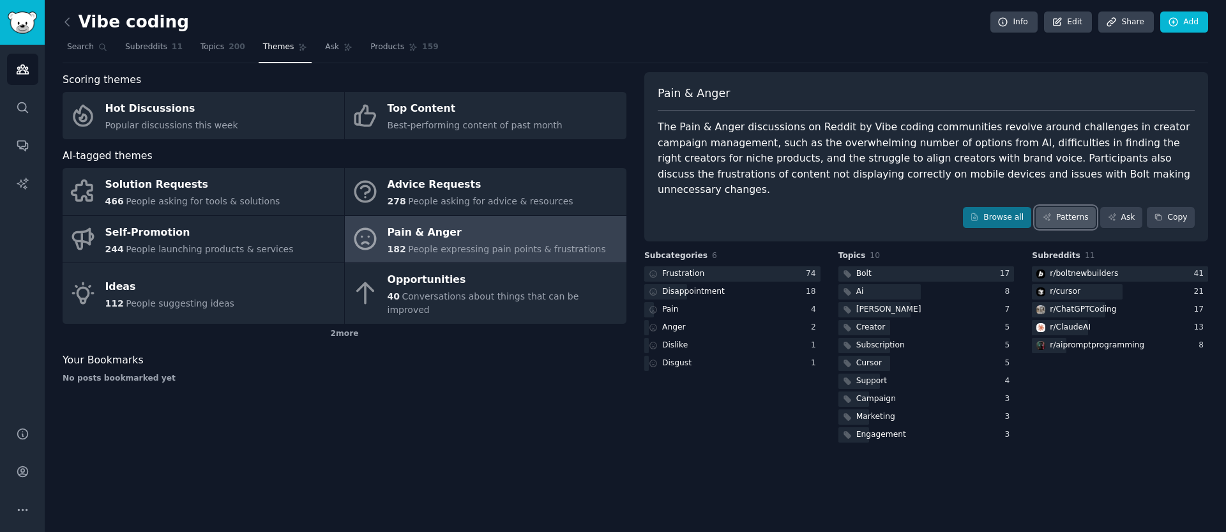
click at [1058, 207] on link "Patterns" at bounding box center [1066, 218] width 60 height 22
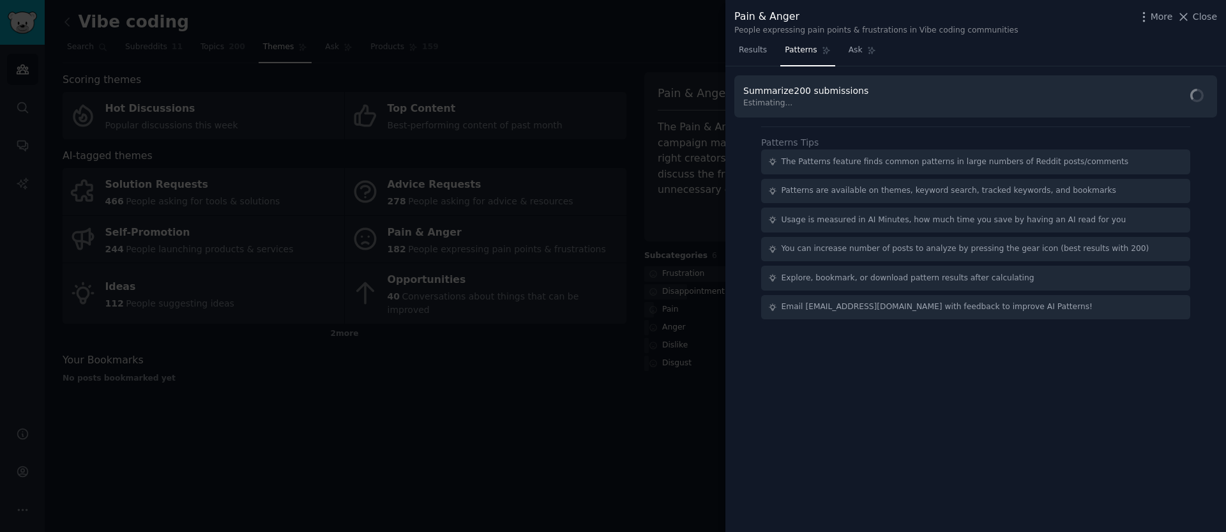
click at [528, 335] on div at bounding box center [613, 266] width 1226 height 532
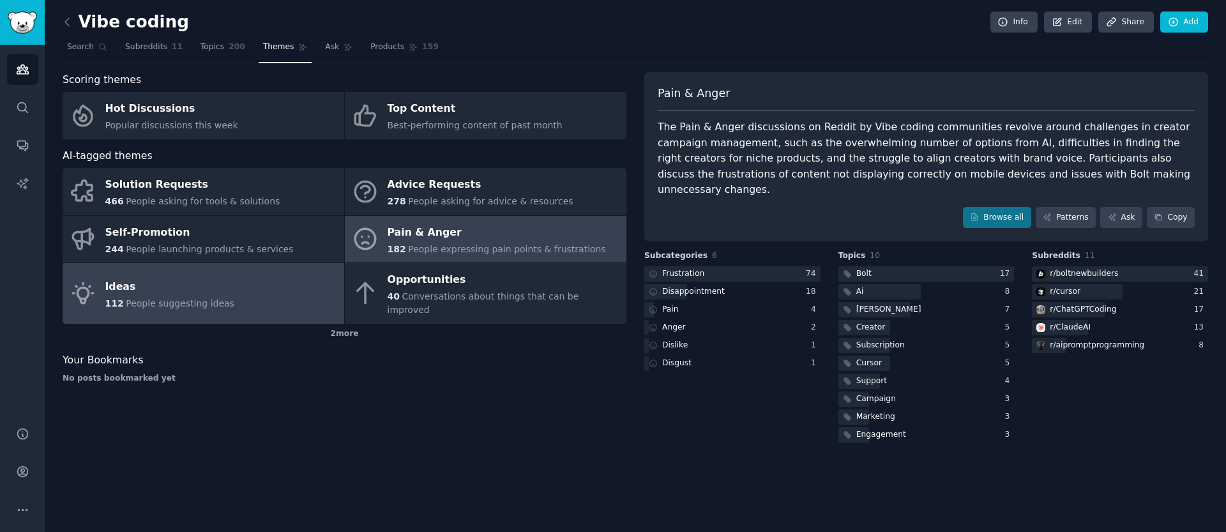
click at [149, 284] on div "Ideas" at bounding box center [169, 287] width 129 height 20
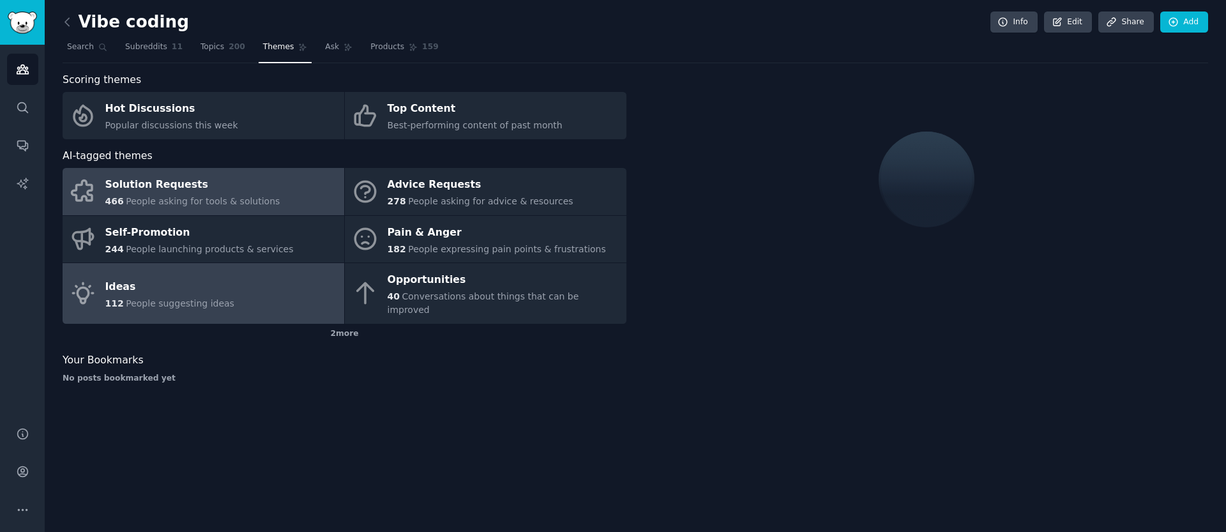
click at [231, 191] on div "Solution Requests" at bounding box center [192, 185] width 175 height 20
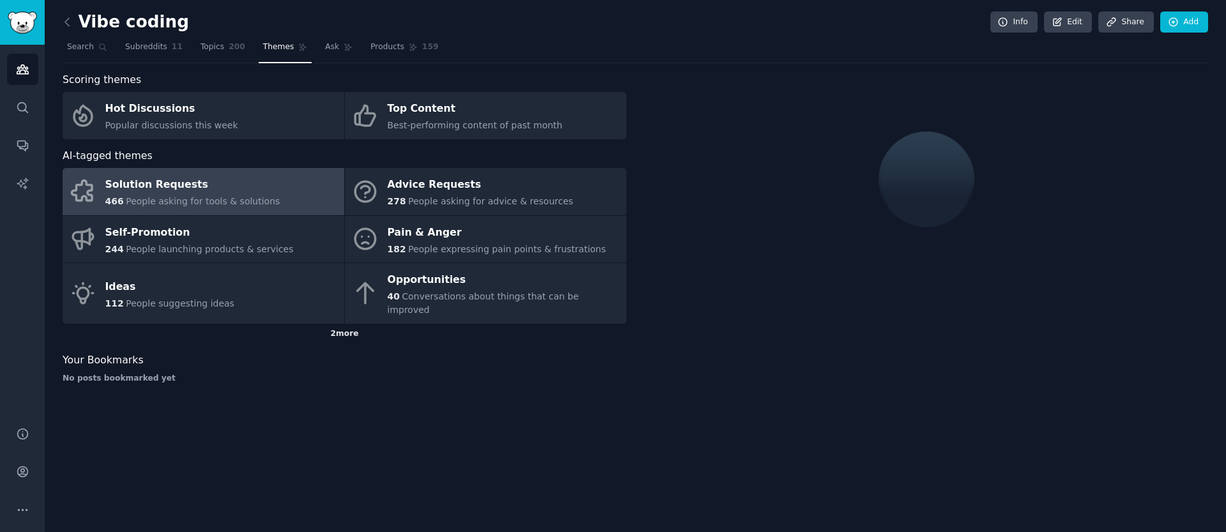
click at [331, 324] on div "2 more" at bounding box center [345, 334] width 564 height 20
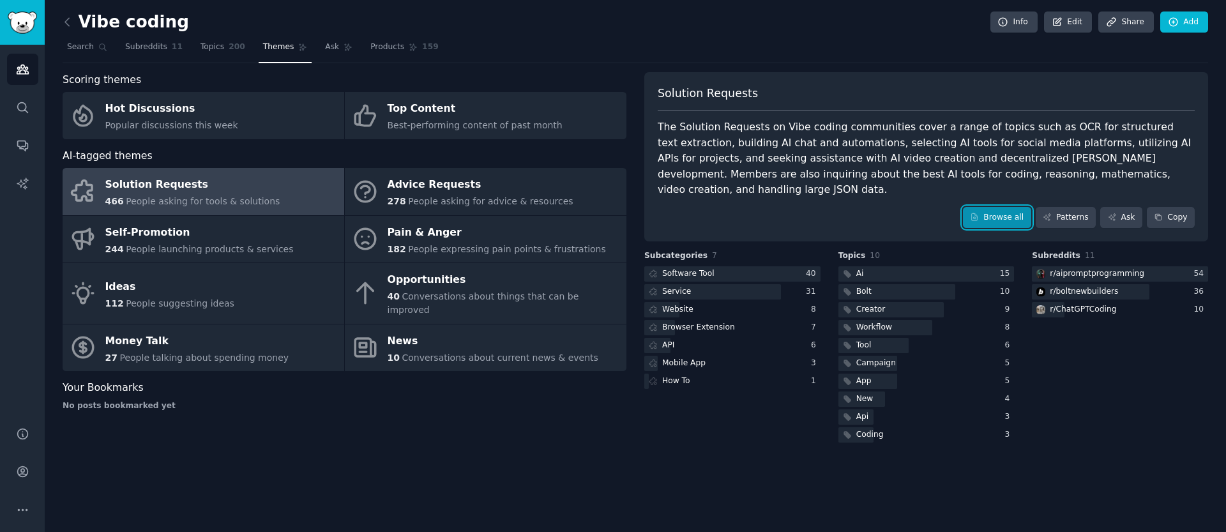
click at [1016, 207] on link "Browse all" at bounding box center [997, 218] width 68 height 22
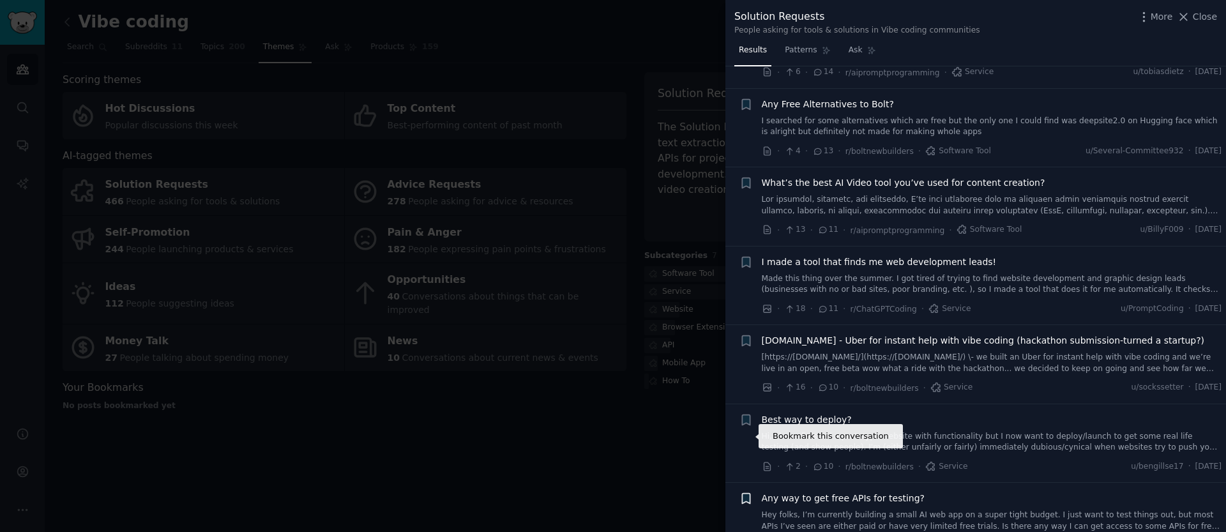
scroll to position [971, 0]
